Goal: Task Accomplishment & Management: Use online tool/utility

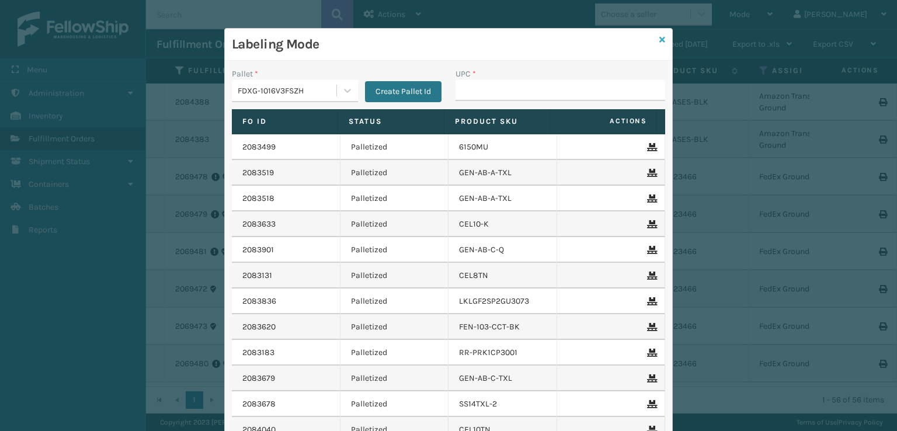
click at [660, 43] on icon at bounding box center [663, 40] width 6 height 8
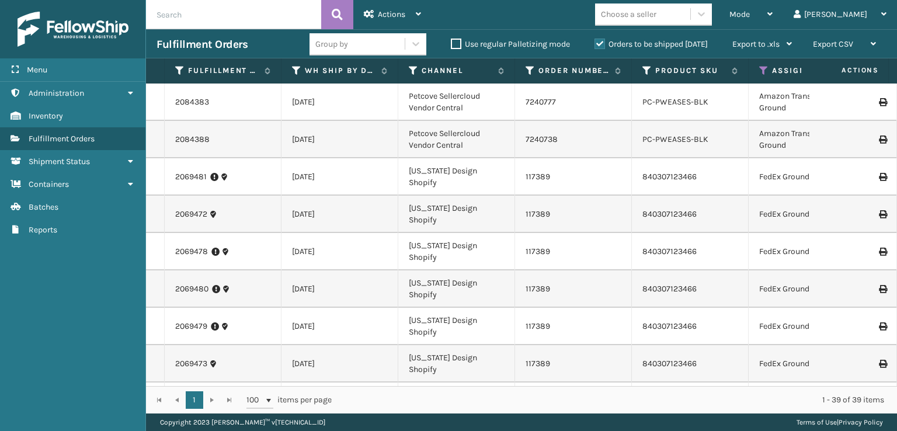
drag, startPoint x: 242, startPoint y: 13, endPoint x: 245, endPoint y: 21, distance: 8.7
click at [245, 21] on input "text" at bounding box center [233, 14] width 175 height 29
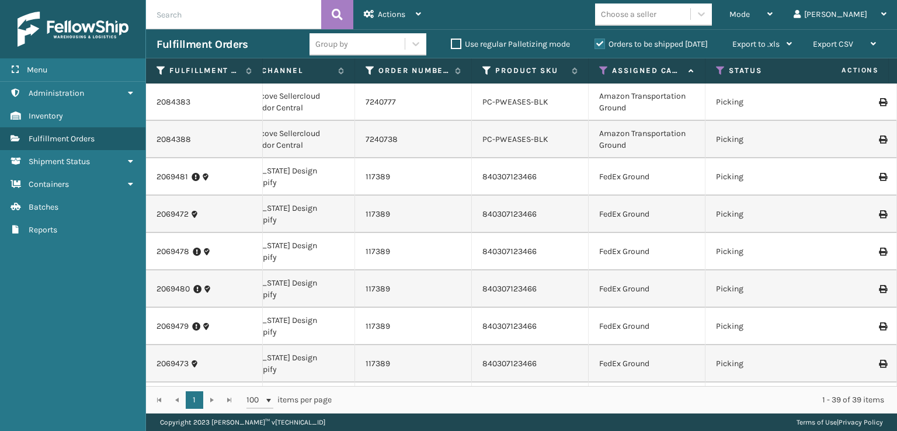
scroll to position [0, 168]
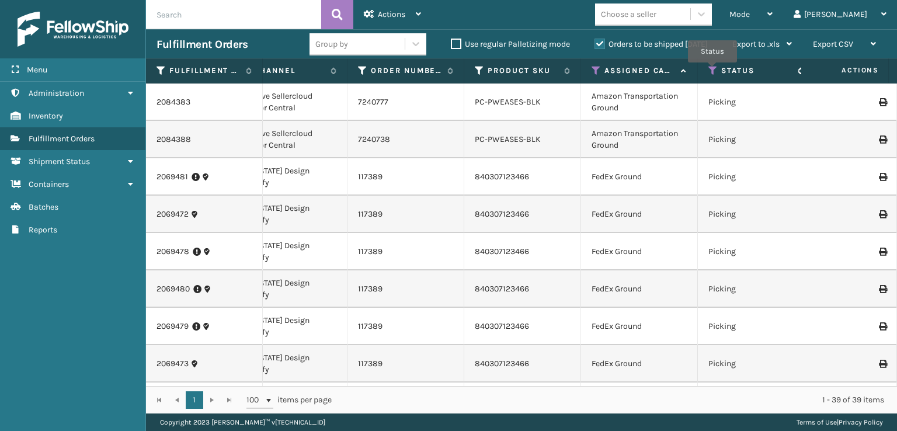
click at [713, 71] on icon at bounding box center [713, 70] width 9 height 11
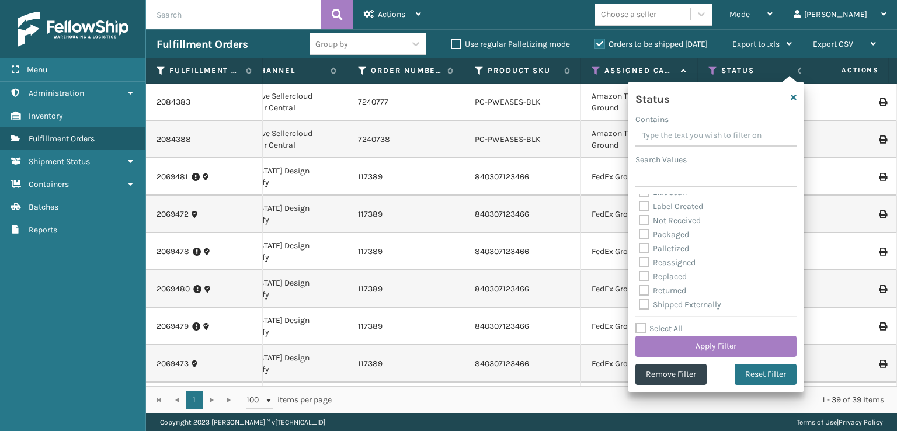
scroll to position [65, 0]
click at [644, 246] on label "Palletized" at bounding box center [664, 247] width 50 height 10
click at [640, 246] on input "Palletized" at bounding box center [639, 245] width 1 height 8
checkbox input "true"
click at [692, 342] on button "Apply Filter" at bounding box center [716, 346] width 161 height 21
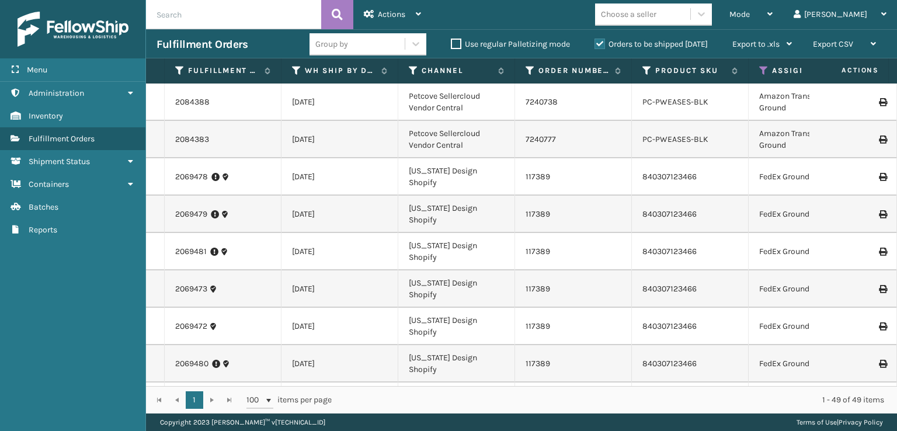
click at [257, 12] on input "text" at bounding box center [233, 14] width 175 height 29
type input "6"
click at [330, 16] on button at bounding box center [337, 14] width 32 height 29
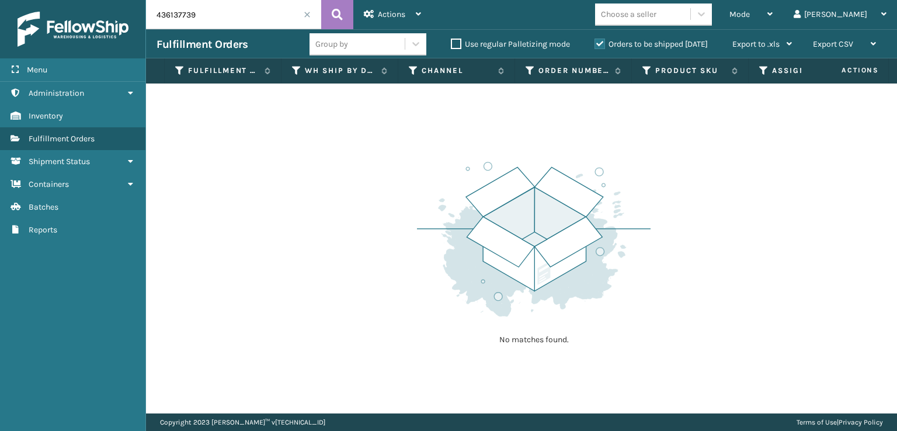
click at [596, 43] on label "Orders to be shipped [DATE]" at bounding box center [651, 44] width 113 height 10
click at [595, 43] on input "Orders to be shipped [DATE]" at bounding box center [595, 41] width 1 height 8
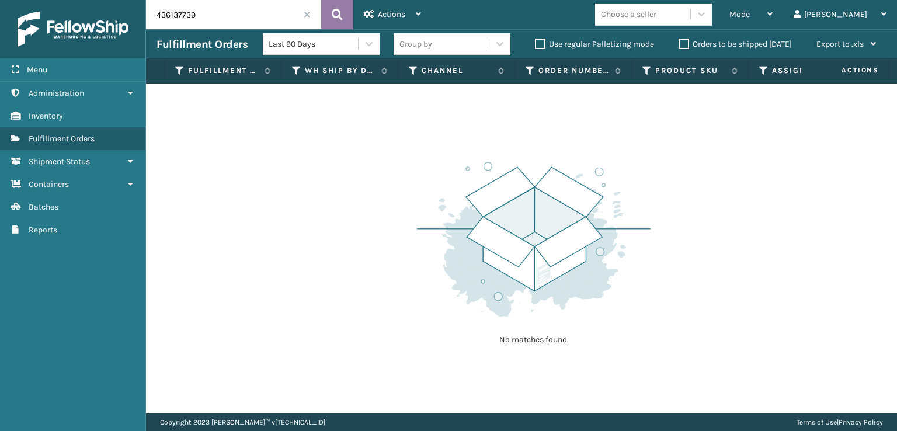
click at [332, 14] on icon at bounding box center [337, 15] width 11 height 18
click at [289, 12] on input "436137739" at bounding box center [233, 14] width 175 height 29
type input "4"
type input "36137739"
click at [332, 17] on icon at bounding box center [337, 15] width 11 height 18
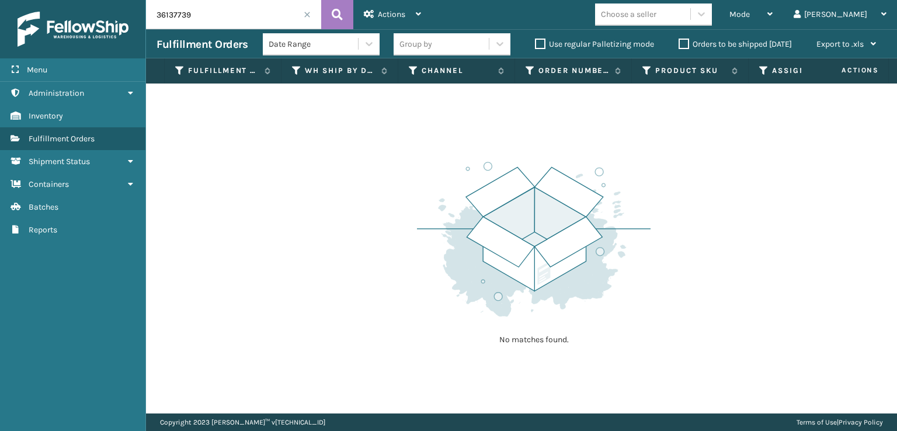
click at [688, 47] on label "Orders to be shipped [DATE]" at bounding box center [735, 44] width 113 height 10
click at [679, 45] on input "Orders to be shipped [DATE]" at bounding box center [679, 41] width 1 height 8
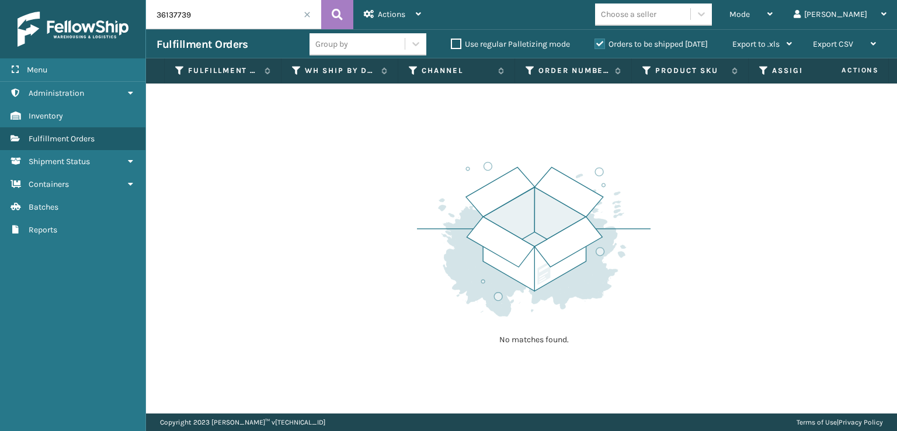
click at [456, 41] on label "Use regular Palletizing mode" at bounding box center [510, 44] width 119 height 10
click at [452, 41] on input "Use regular Palletizing mode" at bounding box center [451, 41] width 1 height 8
click at [456, 41] on label "Use regular Palletizing mode" at bounding box center [510, 44] width 119 height 10
click at [452, 41] on input "Use regular Palletizing mode" at bounding box center [451, 41] width 1 height 8
checkbox input "false"
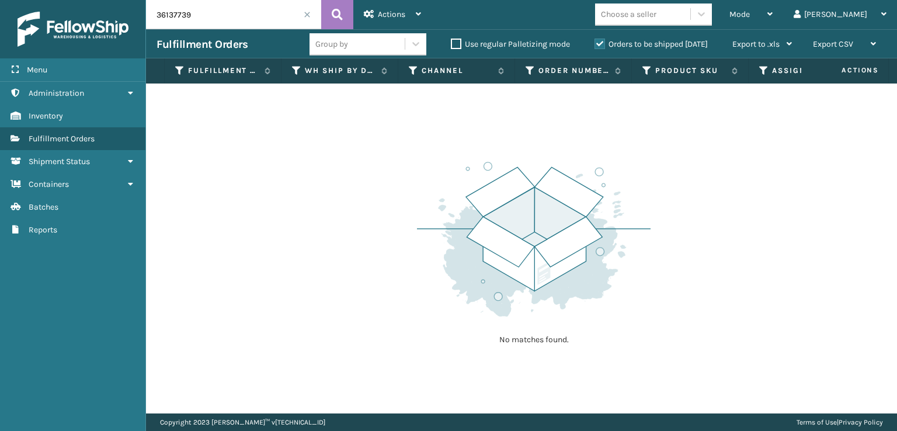
click at [598, 42] on label "Orders to be shipped [DATE]" at bounding box center [651, 44] width 113 height 10
click at [595, 42] on input "Orders to be shipped [DATE]" at bounding box center [595, 41] width 1 height 8
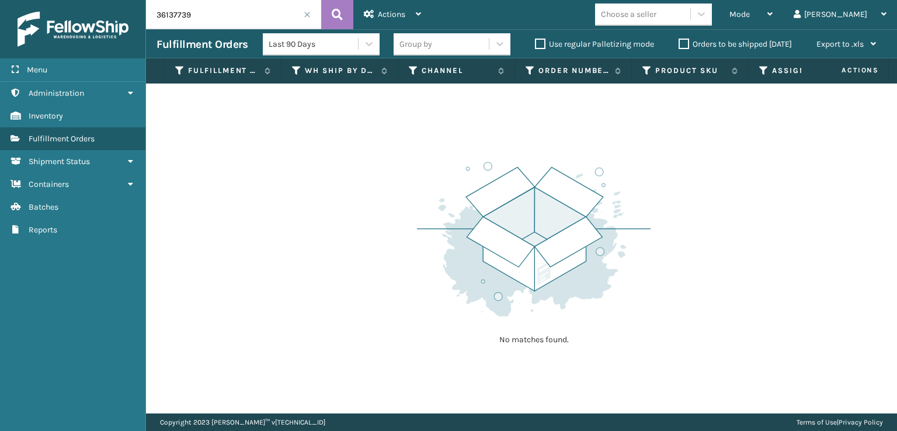
drag, startPoint x: 784, startPoint y: 138, endPoint x: 778, endPoint y: 137, distance: 6.0
click at [779, 138] on div "No matches found." at bounding box center [521, 249] width 751 height 330
click at [750, 16] on span "Mode" at bounding box center [740, 14] width 20 height 10
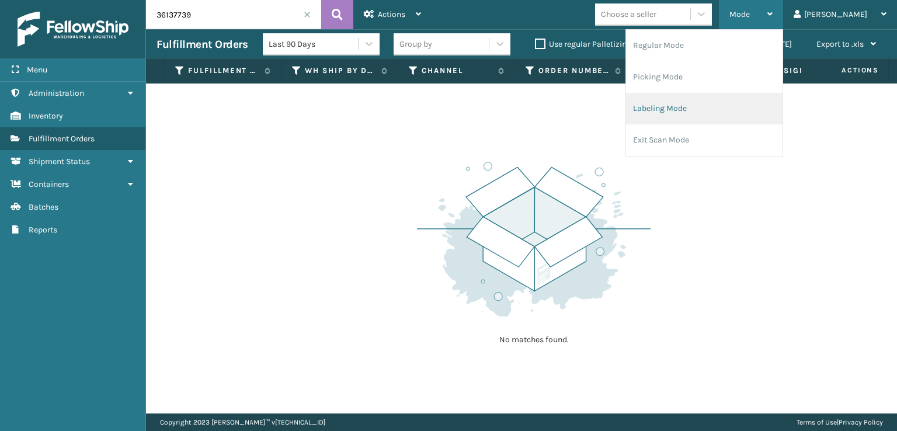
click at [704, 113] on li "Labeling Mode" at bounding box center [704, 109] width 157 height 32
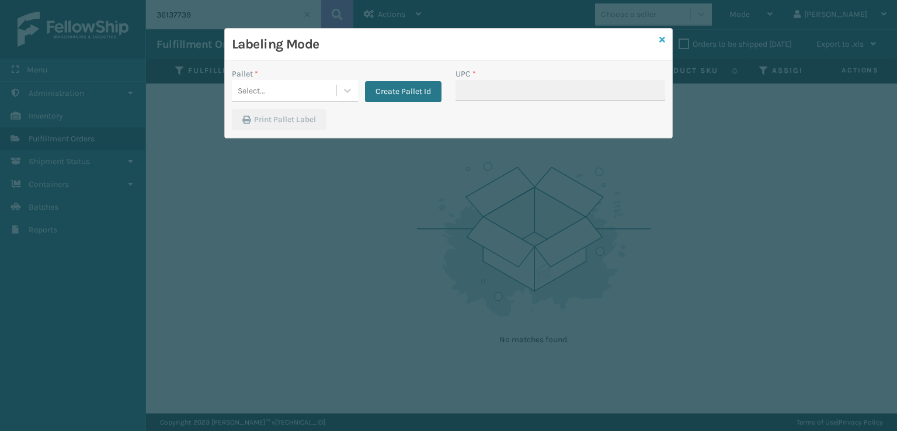
click at [661, 38] on icon at bounding box center [663, 40] width 6 height 8
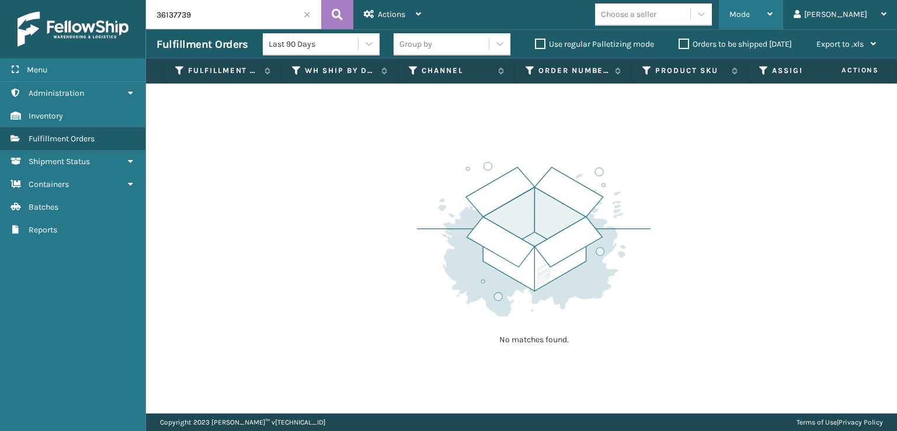
click at [776, 8] on div "Mode Regular Mode Picking Mode Labeling Mode Exit Scan Mode" at bounding box center [751, 14] width 64 height 29
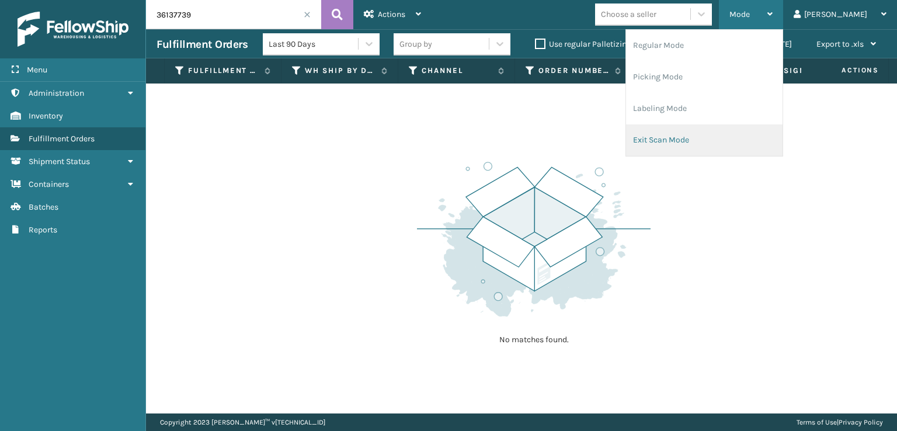
click at [720, 142] on li "Exit Scan Mode" at bounding box center [704, 140] width 157 height 32
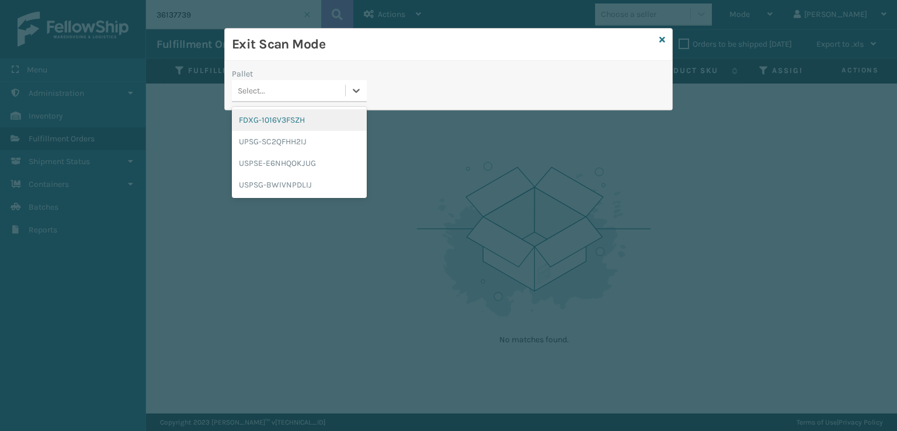
click at [255, 90] on div "Select..." at bounding box center [251, 91] width 27 height 12
click at [269, 122] on div "FDXG-1016V3FSZH" at bounding box center [299, 120] width 135 height 22
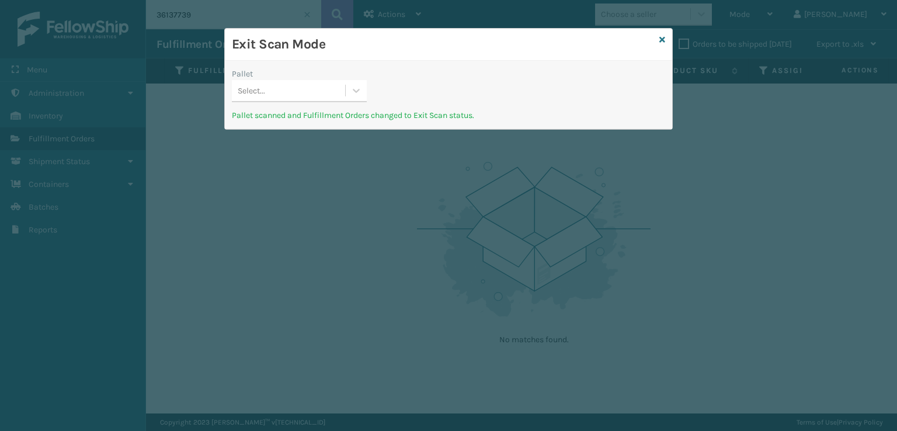
click at [665, 44] on div "Exit Scan Mode" at bounding box center [449, 45] width 448 height 32
click at [664, 41] on icon at bounding box center [663, 40] width 6 height 8
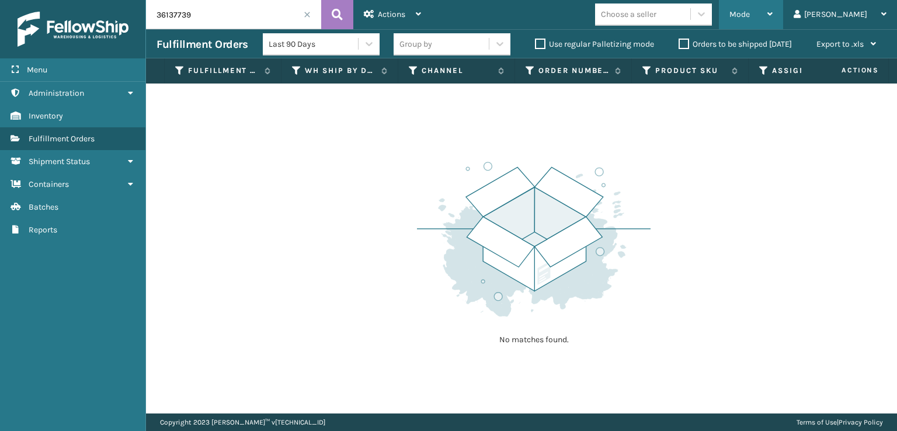
click at [777, 18] on div "Mode Regular Mode Picking Mode Labeling Mode Exit Scan Mode" at bounding box center [751, 14] width 64 height 29
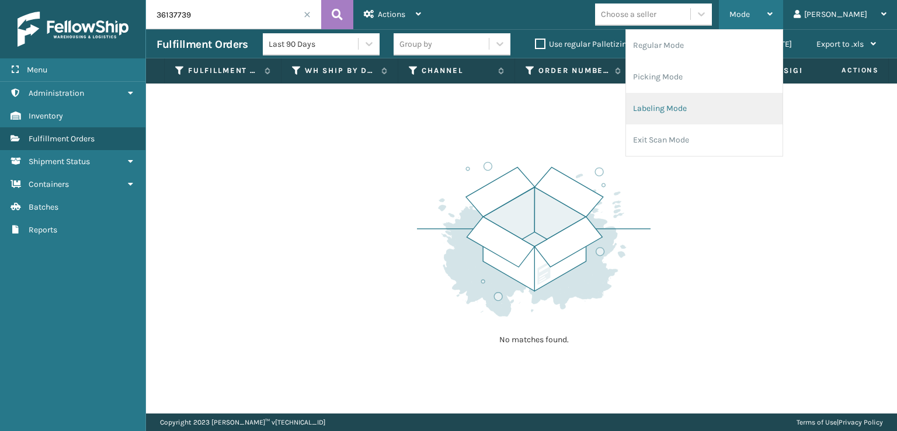
click at [689, 111] on li "Labeling Mode" at bounding box center [704, 109] width 157 height 32
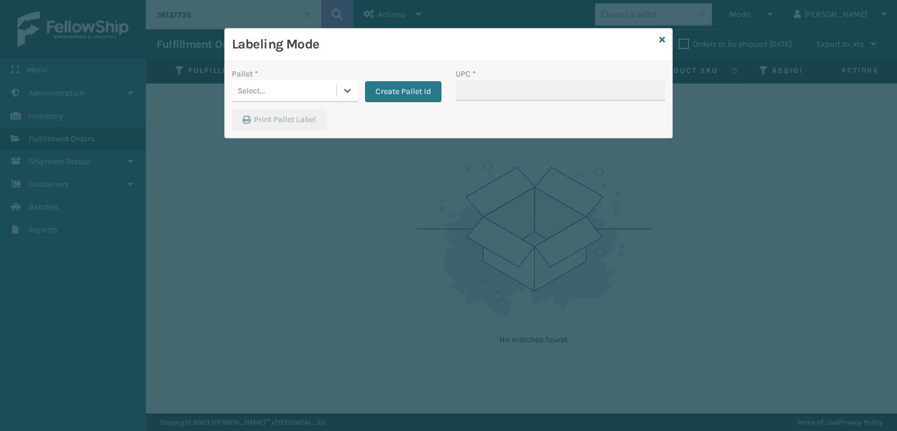
click at [292, 88] on div "Select..." at bounding box center [284, 90] width 105 height 19
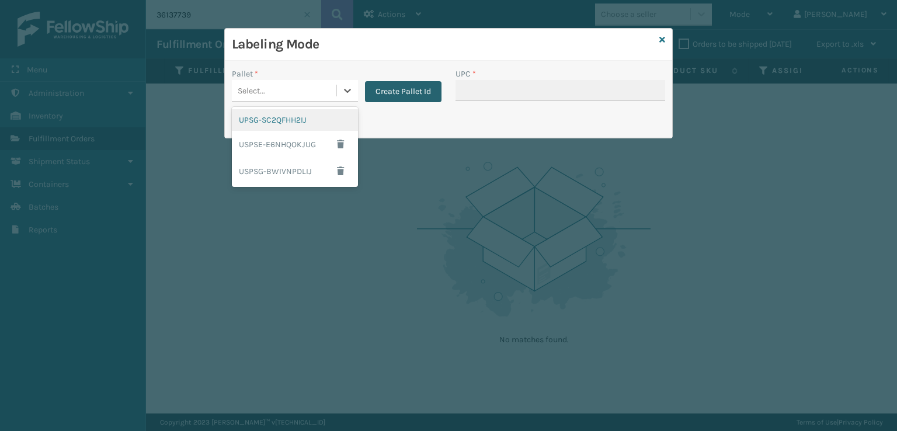
click at [419, 95] on button "Create Pallet Id" at bounding box center [403, 91] width 77 height 21
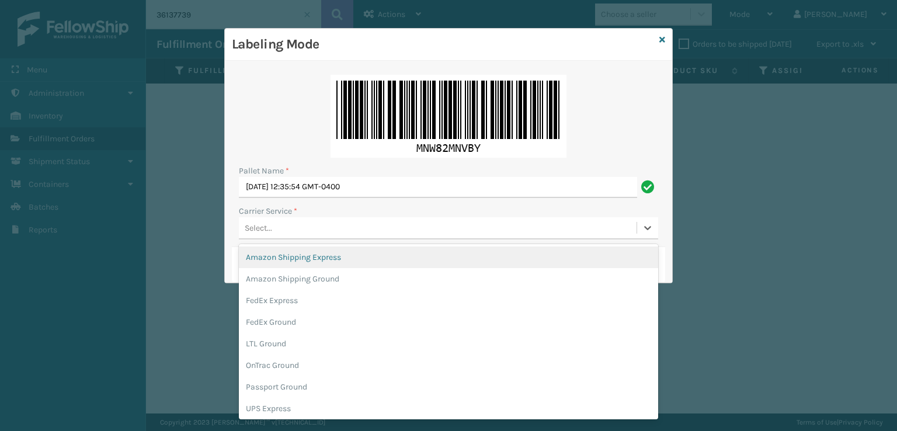
click at [364, 235] on div "Select..." at bounding box center [438, 228] width 398 height 19
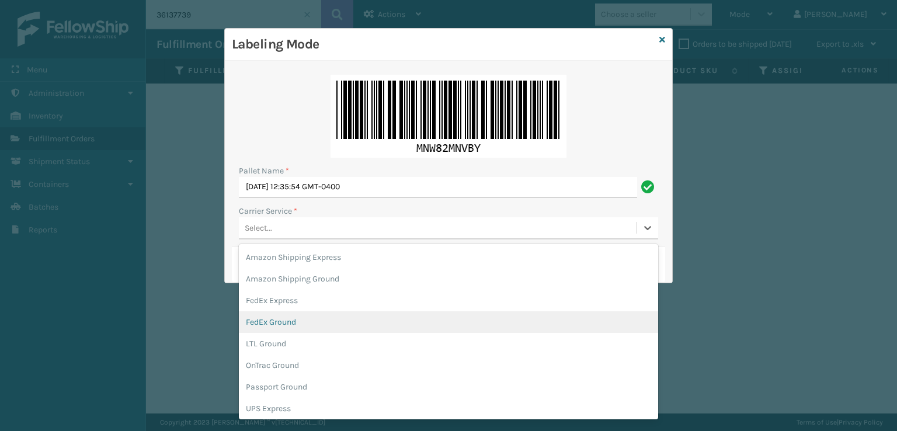
click at [278, 320] on div "FedEx Ground" at bounding box center [448, 322] width 419 height 22
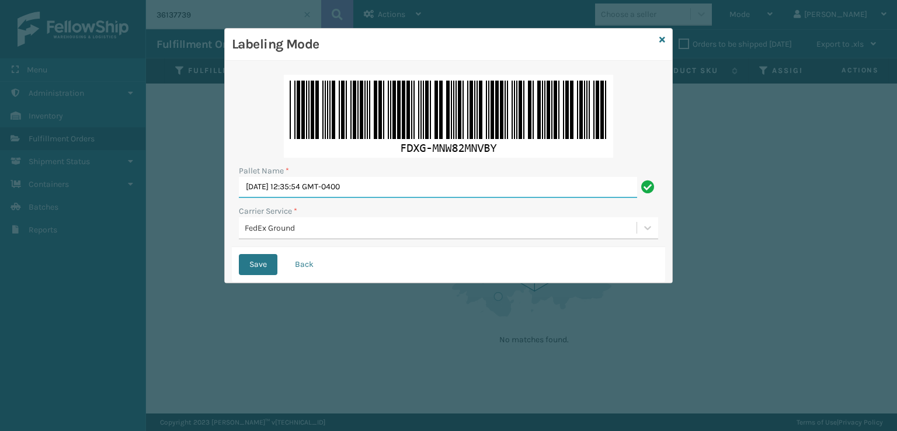
drag, startPoint x: 420, startPoint y: 189, endPoint x: 227, endPoint y: 198, distance: 193.0
click at [228, 198] on div "Pallet Name * [DATE] 12:35:54 GMT-0400 Carrier Service * FedEx Ground Save Back" at bounding box center [449, 172] width 448 height 222
type input "T569388"
click at [239, 254] on button "Save" at bounding box center [258, 264] width 39 height 21
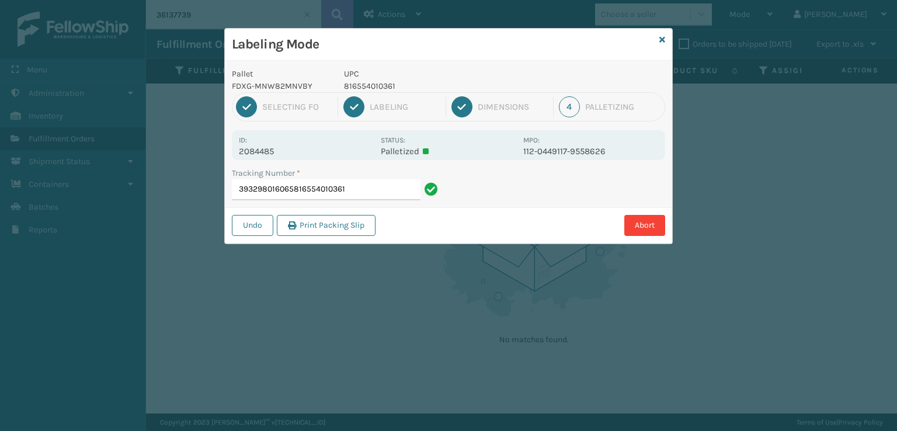
type input "393298016065816554010361"
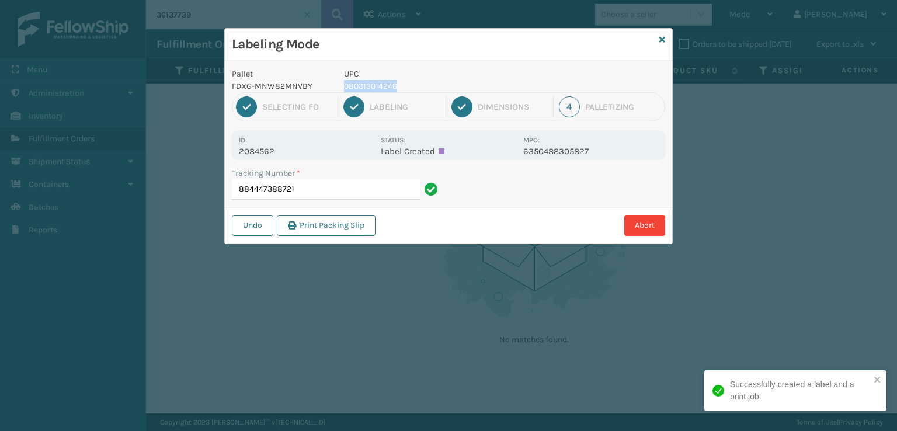
drag, startPoint x: 423, startPoint y: 89, endPoint x: 343, endPoint y: 85, distance: 80.1
click at [343, 85] on div "UPC 080313014246" at bounding box center [430, 80] width 186 height 25
copy p "080313014246"
click at [320, 185] on input "884447388721" at bounding box center [326, 189] width 189 height 21
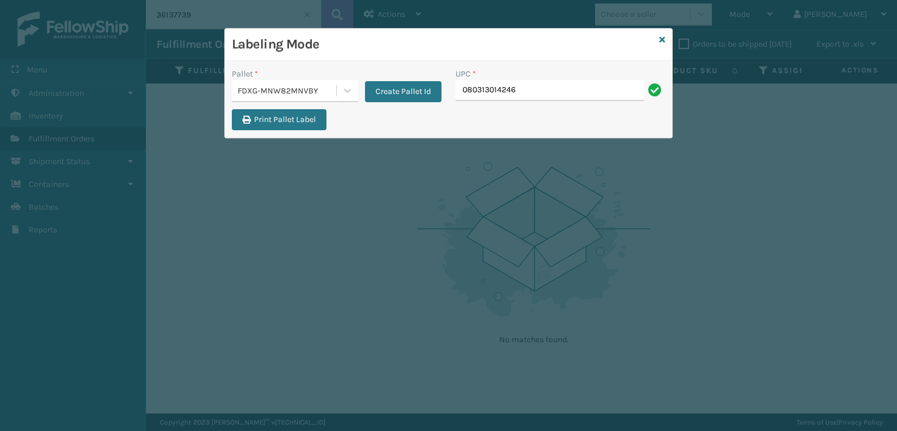
type input "080313014246"
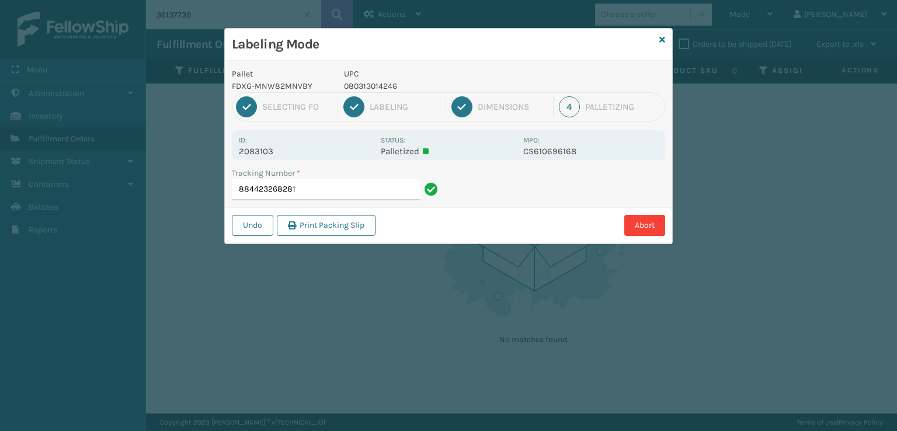
type input "884423268281080313014246"
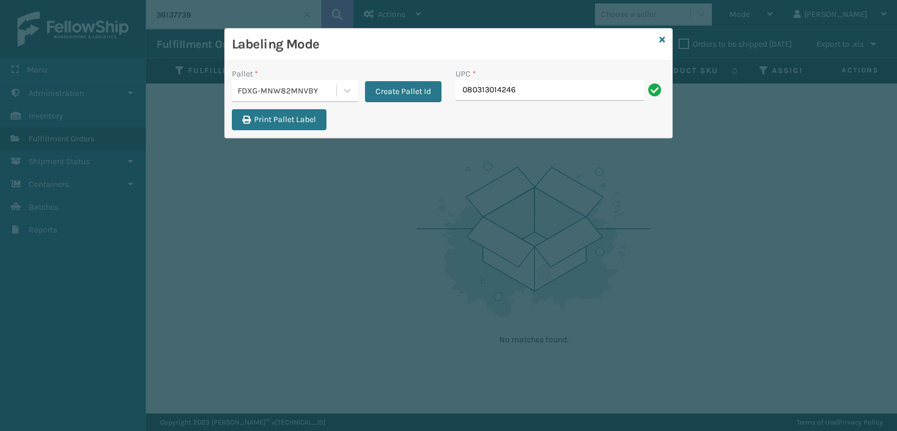
type input "080313014246"
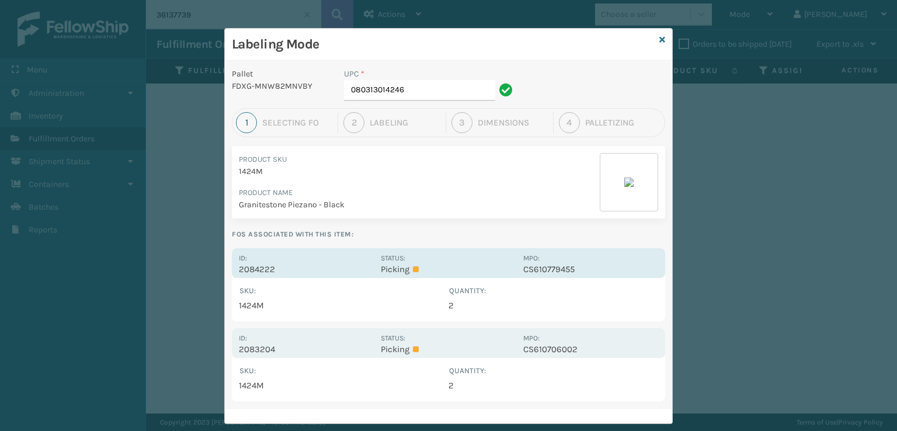
click at [330, 248] on div "Id: 2084222 Status: Picking MPO: CS610779455" at bounding box center [448, 263] width 433 height 30
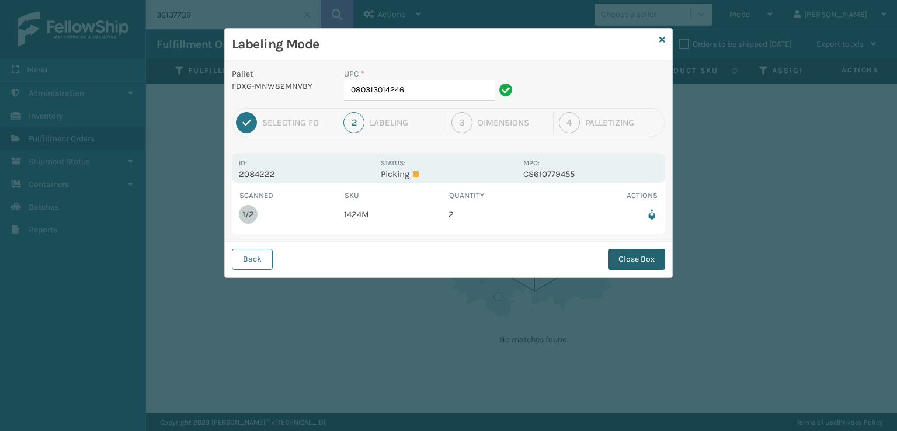
click at [629, 263] on button "Close Box" at bounding box center [636, 259] width 57 height 21
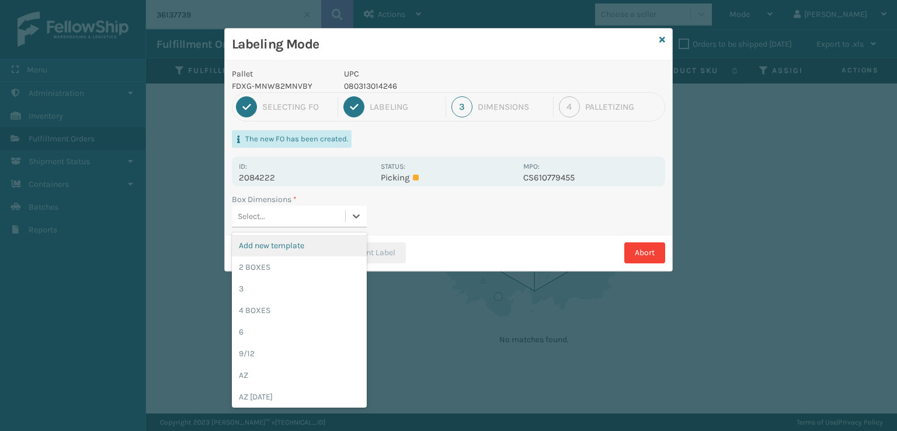
click at [322, 216] on div "Select..." at bounding box center [288, 216] width 113 height 19
drag, startPoint x: 271, startPoint y: 263, endPoint x: 433, endPoint y: 261, distance: 162.4
click at [275, 263] on div "2 BOXES" at bounding box center [299, 267] width 135 height 22
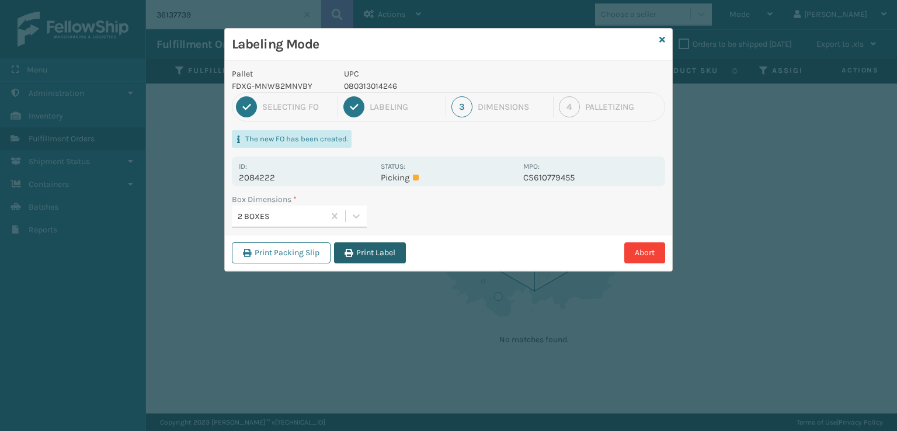
click at [381, 259] on button "Print Label" at bounding box center [370, 252] width 72 height 21
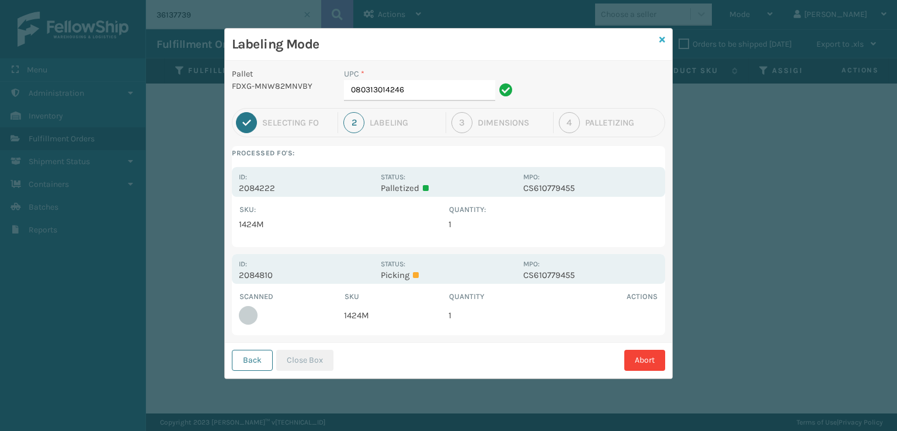
click at [662, 41] on icon at bounding box center [663, 40] width 6 height 8
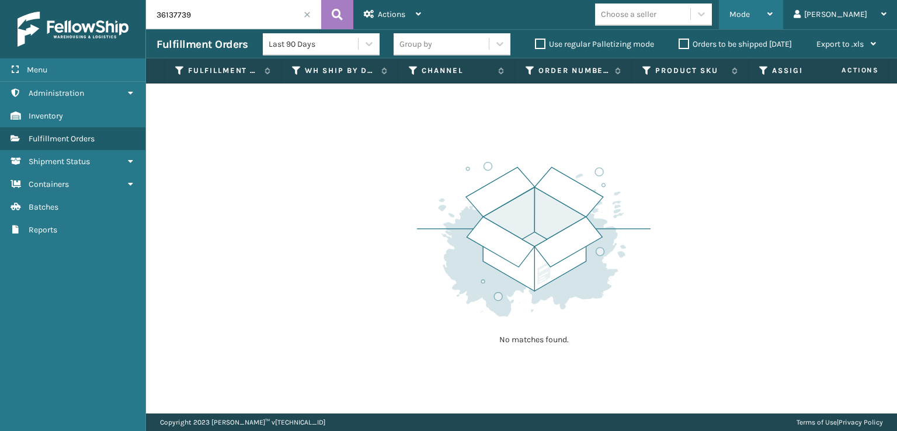
click at [773, 18] on div "Mode" at bounding box center [751, 14] width 43 height 29
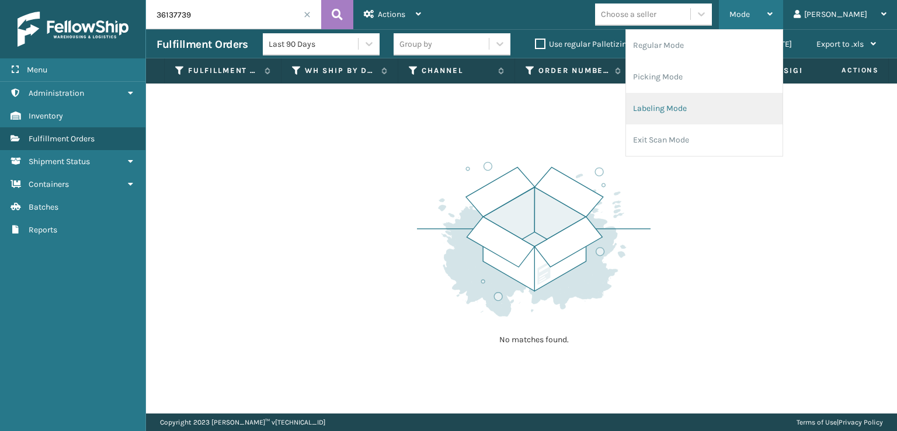
click at [748, 108] on li "Labeling Mode" at bounding box center [704, 109] width 157 height 32
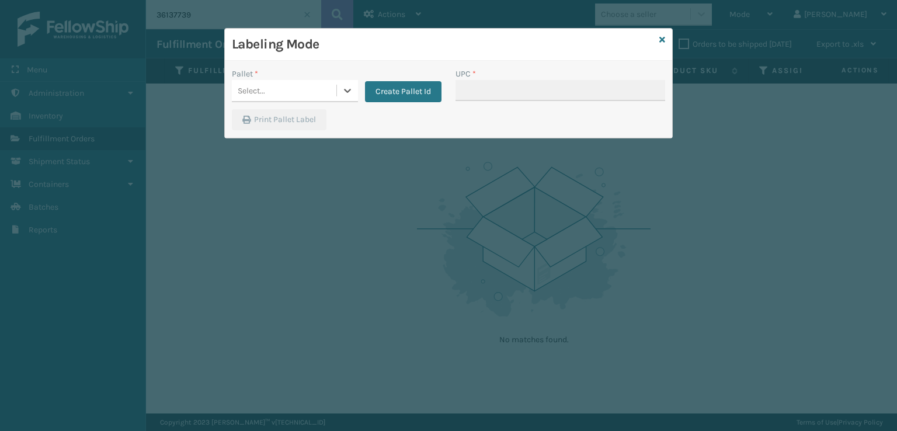
click at [290, 86] on div "Select..." at bounding box center [284, 90] width 105 height 19
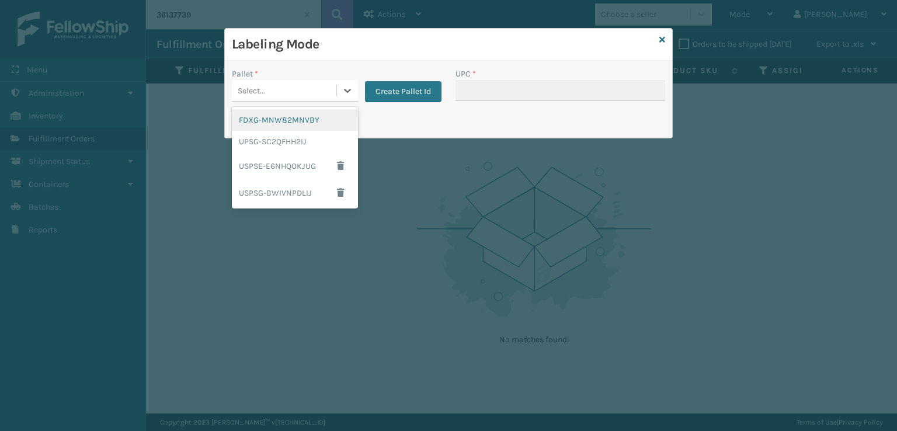
click at [278, 127] on div "FDXG-MNW82MNVBY" at bounding box center [295, 120] width 126 height 22
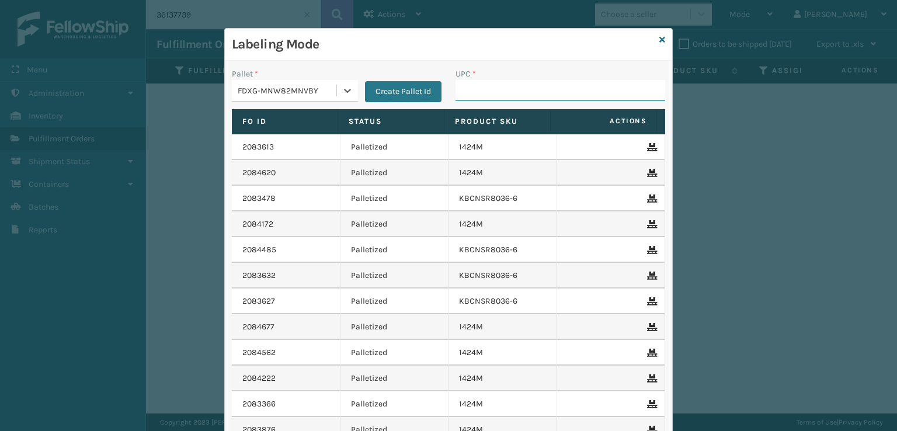
click at [507, 94] on input "UPC *" at bounding box center [561, 90] width 210 height 21
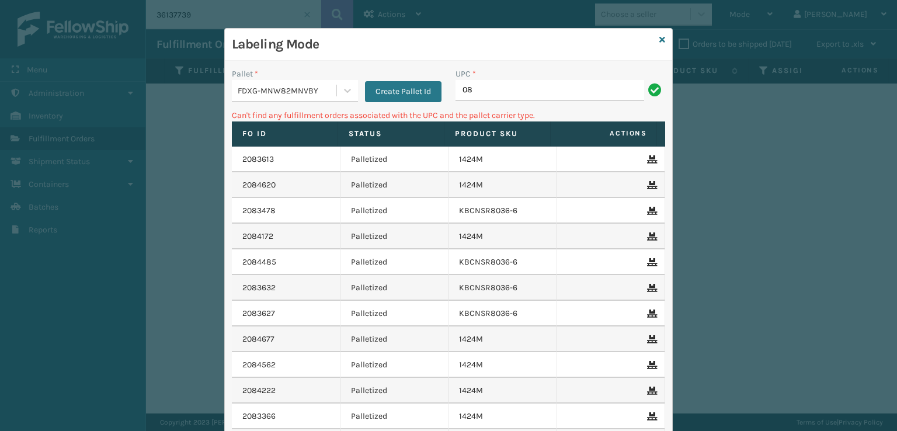
type input "0"
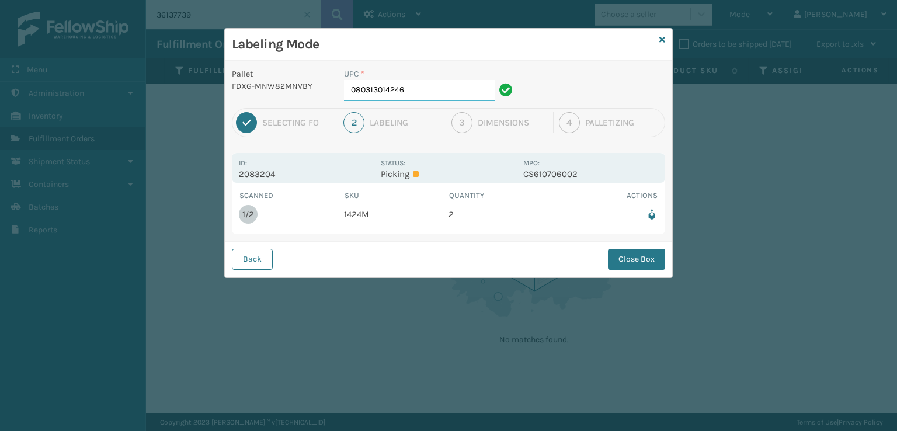
click at [411, 88] on input "080313014246" at bounding box center [419, 90] width 151 height 21
click at [625, 251] on button "Close Box" at bounding box center [636, 259] width 57 height 21
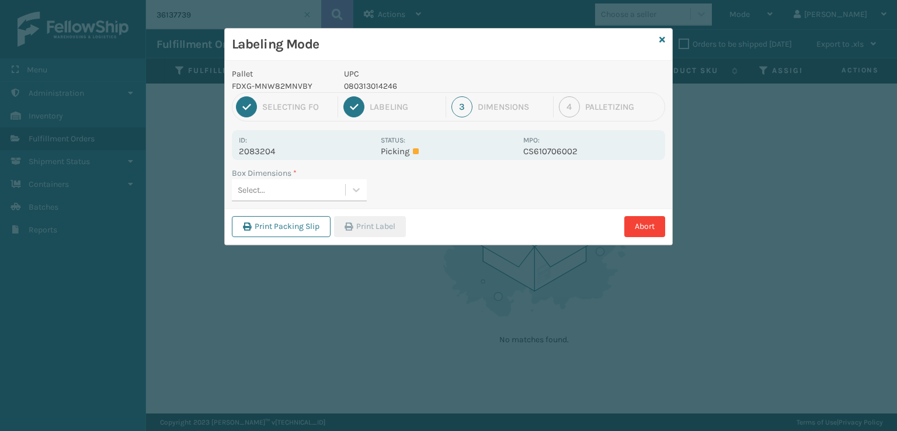
drag, startPoint x: 298, startPoint y: 189, endPoint x: 293, endPoint y: 197, distance: 8.9
click at [297, 189] on div "Select..." at bounding box center [288, 190] width 113 height 19
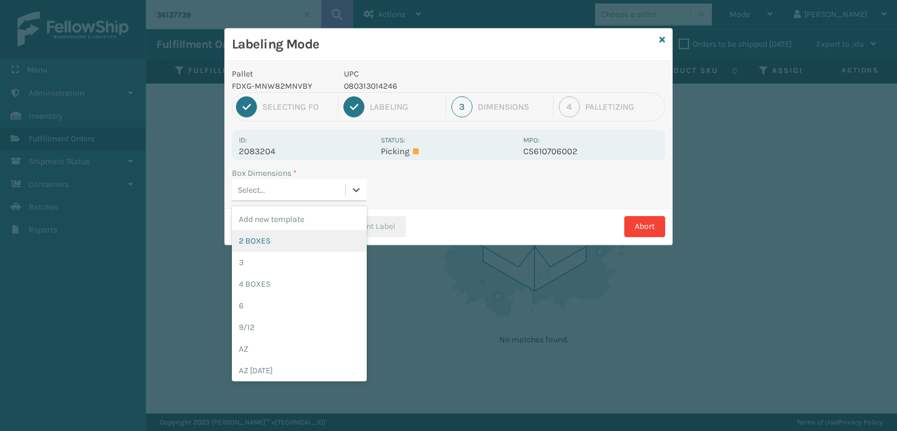
click at [266, 237] on div "2 BOXES" at bounding box center [299, 241] width 135 height 22
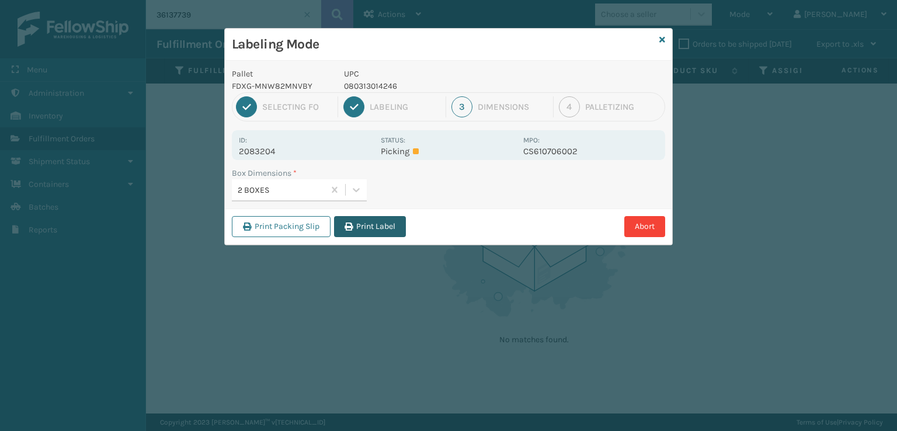
click at [356, 232] on button "Print Label" at bounding box center [370, 226] width 72 height 21
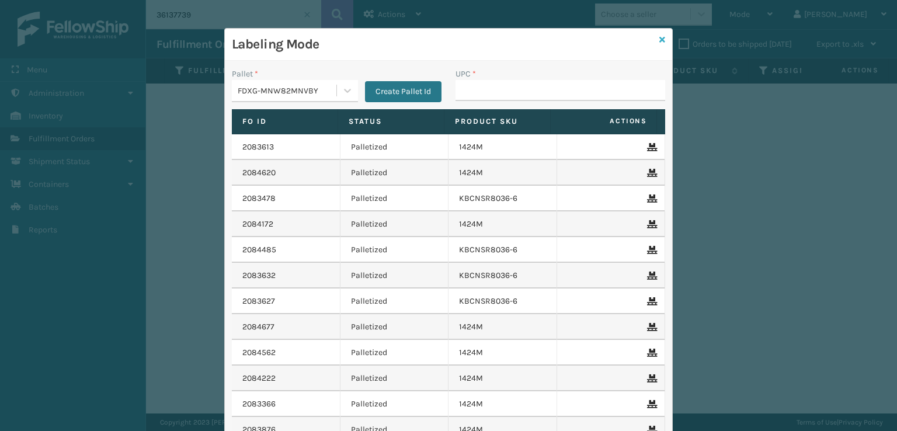
click at [661, 40] on icon at bounding box center [663, 40] width 6 height 8
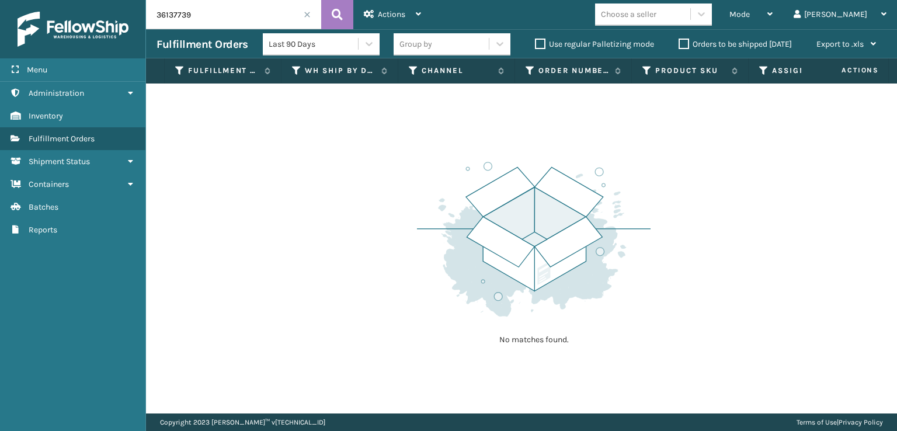
click at [310, 19] on input "36137739" at bounding box center [233, 14] width 175 height 29
click at [309, 15] on span at bounding box center [307, 14] width 7 height 7
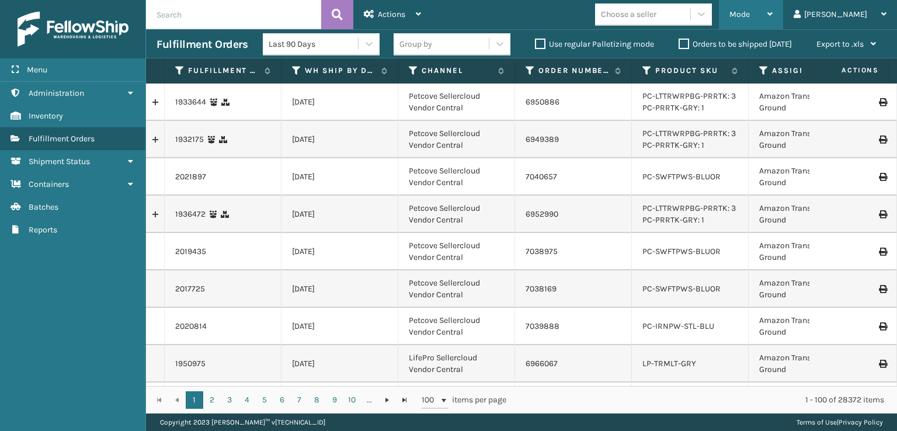
drag, startPoint x: 793, startPoint y: 22, endPoint x: 795, endPoint y: 13, distance: 8.3
click at [773, 16] on div "Mode" at bounding box center [751, 14] width 43 height 29
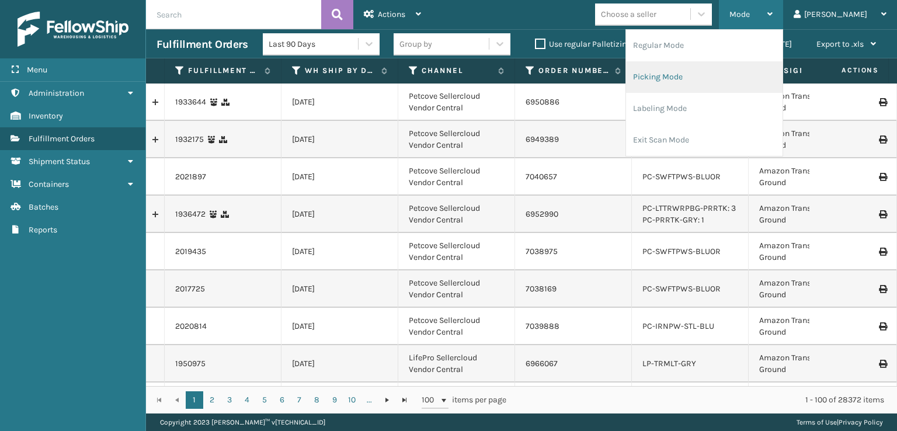
click at [691, 75] on li "Picking Mode" at bounding box center [704, 77] width 157 height 32
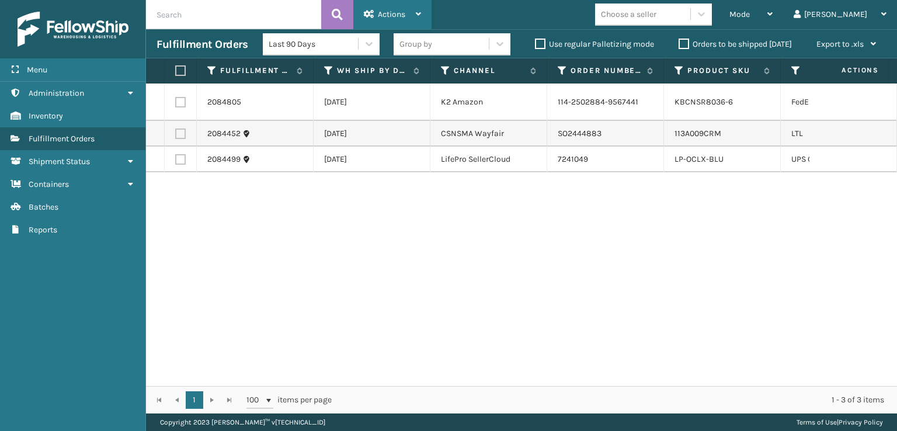
click at [379, 8] on div "Actions" at bounding box center [392, 14] width 57 height 29
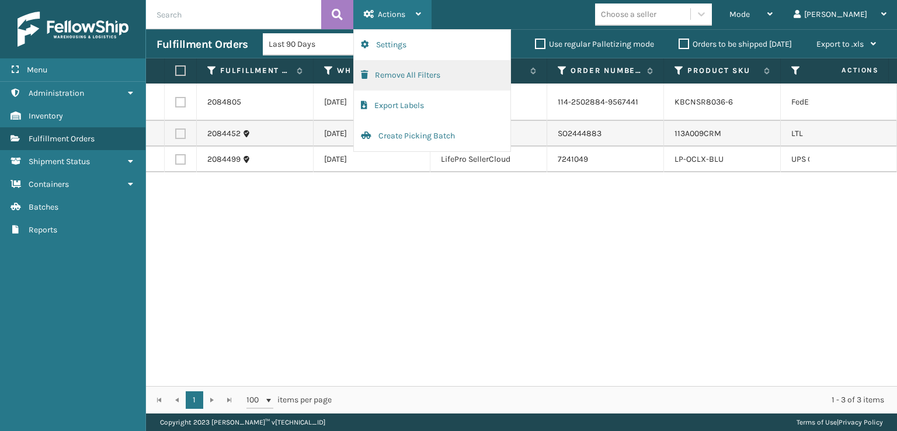
click at [377, 69] on button "Remove All Filters" at bounding box center [432, 75] width 157 height 30
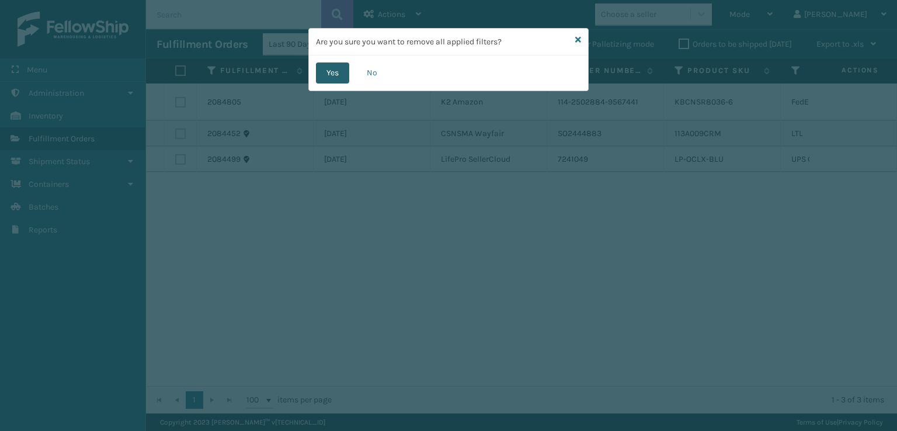
click at [334, 74] on button "Yes" at bounding box center [332, 73] width 33 height 21
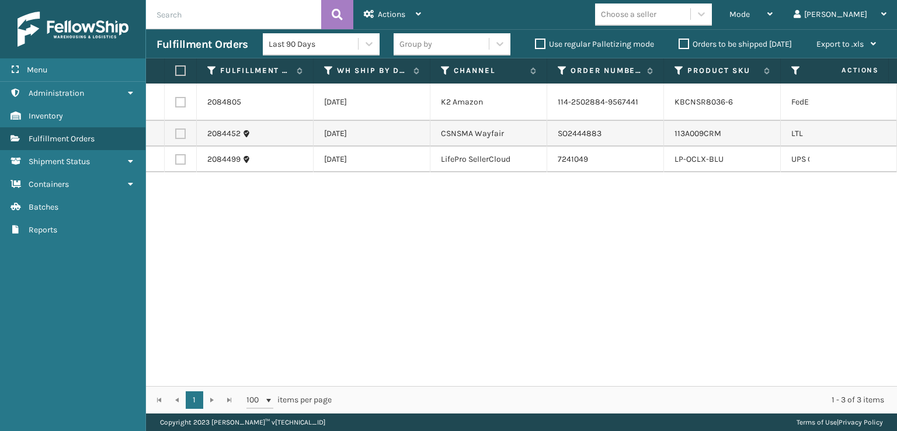
click at [685, 43] on label "Orders to be shipped [DATE]" at bounding box center [735, 44] width 113 height 10
click at [679, 43] on input "Orders to be shipped [DATE]" at bounding box center [679, 41] width 1 height 8
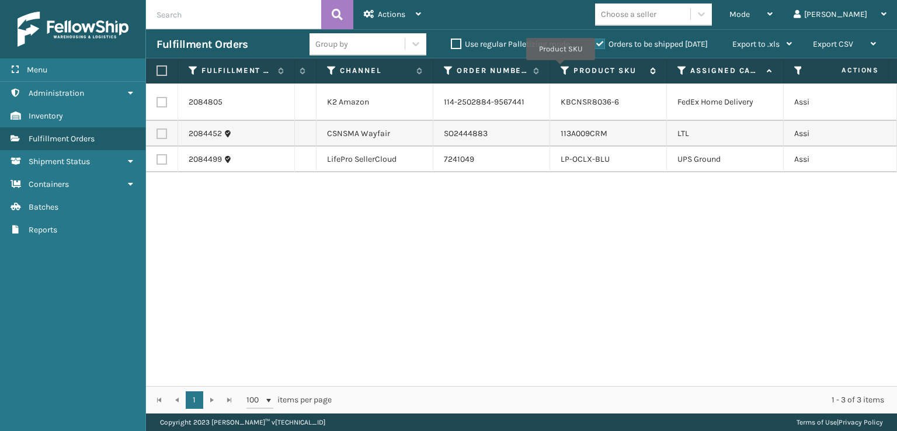
click at [561, 68] on icon at bounding box center [565, 70] width 9 height 11
click at [679, 71] on icon at bounding box center [682, 70] width 9 height 11
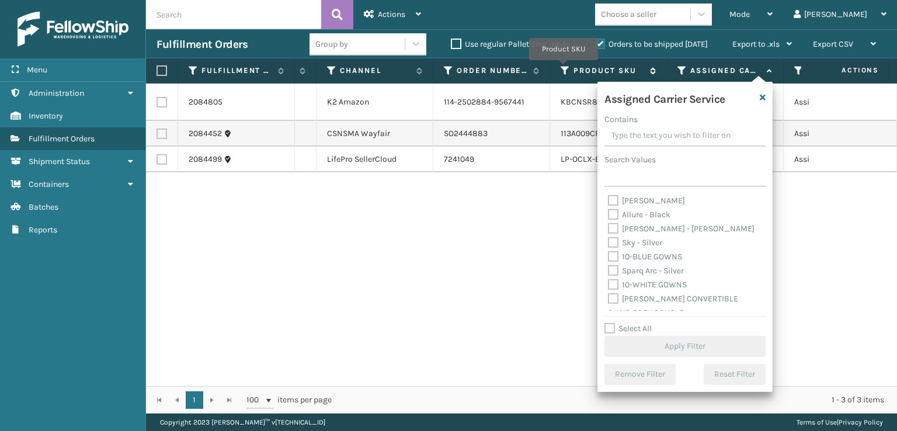
click at [564, 68] on icon at bounding box center [565, 70] width 9 height 11
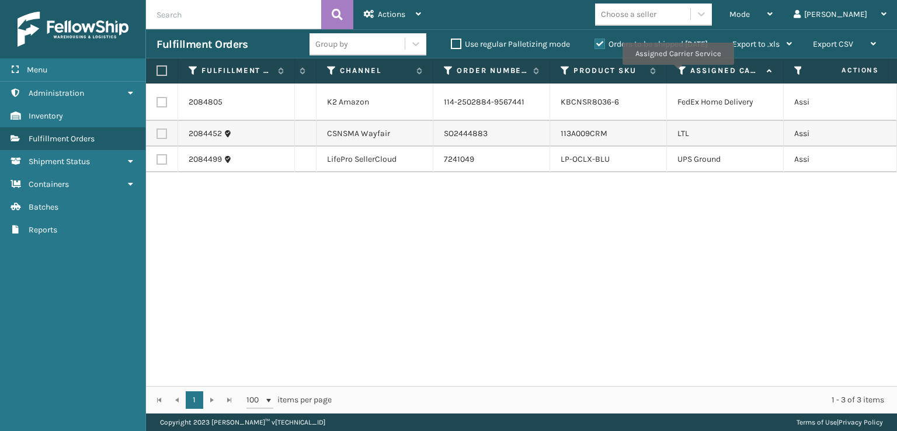
click at [678, 73] on icon at bounding box center [682, 70] width 9 height 11
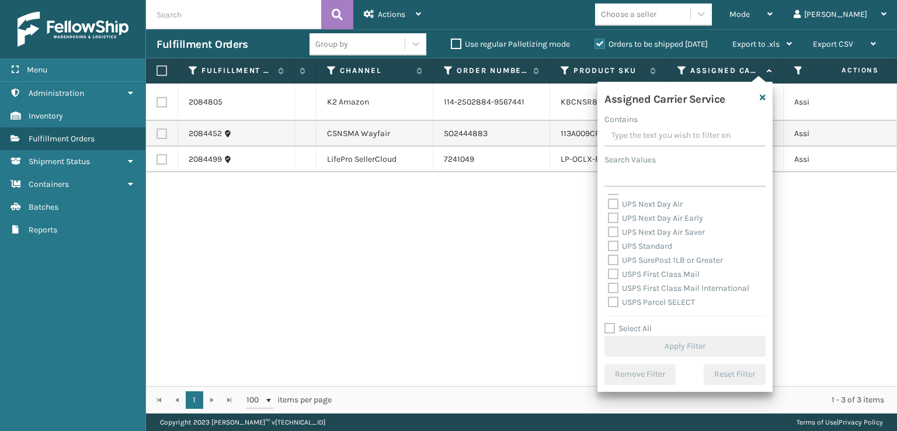
scroll to position [292, 0]
click at [612, 216] on label "UPS Next Day Air Early" at bounding box center [655, 217] width 95 height 10
click at [609, 216] on input "UPS Next Day Air Early" at bounding box center [608, 214] width 1 height 8
checkbox input "true"
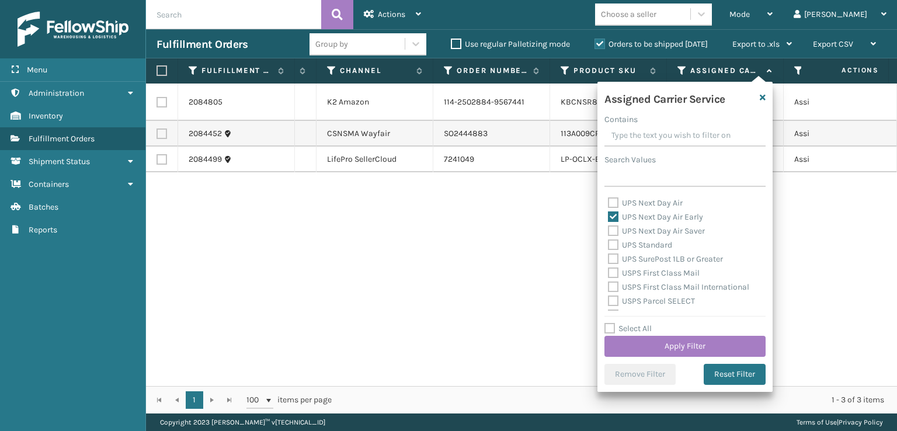
click at [615, 233] on label "UPS Next Day Air Saver" at bounding box center [656, 231] width 97 height 10
click at [609, 232] on input "UPS Next Day Air Saver" at bounding box center [608, 228] width 1 height 8
checkbox input "true"
click at [612, 244] on label "UPS Standard" at bounding box center [640, 245] width 64 height 10
click at [609, 246] on label "UPS Standard" at bounding box center [640, 245] width 64 height 10
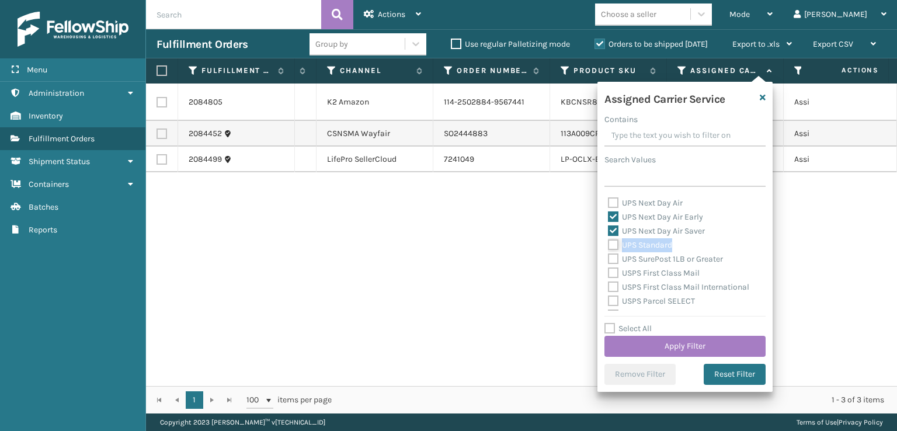
click at [609, 246] on input "UPS Standard" at bounding box center [608, 242] width 1 height 8
checkbox input "true"
click at [614, 259] on label "UPS SurePost 1LB or Greater" at bounding box center [665, 259] width 115 height 10
click at [609, 259] on input "UPS SurePost 1LB or Greater" at bounding box center [608, 256] width 1 height 8
checkbox input "true"
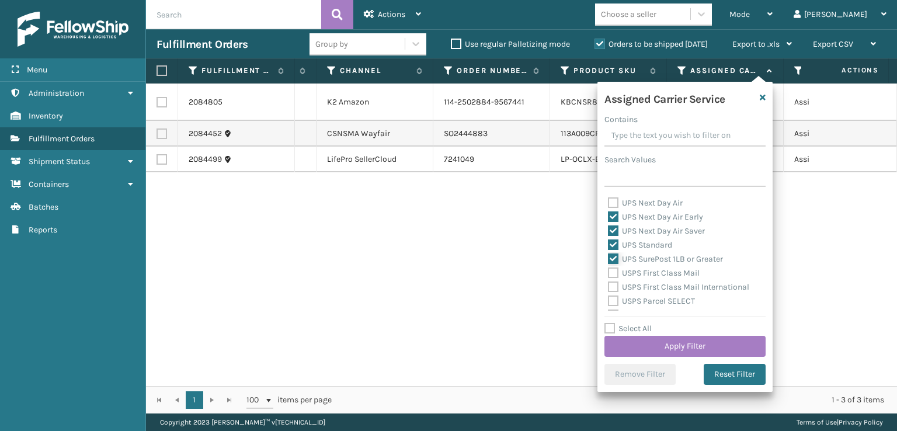
scroll to position [234, 0]
click at [609, 257] on label "UPS Next Day Air" at bounding box center [645, 261] width 75 height 10
click at [609, 257] on input "UPS Next Day Air" at bounding box center [608, 259] width 1 height 8
checkbox input "true"
click at [613, 244] on label "UPS Ground" at bounding box center [636, 247] width 57 height 10
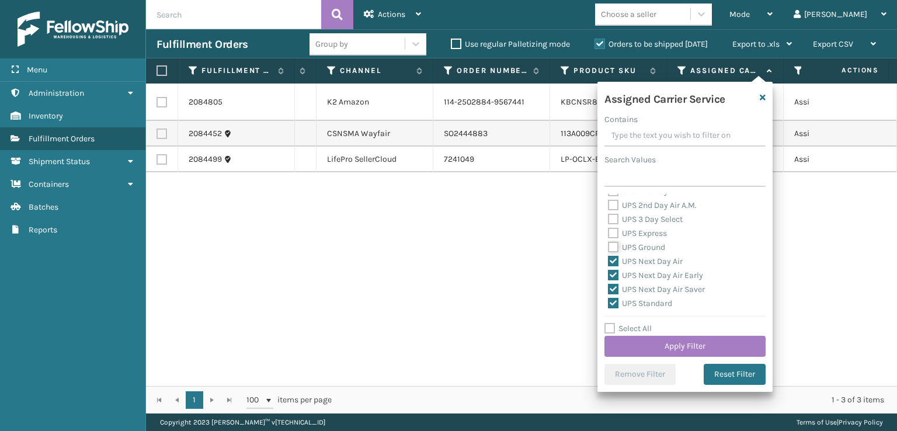
click at [609, 244] on input "UPS Ground" at bounding box center [608, 245] width 1 height 8
checkbox input "true"
click at [615, 230] on label "UPS Express" at bounding box center [637, 233] width 59 height 10
click at [609, 230] on input "UPS Express" at bounding box center [608, 231] width 1 height 8
checkbox input "true"
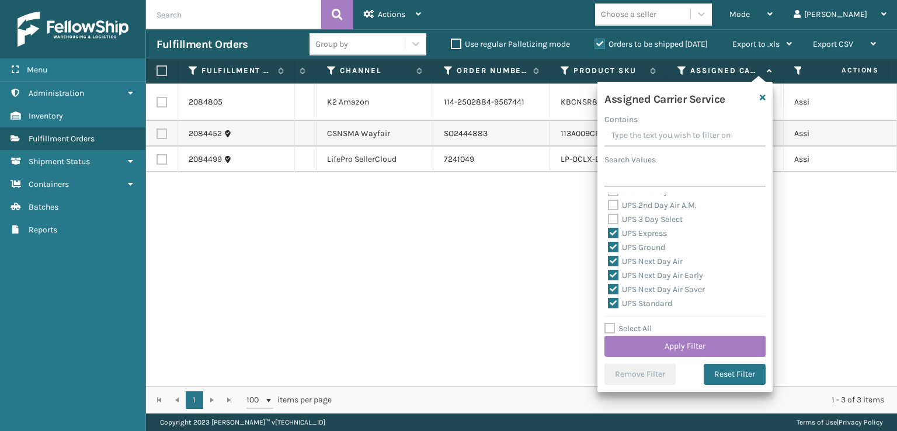
click at [612, 219] on label "UPS 3 Day Select" at bounding box center [645, 219] width 75 height 10
click at [609, 219] on input "UPS 3 Day Select" at bounding box center [608, 217] width 1 height 8
checkbox input "true"
click at [612, 206] on label "UPS 2nd Day Air A.M." at bounding box center [652, 205] width 89 height 10
click at [609, 206] on input "UPS 2nd Day Air A.M." at bounding box center [608, 203] width 1 height 8
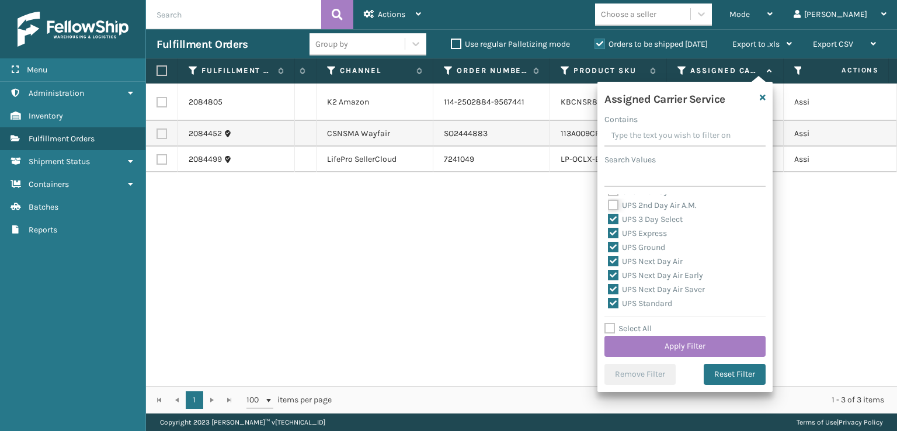
checkbox input "true"
click at [618, 251] on label "UPS 2nd Day Air" at bounding box center [644, 250] width 72 height 10
click at [609, 251] on input "UPS 2nd Day Air" at bounding box center [608, 247] width 1 height 8
checkbox input "true"
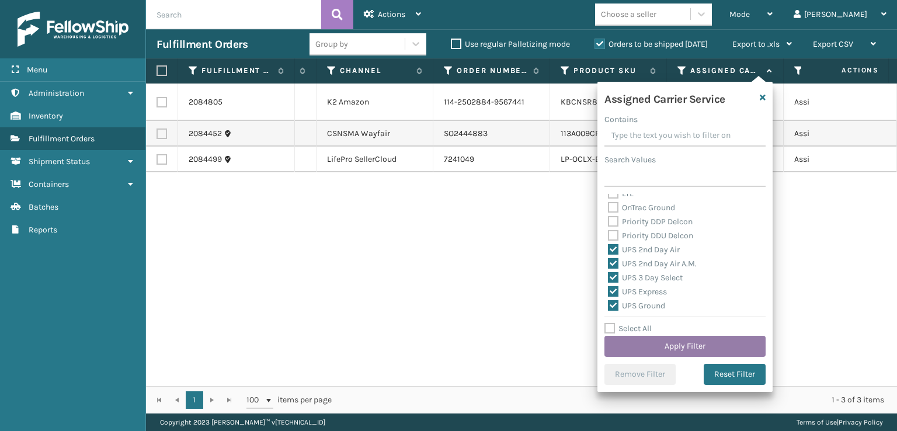
click at [693, 342] on button "Apply Filter" at bounding box center [685, 346] width 161 height 21
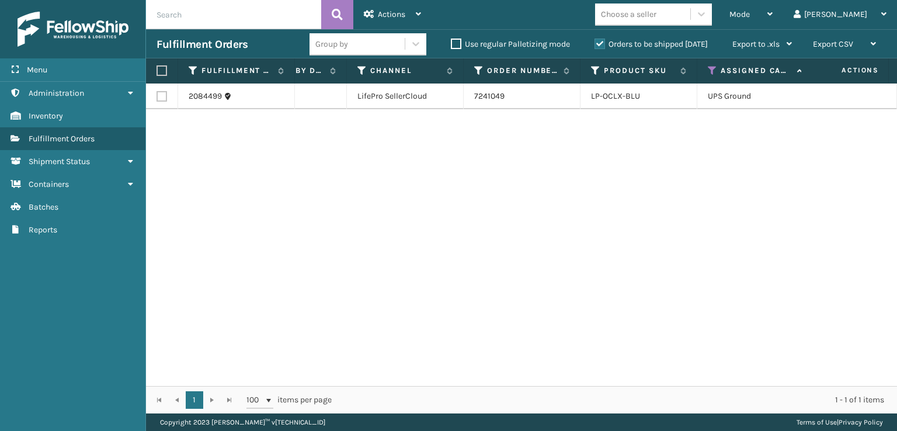
scroll to position [0, 203]
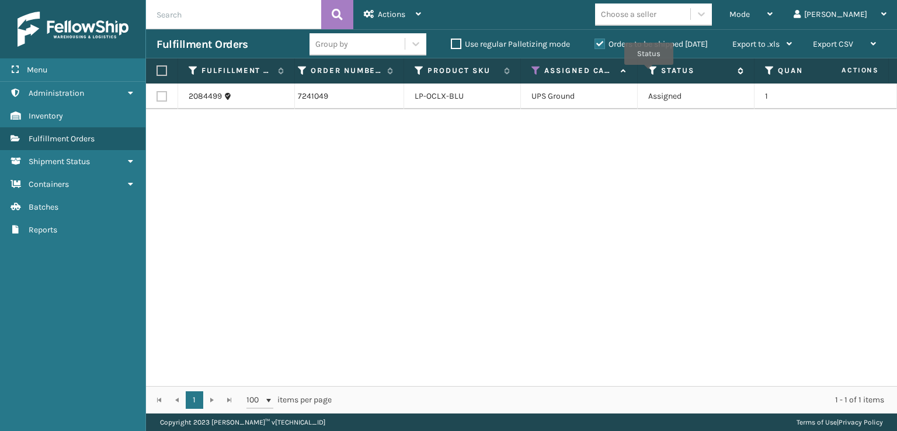
click at [649, 73] on icon at bounding box center [652, 70] width 9 height 11
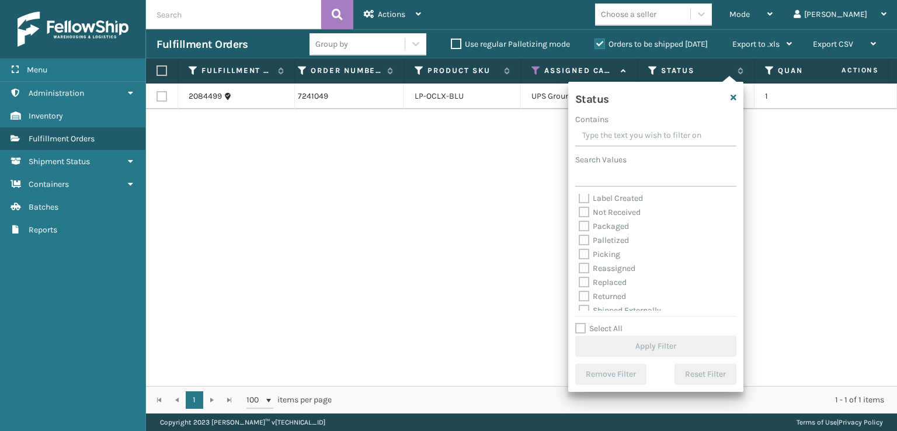
click at [585, 254] on label "Picking" at bounding box center [599, 254] width 41 height 10
click at [580, 254] on input "Picking" at bounding box center [579, 252] width 1 height 8
checkbox input "true"
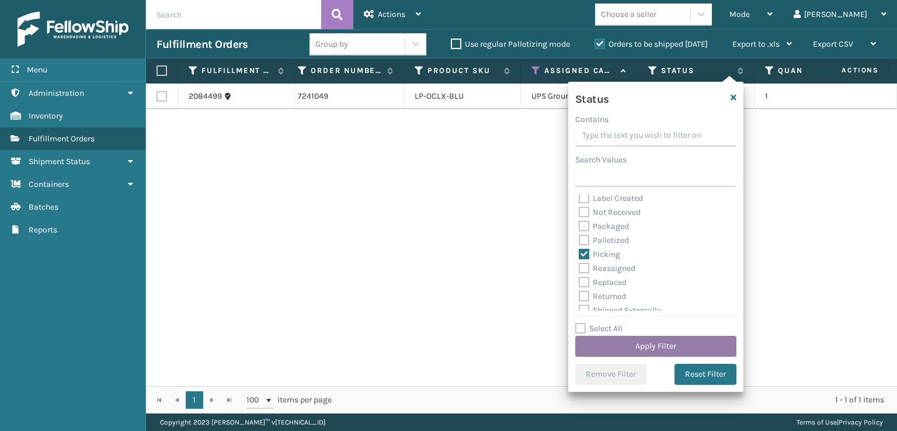
click at [625, 342] on button "Apply Filter" at bounding box center [655, 346] width 161 height 21
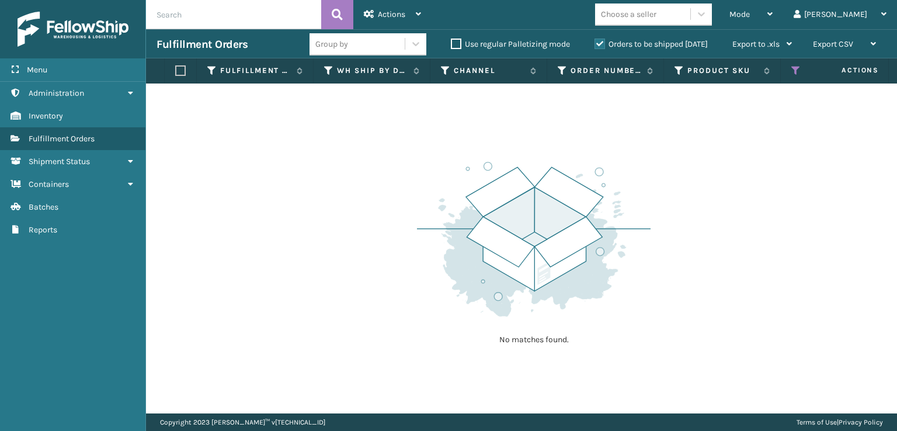
click at [599, 39] on label "Orders to be shipped [DATE]" at bounding box center [651, 44] width 113 height 10
click at [595, 39] on input "Orders to be shipped [DATE]" at bounding box center [595, 41] width 1 height 8
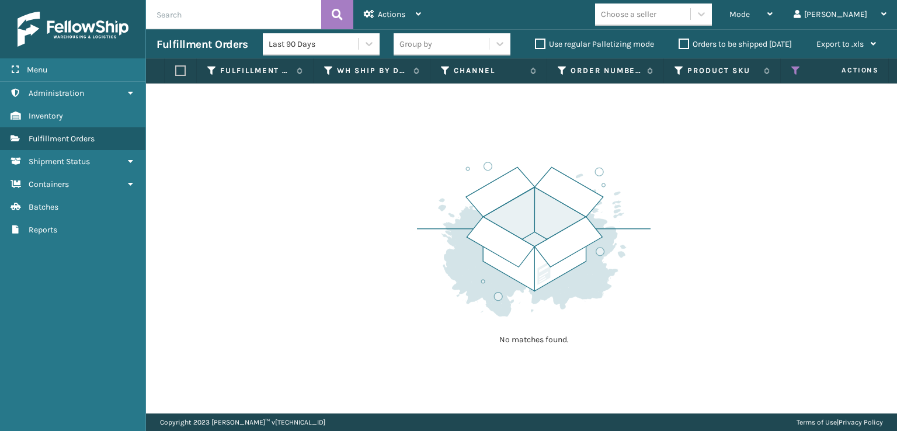
click at [679, 44] on label "Orders to be shipped [DATE]" at bounding box center [735, 44] width 113 height 10
click at [679, 44] on input "Orders to be shipped [DATE]" at bounding box center [679, 41] width 1 height 8
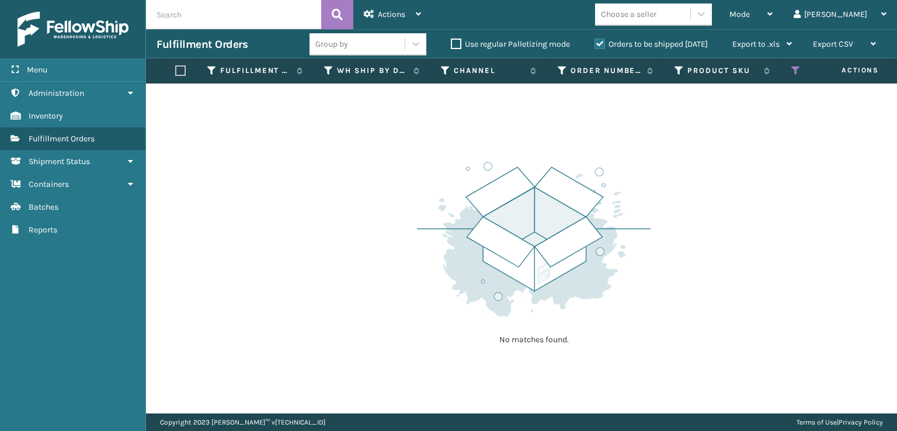
click at [189, 43] on h3 "Fulfillment Orders" at bounding box center [202, 44] width 91 height 14
click at [270, 17] on input "text" at bounding box center [233, 14] width 175 height 29
click at [773, 13] on div "Mode" at bounding box center [751, 14] width 43 height 29
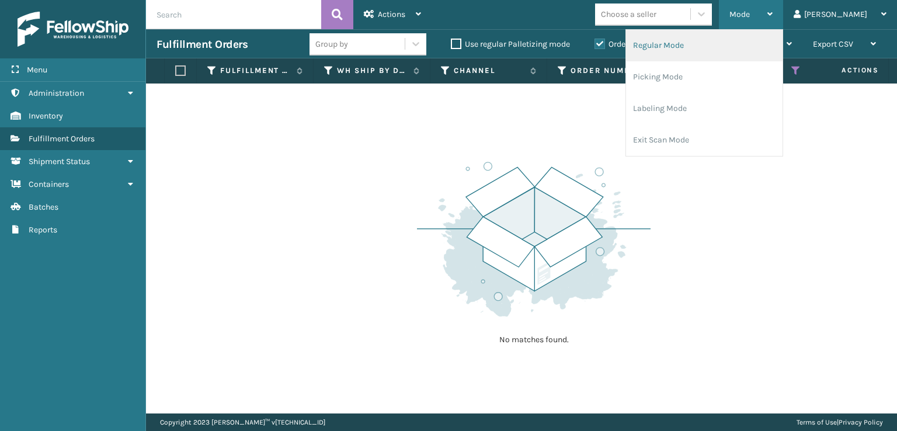
click at [690, 46] on li "Regular Mode" at bounding box center [704, 46] width 157 height 32
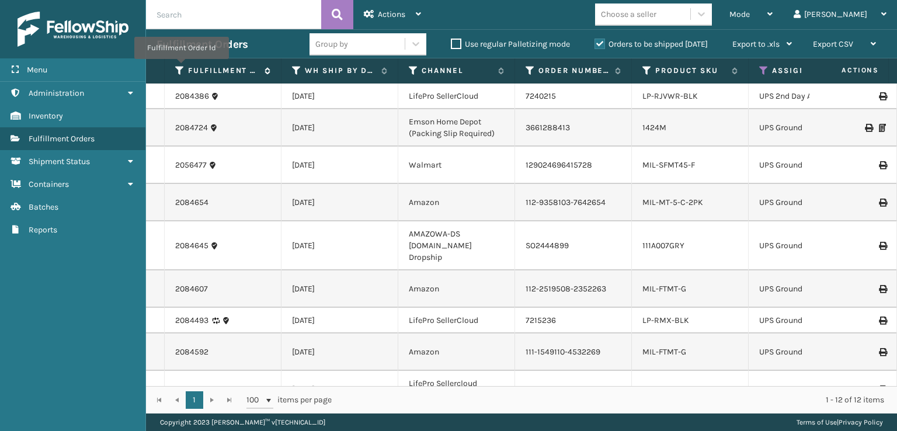
click at [181, 67] on icon at bounding box center [179, 70] width 9 height 11
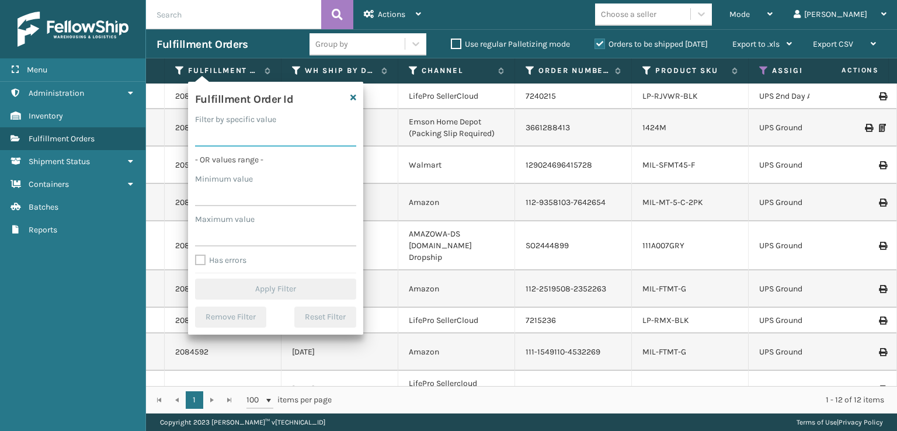
click at [229, 129] on input "Filter by specific value" at bounding box center [275, 136] width 161 height 21
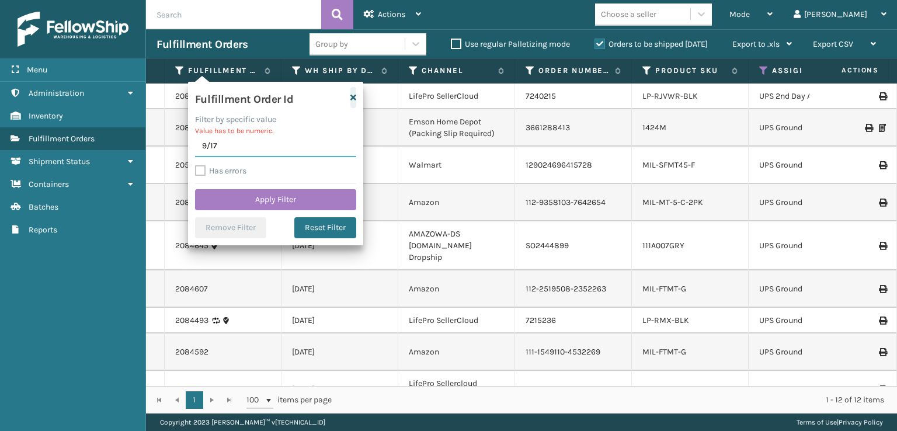
type input "9/17"
click at [351, 98] on icon "button" at bounding box center [354, 97] width 6 height 8
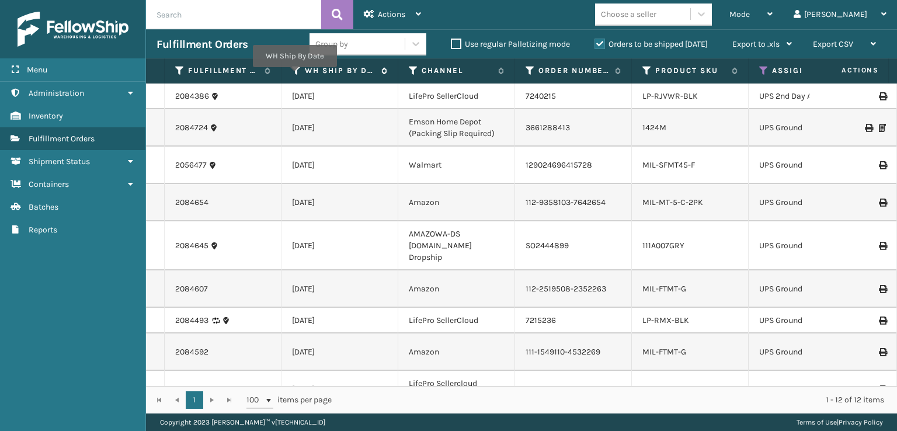
click at [294, 75] on icon at bounding box center [296, 70] width 9 height 11
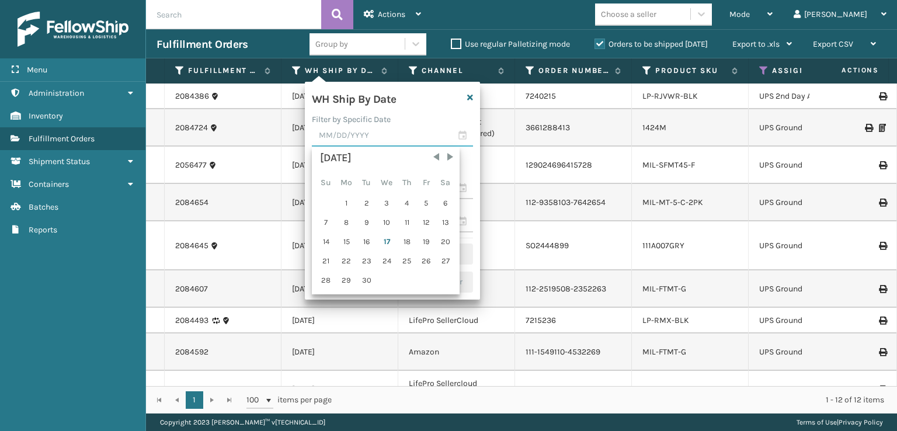
click at [336, 141] on input "text" at bounding box center [392, 136] width 161 height 21
click at [386, 240] on div "17" at bounding box center [386, 242] width 19 height 18
type input "[DATE]"
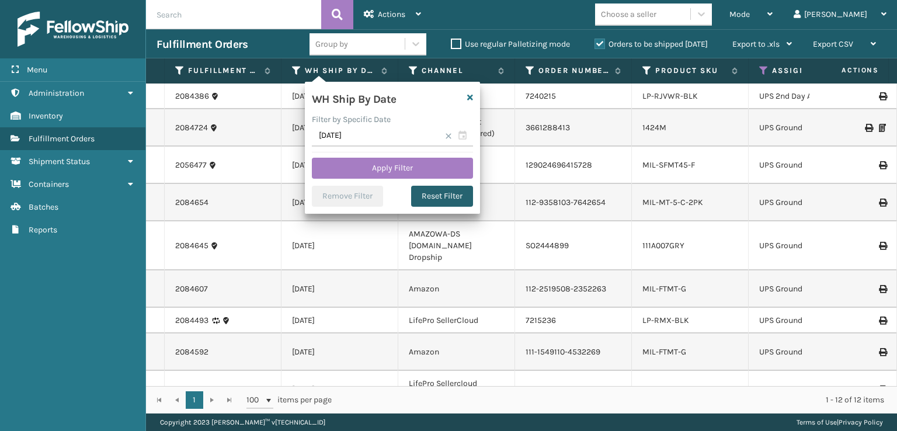
click at [432, 202] on button "Reset Filter" at bounding box center [442, 196] width 62 height 21
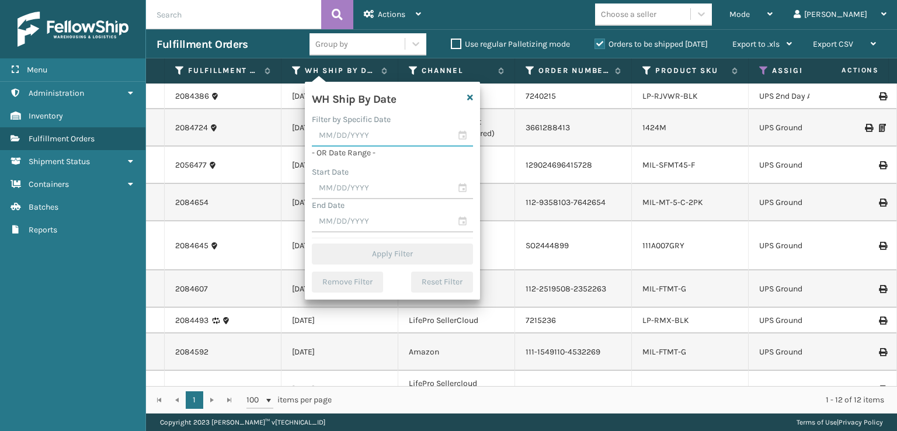
click at [351, 134] on input "text" at bounding box center [392, 136] width 161 height 21
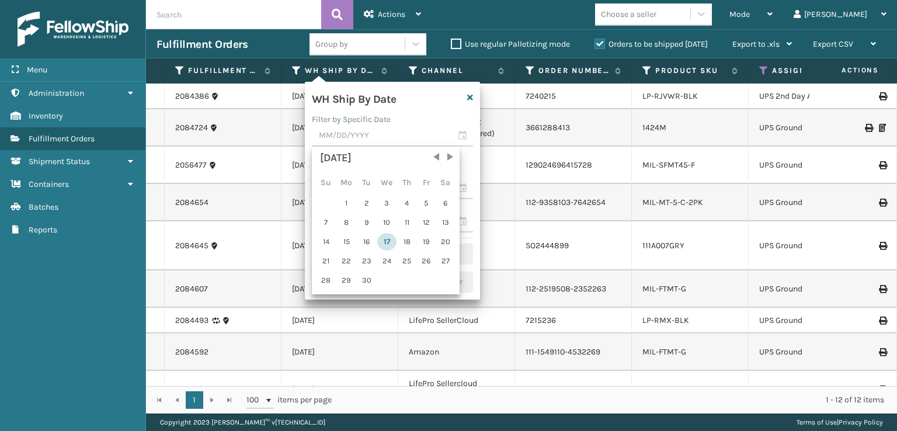
click at [386, 238] on div "17" at bounding box center [386, 242] width 19 height 18
type input "[DATE]"
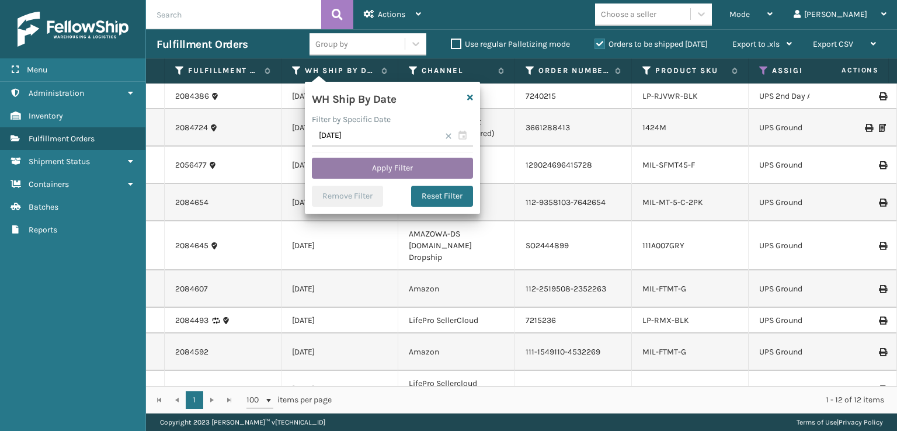
click at [403, 173] on button "Apply Filter" at bounding box center [392, 168] width 161 height 21
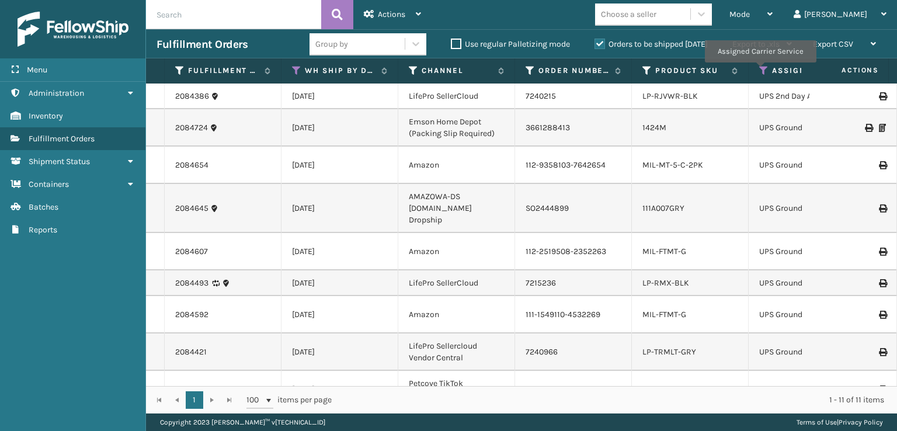
click at [760, 71] on icon at bounding box center [763, 70] width 9 height 11
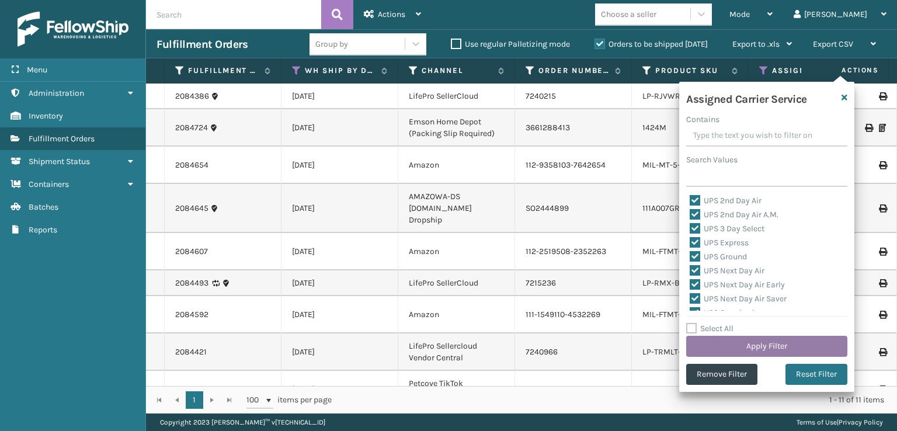
click at [741, 346] on button "Apply Filter" at bounding box center [766, 346] width 161 height 21
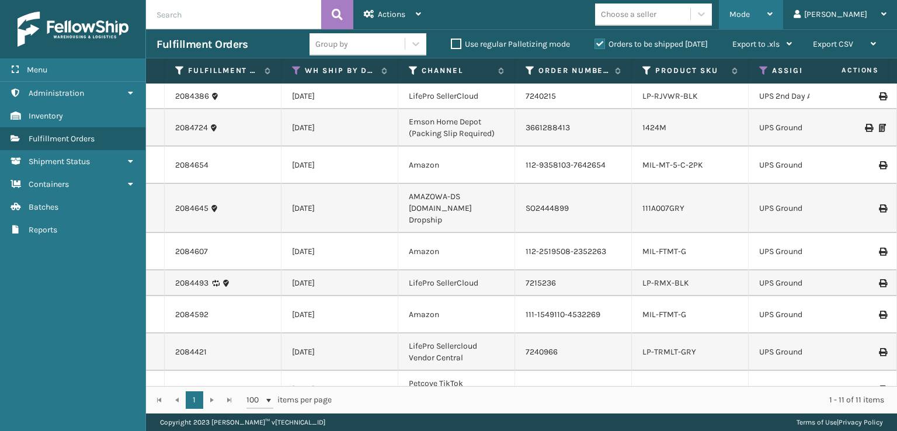
click at [773, 14] on div "Mode" at bounding box center [751, 14] width 43 height 29
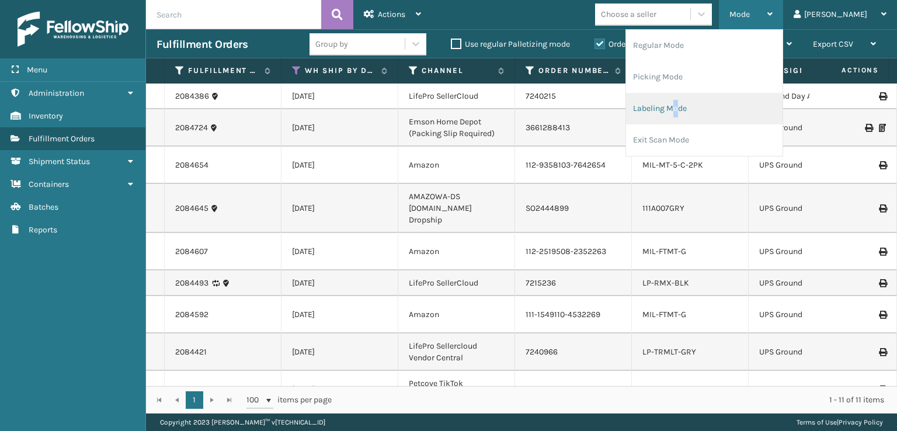
click at [726, 117] on li "Labeling Mode" at bounding box center [704, 109] width 157 height 32
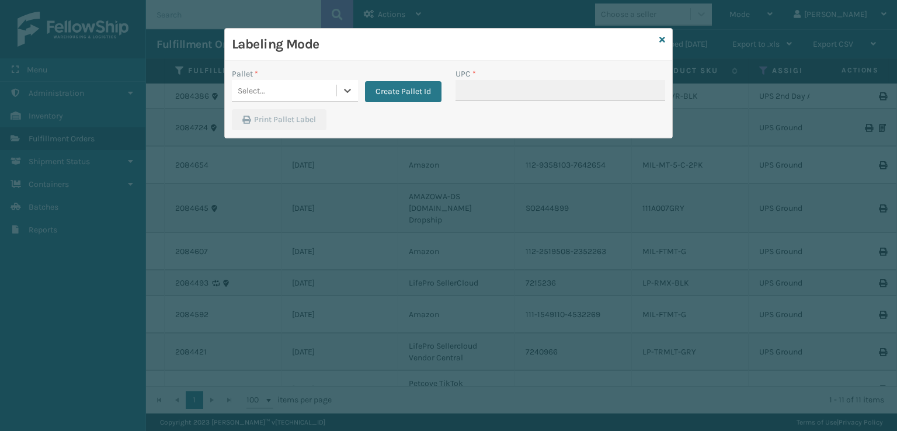
click at [243, 88] on div "Select..." at bounding box center [251, 91] width 27 height 12
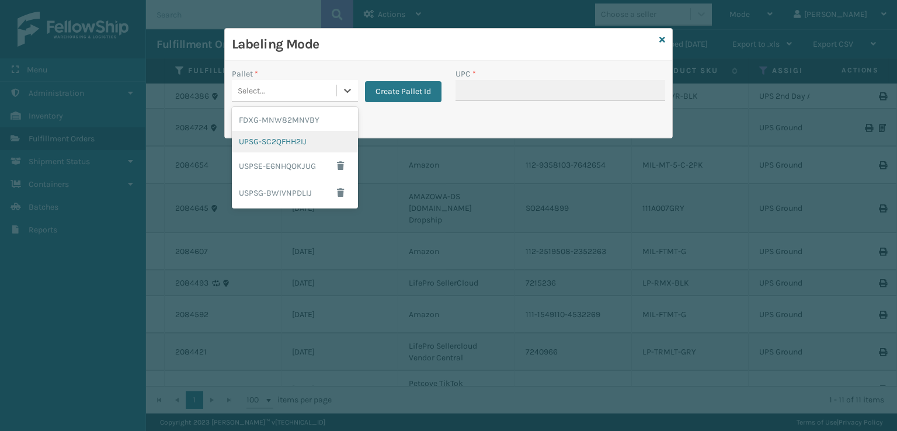
click at [270, 145] on div "UPSG-SC2QFHH2IJ" at bounding box center [295, 142] width 126 height 22
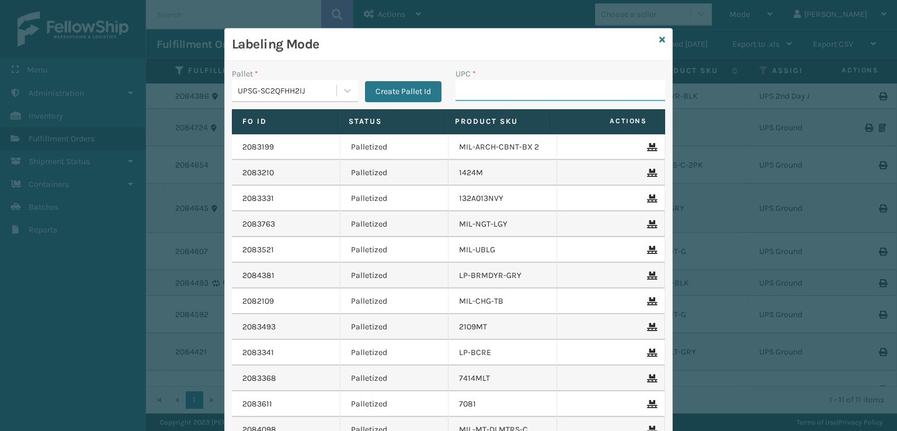
click at [466, 92] on input "UPC *" at bounding box center [561, 90] width 210 height 21
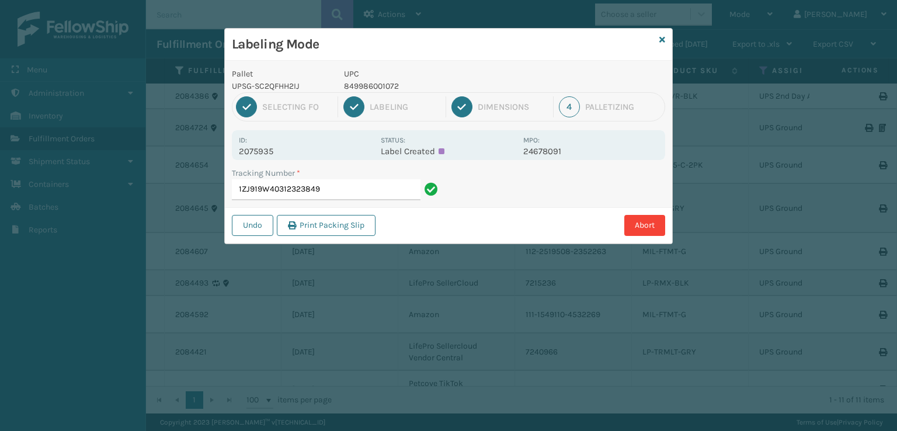
drag, startPoint x: 346, startPoint y: 193, endPoint x: 224, endPoint y: 191, distance: 121.5
click at [224, 191] on div "Labeling Mode Pallet UPSG-SC2QFHH2IJ UPC 849986001072 1 Selecting FO 2 Labeling…" at bounding box center [448, 136] width 449 height 216
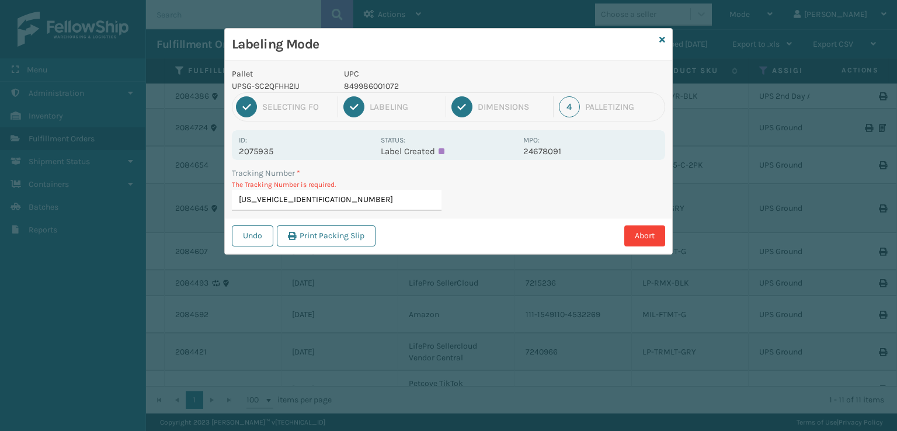
type input "1ZJ919W40312323849"
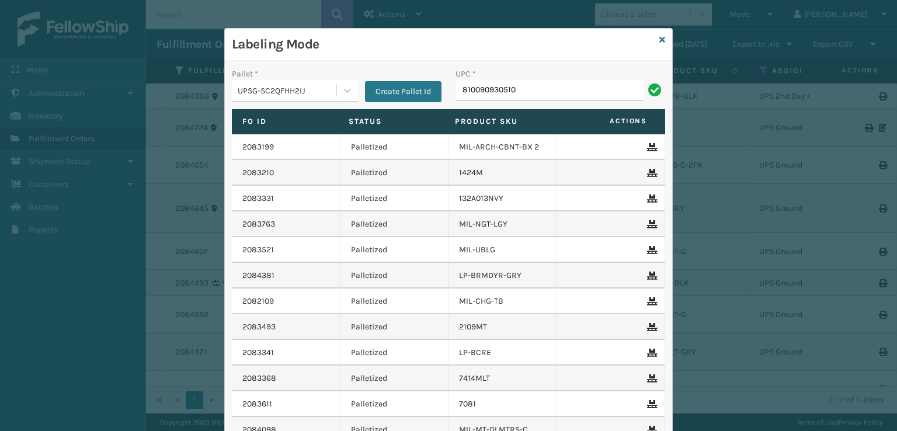
type input "810090930510"
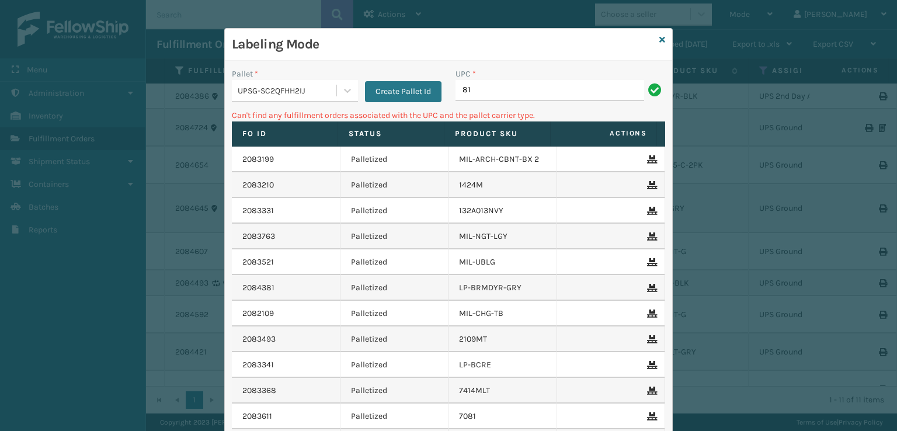
type input "8"
type input "810090930510"
type input "8"
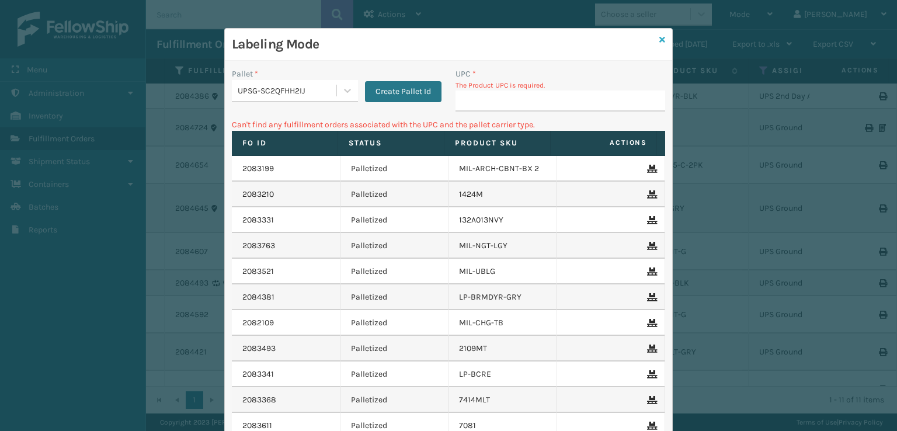
click at [661, 36] on icon at bounding box center [663, 40] width 6 height 8
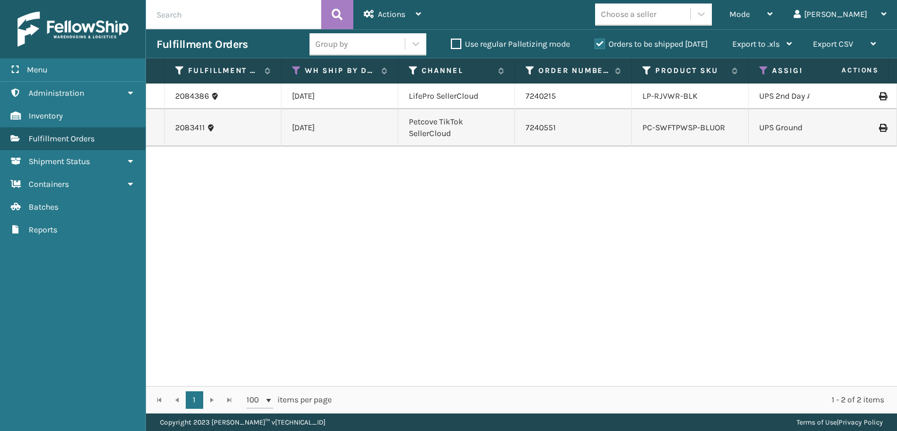
click at [717, 96] on div "LP-RJVWR-BLK" at bounding box center [690, 97] width 95 height 12
click at [675, 96] on link "LP-RJVWR-BLK" at bounding box center [671, 96] width 56 height 10
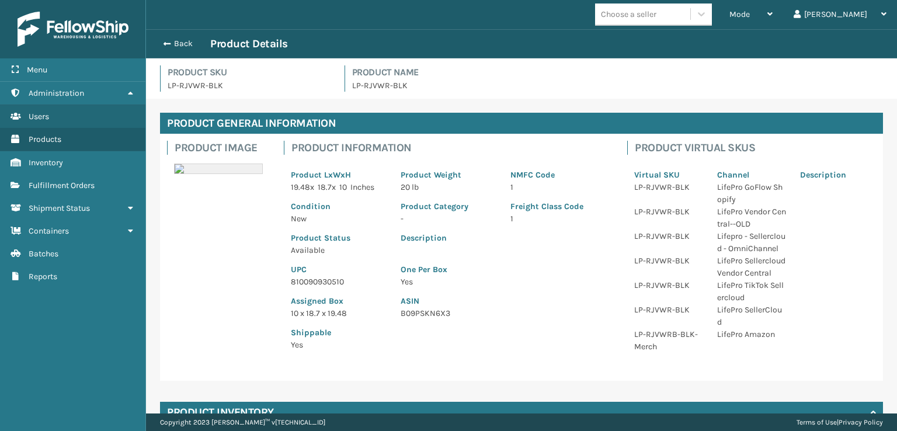
click at [339, 282] on p "810090930510" at bounding box center [339, 282] width 96 height 12
drag, startPoint x: 345, startPoint y: 282, endPoint x: 281, endPoint y: 278, distance: 64.4
click at [281, 278] on div "Product Information Product LxWxH 19.48 x 18.7 x 10 Inches Product Weight 20 lb…" at bounding box center [449, 249] width 344 height 231
copy p "810090930510"
click at [162, 43] on span "button" at bounding box center [165, 44] width 7 height 8
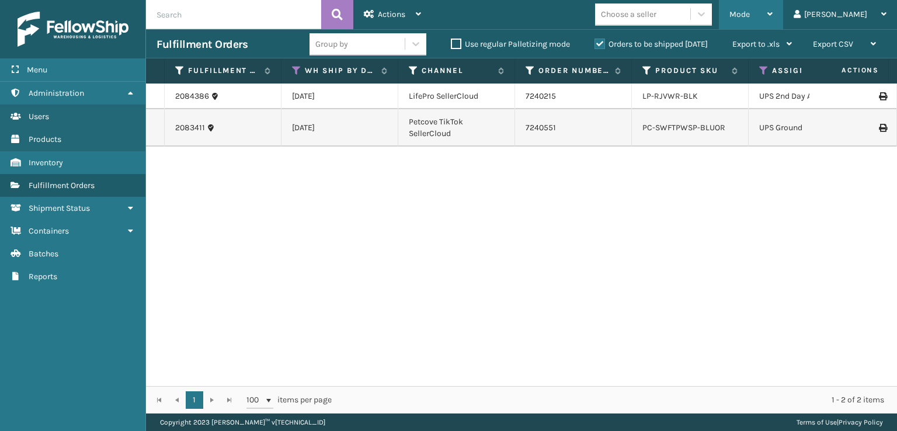
click at [778, 5] on div "Mode Regular Mode Picking Mode Labeling Mode Exit Scan Mode" at bounding box center [751, 14] width 64 height 29
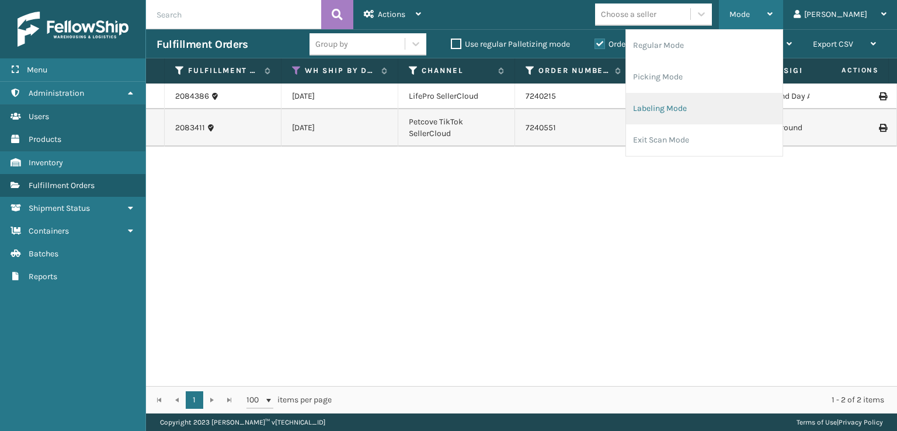
click at [688, 117] on li "Labeling Mode" at bounding box center [704, 109] width 157 height 32
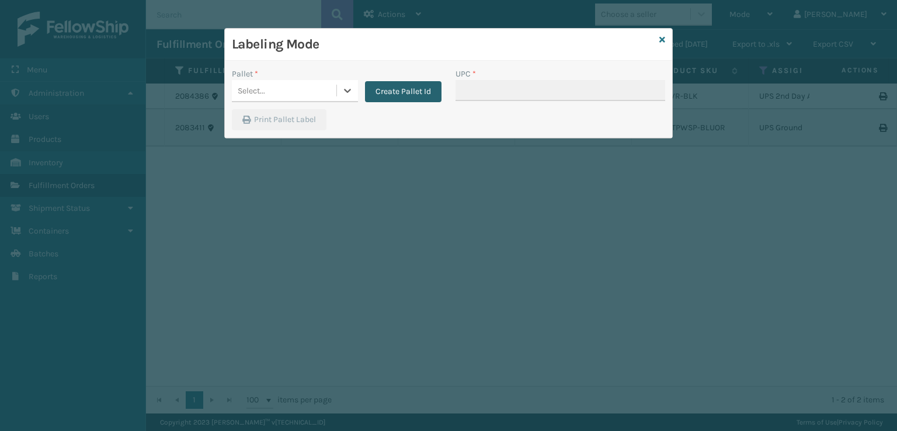
click at [415, 96] on button "Create Pallet Id" at bounding box center [403, 91] width 77 height 21
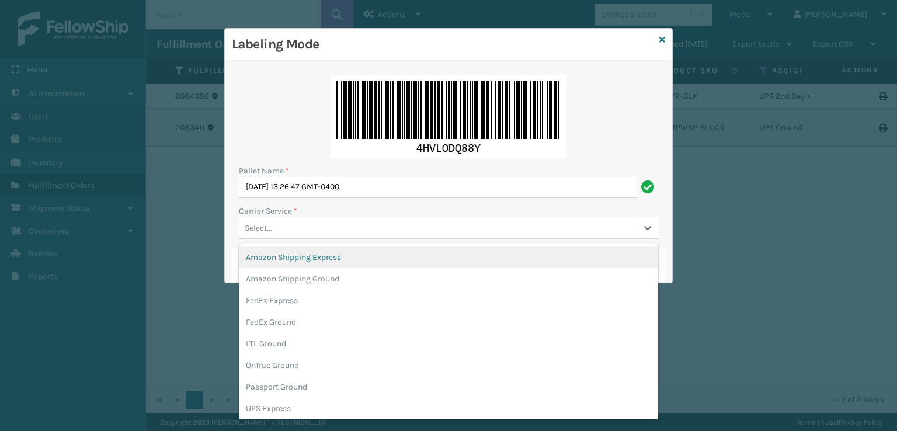
drag, startPoint x: 282, startPoint y: 225, endPoint x: 285, endPoint y: 249, distance: 24.8
click at [281, 223] on div "Select..." at bounding box center [438, 228] width 398 height 19
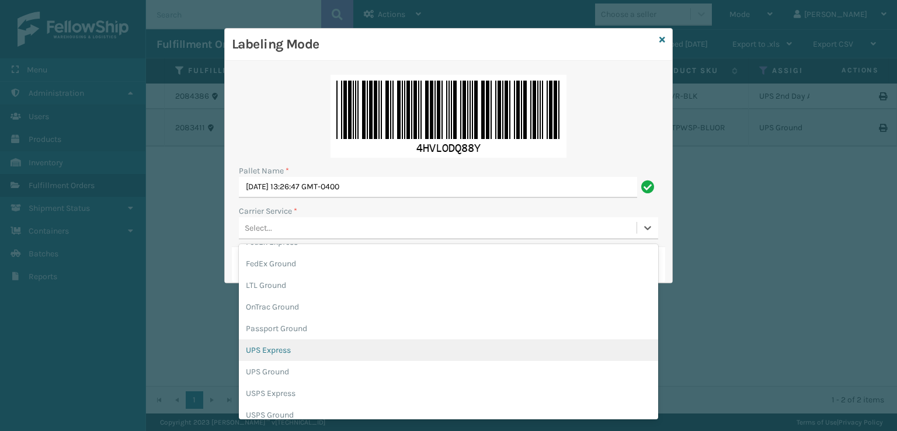
scroll to position [67, 0]
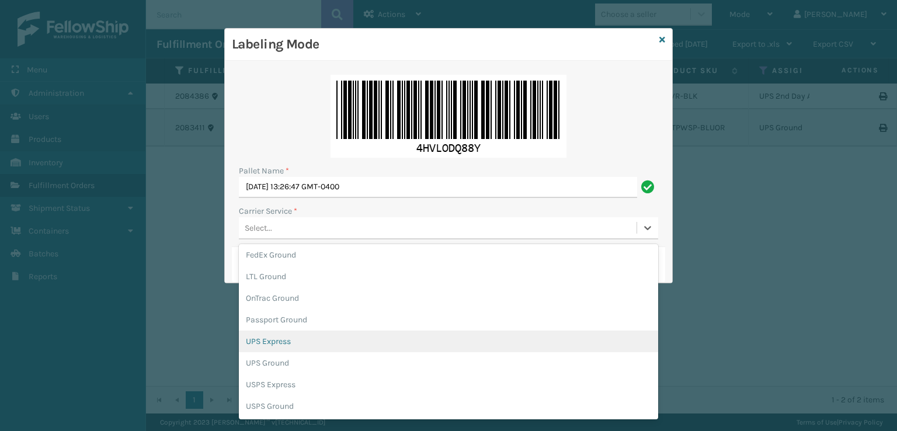
click at [265, 344] on div "UPS Express" at bounding box center [448, 342] width 419 height 22
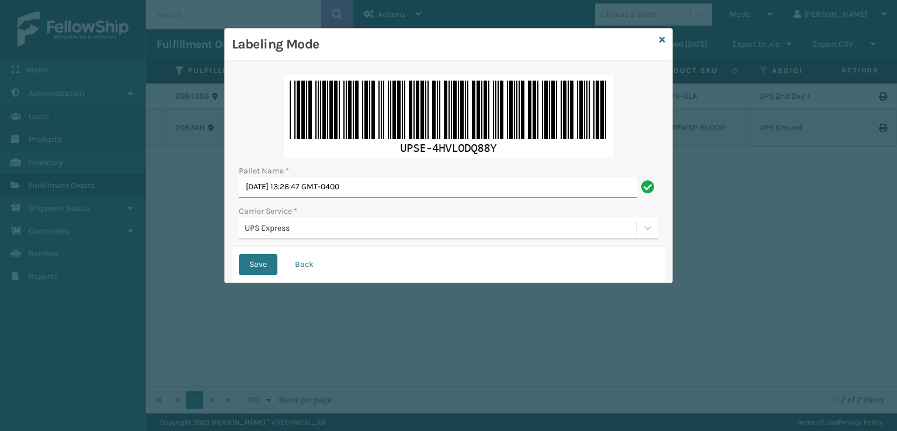
drag, startPoint x: 419, startPoint y: 189, endPoint x: 215, endPoint y: 220, distance: 206.7
click at [226, 219] on div "Pallet Name * [DATE] 13:26:47 GMT-0400 Carrier Service * UPS Express Save Back" at bounding box center [449, 172] width 448 height 222
type input "EXPRESS"
click at [239, 254] on button "Save" at bounding box center [258, 264] width 39 height 21
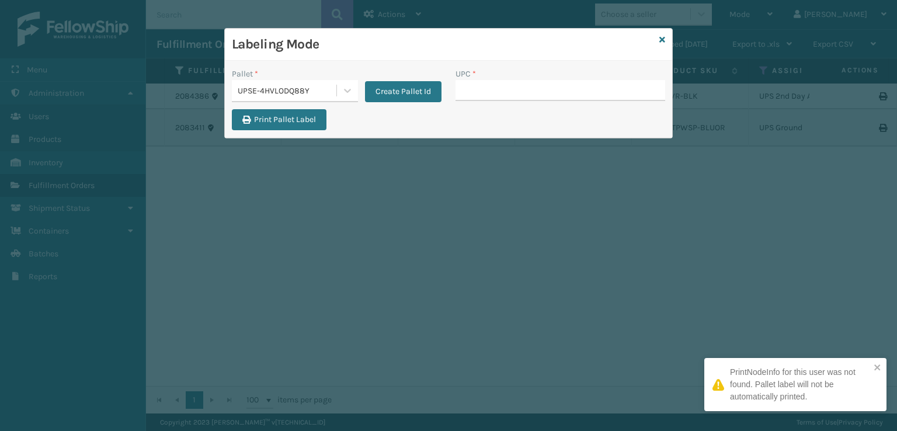
click at [457, 96] on input "UPC *" at bounding box center [561, 90] width 210 height 21
type input "810090930510"
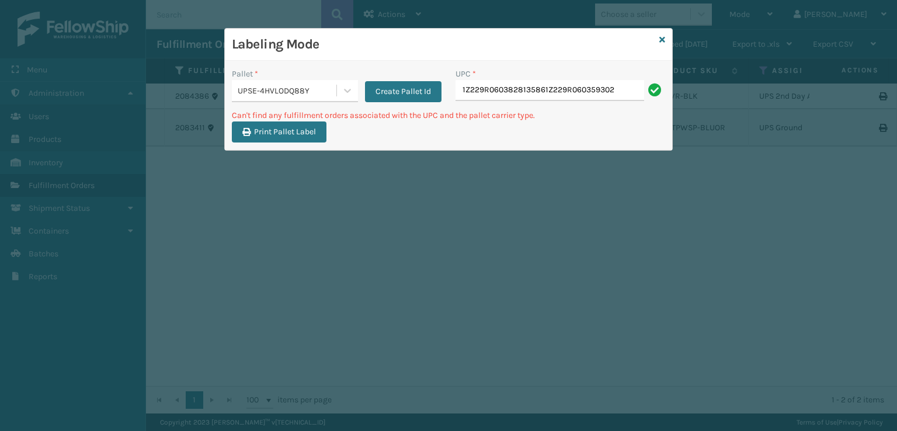
type input "1Z229R0603828135861Z229R0603593027"
click at [568, 93] on input "1Z229R0603828135861Z229R0603593027981Z229R0603611176091Z229R0603810740101Z229R0…" at bounding box center [550, 90] width 189 height 21
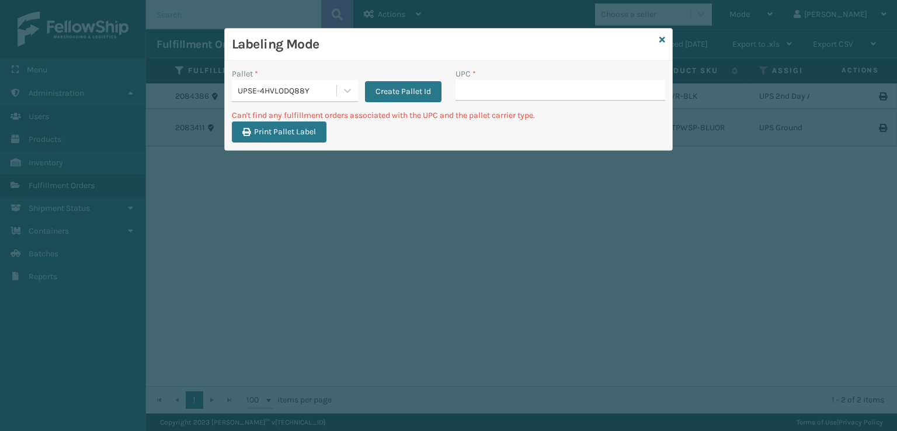
scroll to position [0, 0]
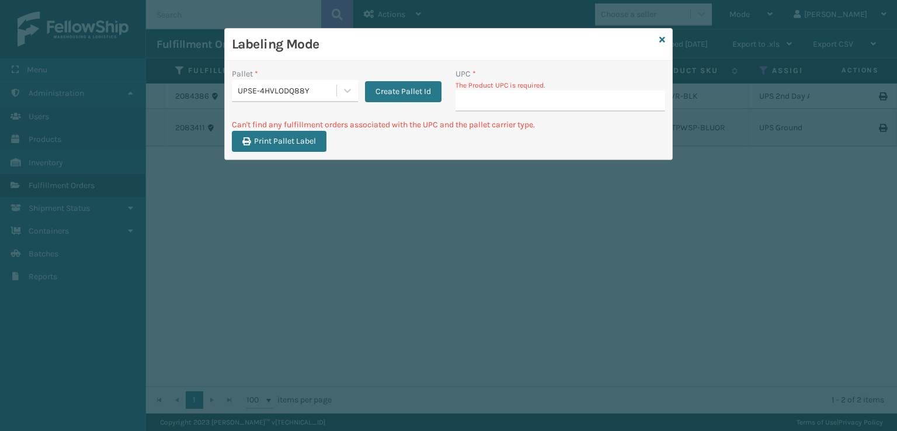
click at [656, 36] on div "Labeling Mode" at bounding box center [449, 45] width 448 height 32
click at [657, 36] on div "Labeling Mode" at bounding box center [449, 45] width 448 height 32
click at [671, 41] on div "Labeling Mode" at bounding box center [449, 45] width 448 height 32
click at [667, 41] on div "Labeling Mode" at bounding box center [449, 45] width 448 height 32
click at [664, 41] on icon at bounding box center [663, 40] width 6 height 8
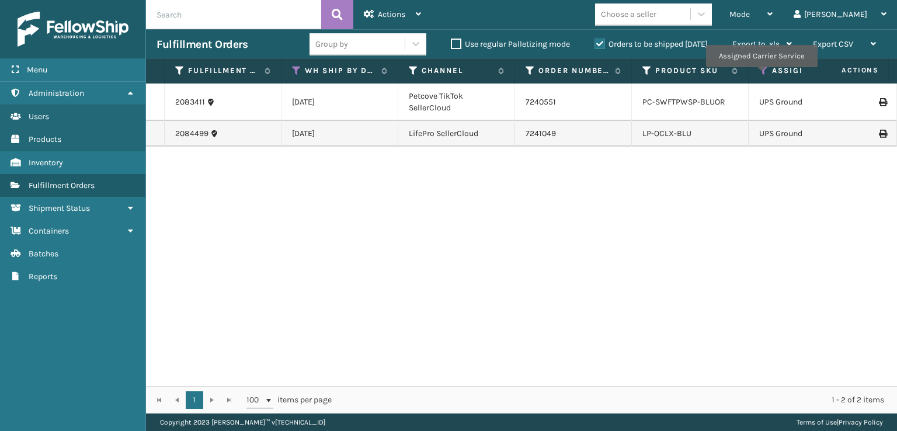
click at [761, 75] on icon at bounding box center [763, 70] width 9 height 11
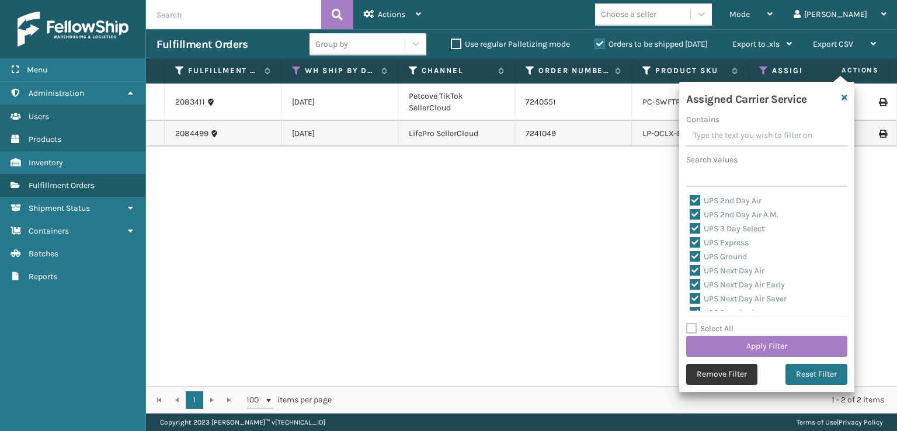
click at [722, 375] on button "Remove Filter" at bounding box center [721, 374] width 71 height 21
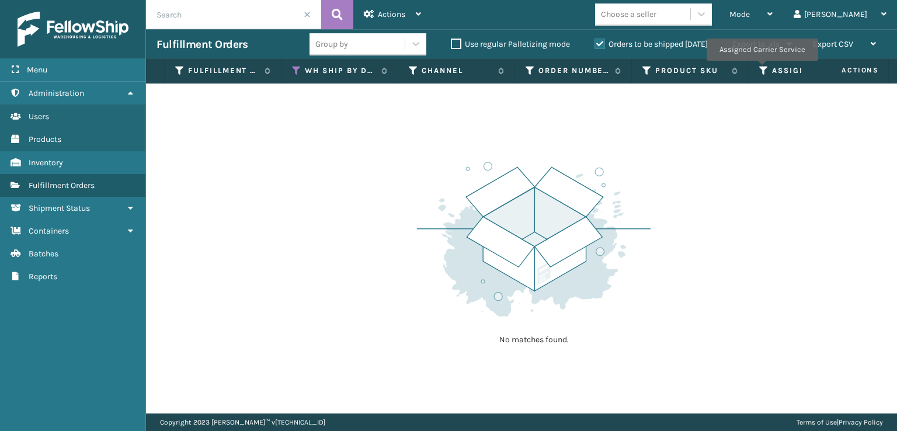
click at [762, 69] on icon at bounding box center [763, 70] width 9 height 11
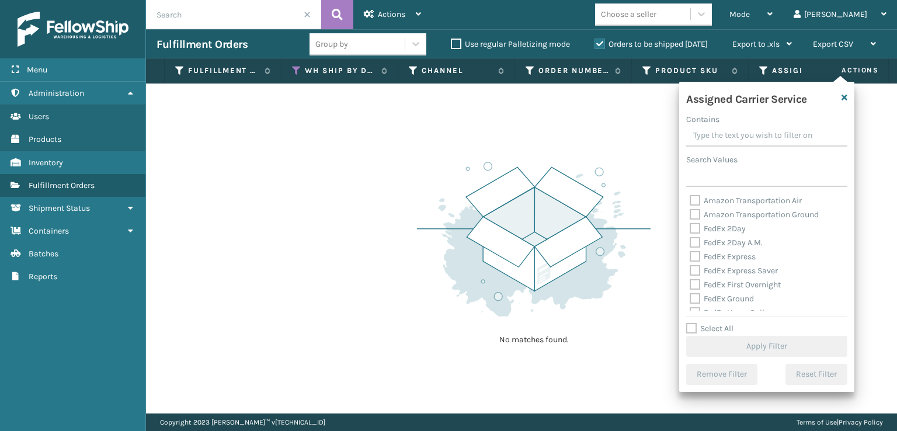
click at [700, 228] on label "FedEx 2Day" at bounding box center [718, 229] width 56 height 10
click at [691, 228] on input "FedEx 2Day" at bounding box center [690, 226] width 1 height 8
checkbox input "true"
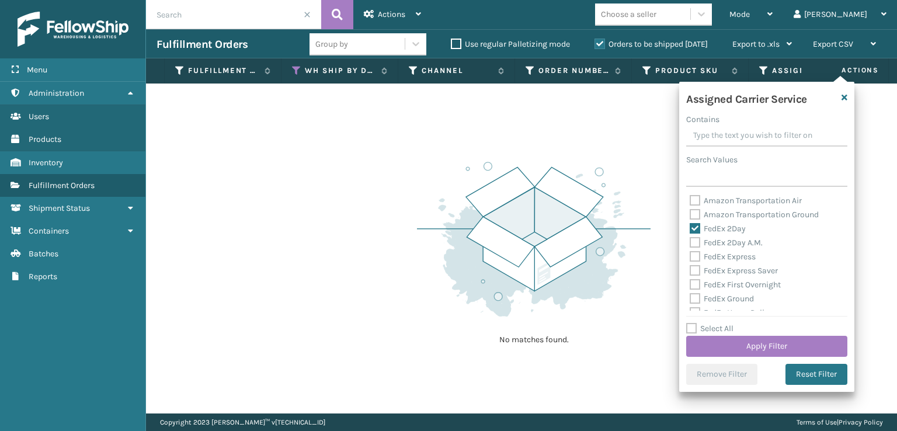
click at [699, 239] on label "FedEx 2Day A.M." at bounding box center [726, 243] width 73 height 10
click at [691, 239] on input "FedEx 2Day A.M." at bounding box center [690, 240] width 1 height 8
checkbox input "true"
click at [697, 254] on label "FedEx Express" at bounding box center [723, 257] width 66 height 10
click at [691, 254] on input "FedEx Express" at bounding box center [690, 254] width 1 height 8
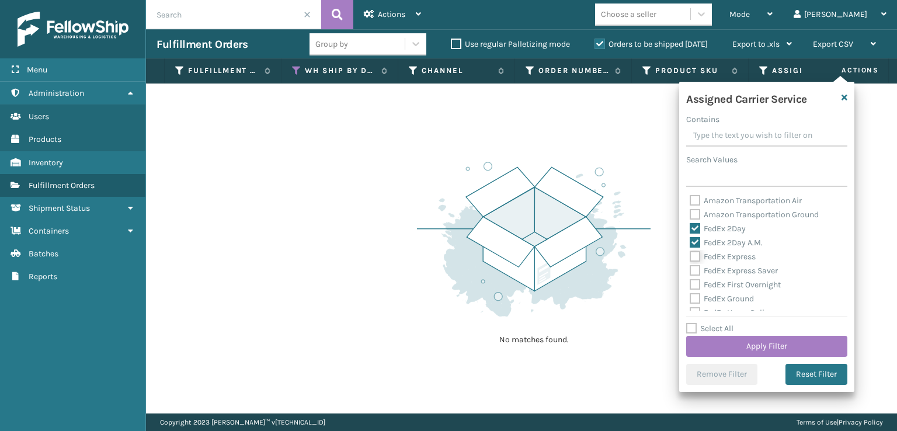
checkbox input "true"
click at [695, 269] on label "FedEx Express Saver" at bounding box center [734, 271] width 88 height 10
click at [691, 269] on input "FedEx Express Saver" at bounding box center [690, 268] width 1 height 8
checkbox input "true"
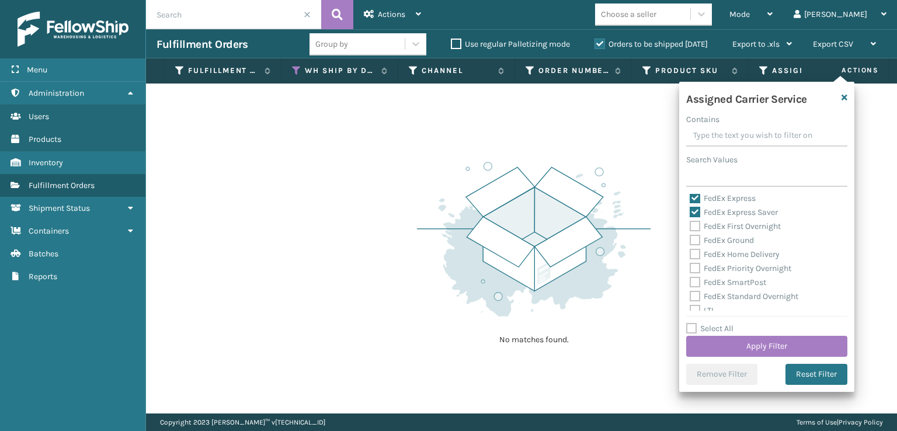
click at [696, 230] on label "FedEx First Overnight" at bounding box center [735, 226] width 91 height 10
click at [691, 227] on input "FedEx First Overnight" at bounding box center [690, 224] width 1 height 8
checkbox input "true"
click at [696, 237] on div "FedEx Ground" at bounding box center [767, 241] width 154 height 14
click at [696, 243] on label "FedEx Ground" at bounding box center [722, 240] width 64 height 10
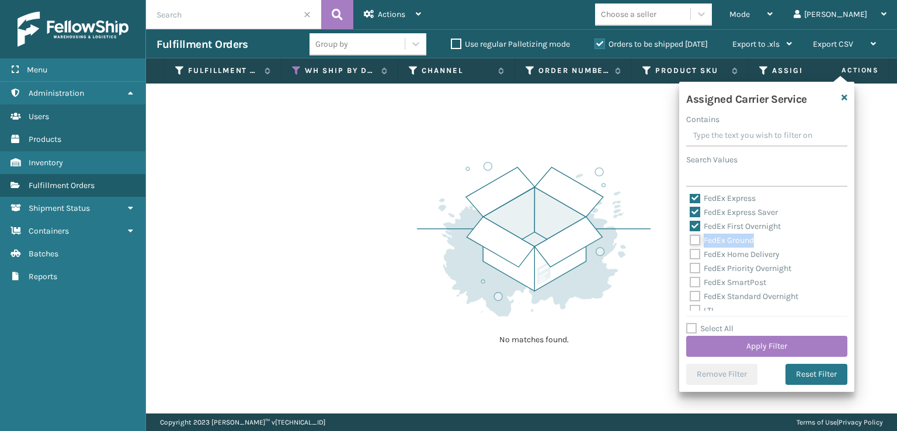
click at [691, 241] on input "FedEx Ground" at bounding box center [690, 238] width 1 height 8
checkbox input "true"
click at [695, 255] on label "FedEx Home Delivery" at bounding box center [735, 254] width 90 height 10
click at [691, 255] on input "FedEx Home Delivery" at bounding box center [690, 252] width 1 height 8
checkbox input "true"
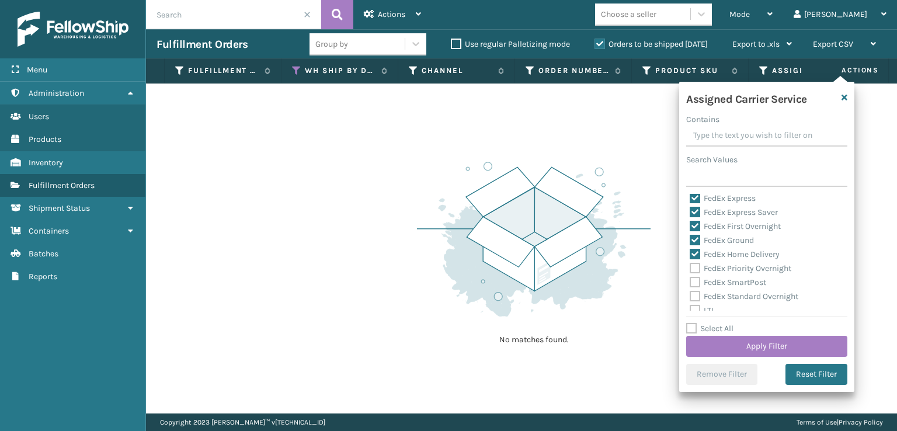
click at [693, 270] on label "FedEx Priority Overnight" at bounding box center [741, 268] width 102 height 10
click at [691, 269] on input "FedEx Priority Overnight" at bounding box center [690, 266] width 1 height 8
checkbox input "true"
click at [693, 280] on label "FedEx SmartPost" at bounding box center [728, 283] width 77 height 10
click at [691, 280] on input "FedEx SmartPost" at bounding box center [690, 280] width 1 height 8
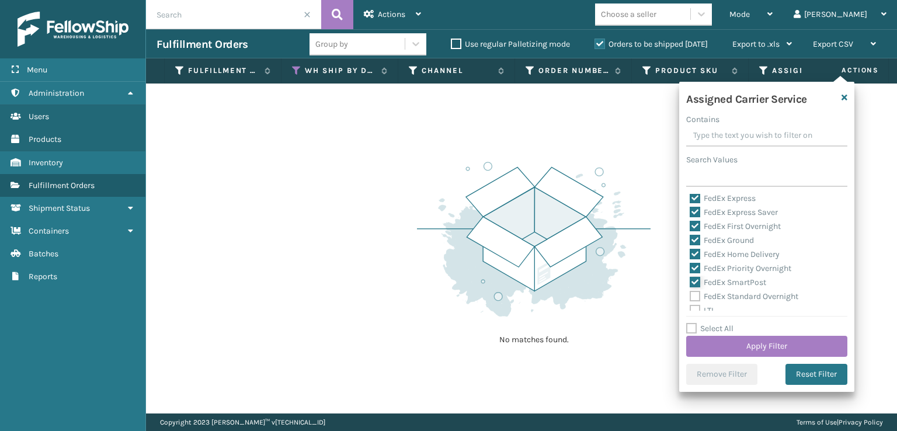
checkbox input "true"
click at [695, 238] on label "FedEx Standard Overnight" at bounding box center [744, 238] width 109 height 10
click at [691, 238] on input "FedEx Standard Overnight" at bounding box center [690, 235] width 1 height 8
checkbox input "true"
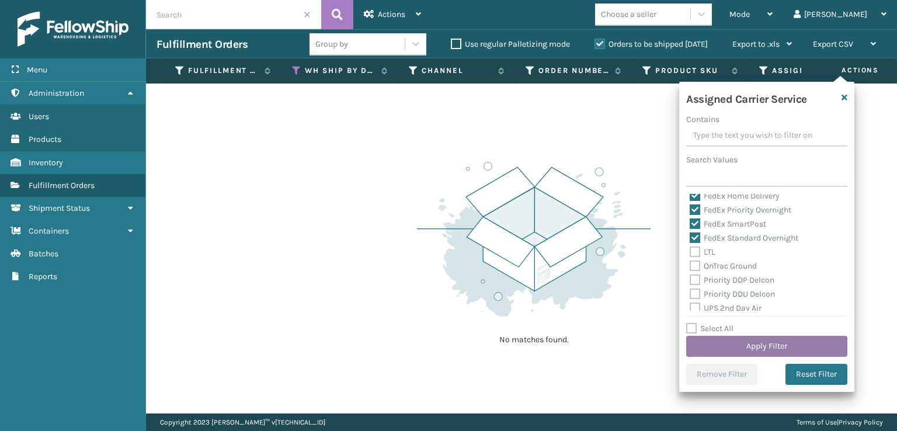
click at [744, 344] on button "Apply Filter" at bounding box center [766, 346] width 161 height 21
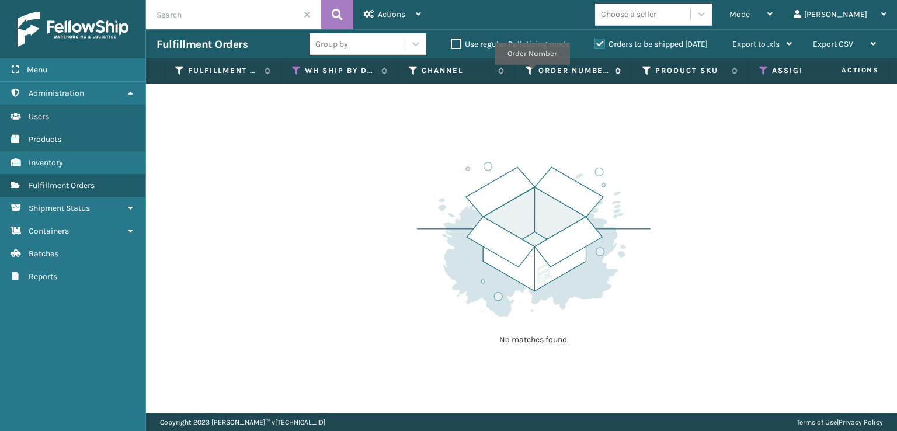
click at [532, 73] on icon at bounding box center [530, 70] width 9 height 11
click at [766, 78] on th "Assigned Carrier Service" at bounding box center [807, 70] width 117 height 25
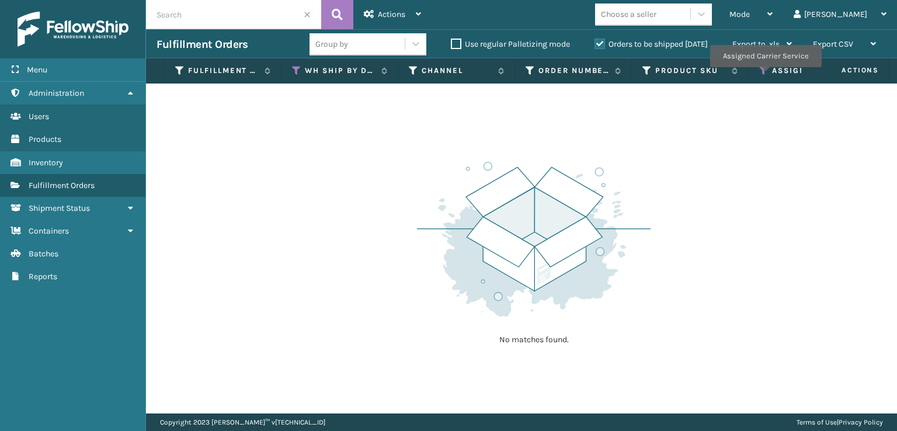
click at [765, 75] on icon at bounding box center [763, 70] width 9 height 11
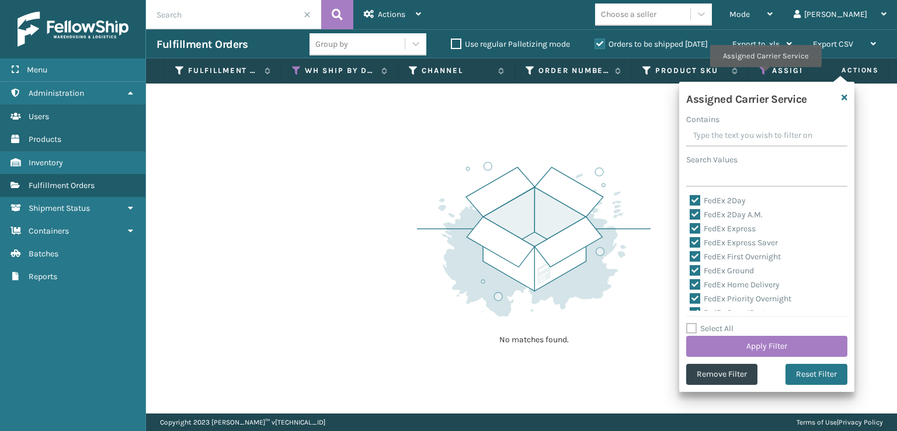
click at [765, 75] on icon at bounding box center [763, 70] width 9 height 11
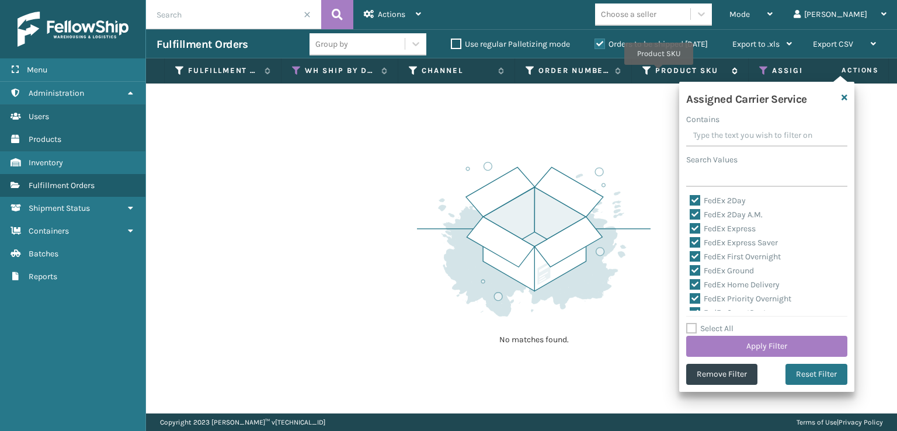
click at [659, 73] on label "Product SKU" at bounding box center [691, 70] width 71 height 11
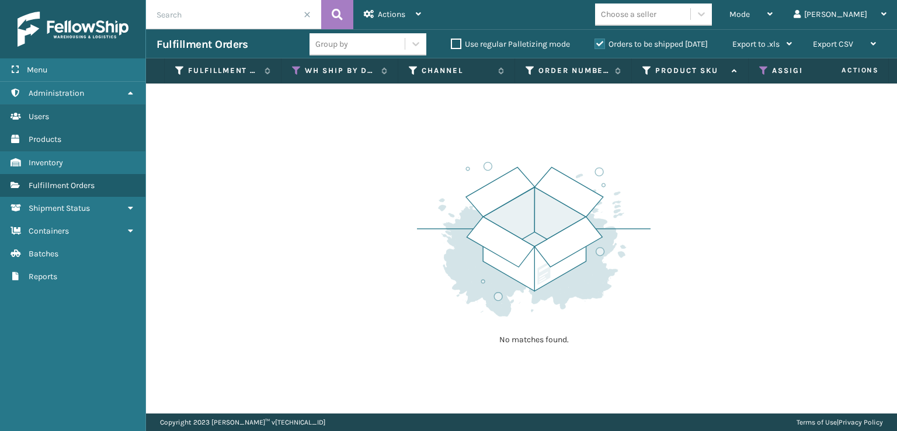
click at [652, 73] on div "Product SKU" at bounding box center [690, 70] width 95 height 11
click at [299, 77] on th "WH Ship By Date" at bounding box center [340, 70] width 117 height 25
click at [293, 72] on icon at bounding box center [296, 70] width 9 height 11
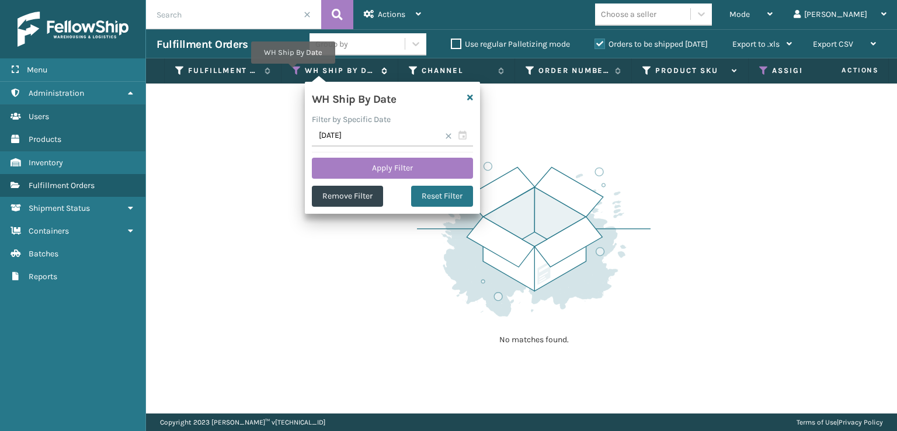
click at [293, 72] on icon at bounding box center [296, 70] width 9 height 11
click at [750, 19] on span "Mode" at bounding box center [740, 14] width 20 height 10
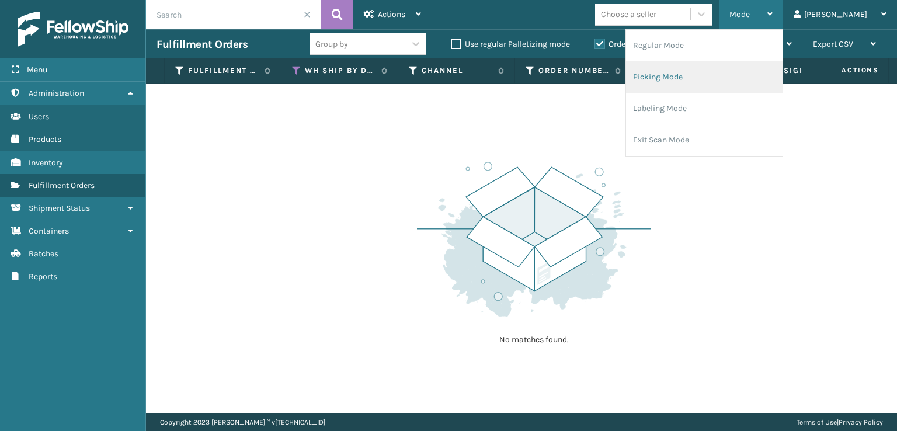
click at [740, 75] on li "Picking Mode" at bounding box center [704, 77] width 157 height 32
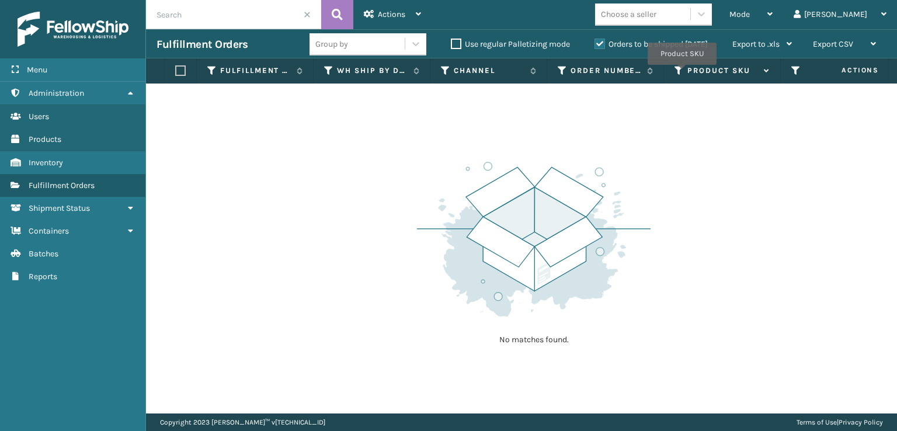
click at [682, 72] on icon at bounding box center [679, 70] width 9 height 11
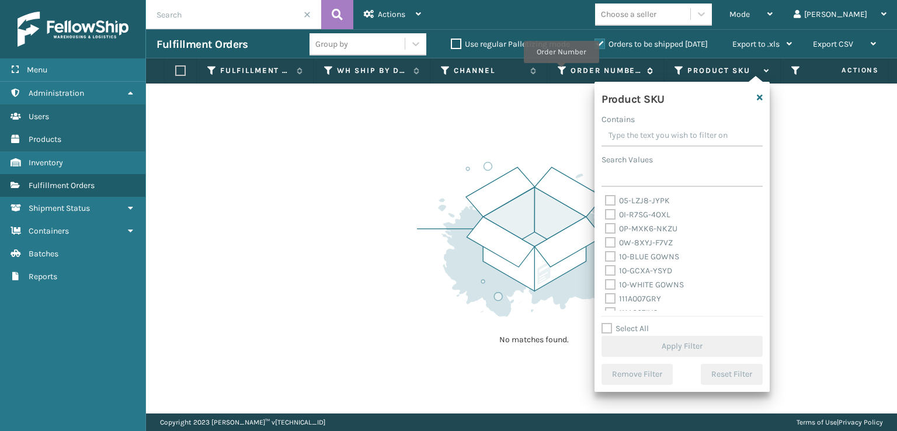
click at [561, 71] on icon at bounding box center [562, 70] width 9 height 11
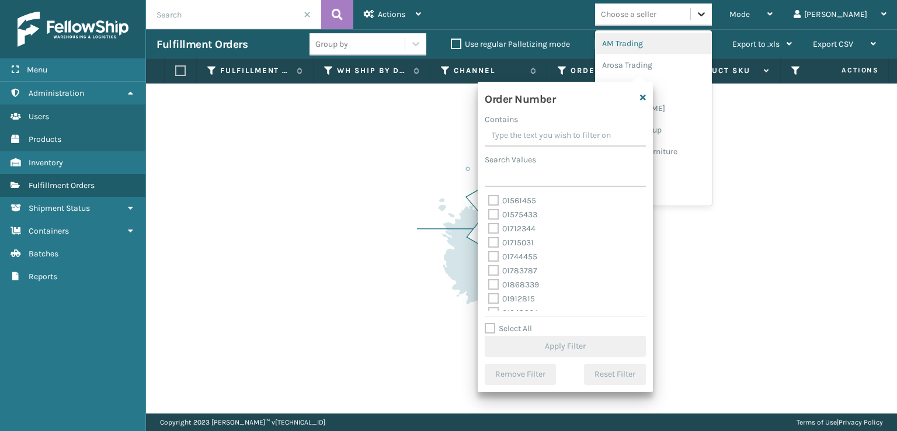
click at [712, 16] on div at bounding box center [701, 14] width 21 height 21
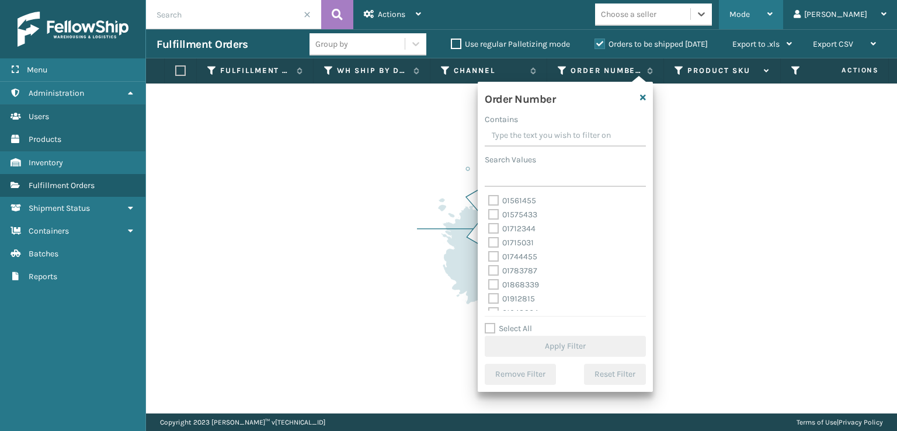
click at [750, 15] on span "Mode" at bounding box center [740, 14] width 20 height 10
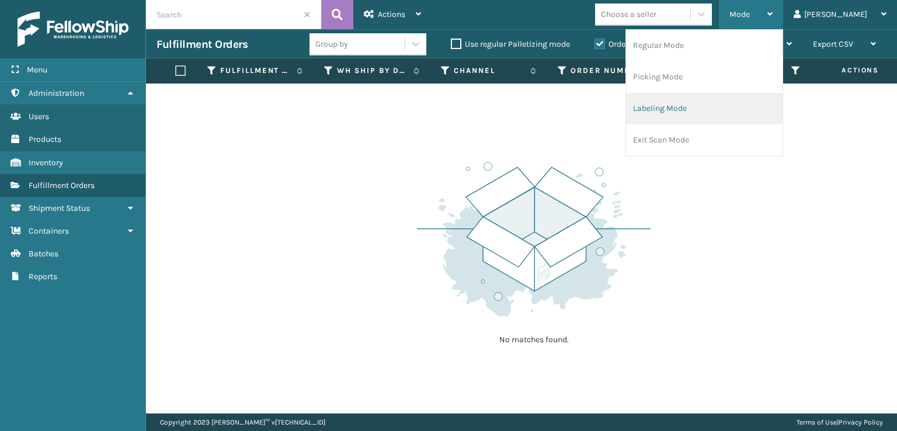
click at [717, 106] on li "Labeling Mode" at bounding box center [704, 109] width 157 height 32
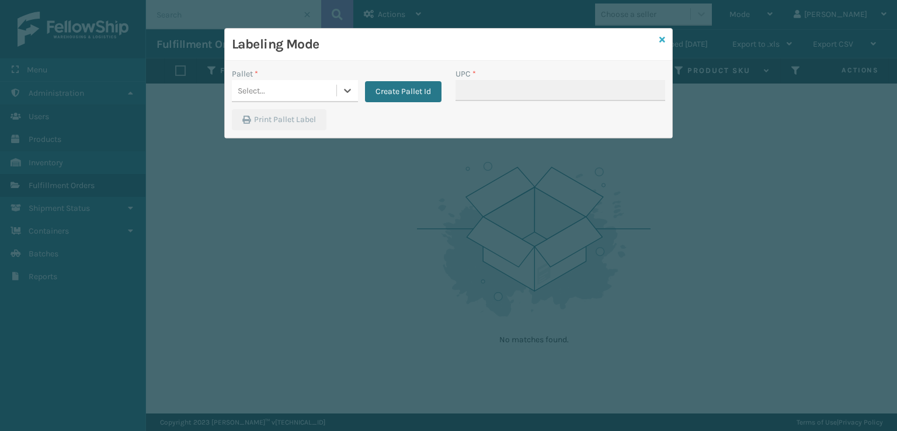
click at [664, 40] on icon at bounding box center [663, 40] width 6 height 8
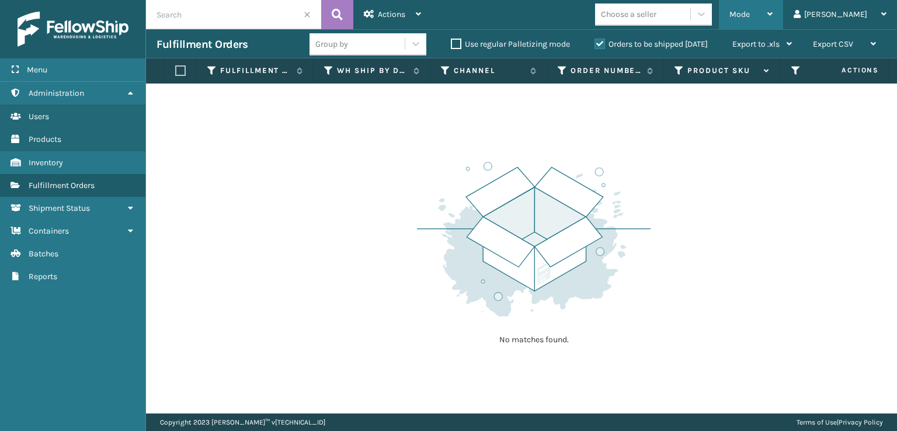
click at [750, 19] on span "Mode" at bounding box center [740, 14] width 20 height 10
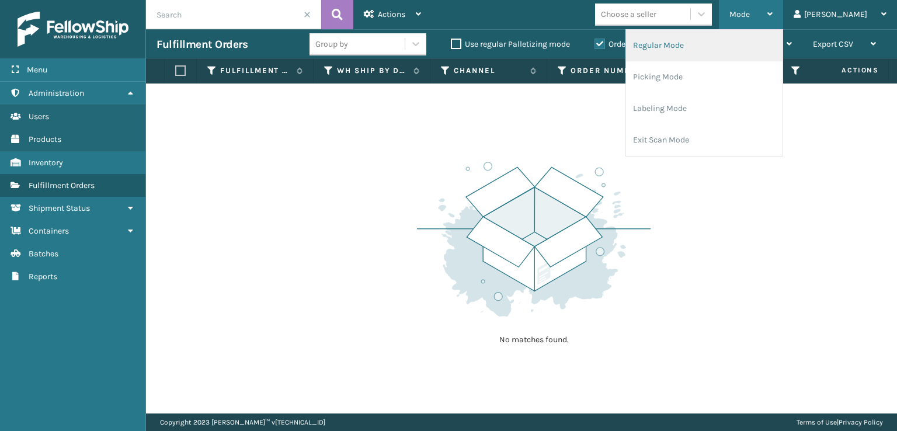
click at [774, 46] on li "Regular Mode" at bounding box center [704, 46] width 157 height 32
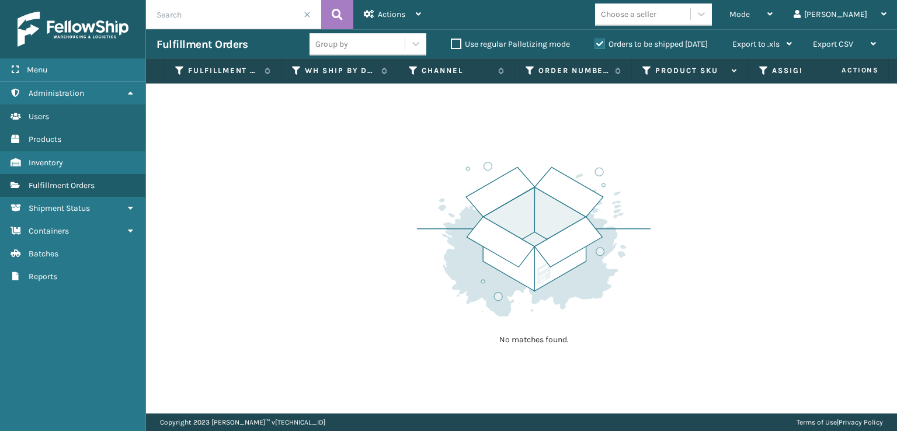
click at [641, 68] on th "Product SKU" at bounding box center [690, 70] width 117 height 25
click at [643, 68] on icon at bounding box center [647, 70] width 9 height 11
click at [762, 68] on icon at bounding box center [763, 70] width 9 height 11
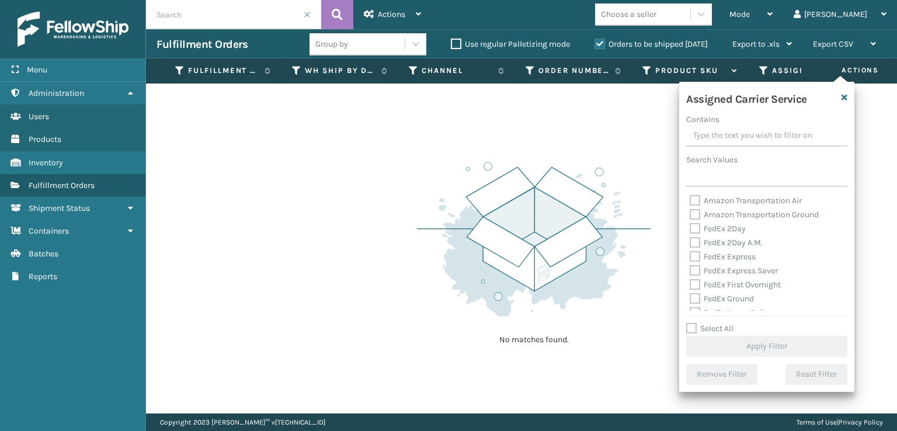
click at [853, 74] on span "Actions" at bounding box center [845, 70] width 81 height 19
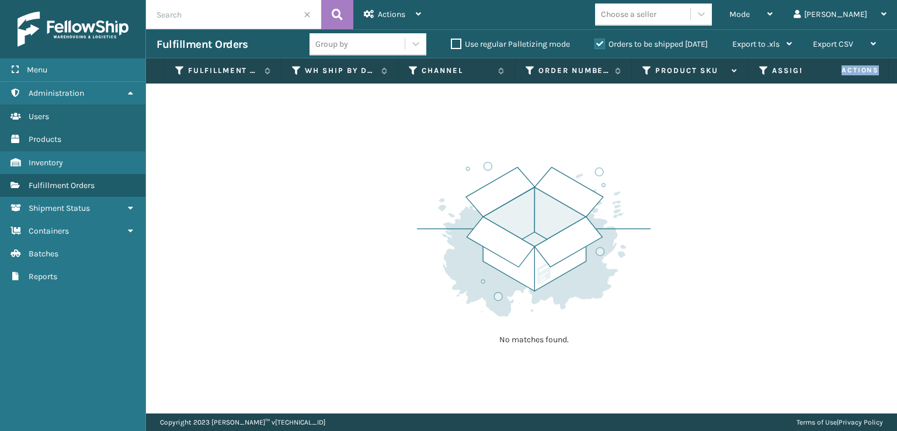
click at [853, 74] on span "Actions" at bounding box center [845, 70] width 81 height 19
click at [781, 80] on th "Assigned Carrier Service" at bounding box center [807, 70] width 117 height 25
click at [772, 16] on div "Mode Regular Mode Picking Mode Labeling Mode Exit Scan Mode" at bounding box center [751, 14] width 64 height 29
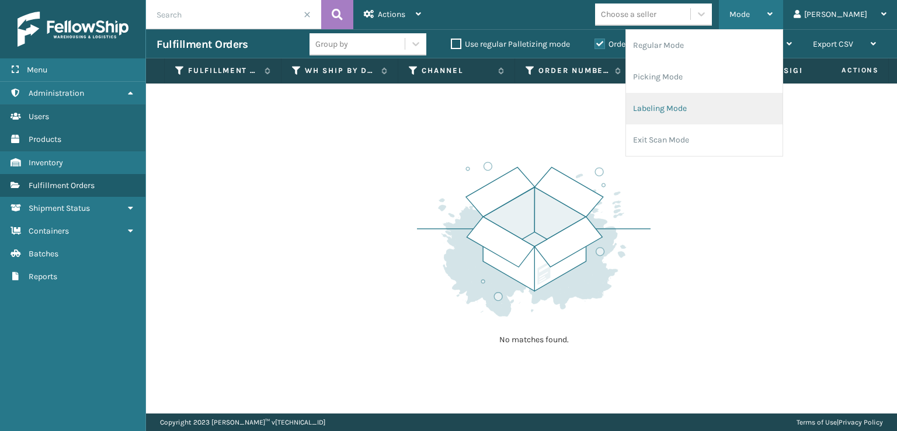
click at [695, 116] on li "Labeling Mode" at bounding box center [704, 109] width 157 height 32
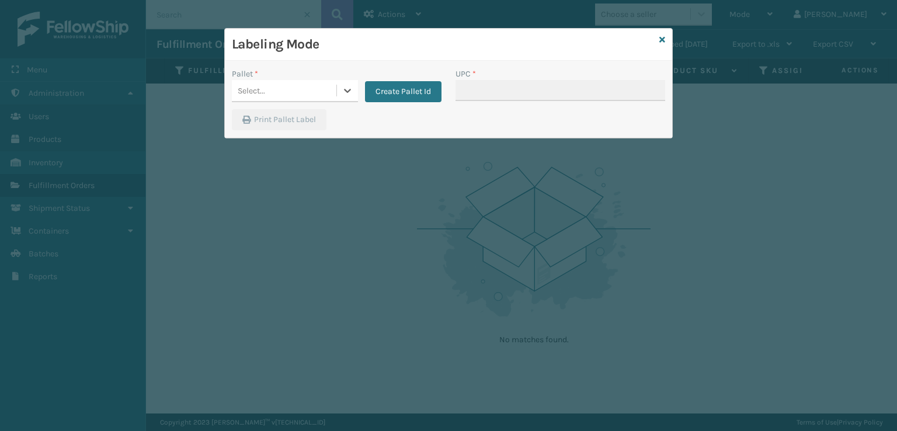
click at [300, 95] on div "Select..." at bounding box center [284, 90] width 105 height 19
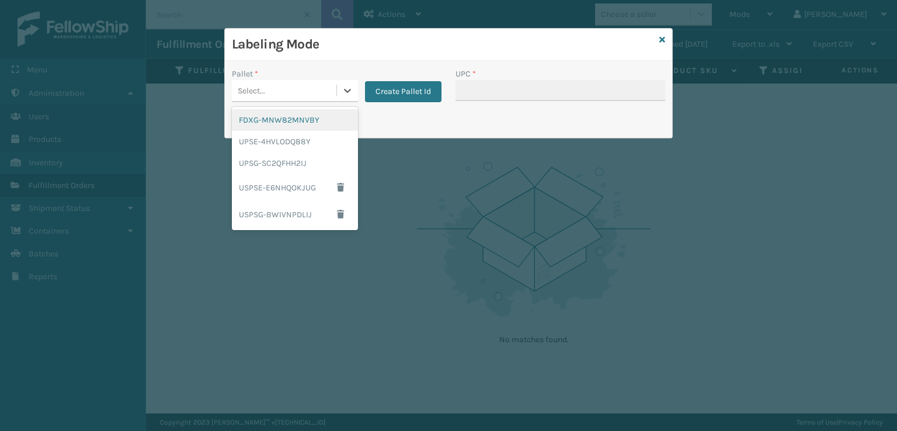
drag, startPoint x: 861, startPoint y: 147, endPoint x: 806, endPoint y: 146, distance: 54.9
click at [844, 161] on div "Labeling Mode Pallet * option FDXG-MNW82MNVBY focused, 1 of 5. 5 results availa…" at bounding box center [448, 215] width 897 height 431
click at [664, 46] on link at bounding box center [663, 40] width 6 height 12
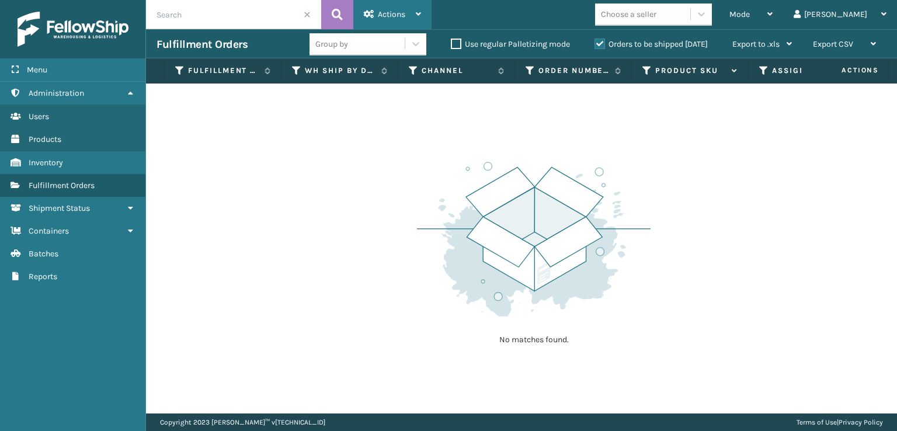
drag, startPoint x: 372, startPoint y: 16, endPoint x: 386, endPoint y: 38, distance: 26.3
click at [376, 18] on div "Actions" at bounding box center [392, 14] width 57 height 29
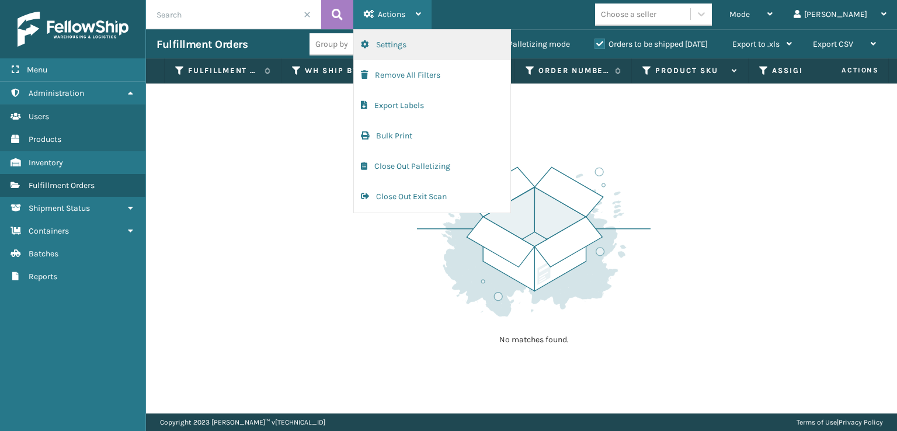
click at [382, 39] on button "Settings" at bounding box center [432, 45] width 157 height 30
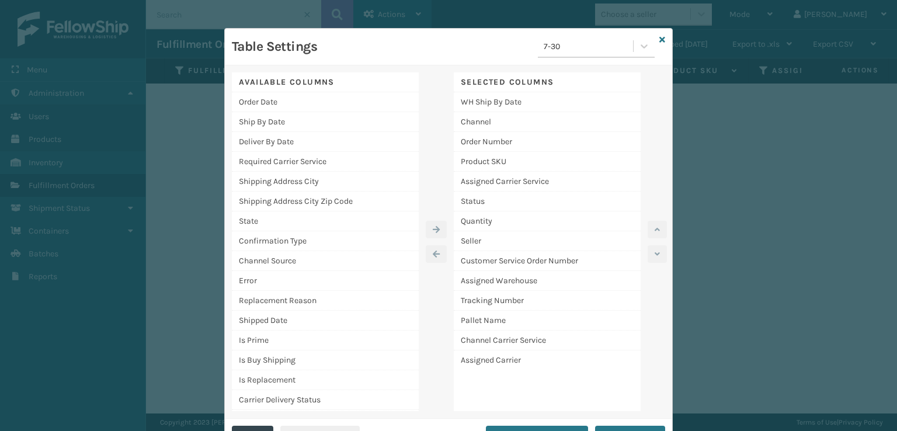
scroll to position [23, 0]
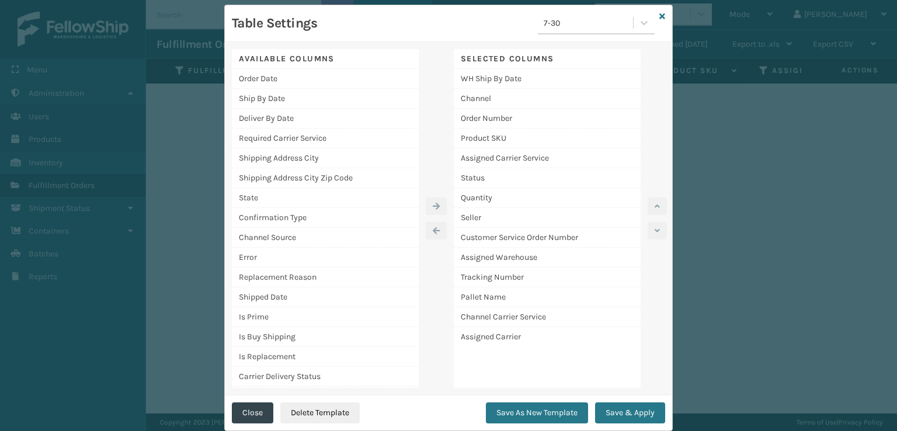
click at [382, 39] on div "Table Settings 7-30" at bounding box center [443, 26] width 423 height 29
click at [660, 18] on icon at bounding box center [663, 16] width 6 height 8
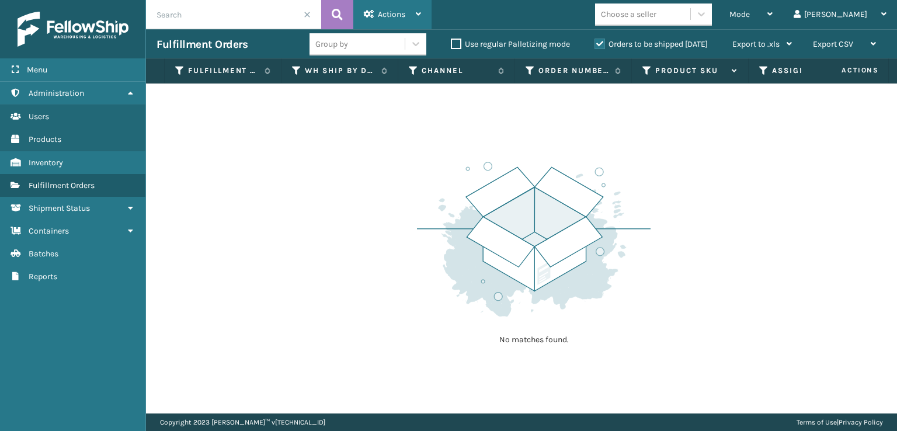
drag, startPoint x: 376, startPoint y: 10, endPoint x: 394, endPoint y: 29, distance: 26.0
click at [376, 10] on div "Actions" at bounding box center [392, 14] width 57 height 29
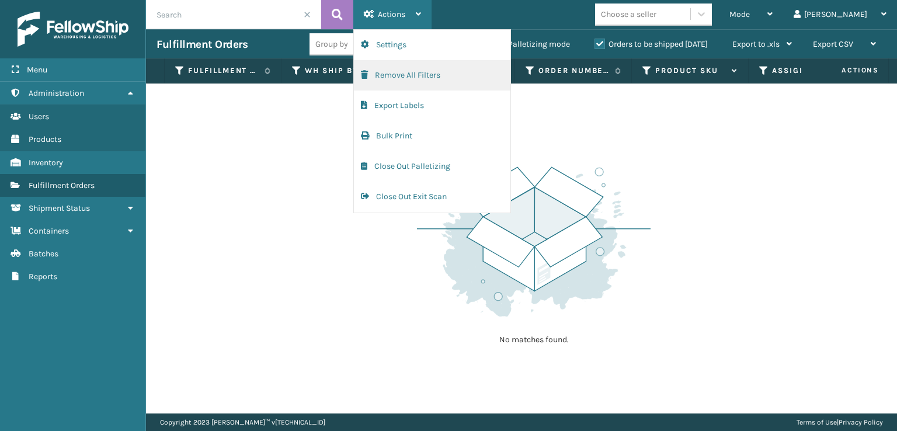
click at [383, 81] on button "Remove All Filters" at bounding box center [432, 75] width 157 height 30
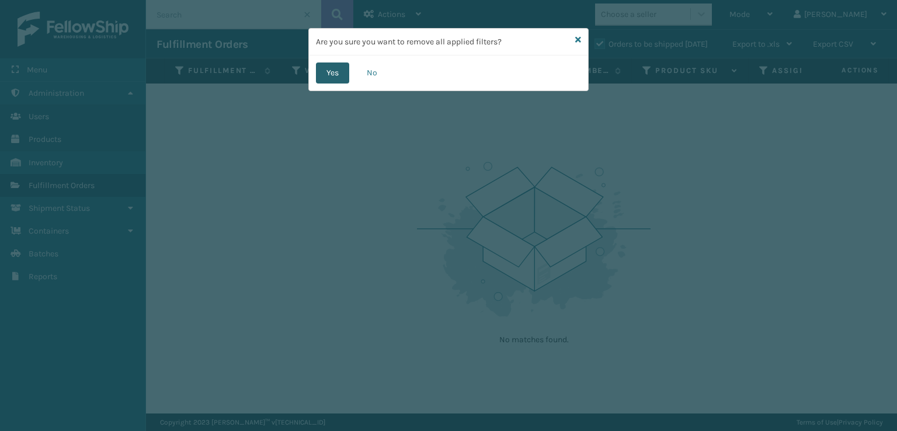
click at [329, 65] on button "Yes" at bounding box center [332, 73] width 33 height 21
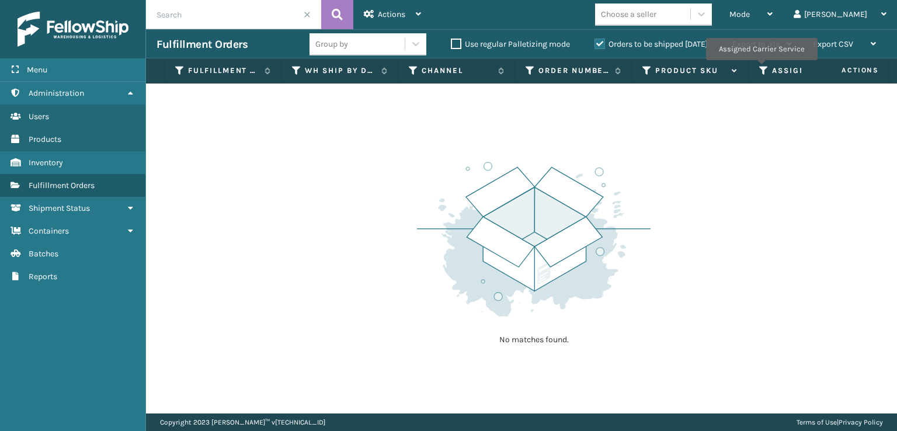
click at [761, 68] on icon at bounding box center [763, 70] width 9 height 11
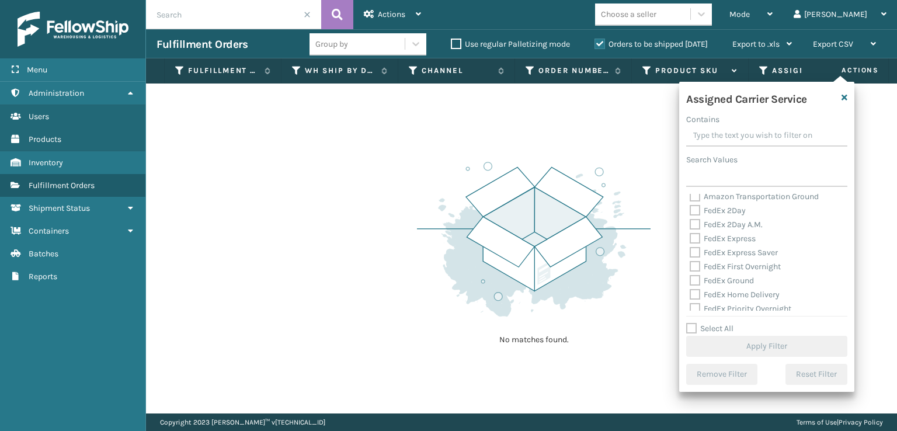
scroll to position [0, 0]
click at [694, 220] on label "Amazon Transportation Ground" at bounding box center [754, 215] width 129 height 10
click at [691, 216] on input "Amazon Transportation Ground" at bounding box center [690, 212] width 1 height 8
checkbox input "true"
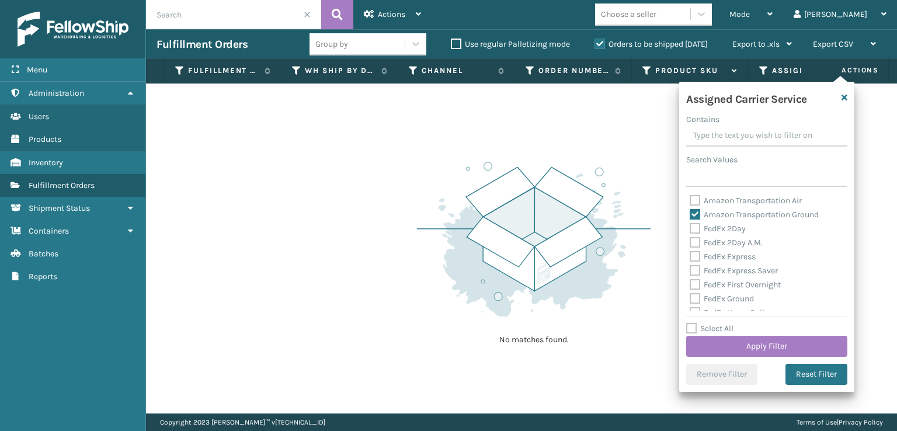
click at [691, 230] on label "FedEx 2Day" at bounding box center [718, 229] width 56 height 10
click at [691, 230] on input "FedEx 2Day" at bounding box center [690, 226] width 1 height 8
checkbox input "true"
click at [689, 210] on div "Amazon Transportation Air Amazon Transportation Ground FedEx 2Day FedEx 2Day A.…" at bounding box center [766, 252] width 161 height 117
click at [693, 210] on label "Amazon Transportation Ground" at bounding box center [754, 215] width 129 height 10
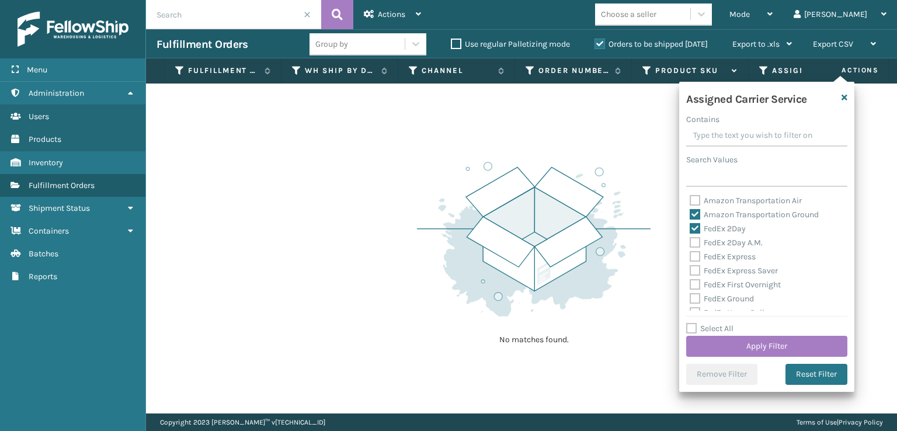
click at [691, 210] on input "Amazon Transportation Ground" at bounding box center [690, 212] width 1 height 8
checkbox input "false"
click at [696, 246] on label "FedEx 2Day A.M." at bounding box center [726, 243] width 73 height 10
click at [691, 244] on input "FedEx 2Day A.M." at bounding box center [690, 240] width 1 height 8
checkbox input "true"
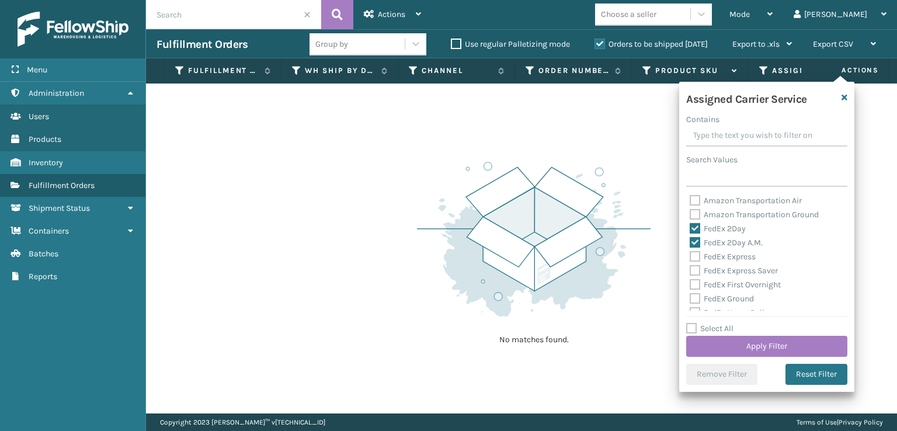
click at [700, 259] on label "FedEx Express" at bounding box center [723, 257] width 66 height 10
click at [691, 258] on input "FedEx Express" at bounding box center [690, 254] width 1 height 8
checkbox input "true"
click at [699, 277] on div "Amazon Transportation Air Amazon Transportation Ground FedEx 2Day FedEx 2Day A.…" at bounding box center [766, 252] width 161 height 117
drag, startPoint x: 695, startPoint y: 269, endPoint x: 696, endPoint y: 286, distance: 16.4
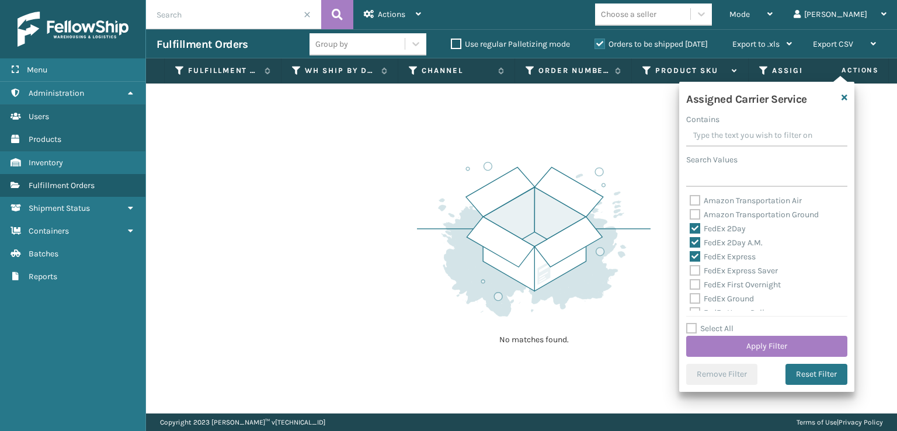
click at [696, 283] on div "Amazon Transportation Air Amazon Transportation Ground FedEx 2Day FedEx 2Day A.…" at bounding box center [766, 252] width 161 height 117
click at [696, 286] on label "FedEx First Overnight" at bounding box center [735, 285] width 91 height 10
click at [691, 286] on input "FedEx First Overnight" at bounding box center [690, 282] width 1 height 8
checkbox input "true"
click at [697, 267] on label "FedEx Express Saver" at bounding box center [734, 271] width 88 height 10
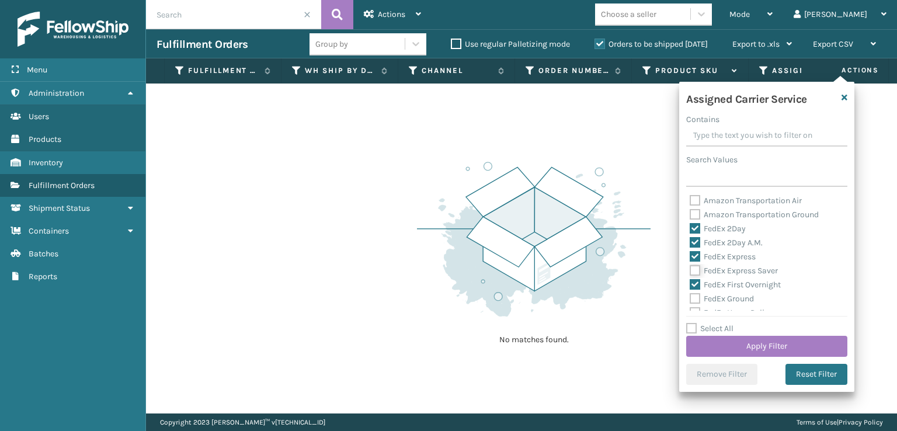
click at [691, 267] on input "FedEx Express Saver" at bounding box center [690, 268] width 1 height 8
checkbox input "true"
click at [696, 281] on label "FedEx SmartPost" at bounding box center [728, 283] width 77 height 10
click at [691, 281] on input "FedEx SmartPost" at bounding box center [690, 280] width 1 height 8
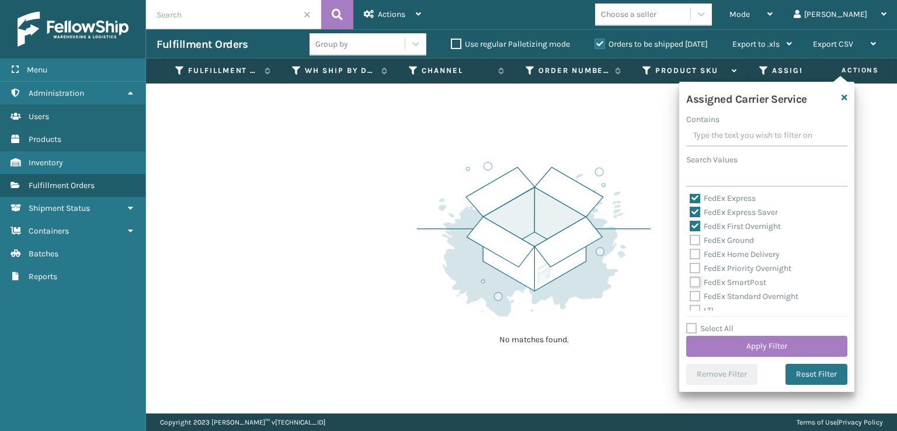
checkbox input "true"
click at [696, 264] on label "FedEx Priority Overnight" at bounding box center [741, 268] width 102 height 10
click at [691, 264] on input "FedEx Priority Overnight" at bounding box center [690, 266] width 1 height 8
checkbox input "true"
click at [694, 255] on label "FedEx Home Delivery" at bounding box center [735, 254] width 90 height 10
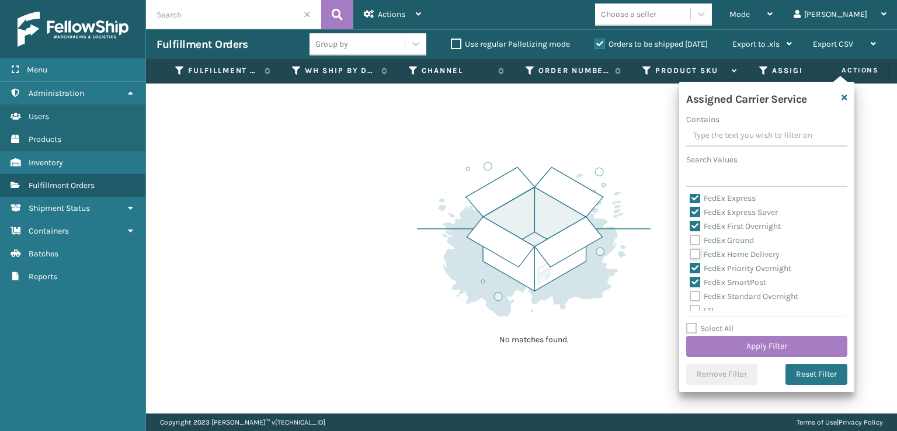
click at [691, 255] on input "FedEx Home Delivery" at bounding box center [690, 252] width 1 height 8
checkbox input "true"
click at [691, 237] on label "FedEx Ground" at bounding box center [722, 240] width 64 height 10
click at [691, 237] on input "FedEx Ground" at bounding box center [690, 238] width 1 height 8
checkbox input "true"
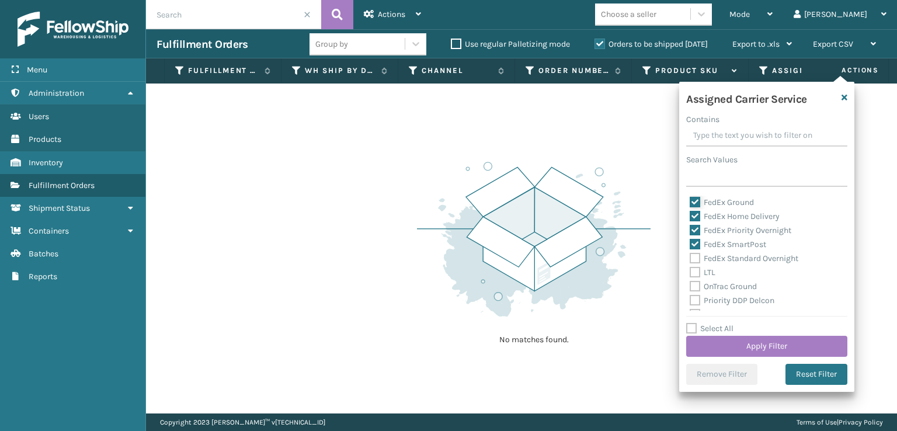
scroll to position [117, 0]
click at [692, 238] on label "FedEx Standard Overnight" at bounding box center [744, 238] width 109 height 10
click at [691, 238] on input "FedEx Standard Overnight" at bounding box center [690, 235] width 1 height 8
checkbox input "true"
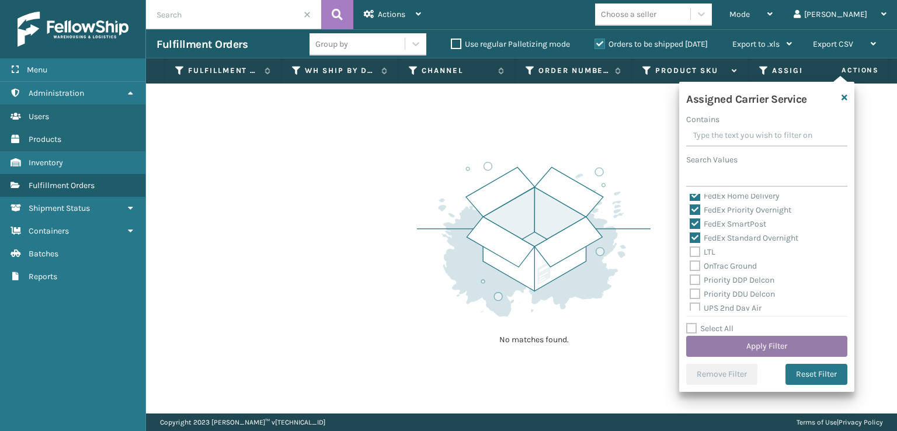
click at [765, 339] on button "Apply Filter" at bounding box center [766, 346] width 161 height 21
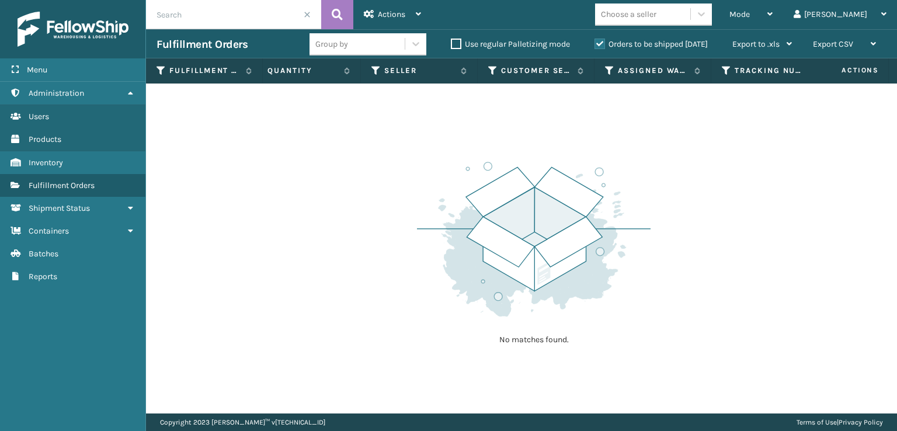
scroll to position [0, 785]
click at [694, 72] on icon at bounding box center [690, 70] width 9 height 11
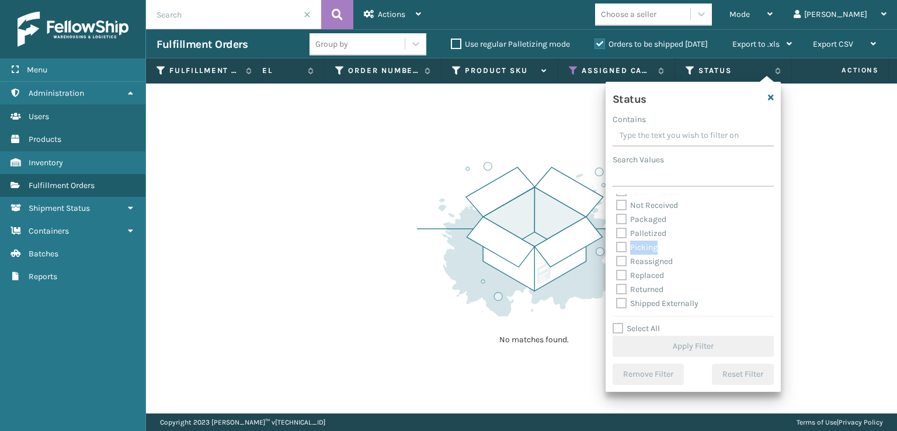
click at [617, 245] on label "Picking" at bounding box center [636, 247] width 41 height 10
click at [622, 248] on label "Picking" at bounding box center [636, 247] width 41 height 10
click at [617, 248] on input "Picking" at bounding box center [616, 245] width 1 height 8
checkbox input "true"
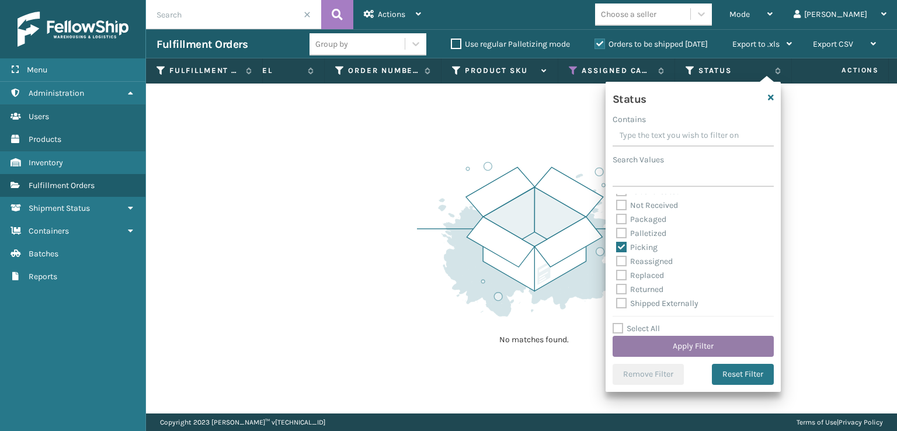
click at [692, 339] on button "Apply Filter" at bounding box center [693, 346] width 161 height 21
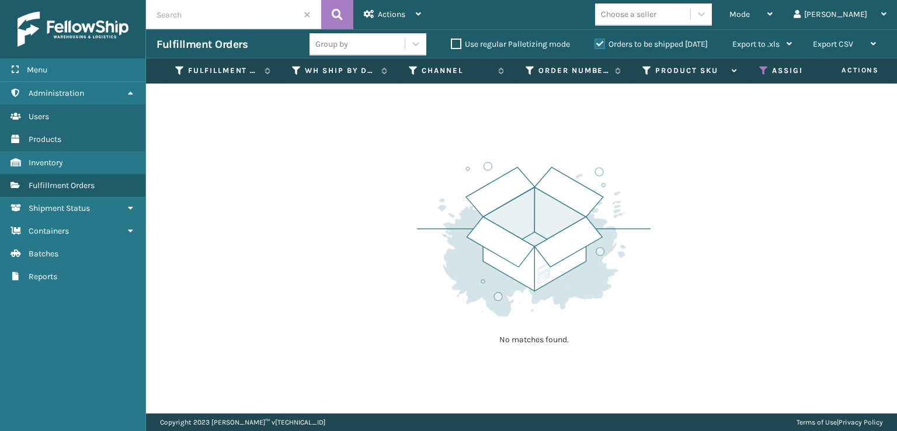
click at [598, 43] on label "Orders to be shipped [DATE]" at bounding box center [651, 44] width 113 height 10
click at [595, 43] on input "Orders to be shipped [DATE]" at bounding box center [595, 41] width 1 height 8
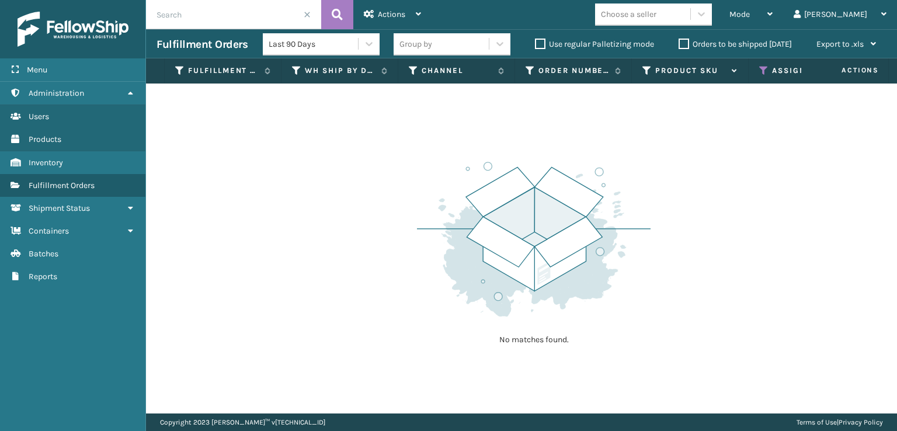
click at [684, 42] on label "Orders to be shipped [DATE]" at bounding box center [735, 44] width 113 height 10
click at [679, 42] on input "Orders to be shipped [DATE]" at bounding box center [679, 41] width 1 height 8
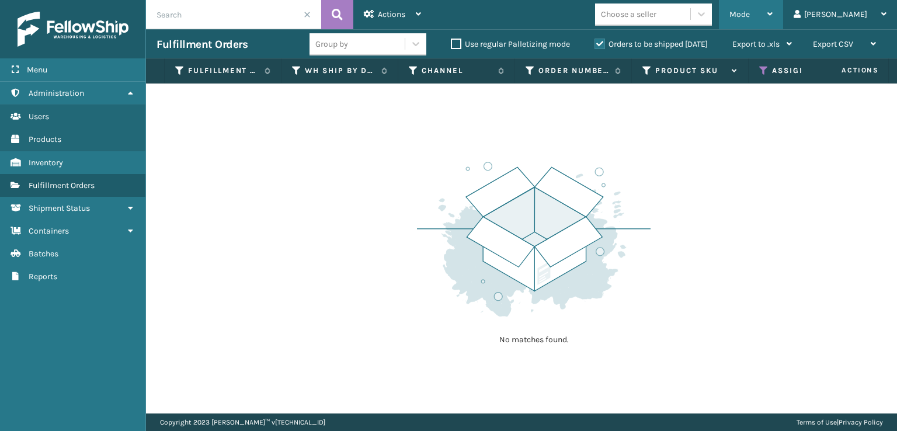
click at [750, 12] on span "Mode" at bounding box center [740, 14] width 20 height 10
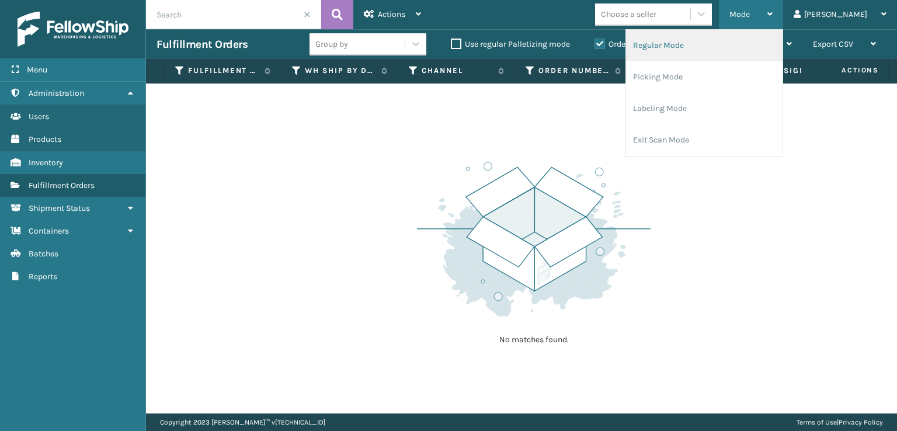
click at [704, 45] on li "Regular Mode" at bounding box center [704, 46] width 157 height 32
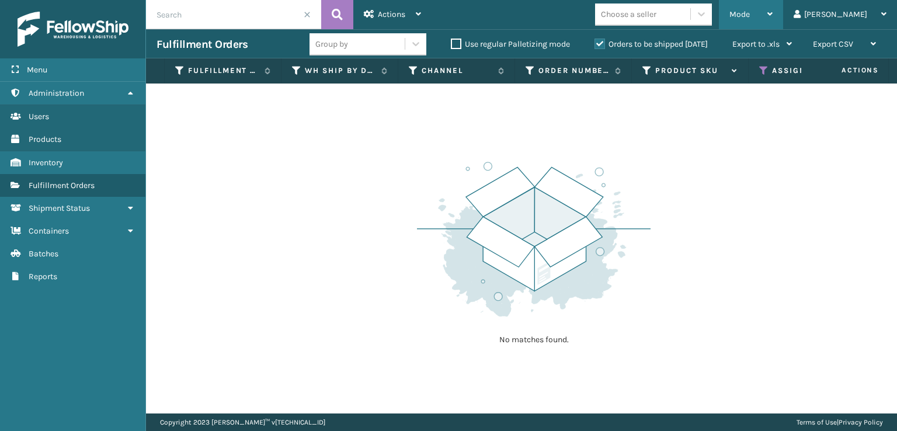
click at [750, 15] on span "Mode" at bounding box center [740, 14] width 20 height 10
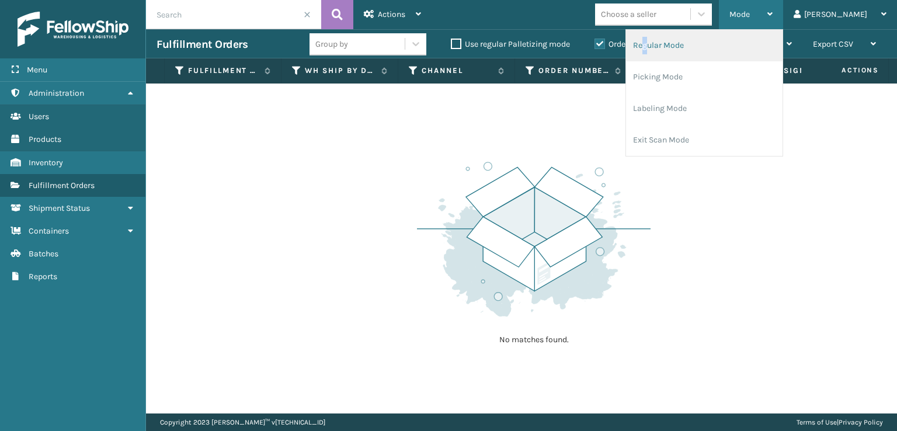
click at [695, 47] on li "Regular Mode" at bounding box center [704, 46] width 157 height 32
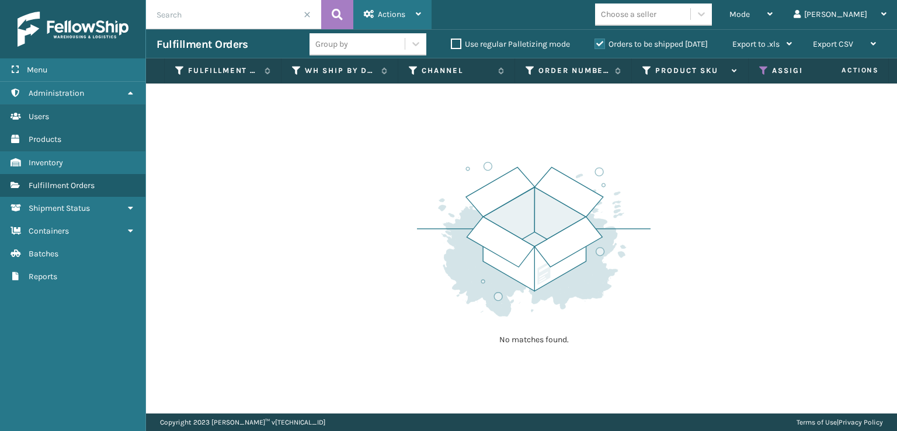
click at [389, 19] on div "Actions" at bounding box center [392, 14] width 57 height 29
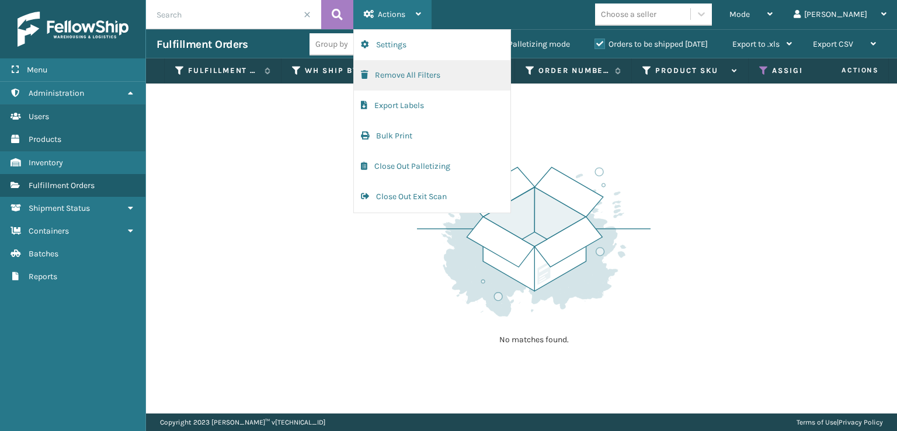
click at [379, 74] on button "Remove All Filters" at bounding box center [432, 75] width 157 height 30
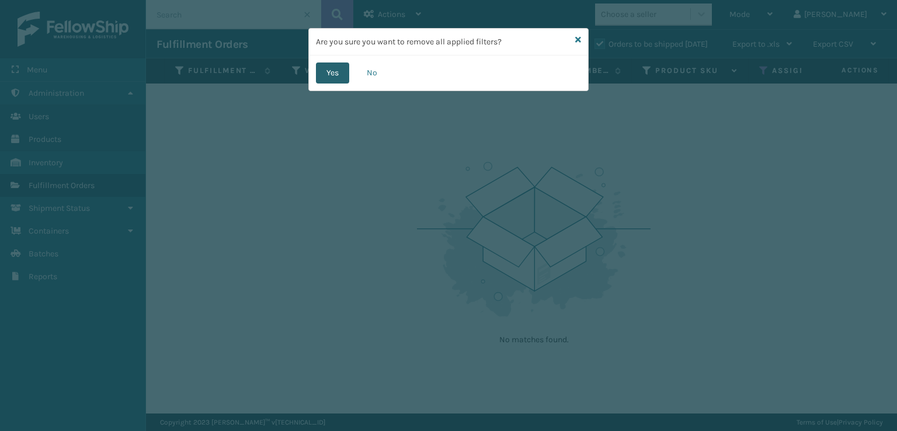
click at [328, 71] on button "Yes" at bounding box center [332, 73] width 33 height 21
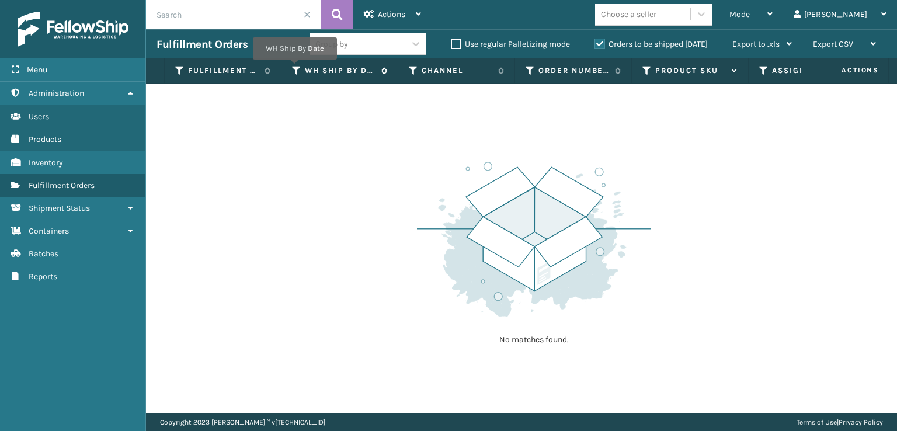
click at [294, 68] on icon at bounding box center [296, 70] width 9 height 11
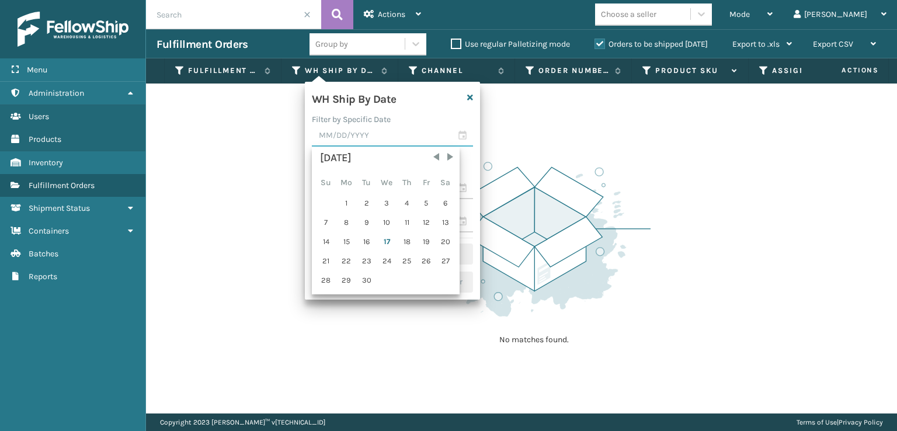
click at [348, 138] on input "text" at bounding box center [392, 136] width 161 height 21
click at [387, 239] on div "17" at bounding box center [386, 242] width 19 height 18
type input "[DATE]"
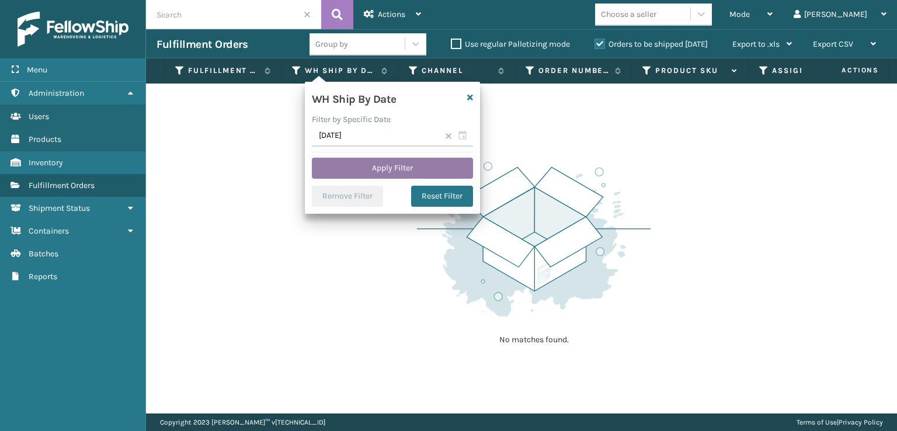
click at [386, 174] on button "Apply Filter" at bounding box center [392, 168] width 161 height 21
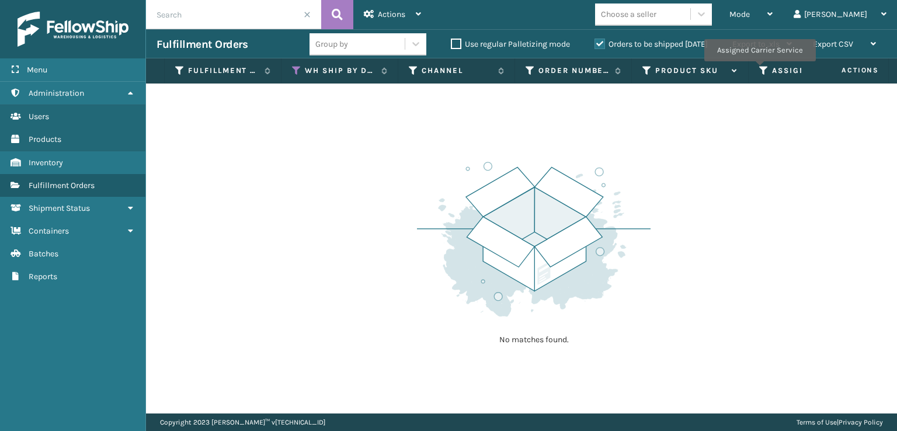
click at [759, 70] on icon at bounding box center [763, 70] width 9 height 11
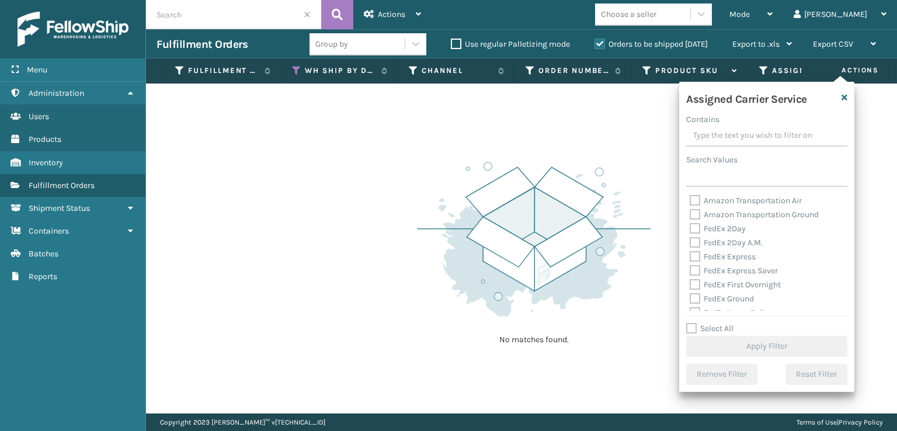
click at [696, 228] on label "FedEx 2Day" at bounding box center [718, 229] width 56 height 10
click at [691, 228] on input "FedEx 2Day" at bounding box center [690, 226] width 1 height 8
checkbox input "true"
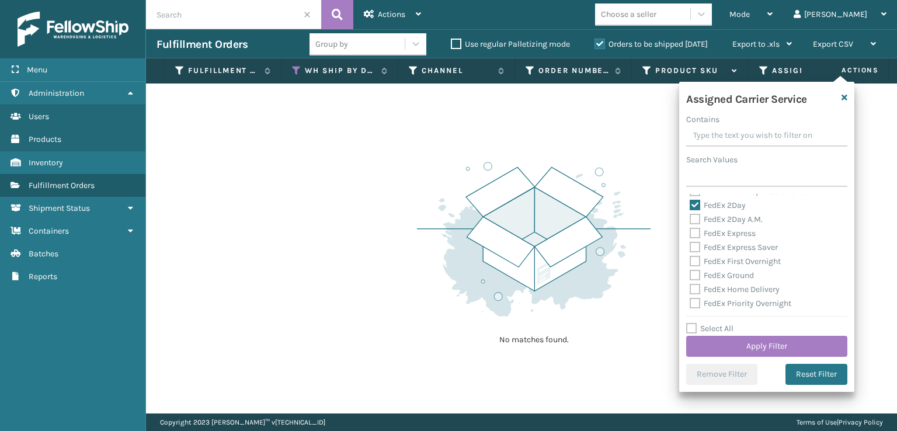
click at [695, 218] on label "FedEx 2Day A.M." at bounding box center [726, 219] width 73 height 10
click at [691, 218] on input "FedEx 2Day A.M." at bounding box center [690, 217] width 1 height 8
checkbox input "true"
click at [696, 210] on label "FedEx Express" at bounding box center [723, 210] width 66 height 10
click at [691, 210] on input "FedEx Express" at bounding box center [690, 207] width 1 height 8
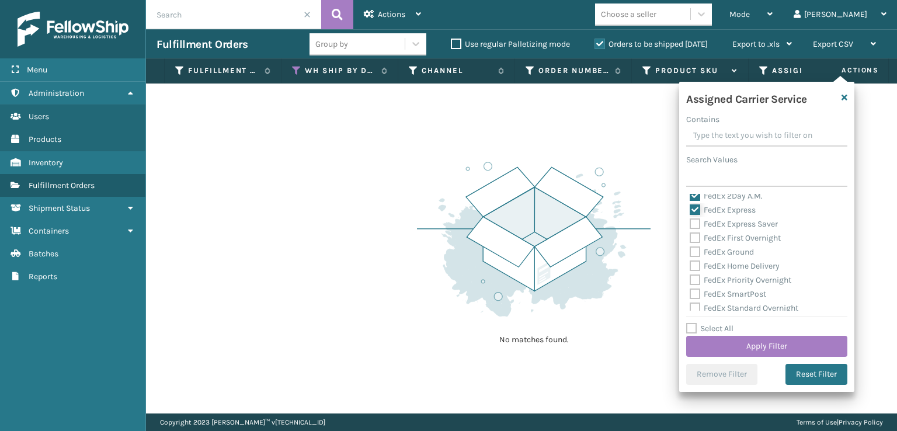
checkbox input "true"
click at [696, 200] on label "FedEx Express Saver" at bounding box center [734, 201] width 88 height 10
click at [691, 200] on input "FedEx Express Saver" at bounding box center [690, 198] width 1 height 8
checkbox input "true"
click at [696, 209] on div "FedEx First Overnight" at bounding box center [767, 215] width 154 height 14
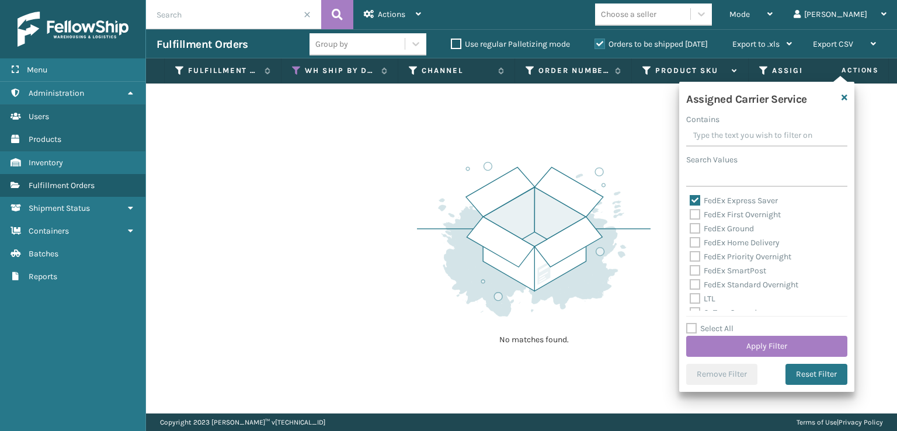
click at [697, 219] on label "FedEx First Overnight" at bounding box center [735, 215] width 91 height 10
click at [691, 216] on input "FedEx First Overnight" at bounding box center [690, 212] width 1 height 8
checkbox input "true"
drag, startPoint x: 696, startPoint y: 235, endPoint x: 696, endPoint y: 227, distance: 8.2
click at [696, 234] on div "FedEx Ground" at bounding box center [767, 229] width 154 height 14
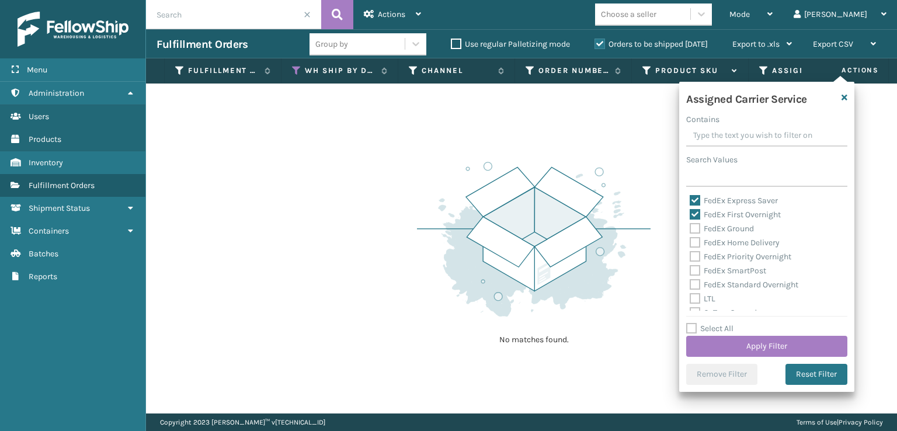
click at [695, 228] on label "FedEx Ground" at bounding box center [722, 229] width 64 height 10
click at [691, 228] on input "FedEx Ground" at bounding box center [690, 226] width 1 height 8
checkbox input "true"
drag, startPoint x: 694, startPoint y: 241, endPoint x: 698, endPoint y: 260, distance: 19.7
click at [695, 241] on label "FedEx Home Delivery" at bounding box center [735, 243] width 90 height 10
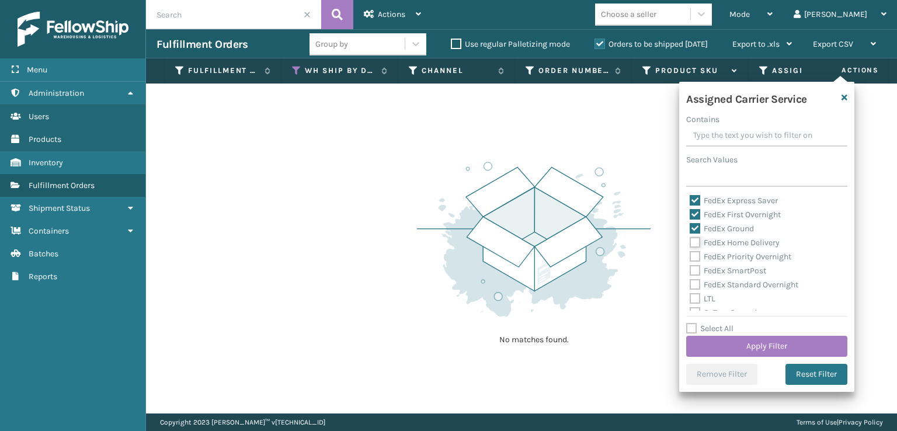
click at [691, 241] on input "FedEx Home Delivery" at bounding box center [690, 240] width 1 height 8
checkbox input "true"
drag, startPoint x: 695, startPoint y: 255, endPoint x: 692, endPoint y: 266, distance: 10.9
click at [694, 259] on label "FedEx Priority Overnight" at bounding box center [741, 257] width 102 height 10
click at [691, 258] on input "FedEx Priority Overnight" at bounding box center [690, 254] width 1 height 8
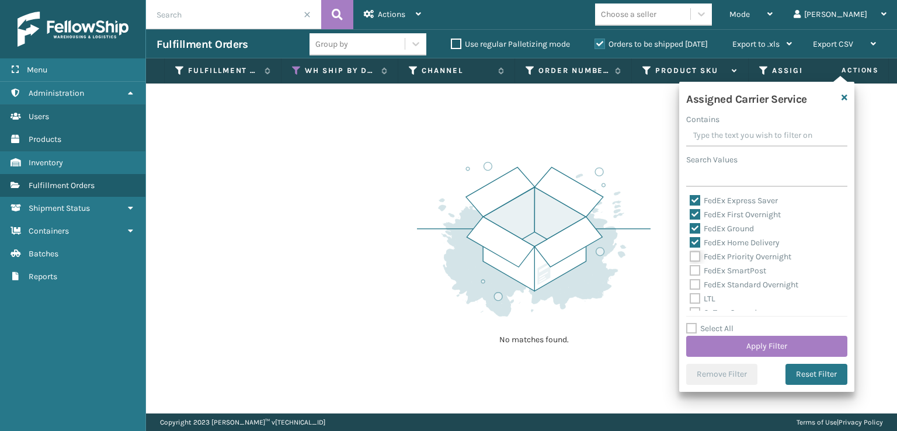
checkbox input "true"
click at [692, 272] on label "FedEx SmartPost" at bounding box center [728, 271] width 77 height 10
click at [691, 272] on input "FedEx SmartPost" at bounding box center [690, 268] width 1 height 8
checkbox input "true"
click at [696, 286] on label "FedEx Standard Overnight" at bounding box center [744, 285] width 109 height 10
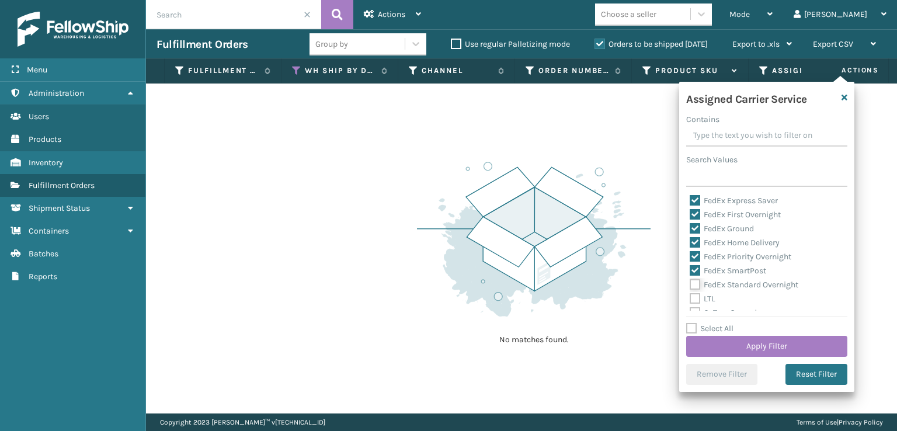
click at [691, 286] on input "FedEx Standard Overnight" at bounding box center [690, 282] width 1 height 8
checkbox input "true"
click at [740, 343] on button "Apply Filter" at bounding box center [766, 346] width 161 height 21
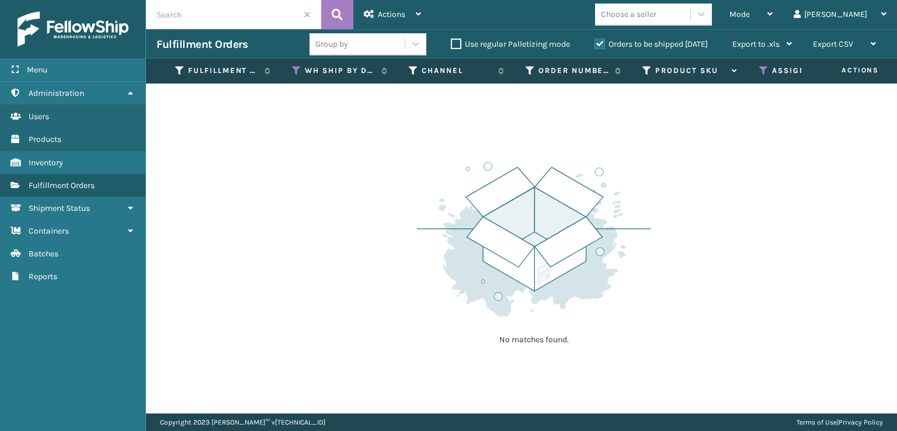
drag, startPoint x: 435, startPoint y: 403, endPoint x: 457, endPoint y: 403, distance: 22.2
click at [457, 403] on div "No matches found." at bounding box center [521, 249] width 751 height 330
click at [756, 71] on icon at bounding box center [754, 70] width 9 height 11
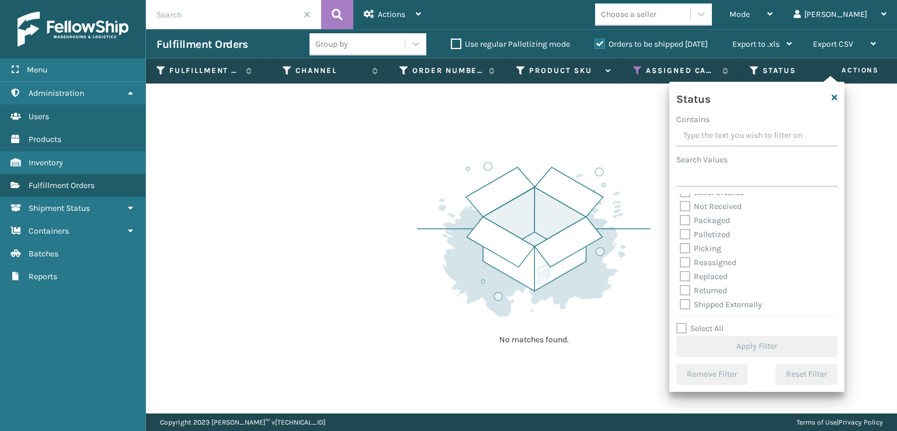
scroll to position [65, 0]
click at [685, 245] on label "Picking" at bounding box center [700, 247] width 41 height 10
click at [681, 245] on input "Picking" at bounding box center [680, 245] width 1 height 8
checkbox input "true"
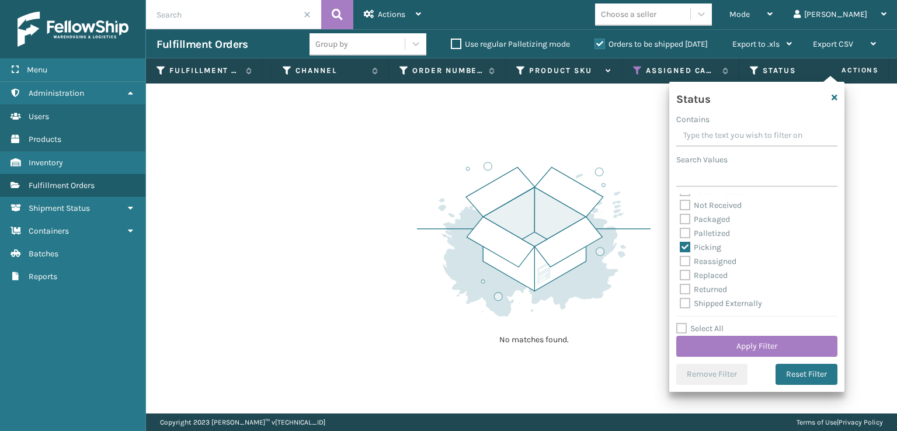
drag, startPoint x: 740, startPoint y: 341, endPoint x: 740, endPoint y: 334, distance: 7.6
click at [740, 334] on div "Select All Apply Filter" at bounding box center [757, 339] width 161 height 35
click at [733, 341] on button "Apply Filter" at bounding box center [757, 346] width 161 height 21
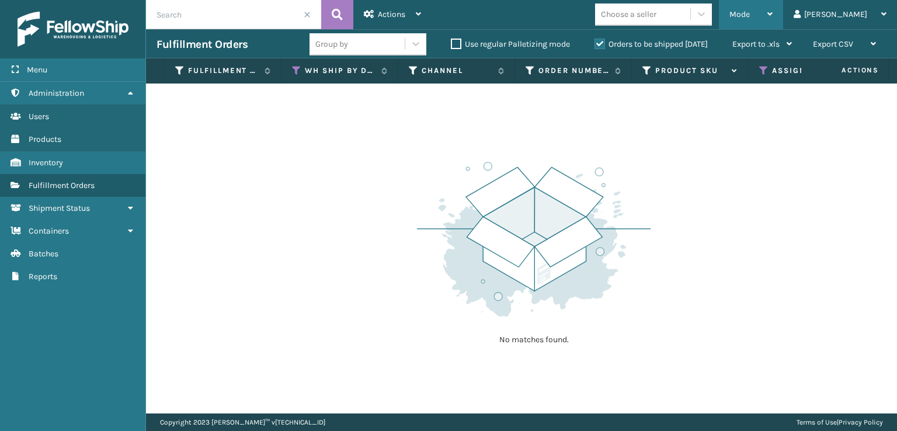
click at [777, 15] on div "Mode Regular Mode Picking Mode Labeling Mode Exit Scan Mode" at bounding box center [751, 14] width 64 height 29
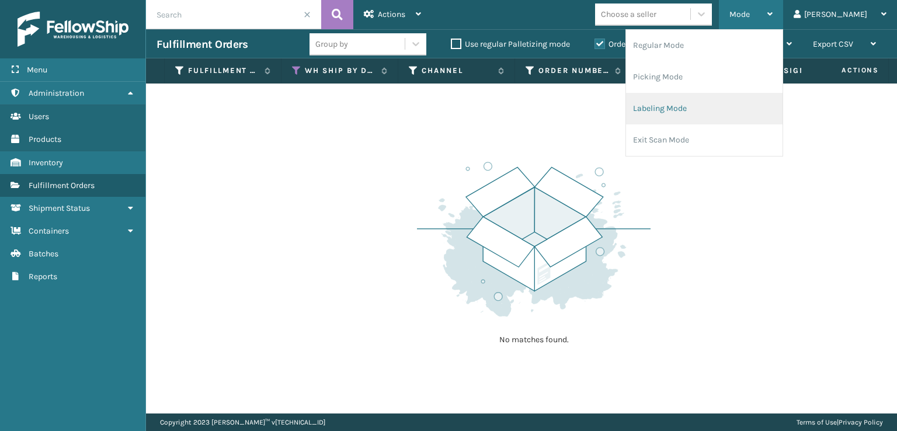
click at [701, 99] on li "Labeling Mode" at bounding box center [704, 109] width 157 height 32
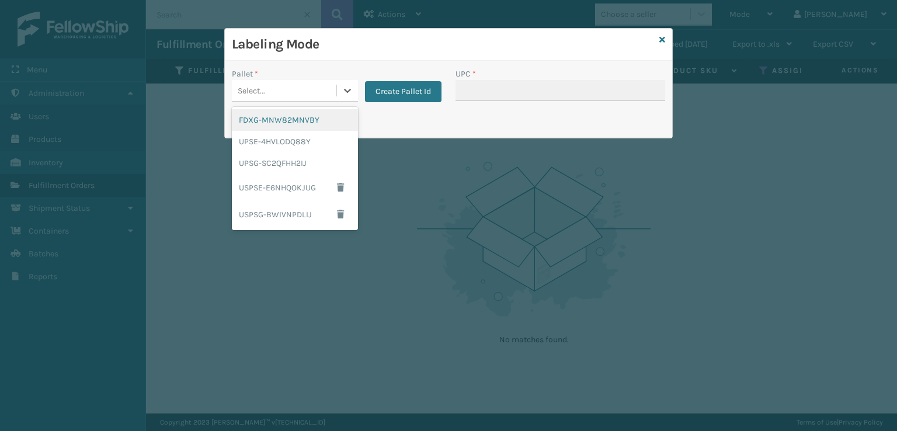
click at [282, 87] on div "Select..." at bounding box center [284, 90] width 105 height 19
click at [275, 124] on div "FDXG-MNW82MNVBY" at bounding box center [295, 120] width 126 height 22
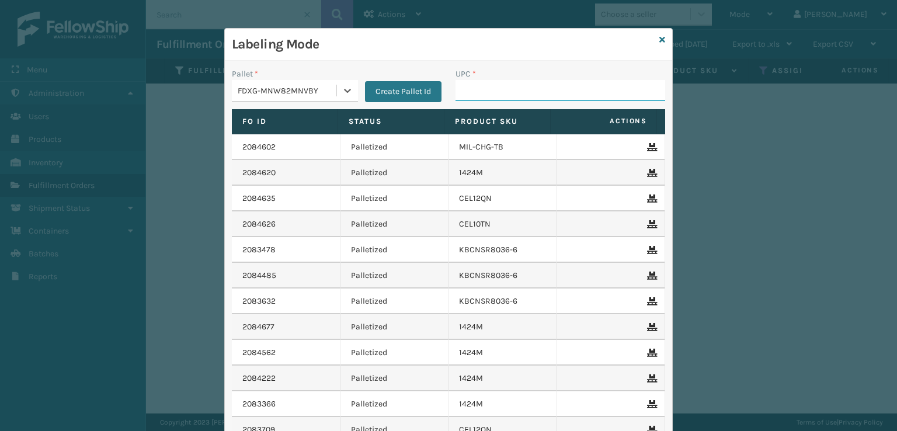
drag, startPoint x: 479, startPoint y: 93, endPoint x: 469, endPoint y: 86, distance: 12.2
click at [479, 93] on input "UPC *" at bounding box center [561, 90] width 210 height 21
drag, startPoint x: 666, startPoint y: 44, endPoint x: 656, endPoint y: 41, distance: 10.4
click at [656, 41] on div "Labeling Mode Pallet * FDXG-MNW82MNVBY Create Pallet Id UPC * Fo Id Status Prod…" at bounding box center [448, 268] width 449 height 480
click at [653, 40] on div "Labeling Mode" at bounding box center [449, 45] width 448 height 32
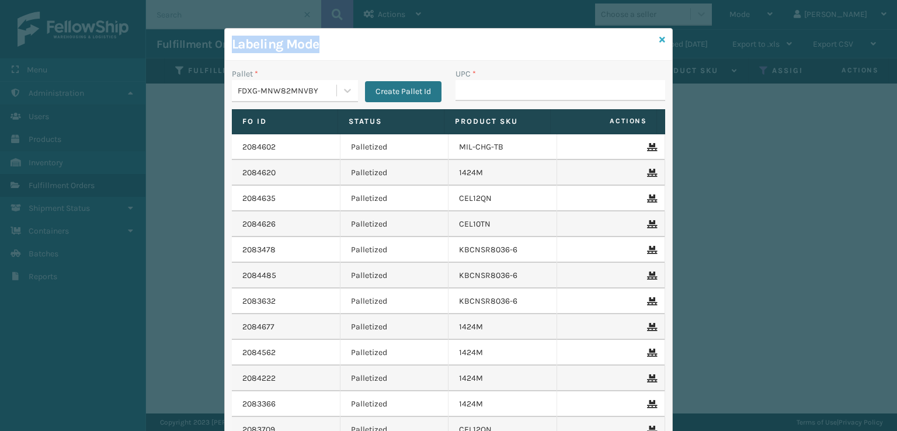
click at [660, 39] on icon at bounding box center [663, 40] width 6 height 8
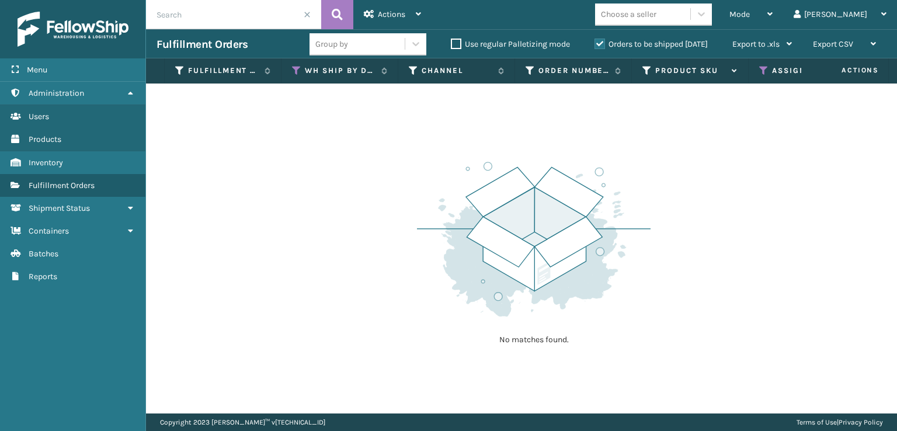
click at [602, 46] on label "Orders to be shipped [DATE]" at bounding box center [651, 44] width 113 height 10
click at [595, 45] on input "Orders to be shipped [DATE]" at bounding box center [595, 41] width 1 height 8
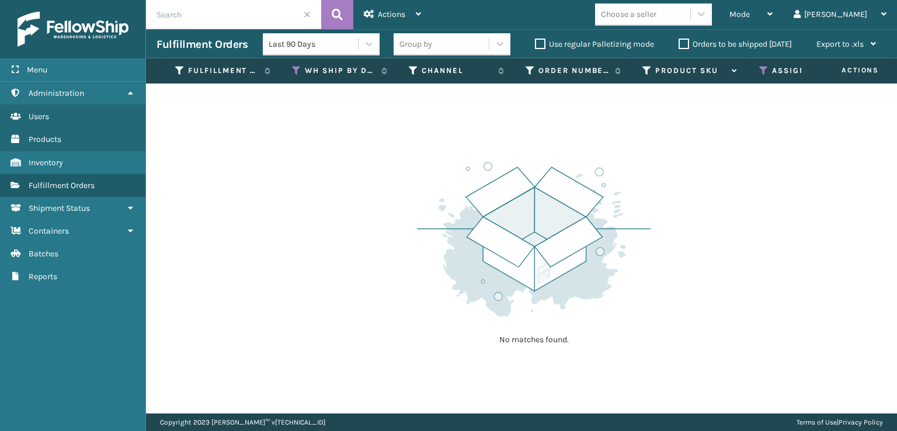
drag, startPoint x: 536, startPoint y: 46, endPoint x: 548, endPoint y: 46, distance: 11.7
click at [537, 46] on label "Use regular Palletizing mode" at bounding box center [594, 44] width 119 height 10
click at [536, 45] on input "Use regular Palletizing mode" at bounding box center [535, 41] width 1 height 8
checkbox input "true"
click at [684, 41] on label "Orders to be shipped [DATE]" at bounding box center [735, 44] width 113 height 10
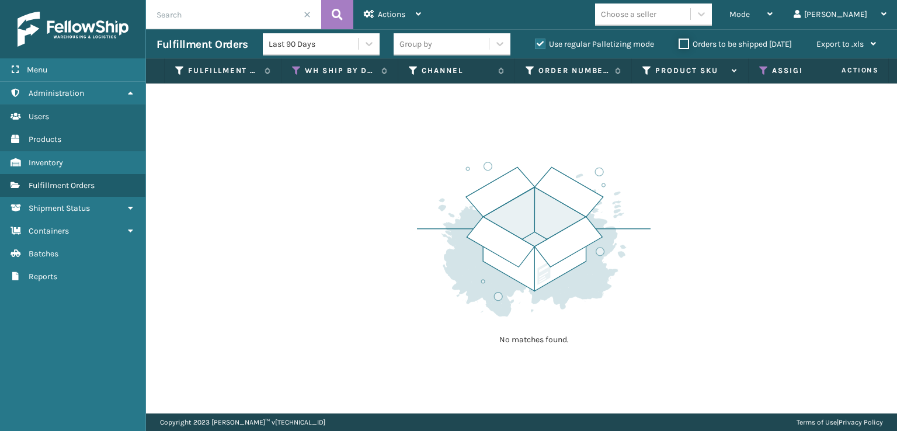
click at [679, 41] on input "Orders to be shipped [DATE]" at bounding box center [679, 41] width 1 height 8
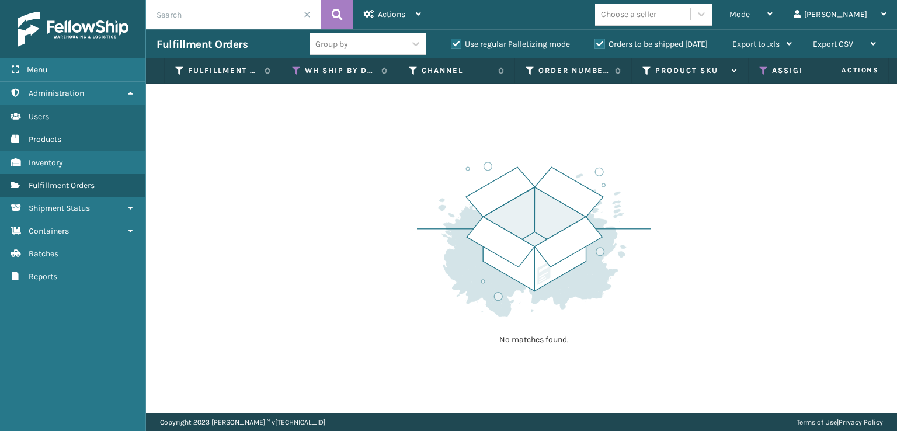
click at [461, 40] on label "Use regular Palletizing mode" at bounding box center [510, 44] width 119 height 10
click at [452, 40] on input "Use regular Palletizing mode" at bounding box center [451, 41] width 1 height 8
checkbox input "false"
click at [766, 69] on icon at bounding box center [763, 70] width 9 height 11
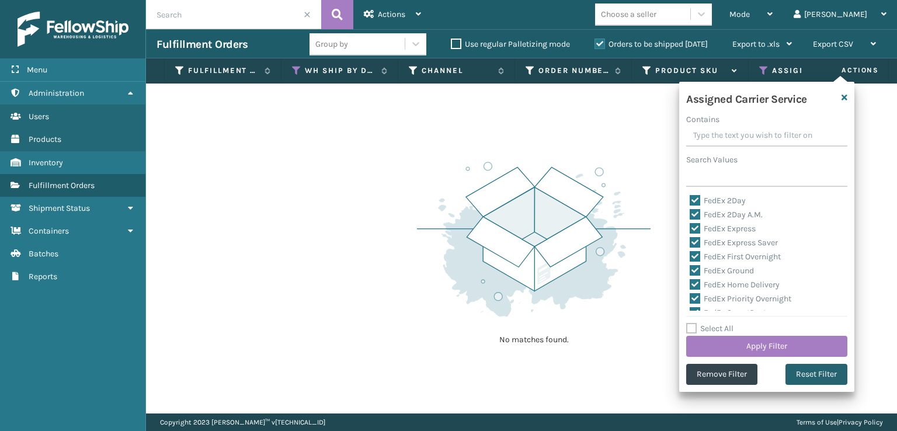
drag, startPoint x: 804, startPoint y: 377, endPoint x: 809, endPoint y: 384, distance: 8.4
click at [809, 384] on button "Reset Filter" at bounding box center [817, 374] width 62 height 21
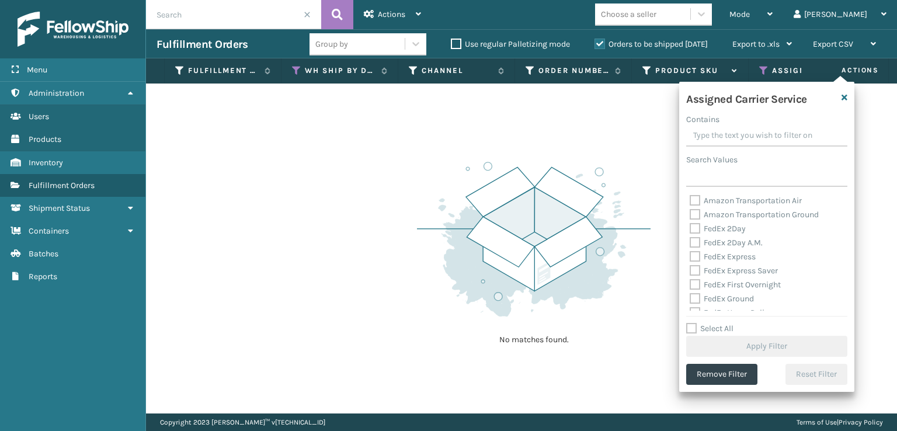
click at [699, 253] on label "FedEx Express" at bounding box center [723, 257] width 66 height 10
click at [691, 253] on input "FedEx Express" at bounding box center [690, 254] width 1 height 8
checkbox input "true"
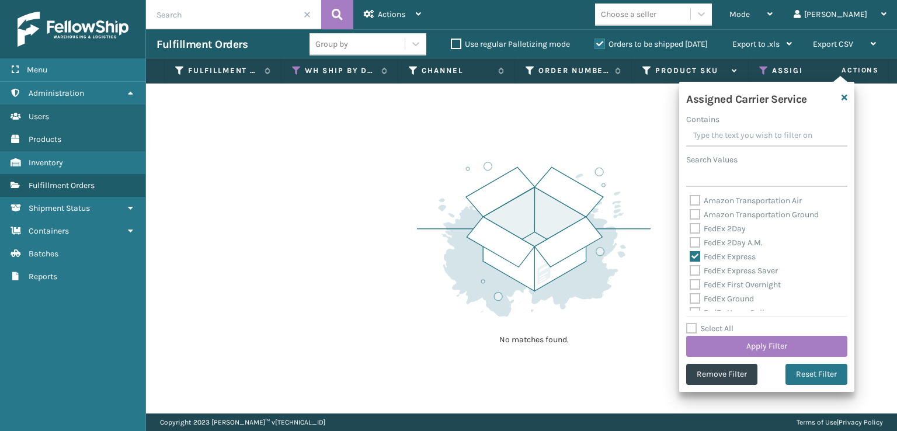
click at [696, 247] on label "FedEx 2Day A.M." at bounding box center [726, 243] width 73 height 10
click at [691, 244] on input "FedEx 2Day A.M." at bounding box center [690, 240] width 1 height 8
checkbox input "true"
click at [695, 230] on label "FedEx 2Day" at bounding box center [718, 229] width 56 height 10
click at [691, 230] on input "FedEx 2Day" at bounding box center [690, 226] width 1 height 8
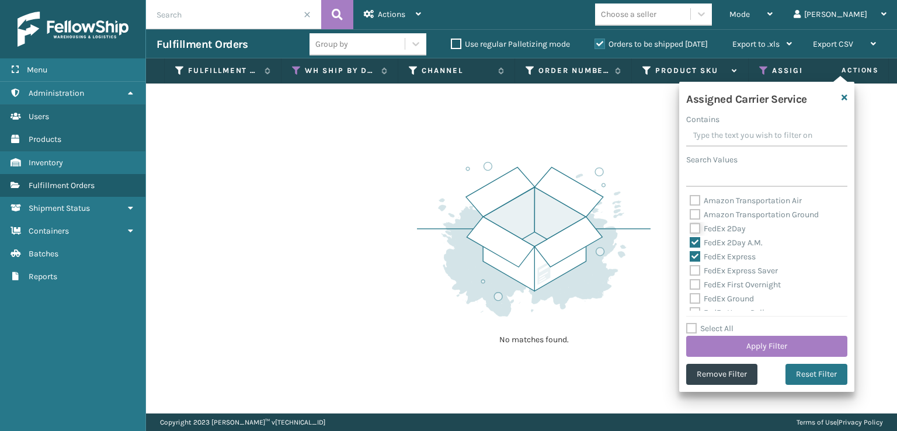
checkbox input "true"
click at [696, 269] on label "FedEx Express Saver" at bounding box center [734, 271] width 88 height 10
click at [691, 269] on input "FedEx Express Saver" at bounding box center [690, 268] width 1 height 8
checkbox input "true"
click at [699, 283] on label "FedEx First Overnight" at bounding box center [735, 285] width 91 height 10
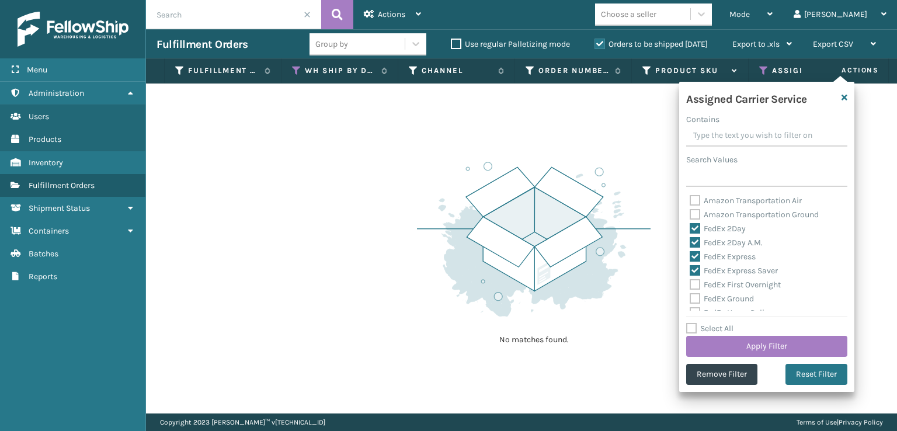
click at [691, 283] on input "FedEx First Overnight" at bounding box center [690, 282] width 1 height 8
checkbox input "true"
click at [699, 293] on div "FedEx Ground" at bounding box center [767, 299] width 154 height 14
click at [699, 300] on label "FedEx Ground" at bounding box center [722, 299] width 64 height 10
click at [691, 300] on input "FedEx Ground" at bounding box center [690, 296] width 1 height 8
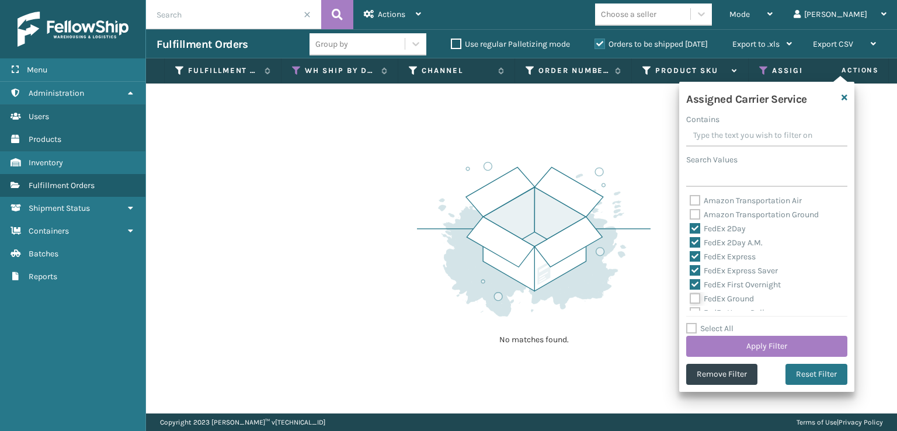
checkbox input "true"
click at [696, 276] on div "FedEx SmartPost" at bounding box center [767, 283] width 154 height 14
click at [696, 286] on label "FedEx SmartPost" at bounding box center [728, 283] width 77 height 10
click at [691, 283] on input "FedEx SmartPost" at bounding box center [690, 280] width 1 height 8
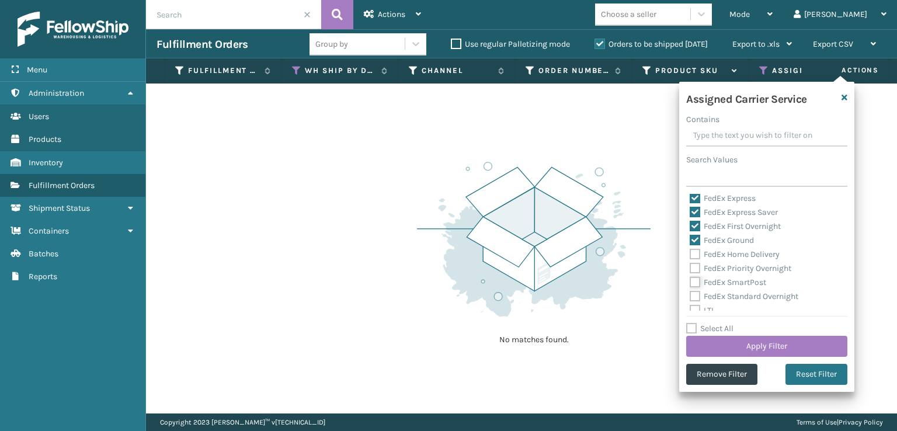
checkbox input "true"
click at [695, 272] on label "FedEx Priority Overnight" at bounding box center [741, 268] width 102 height 10
click at [691, 269] on input "FedEx Priority Overnight" at bounding box center [690, 266] width 1 height 8
checkbox input "true"
click at [695, 254] on label "FedEx Home Delivery" at bounding box center [735, 254] width 90 height 10
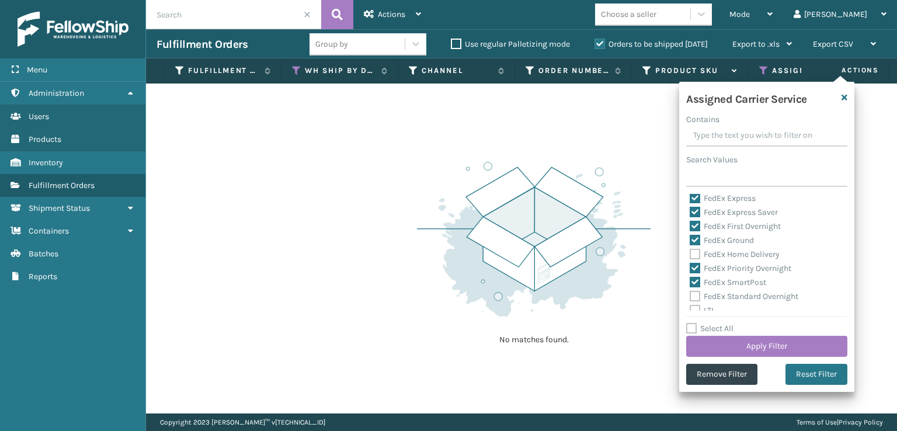
click at [691, 254] on input "FedEx Home Delivery" at bounding box center [690, 252] width 1 height 8
checkbox input "true"
click at [692, 295] on label "FedEx Standard Overnight" at bounding box center [744, 297] width 109 height 10
click at [691, 295] on input "FedEx Standard Overnight" at bounding box center [690, 294] width 1 height 8
checkbox input "true"
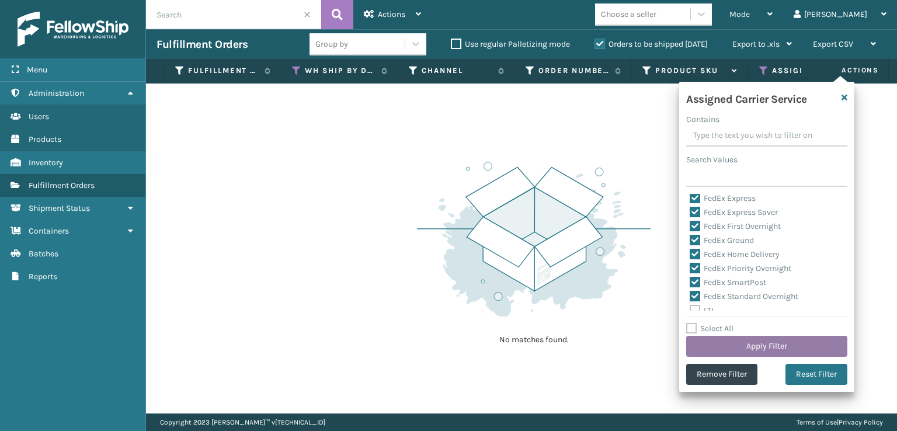
click at [713, 339] on button "Apply Filter" at bounding box center [766, 346] width 161 height 21
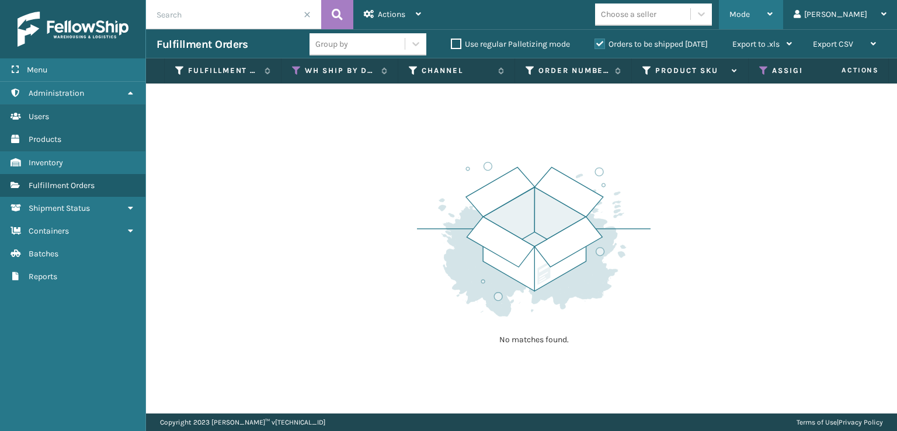
click at [773, 22] on div "Mode" at bounding box center [751, 14] width 43 height 29
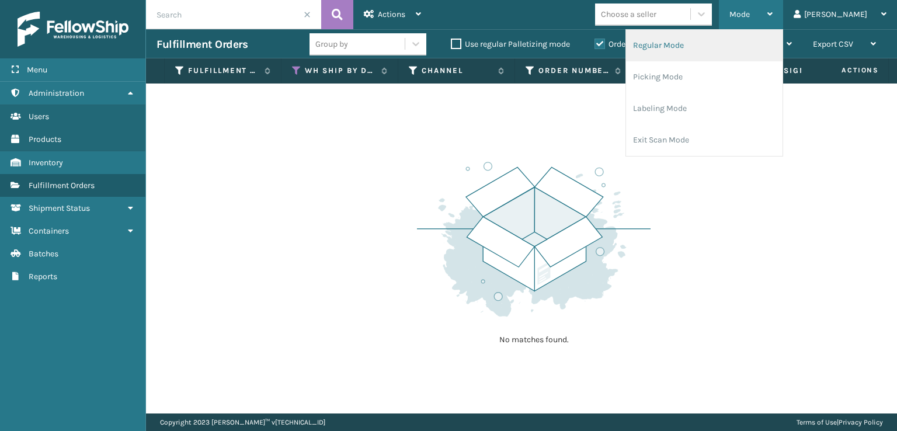
click at [707, 48] on li "Regular Mode" at bounding box center [704, 46] width 157 height 32
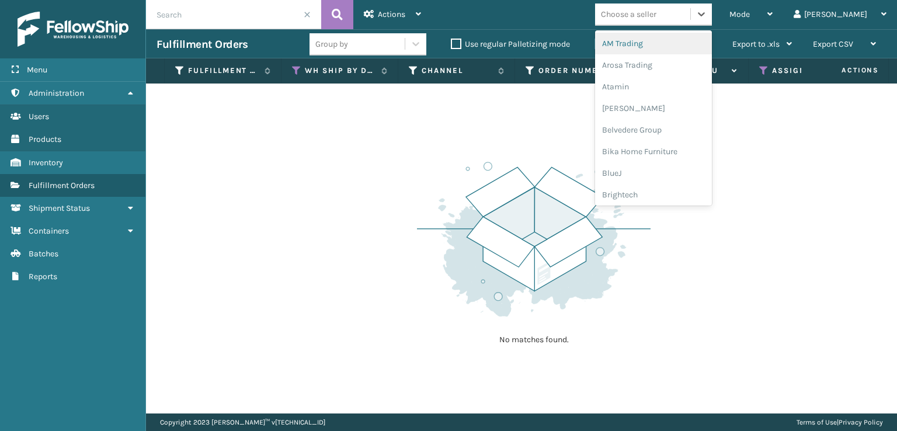
click at [664, 20] on div "Choose a seller" at bounding box center [642, 14] width 95 height 19
click at [421, 144] on div "No matches found." at bounding box center [534, 252] width 234 height 216
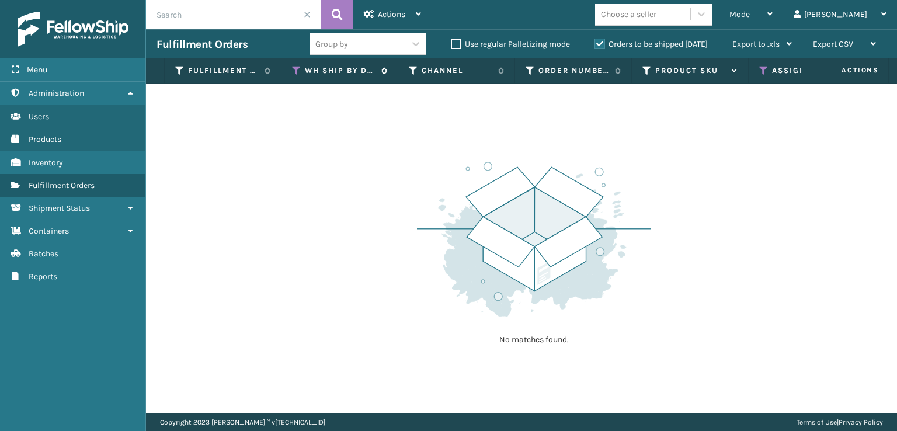
click at [293, 66] on icon at bounding box center [296, 70] width 9 height 11
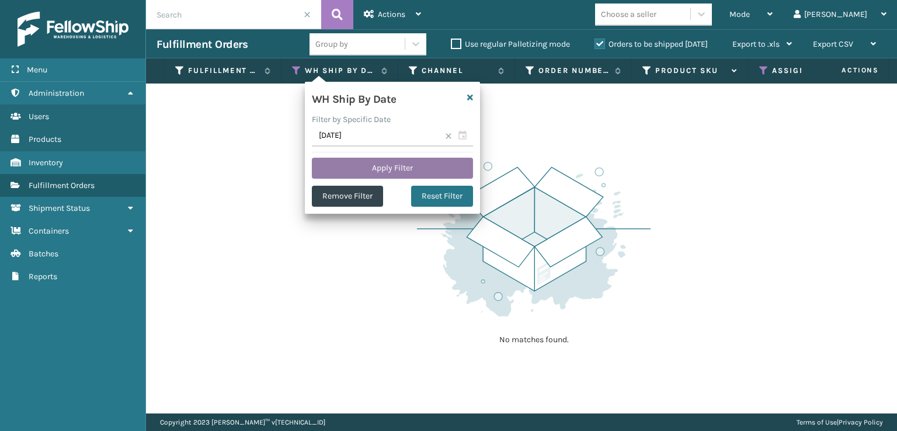
click at [365, 168] on button "Apply Filter" at bounding box center [392, 168] width 161 height 21
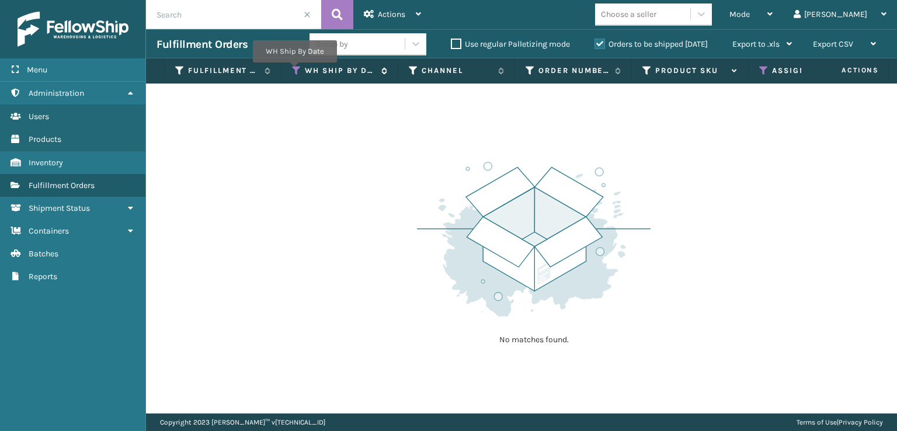
click at [294, 71] on icon at bounding box center [296, 70] width 9 height 11
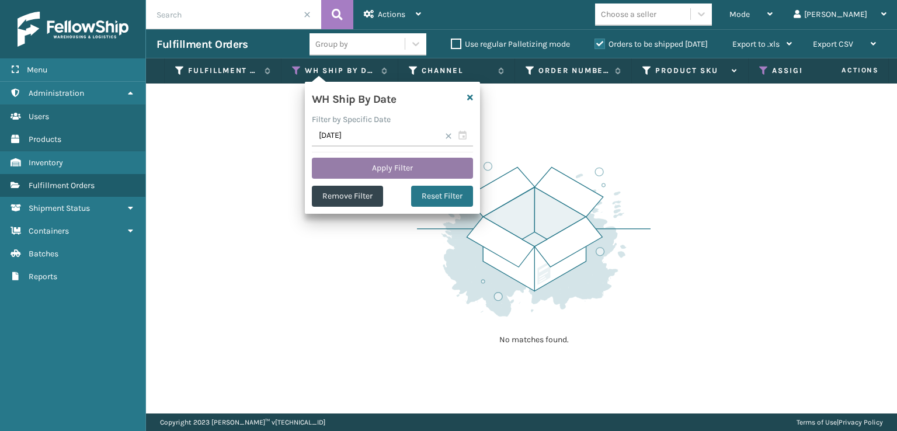
click at [412, 162] on button "Apply Filter" at bounding box center [392, 168] width 161 height 21
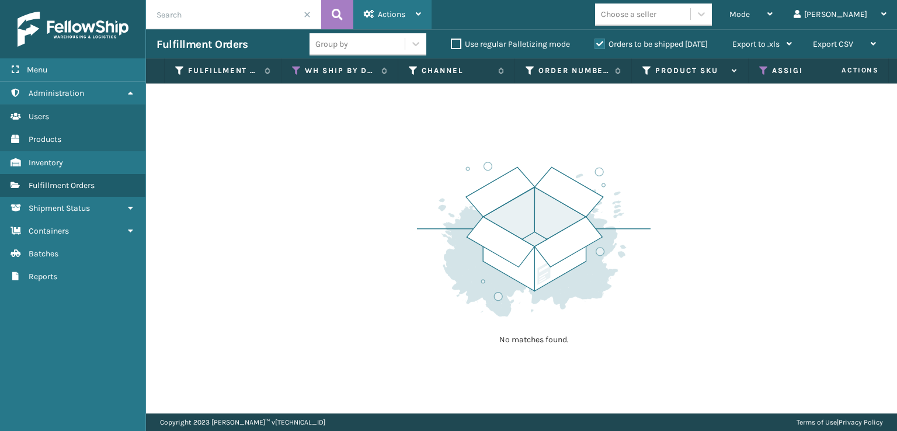
click at [367, 16] on icon at bounding box center [369, 14] width 11 height 8
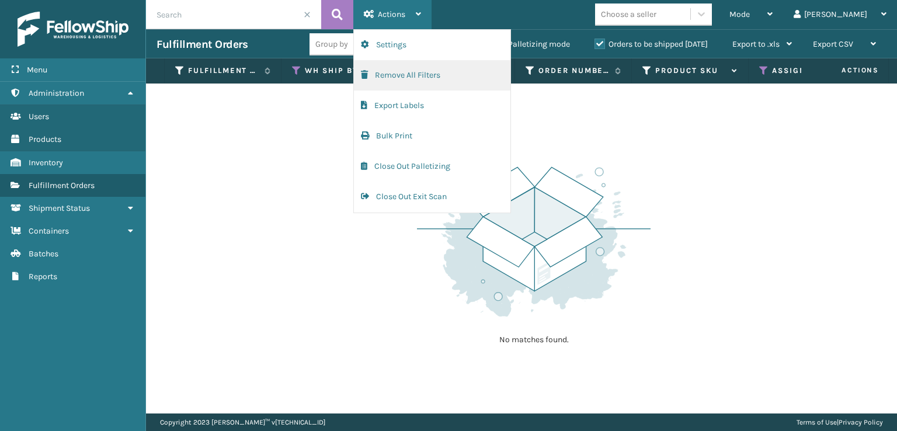
click at [373, 77] on button "Remove All Filters" at bounding box center [432, 75] width 157 height 30
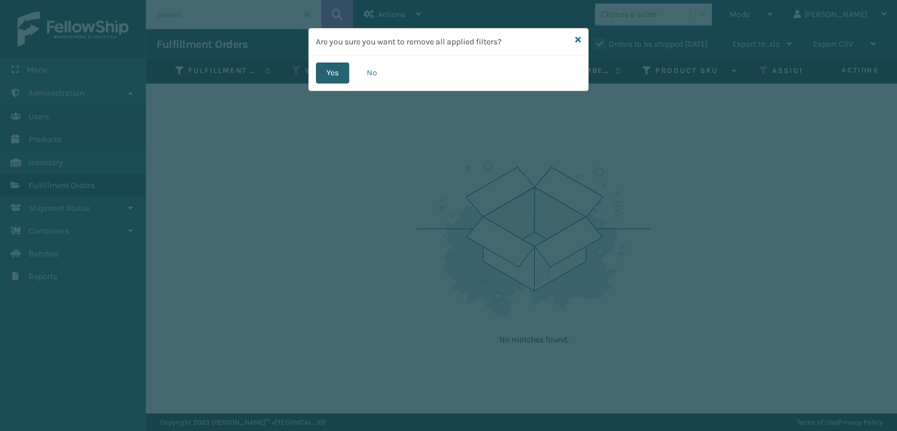
click at [330, 70] on button "Yes" at bounding box center [332, 73] width 33 height 21
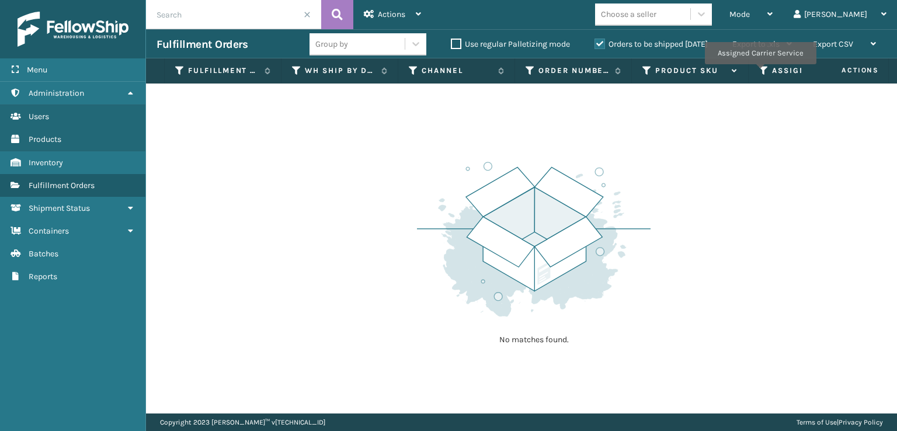
click at [760, 72] on icon at bounding box center [763, 70] width 9 height 11
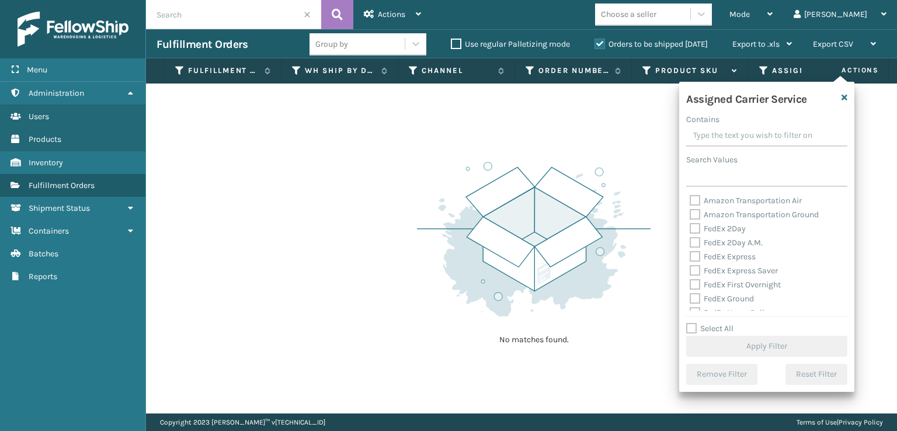
click at [693, 230] on label "FedEx 2Day" at bounding box center [718, 229] width 56 height 10
click at [691, 230] on input "FedEx 2Day" at bounding box center [690, 226] width 1 height 8
checkbox input "true"
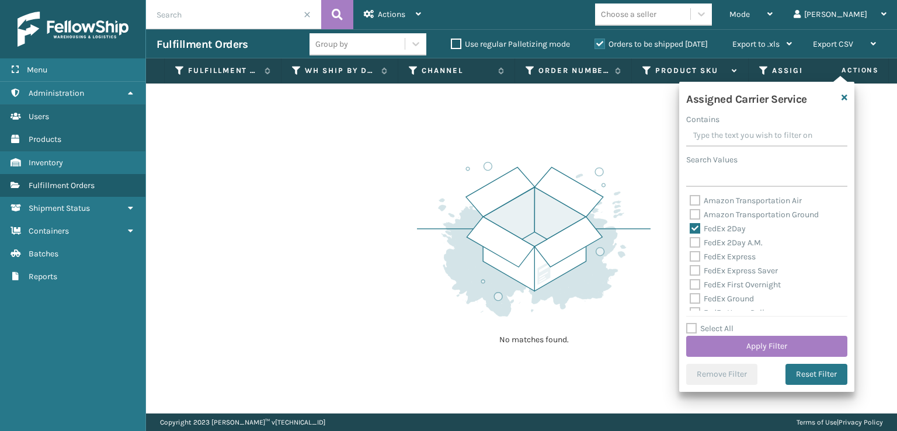
click at [694, 327] on label "Select All" at bounding box center [709, 329] width 47 height 10
click at [694, 323] on input "Select All" at bounding box center [773, 322] width 175 height 1
checkbox input "true"
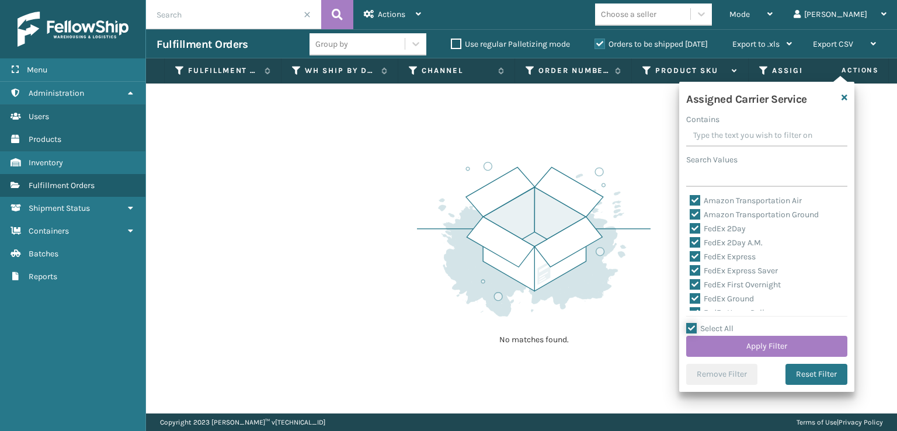
checkbox input "true"
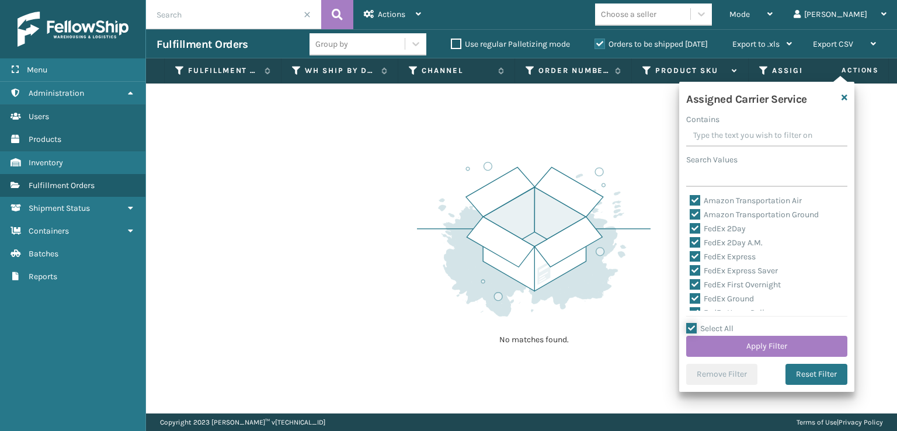
checkbox input "true"
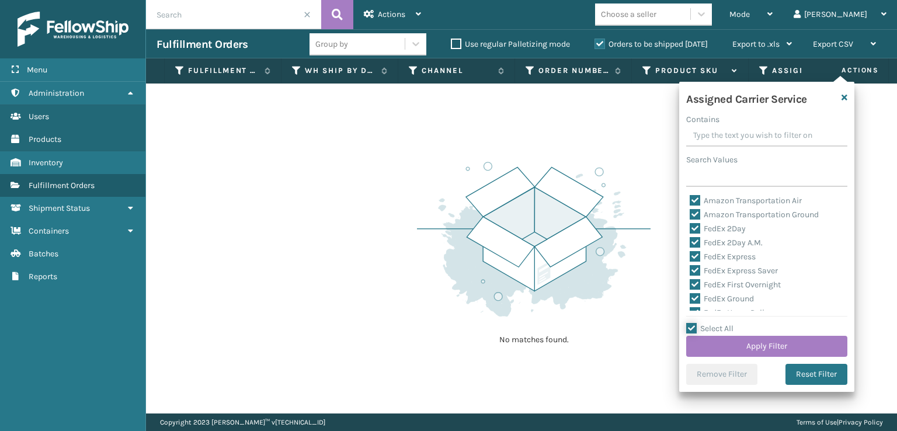
checkbox input "true"
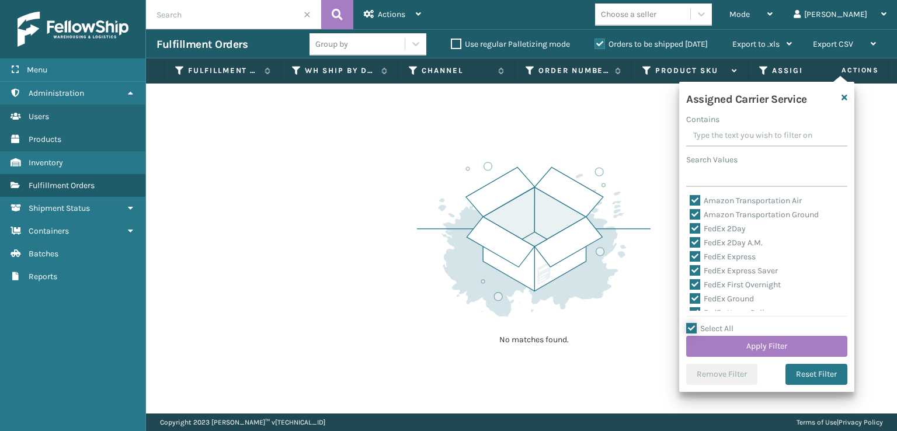
checkbox input "true"
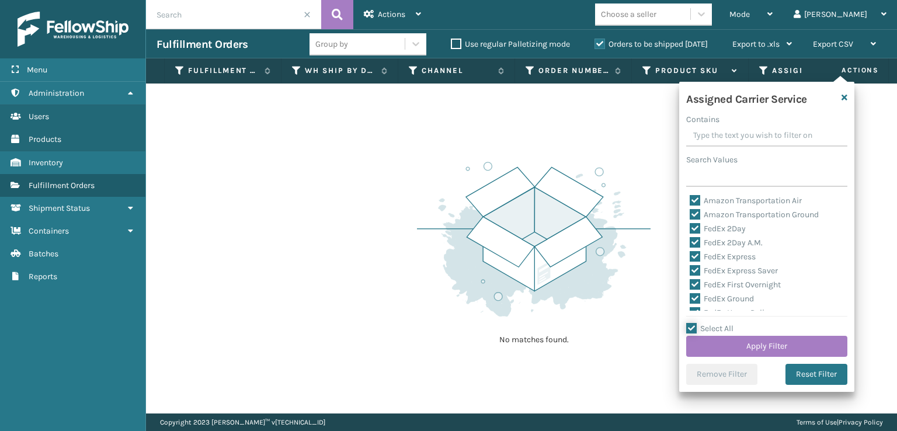
checkbox input "true"
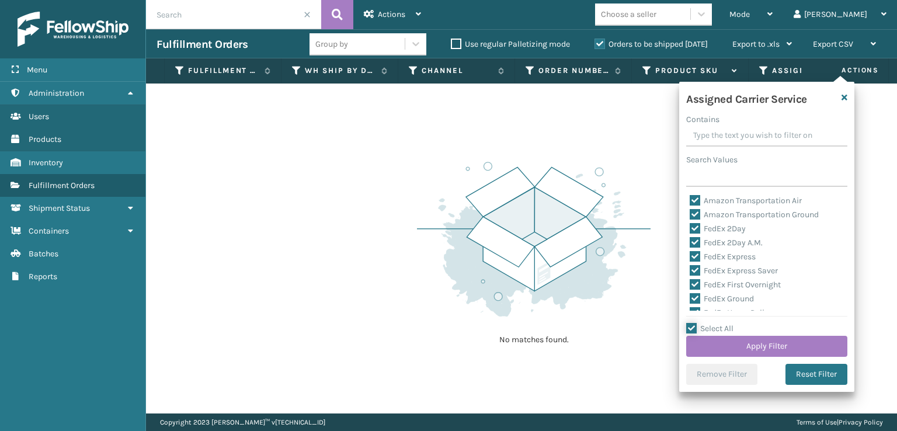
checkbox input "true"
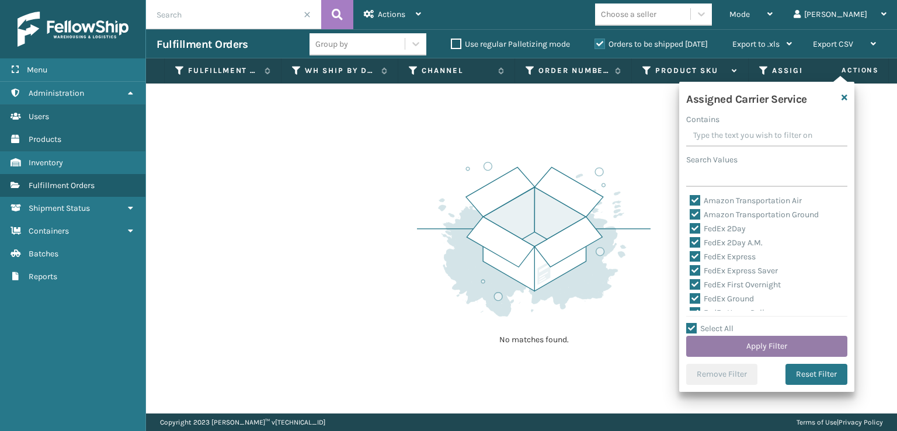
drag, startPoint x: 701, startPoint y: 353, endPoint x: 696, endPoint y: 344, distance: 10.5
click at [696, 344] on button "Apply Filter" at bounding box center [766, 346] width 161 height 21
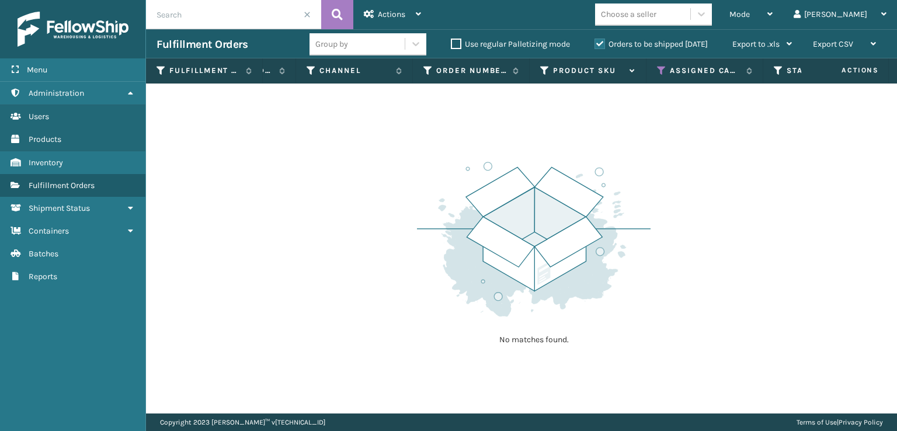
scroll to position [0, 124]
click at [754, 71] on icon at bounding box center [756, 70] width 9 height 11
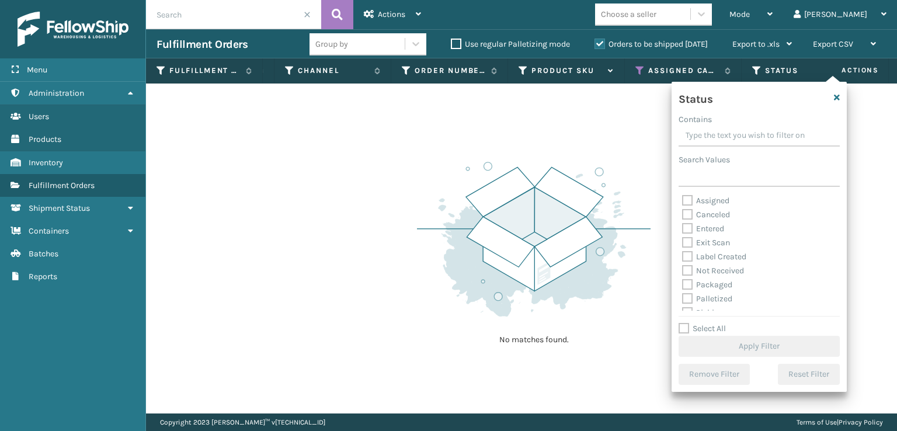
scroll to position [58, 0]
click at [685, 251] on label "Picking" at bounding box center [702, 254] width 41 height 10
click at [683, 251] on input "Picking" at bounding box center [682, 252] width 1 height 8
checkbox input "true"
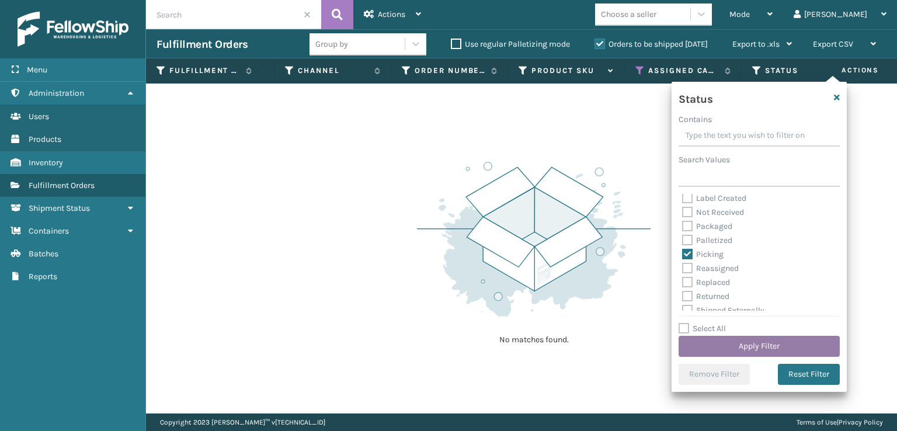
click at [714, 353] on button "Apply Filter" at bounding box center [759, 346] width 161 height 21
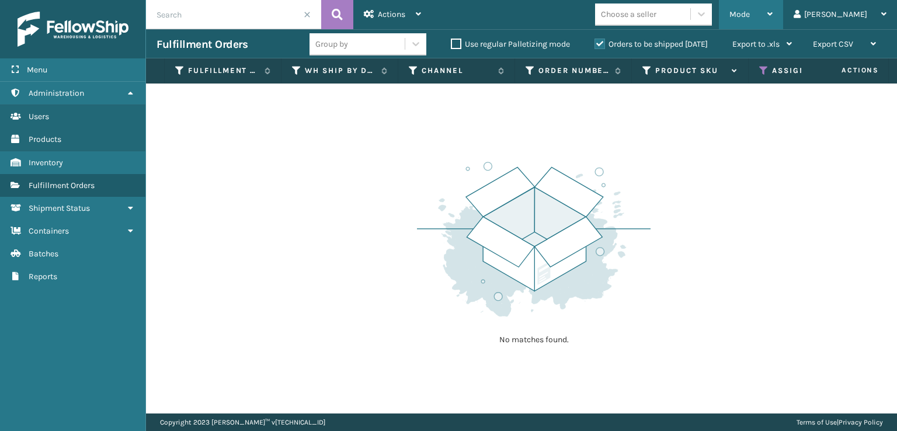
click at [750, 13] on span "Mode" at bounding box center [740, 14] width 20 height 10
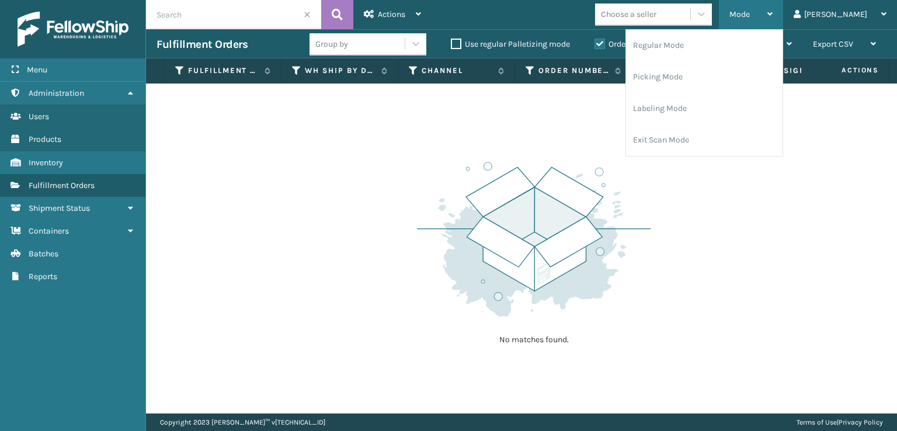
click at [750, 17] on span "Mode" at bounding box center [740, 14] width 20 height 10
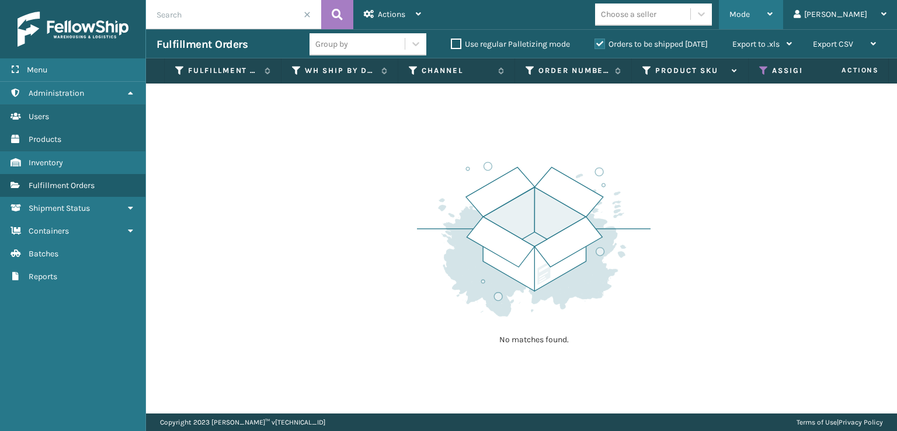
click at [773, 16] on div "Mode" at bounding box center [751, 14] width 43 height 29
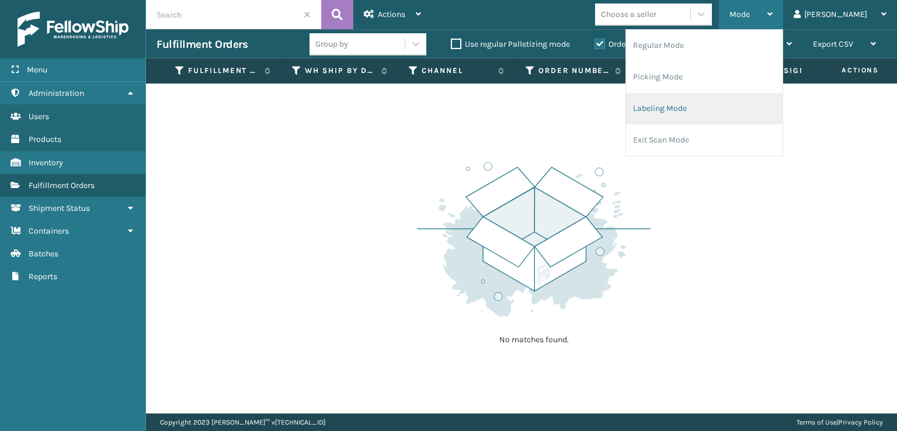
click at [716, 104] on li "Labeling Mode" at bounding box center [704, 109] width 157 height 32
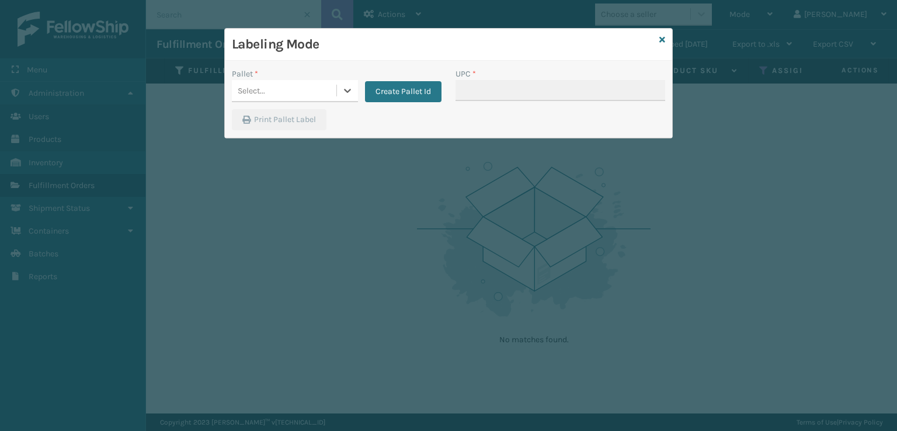
click at [265, 81] on div "Select..." at bounding box center [284, 90] width 105 height 19
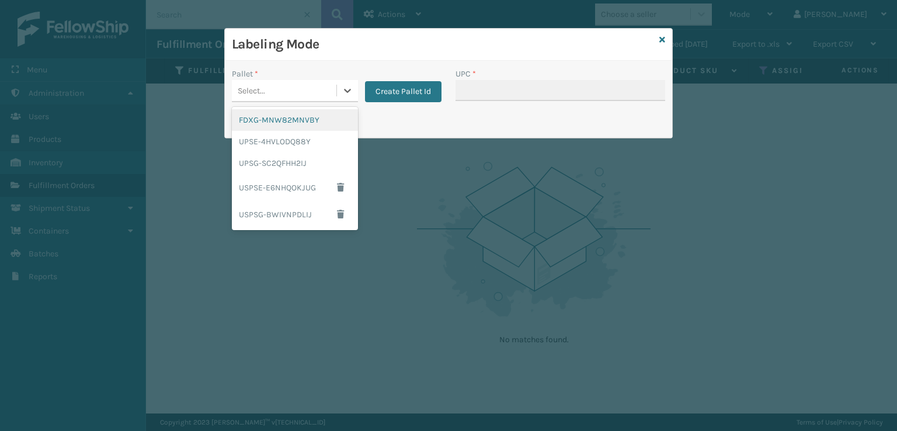
click at [262, 124] on div "FDXG-MNW82MNVBY" at bounding box center [295, 120] width 126 height 22
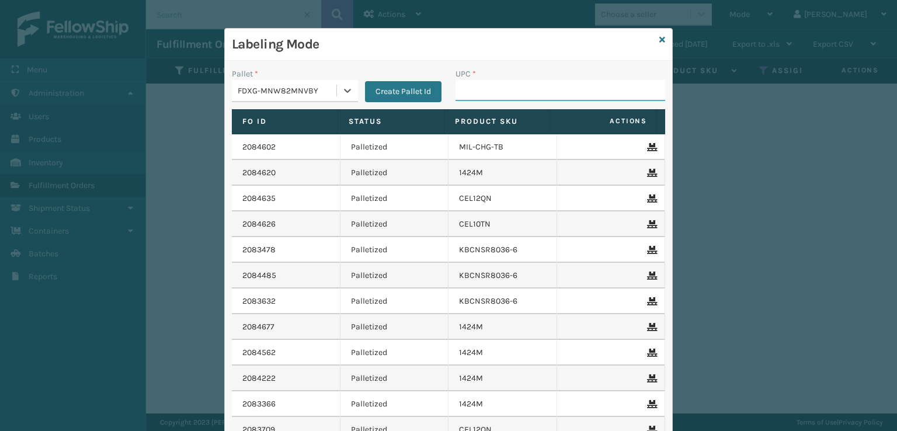
click at [498, 93] on input "UPC *" at bounding box center [561, 90] width 210 height 21
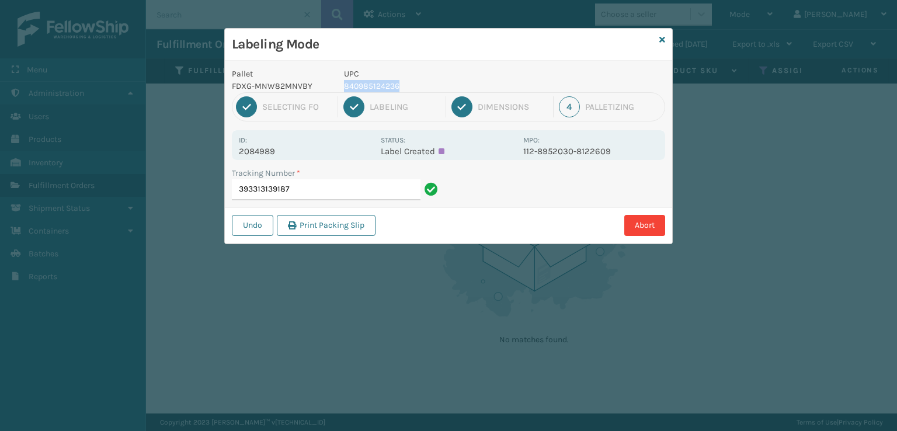
drag, startPoint x: 432, startPoint y: 82, endPoint x: 345, endPoint y: 89, distance: 87.3
click at [345, 89] on p "840985124236" at bounding box center [430, 86] width 172 height 12
copy p "840985124236"
click at [331, 192] on input "393313139187" at bounding box center [326, 189] width 189 height 21
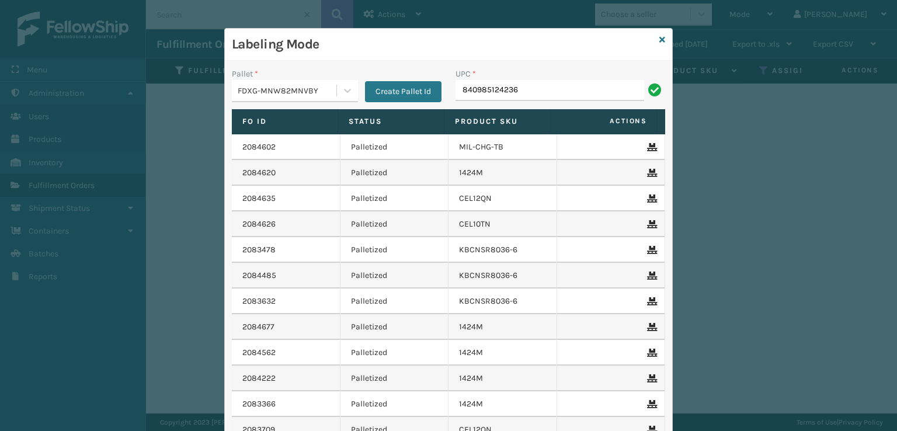
type input "840985124236"
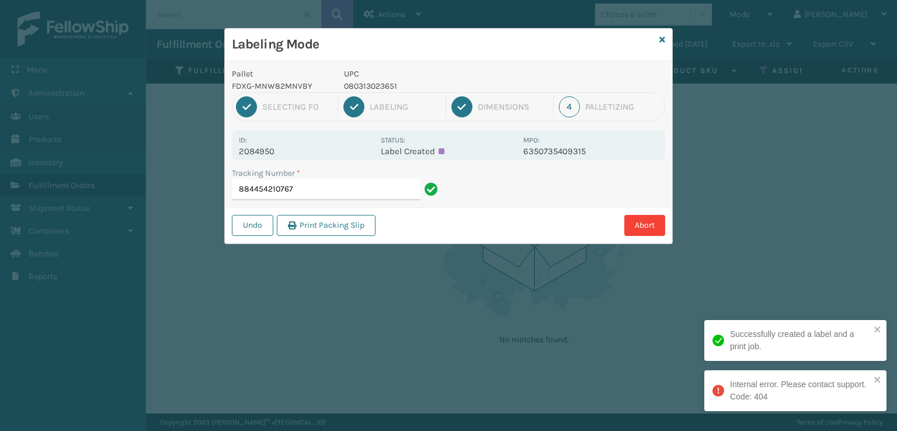
type input "884454210767"
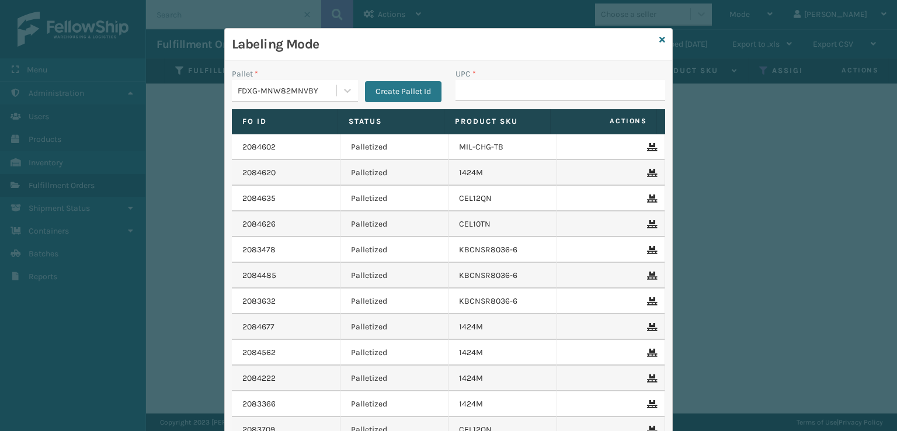
click at [652, 36] on div "Labeling Mode" at bounding box center [449, 45] width 448 height 32
click at [660, 38] on icon at bounding box center [663, 40] width 6 height 8
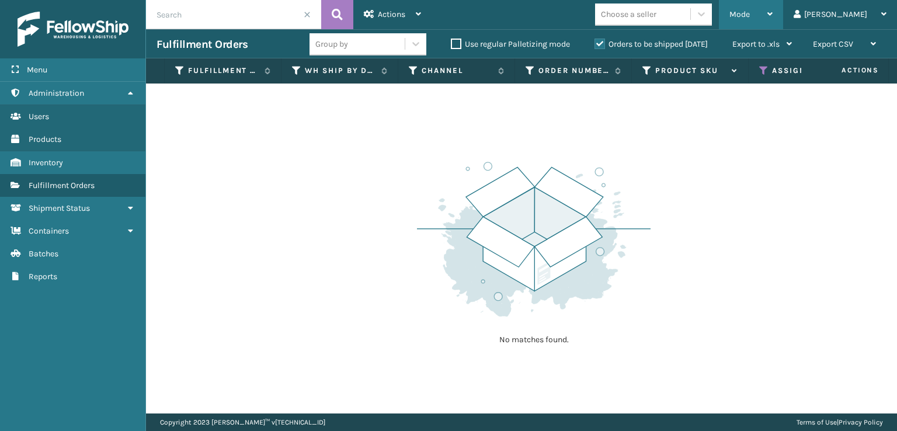
click at [773, 6] on div "Mode" at bounding box center [751, 14] width 43 height 29
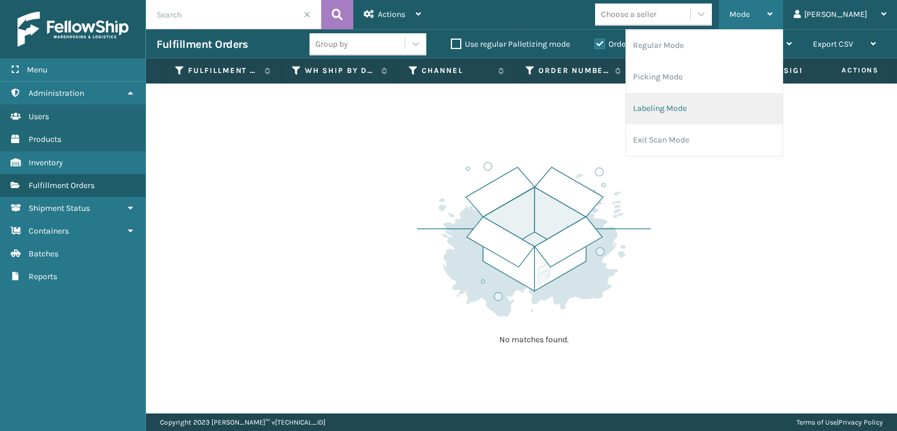
click at [717, 109] on li "Labeling Mode" at bounding box center [704, 109] width 157 height 32
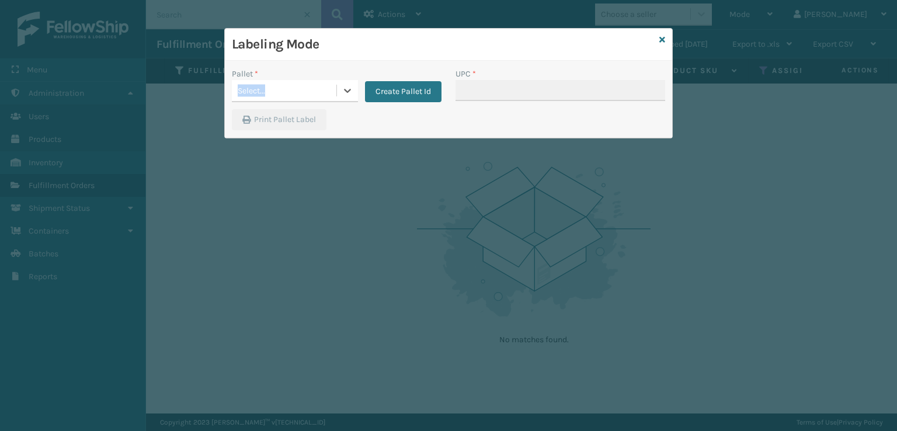
click at [286, 81] on div "Pallet * 0 results available. Select is focused ,type to refine list, press Dow…" at bounding box center [295, 85] width 126 height 34
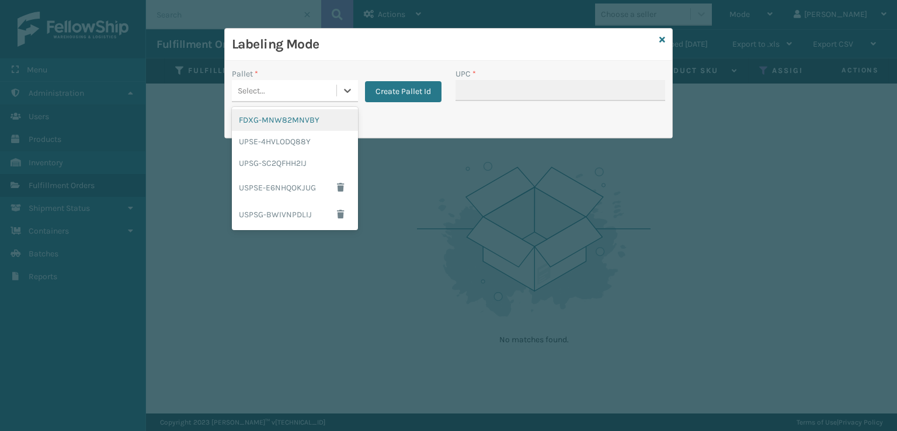
click at [283, 95] on div "Select..." at bounding box center [284, 90] width 105 height 19
drag, startPoint x: 257, startPoint y: 127, endPoint x: 268, endPoint y: 124, distance: 10.8
click at [268, 124] on div "FDXG-MNW82MNVBY" at bounding box center [295, 120] width 126 height 22
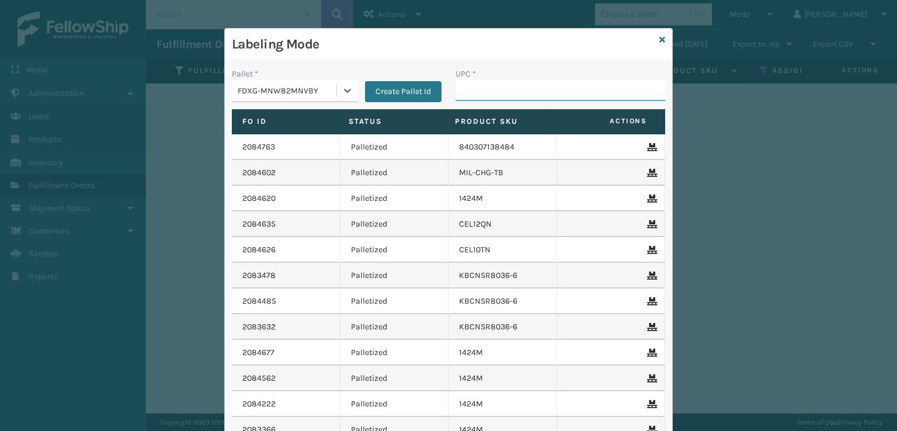
click at [478, 93] on input "UPC *" at bounding box center [561, 90] width 210 height 21
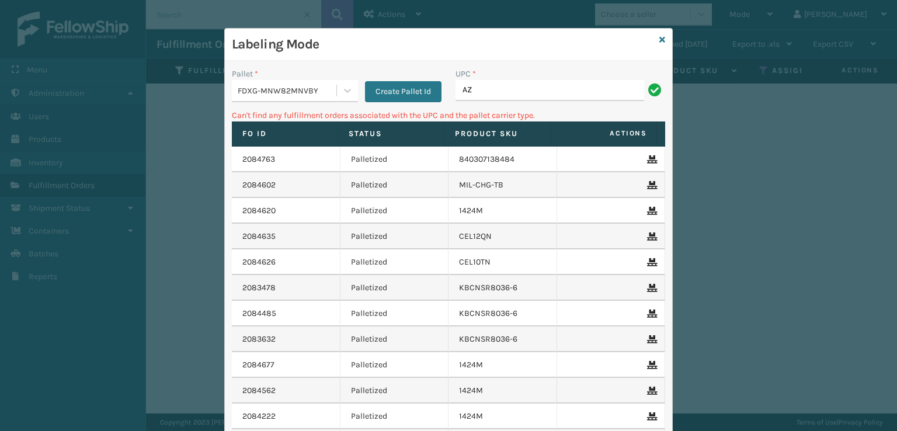
type input "A"
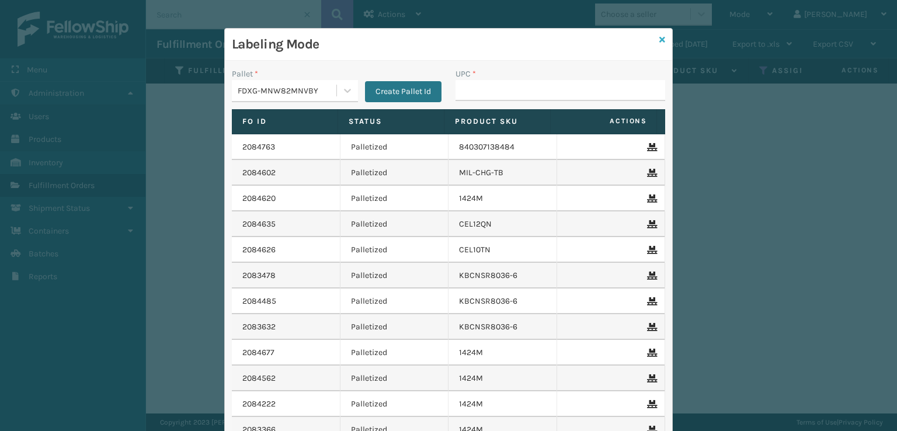
click at [660, 44] on link at bounding box center [663, 40] width 6 height 12
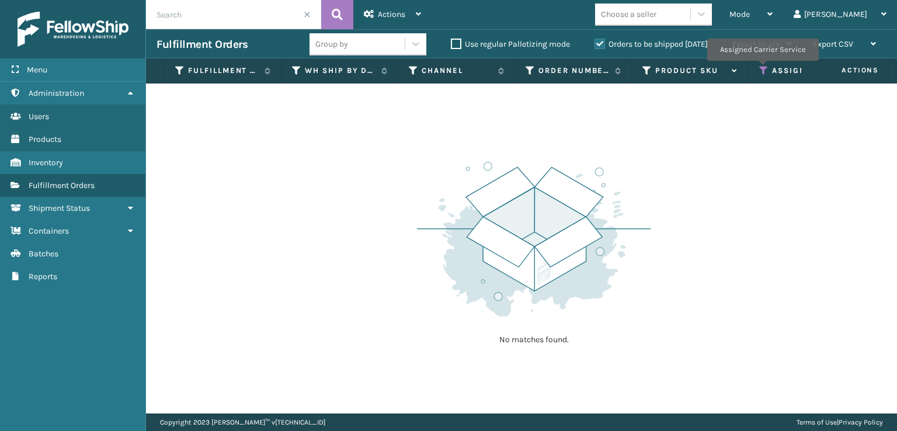
click at [762, 69] on icon at bounding box center [763, 70] width 9 height 11
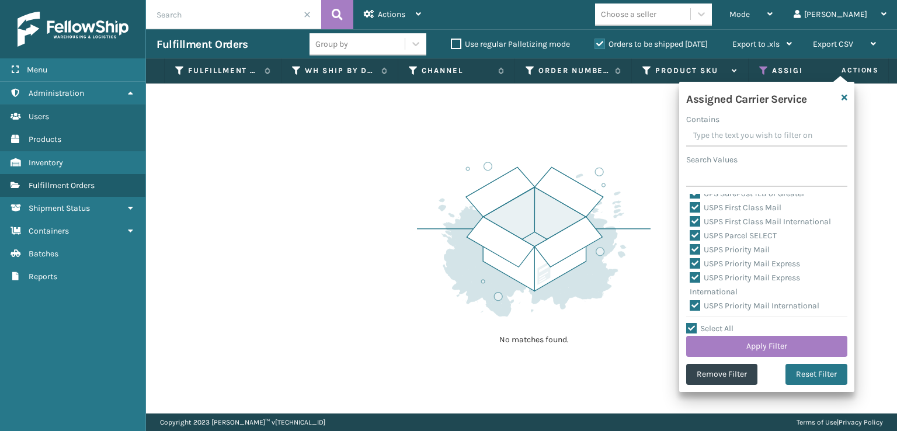
scroll to position [360, 0]
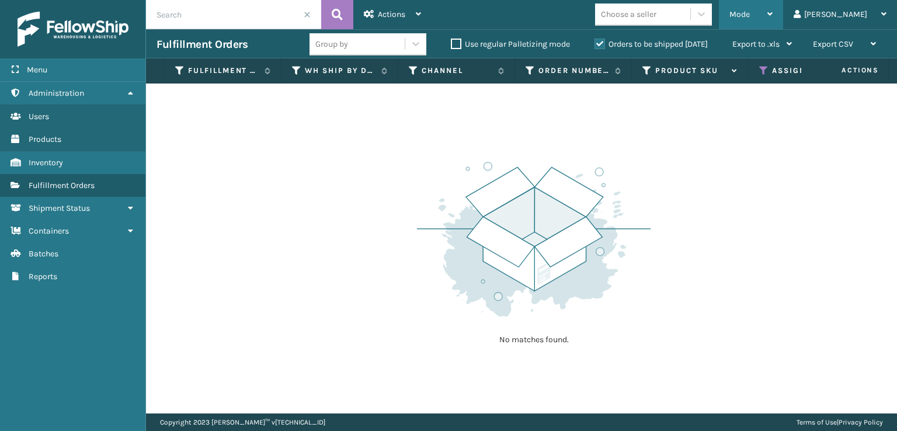
click at [773, 19] on div "Mode" at bounding box center [751, 14] width 43 height 29
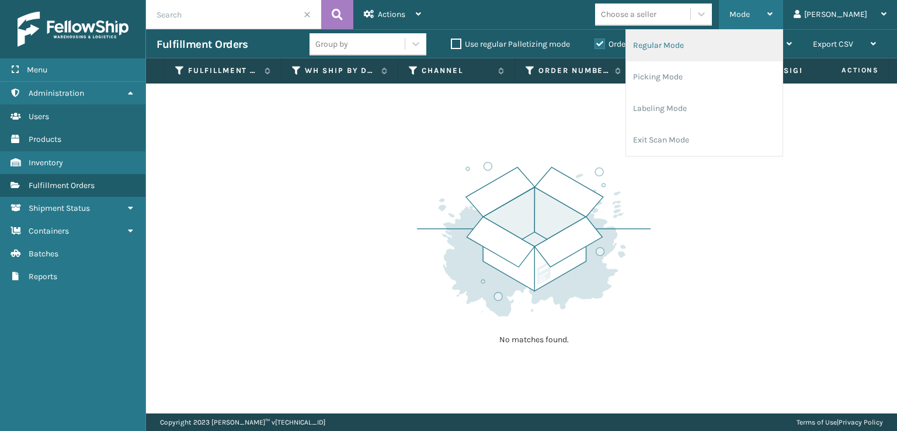
click at [783, 33] on li "Regular Mode" at bounding box center [704, 46] width 157 height 32
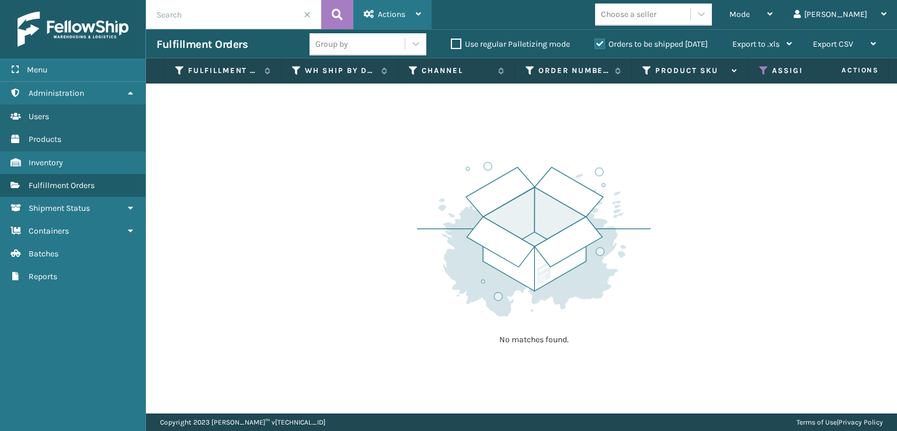
click at [405, 10] on div "Actions" at bounding box center [392, 14] width 57 height 29
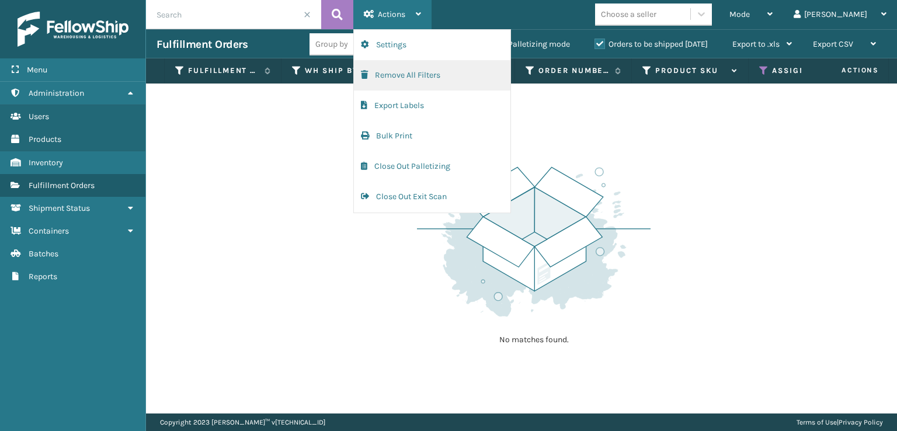
click at [402, 81] on button "Remove All Filters" at bounding box center [432, 75] width 157 height 30
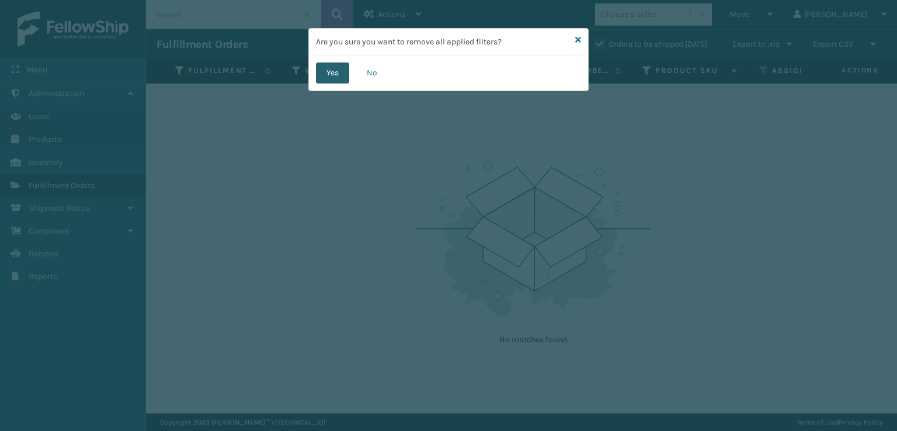
click at [337, 71] on button "Yes" at bounding box center [332, 73] width 33 height 21
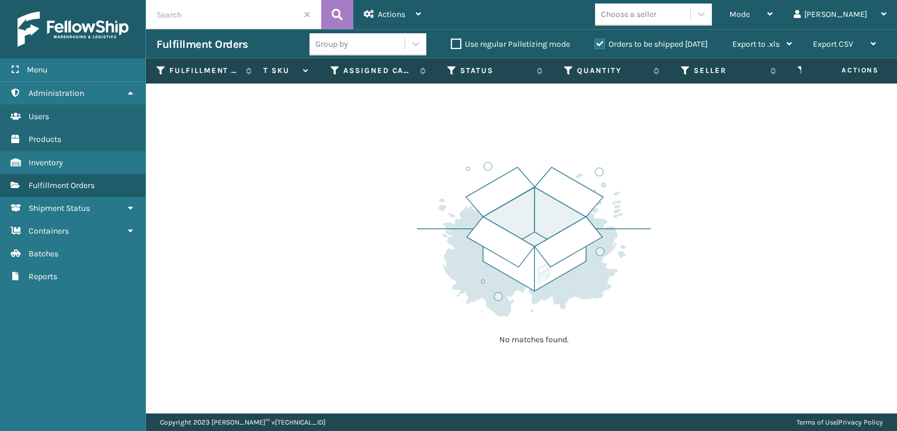
scroll to position [0, 0]
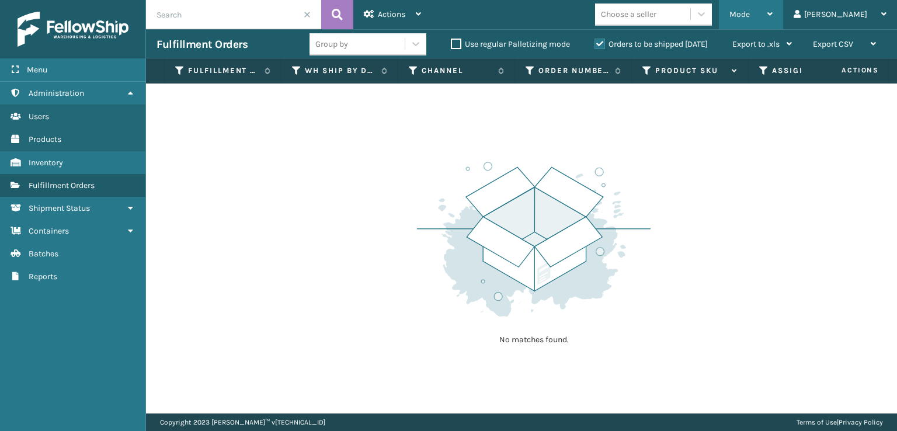
click at [750, 15] on span "Mode" at bounding box center [740, 14] width 20 height 10
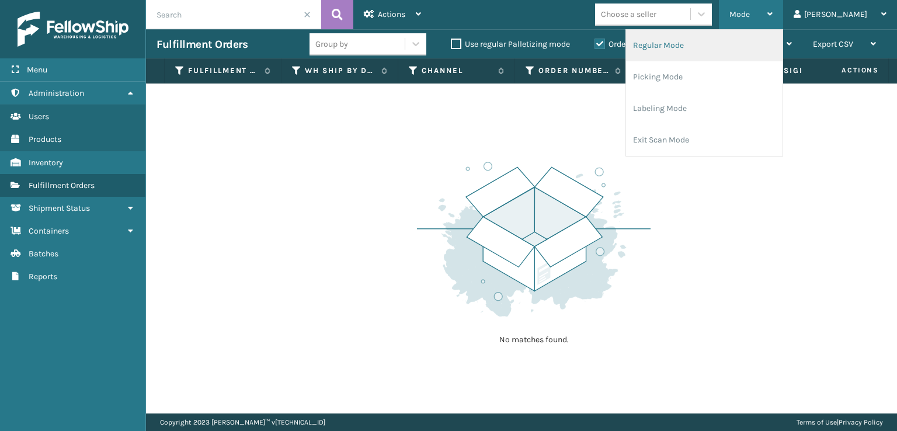
click at [748, 42] on li "Regular Mode" at bounding box center [704, 46] width 157 height 32
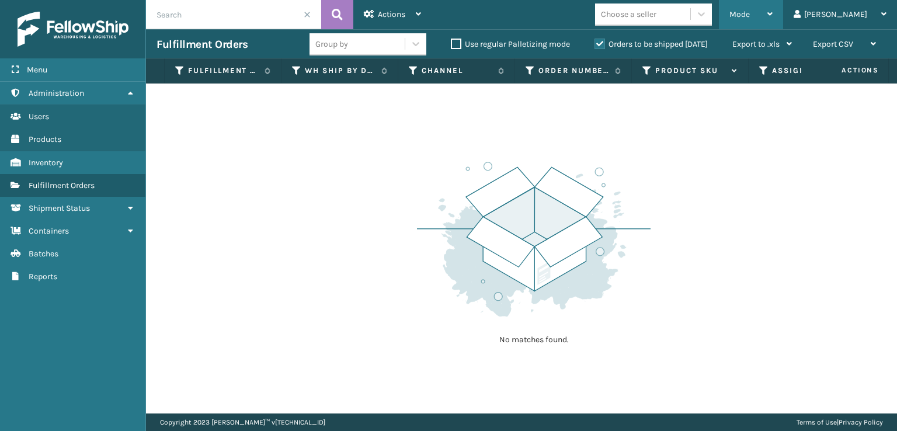
click at [773, 20] on div "Mode" at bounding box center [751, 14] width 43 height 29
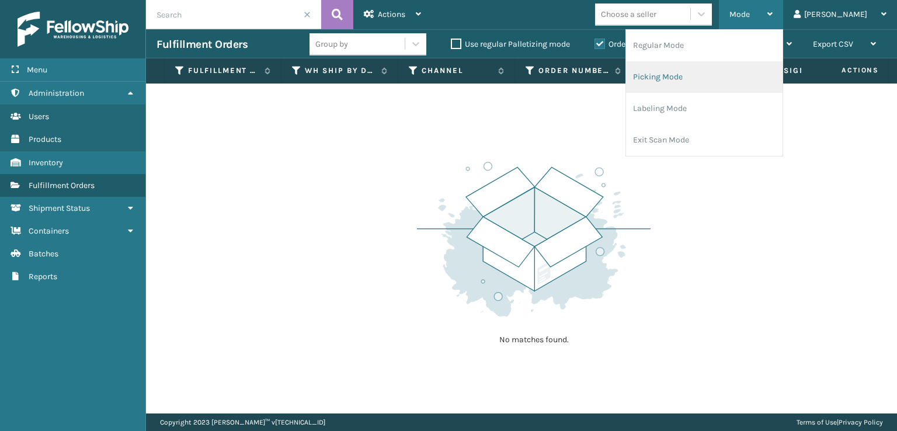
click at [755, 77] on li "Picking Mode" at bounding box center [704, 77] width 157 height 32
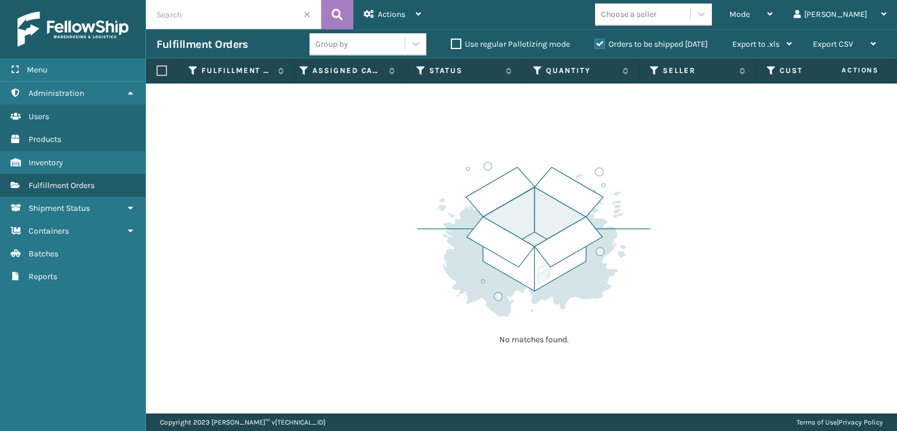
scroll to position [0, 704]
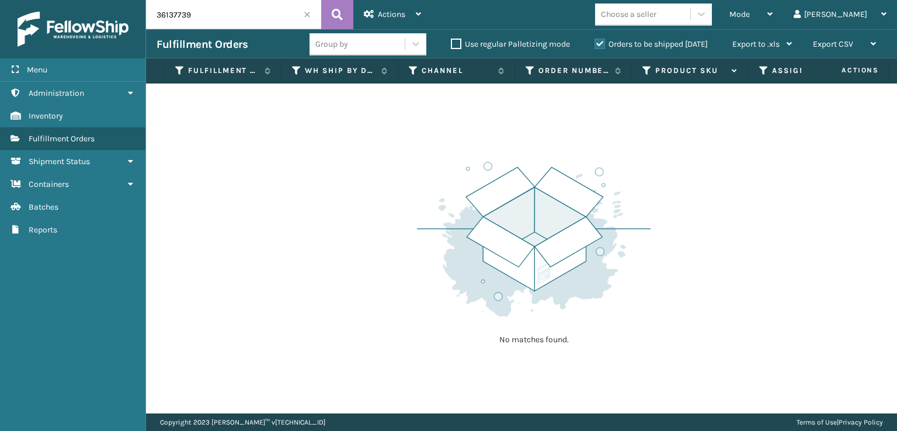
click at [306, 12] on span at bounding box center [307, 14] width 7 height 7
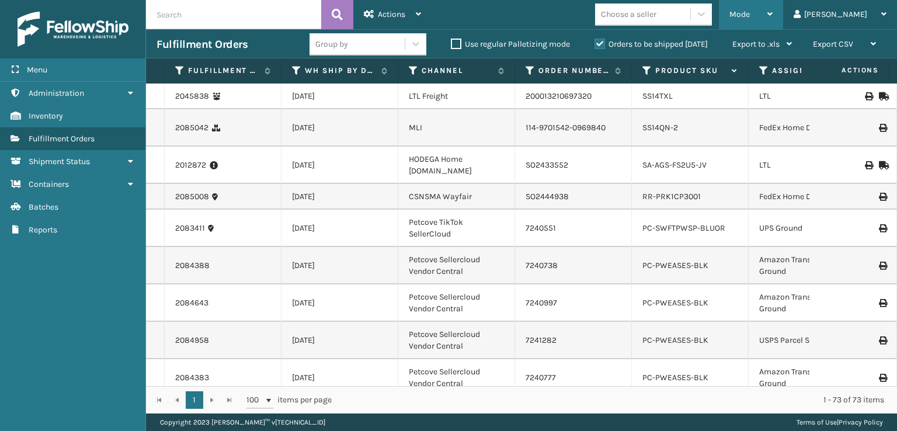
click at [773, 8] on div "Mode" at bounding box center [751, 14] width 43 height 29
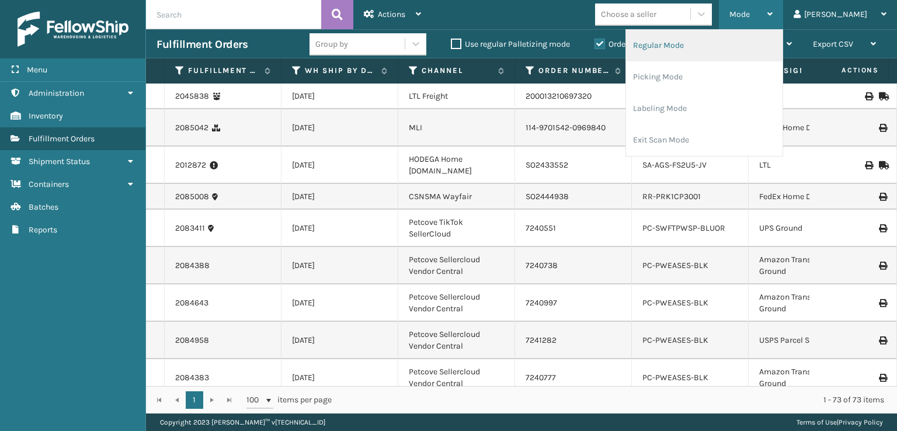
click at [722, 46] on li "Regular Mode" at bounding box center [704, 46] width 157 height 32
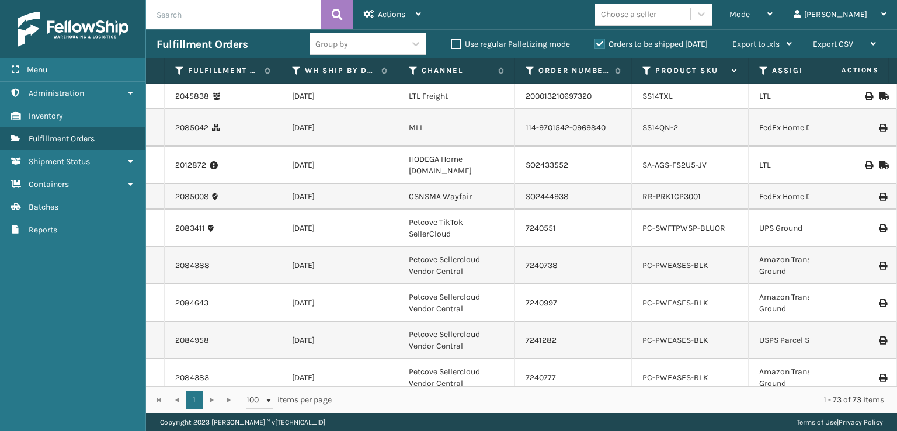
click at [762, 70] on icon at bounding box center [763, 70] width 9 height 11
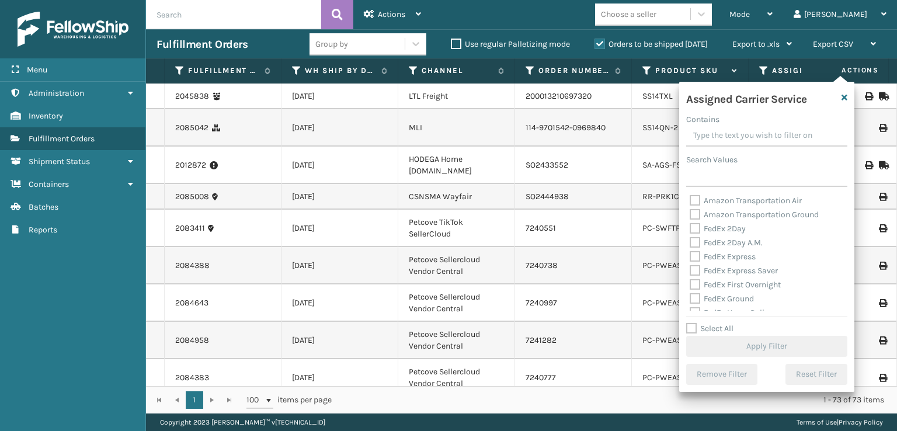
click at [693, 230] on label "FedEx 2Day" at bounding box center [718, 229] width 56 height 10
click at [691, 230] on input "FedEx 2Day" at bounding box center [690, 226] width 1 height 8
checkbox input "true"
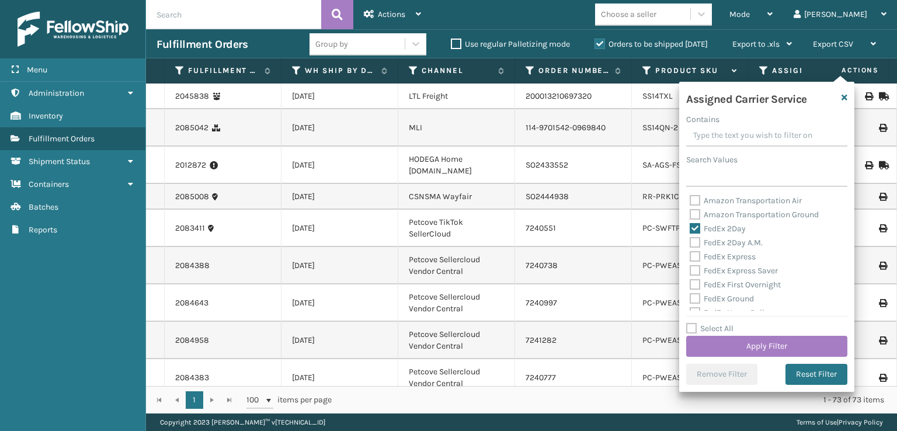
click at [693, 244] on label "FedEx 2Day A.M." at bounding box center [726, 243] width 73 height 10
click at [691, 244] on input "FedEx 2Day A.M." at bounding box center [690, 240] width 1 height 8
checkbox input "true"
click at [694, 258] on label "FedEx Express" at bounding box center [723, 257] width 66 height 10
click at [691, 258] on input "FedEx Express" at bounding box center [690, 254] width 1 height 8
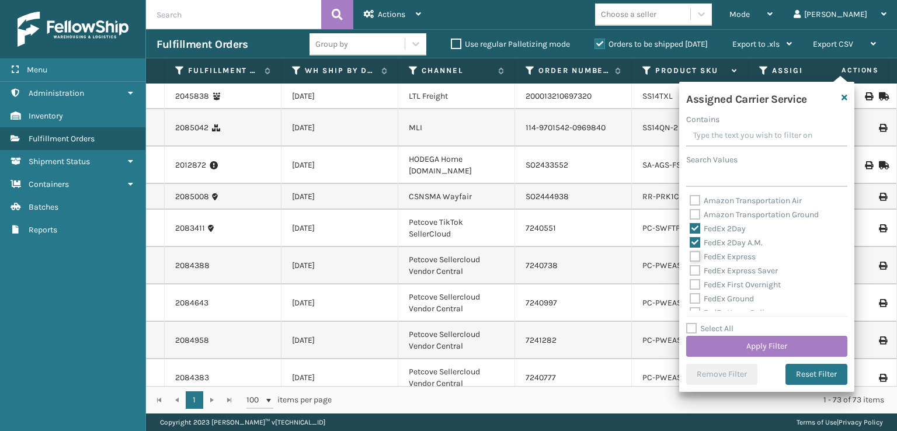
checkbox input "true"
click at [695, 269] on label "FedEx Express Saver" at bounding box center [734, 271] width 88 height 10
click at [691, 269] on input "FedEx Express Saver" at bounding box center [690, 268] width 1 height 8
checkbox input "true"
click at [695, 285] on label "FedEx First Overnight" at bounding box center [735, 285] width 91 height 10
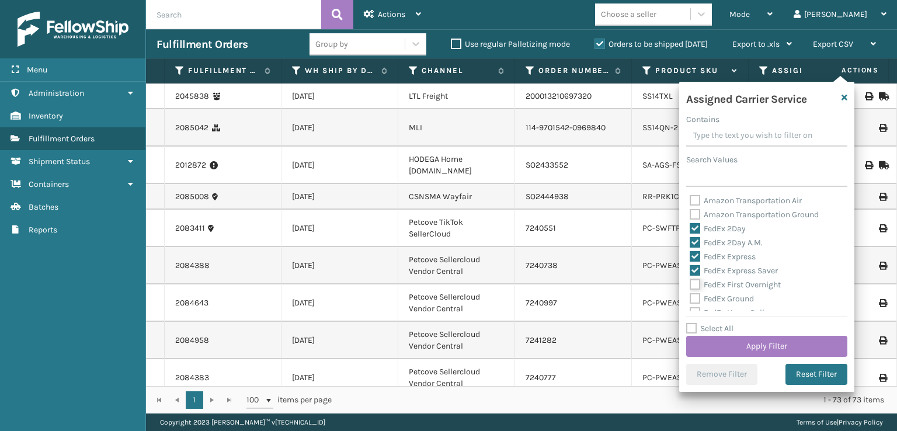
click at [691, 285] on input "FedEx First Overnight" at bounding box center [690, 282] width 1 height 8
checkbox input "true"
click at [695, 302] on label "FedEx Ground" at bounding box center [722, 299] width 64 height 10
click at [691, 300] on input "FedEx Ground" at bounding box center [690, 296] width 1 height 8
checkbox input "true"
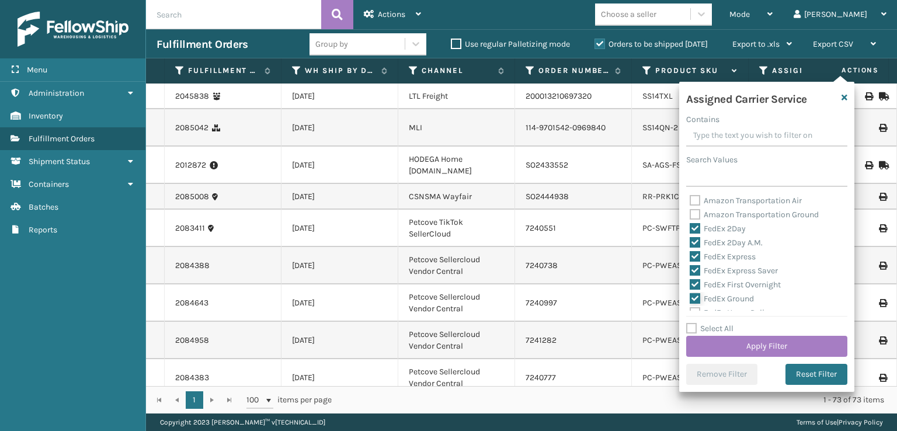
scroll to position [58, 0]
click at [694, 254] on label "FedEx Home Delivery" at bounding box center [735, 254] width 90 height 10
click at [691, 254] on input "FedEx Home Delivery" at bounding box center [690, 252] width 1 height 8
checkbox input "true"
click at [694, 269] on label "FedEx Priority Overnight" at bounding box center [741, 268] width 102 height 10
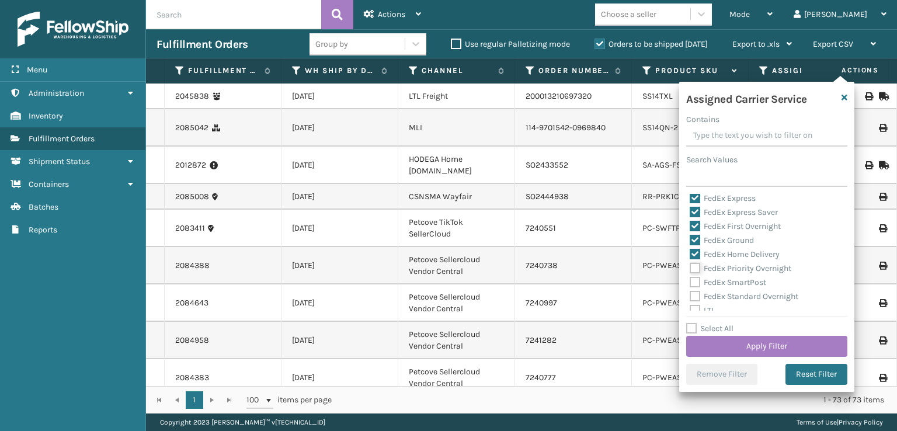
click at [691, 269] on input "FedEx Priority Overnight" at bounding box center [690, 266] width 1 height 8
checkbox input "true"
click at [693, 285] on label "FedEx SmartPost" at bounding box center [728, 283] width 77 height 10
click at [691, 283] on input "FedEx SmartPost" at bounding box center [690, 280] width 1 height 8
checkbox input "true"
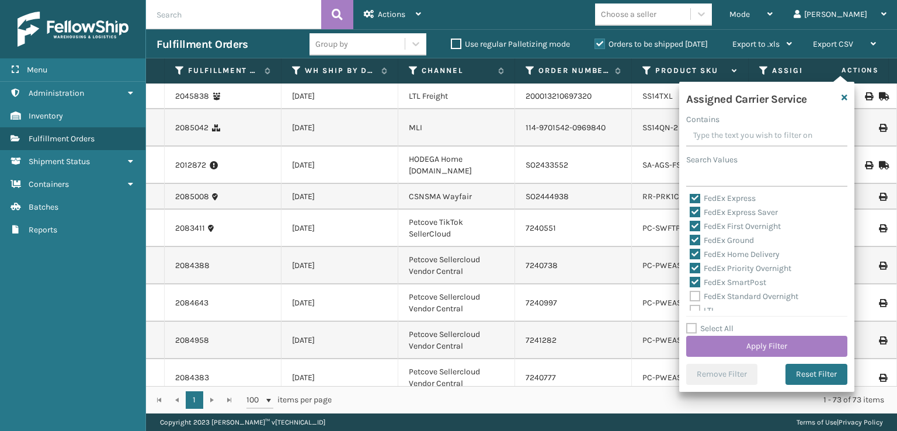
click at [693, 297] on label "FedEx Standard Overnight" at bounding box center [744, 297] width 109 height 10
click at [691, 297] on input "FedEx Standard Overnight" at bounding box center [690, 294] width 1 height 8
checkbox input "true"
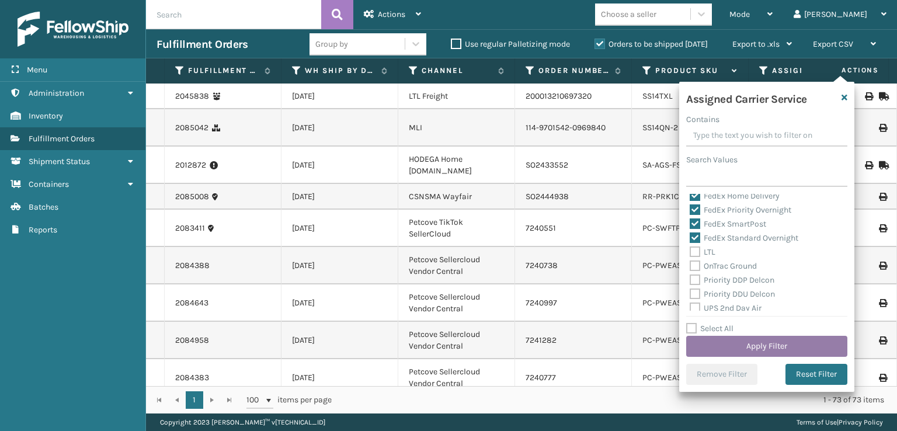
click at [727, 352] on button "Apply Filter" at bounding box center [766, 346] width 161 height 21
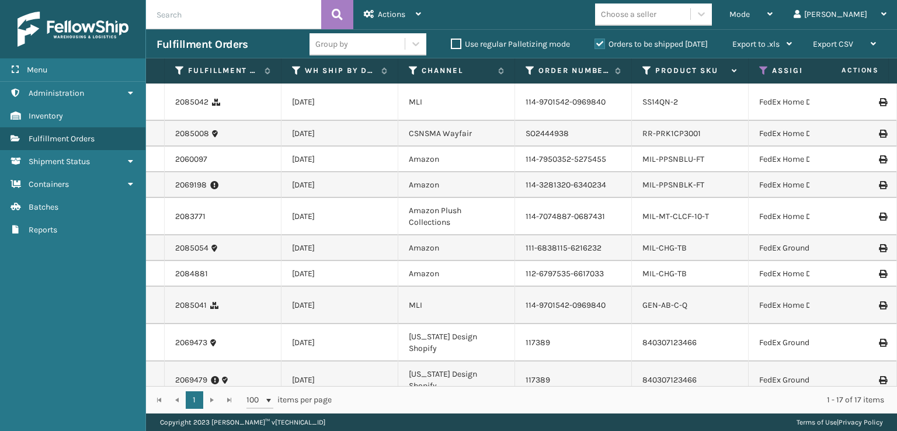
scroll to position [0, 366]
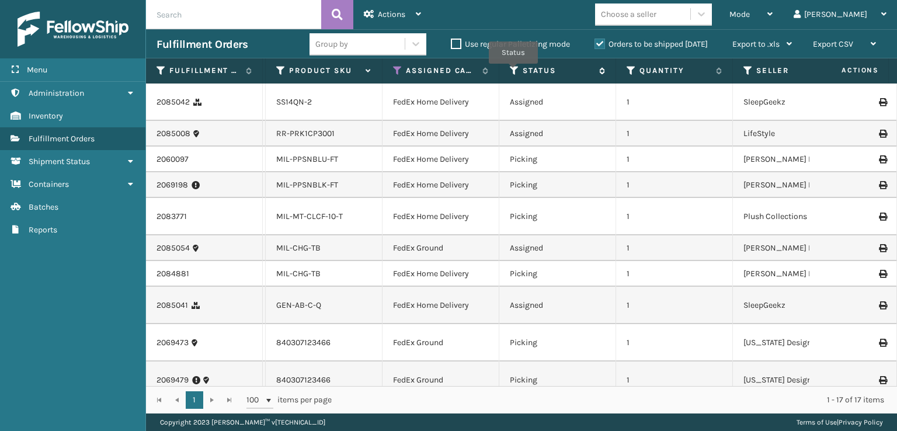
click at [514, 72] on icon at bounding box center [514, 70] width 9 height 11
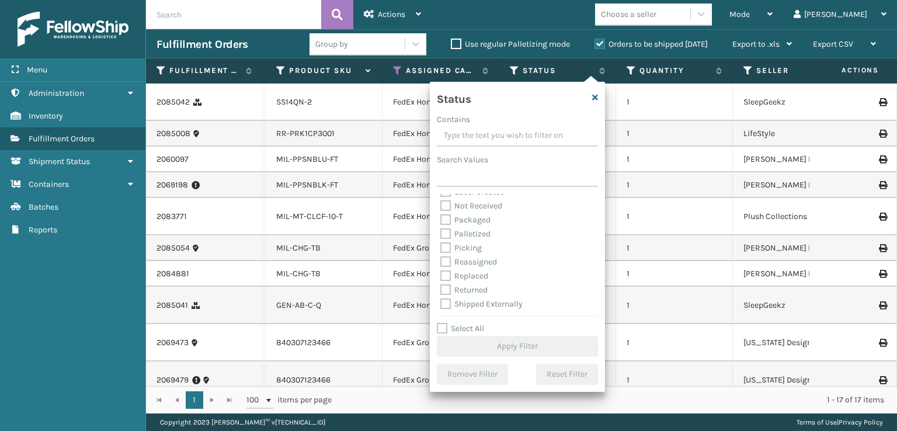
scroll to position [65, 0]
click at [449, 248] on label "Picking" at bounding box center [461, 247] width 41 height 10
click at [441, 248] on input "Picking" at bounding box center [441, 245] width 1 height 8
checkbox input "true"
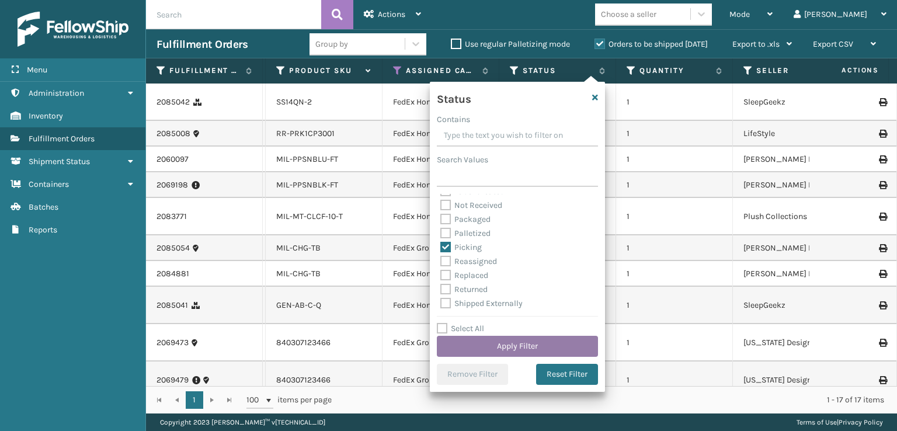
click at [497, 349] on button "Apply Filter" at bounding box center [517, 346] width 161 height 21
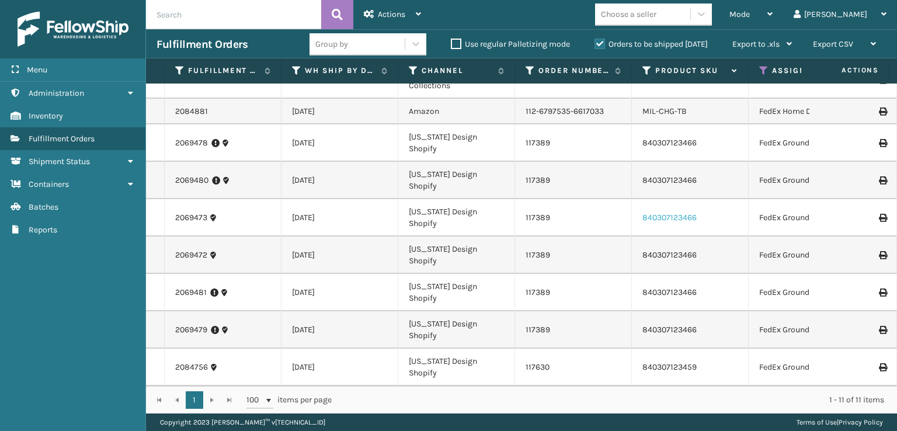
scroll to position [164, 0]
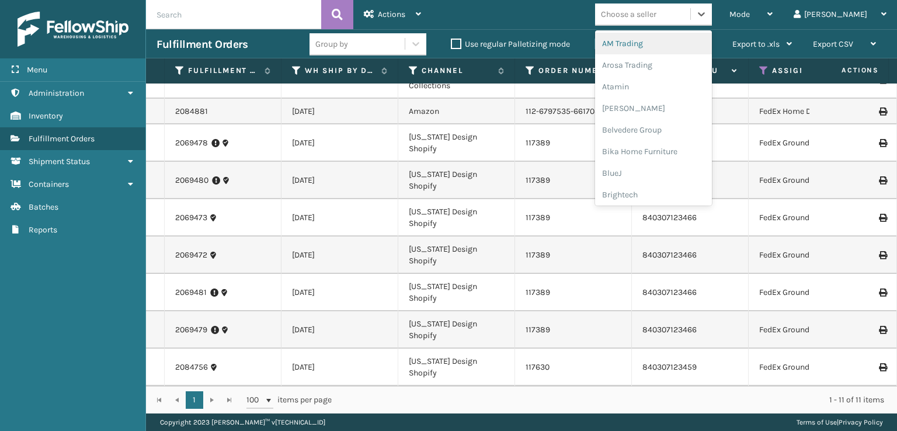
click at [675, 5] on div "Choose a seller" at bounding box center [642, 14] width 95 height 19
type input "em"
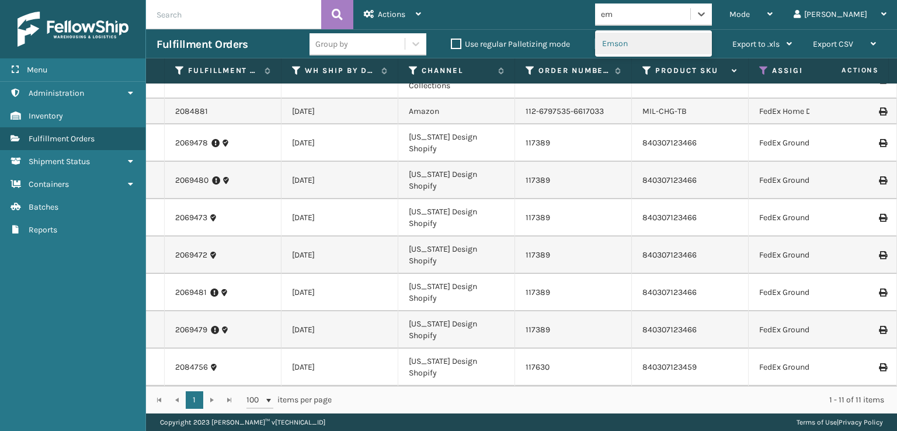
click at [662, 54] on div "Emson" at bounding box center [653, 44] width 117 height 22
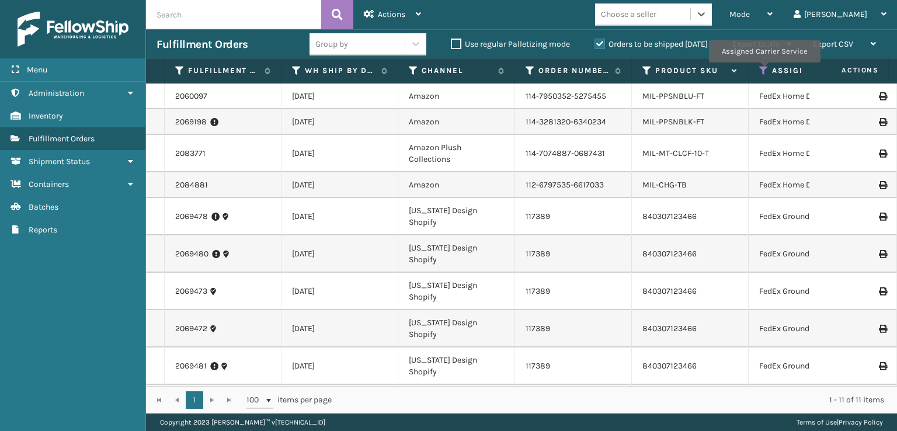
click at [764, 71] on icon at bounding box center [763, 70] width 9 height 11
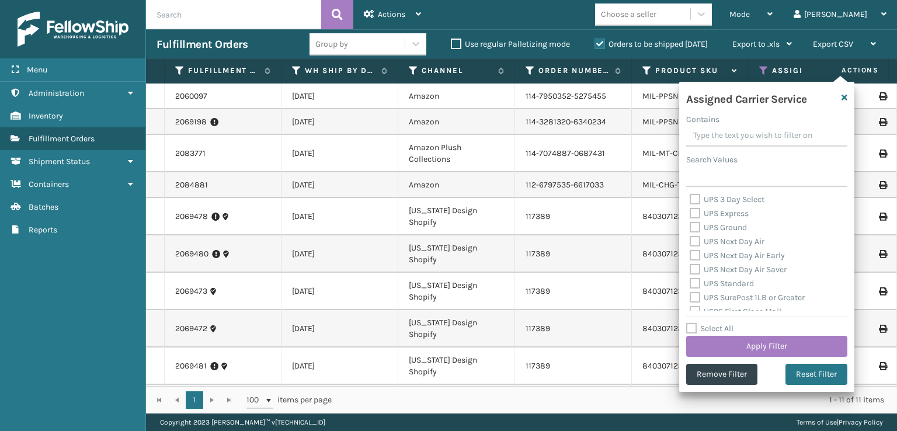
scroll to position [234, 0]
click at [755, 345] on button "Apply Filter" at bounding box center [766, 346] width 161 height 21
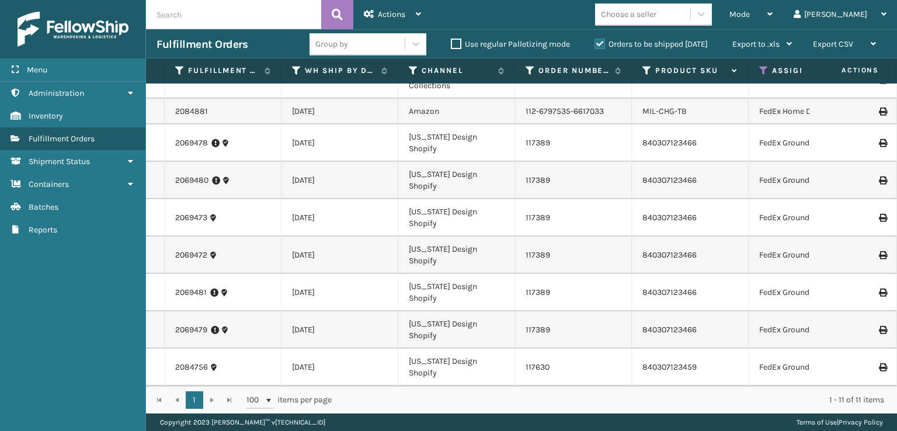
scroll to position [164, 0]
click at [404, 16] on span "Actions" at bounding box center [391, 14] width 27 height 10
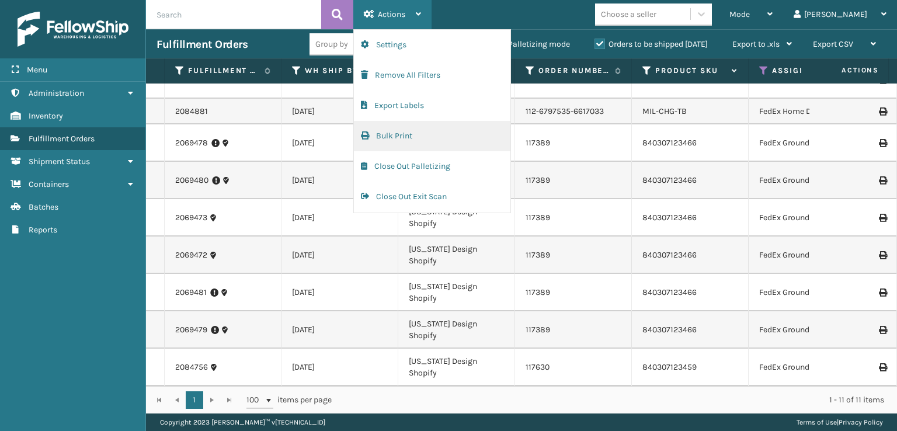
click at [384, 133] on button "Bulk Print" at bounding box center [432, 136] width 157 height 30
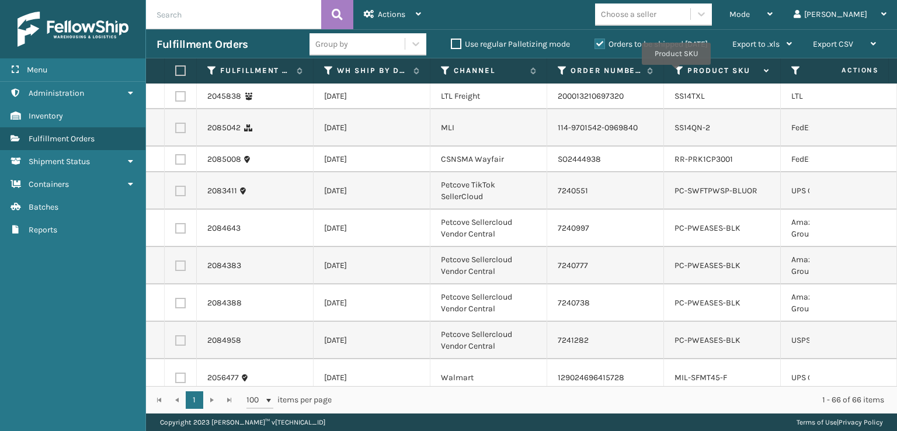
click at [677, 73] on icon at bounding box center [679, 70] width 9 height 11
click at [795, 72] on icon at bounding box center [796, 70] width 9 height 11
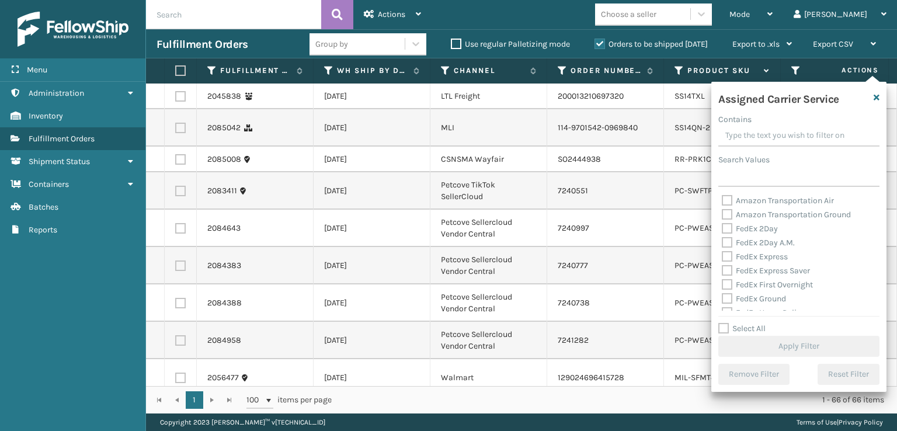
click at [729, 199] on label "Amazon Transportation Air" at bounding box center [778, 201] width 112 height 10
click at [723, 199] on input "Amazon Transportation Air" at bounding box center [722, 198] width 1 height 8
checkbox input "true"
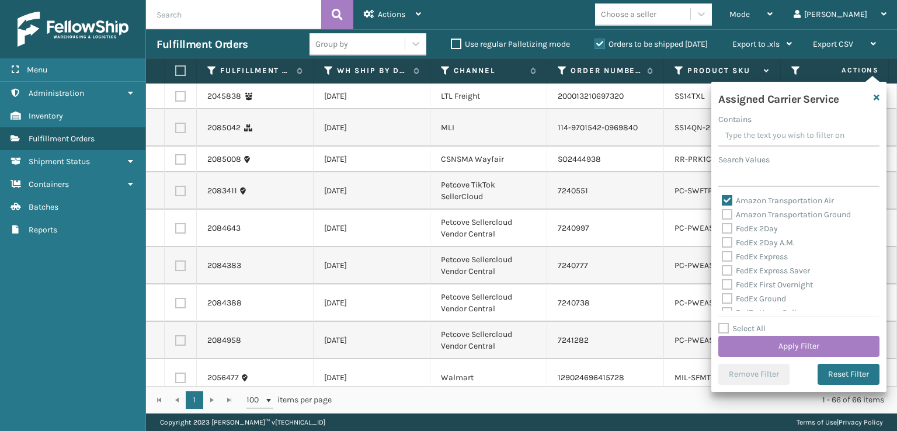
click at [729, 216] on label "Amazon Transportation Ground" at bounding box center [786, 215] width 129 height 10
click at [723, 216] on input "Amazon Transportation Ground" at bounding box center [722, 212] width 1 height 8
checkbox input "true"
click at [783, 345] on button "Apply Filter" at bounding box center [799, 346] width 161 height 21
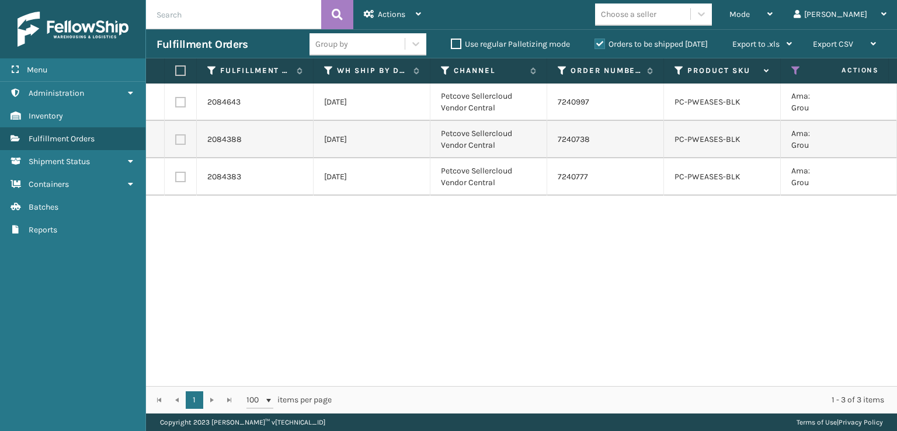
click at [176, 70] on label at bounding box center [178, 70] width 7 height 11
click at [176, 70] on input "checkbox" at bounding box center [175, 71] width 1 height 8
checkbox input "true"
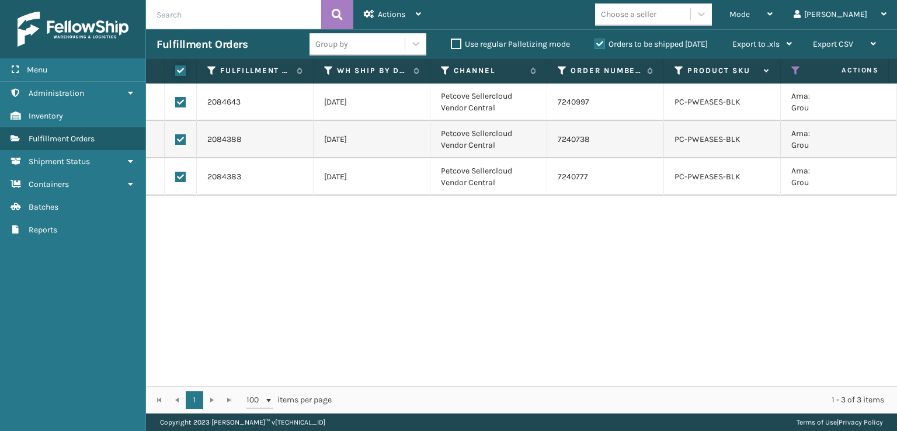
checkbox input "true"
click at [381, 15] on span "Actions" at bounding box center [391, 14] width 27 height 10
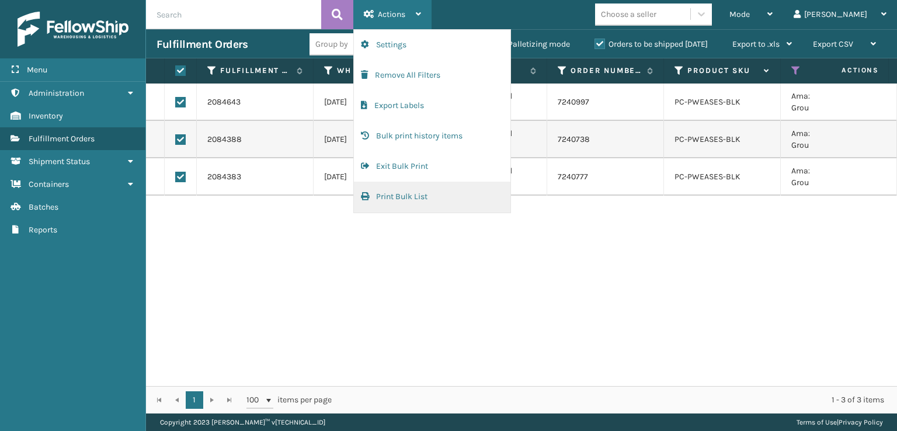
click at [391, 195] on button "Print Bulk List" at bounding box center [432, 197] width 157 height 30
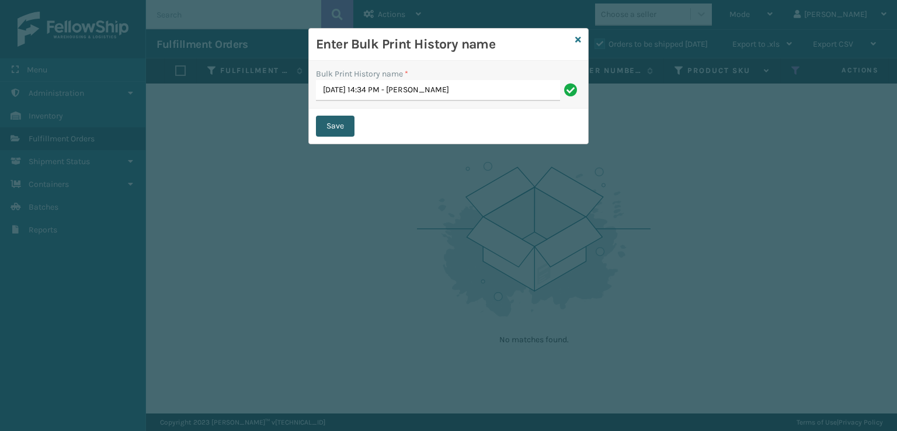
click at [343, 131] on button "Save" at bounding box center [335, 126] width 39 height 21
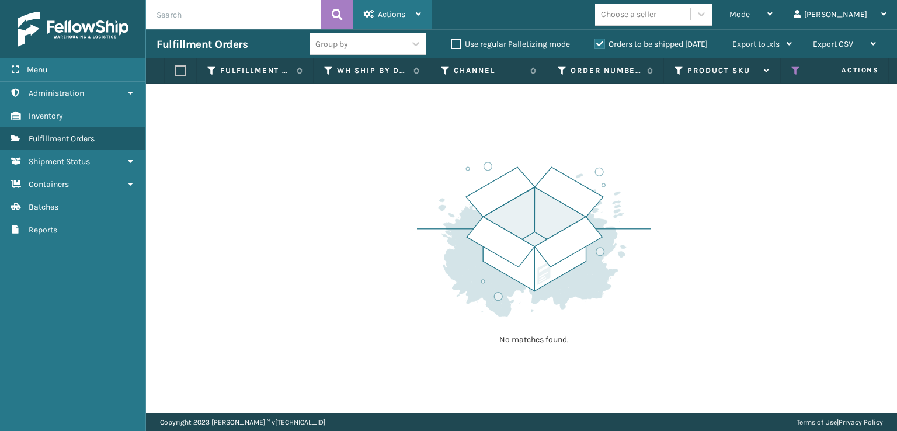
click at [405, 15] on div "Actions" at bounding box center [392, 14] width 57 height 29
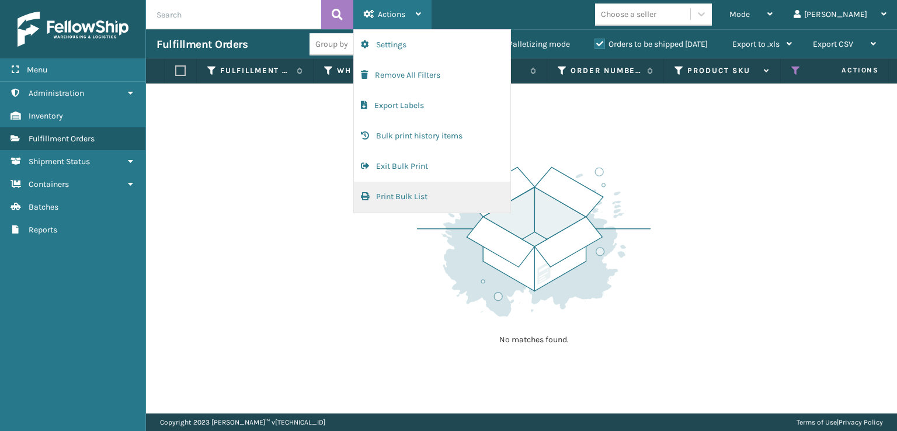
click at [384, 196] on button "Print Bulk List" at bounding box center [432, 197] width 157 height 30
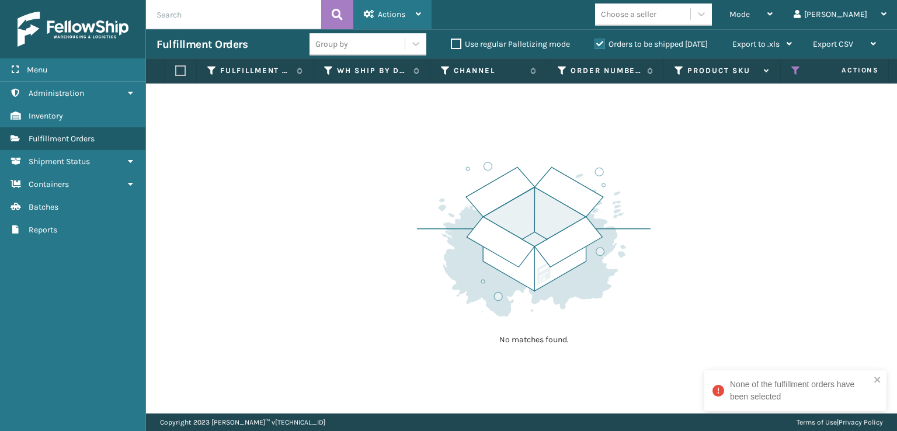
click at [375, 17] on div "Actions" at bounding box center [392, 14] width 57 height 29
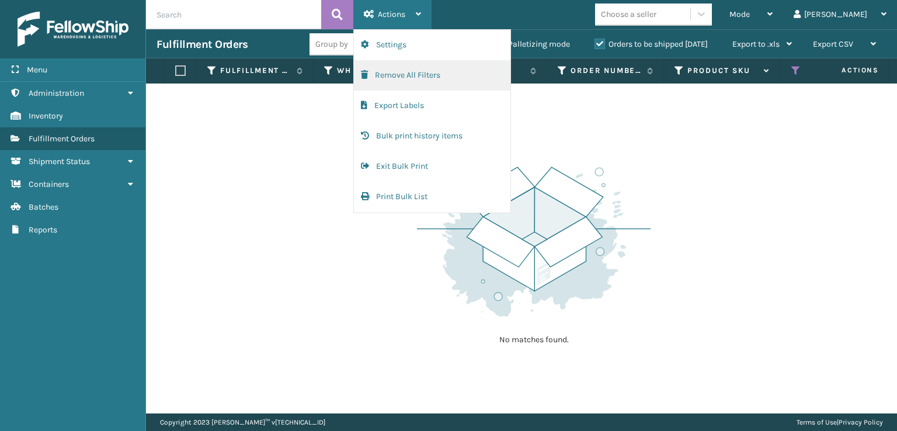
click at [378, 74] on button "Remove All Filters" at bounding box center [432, 75] width 157 height 30
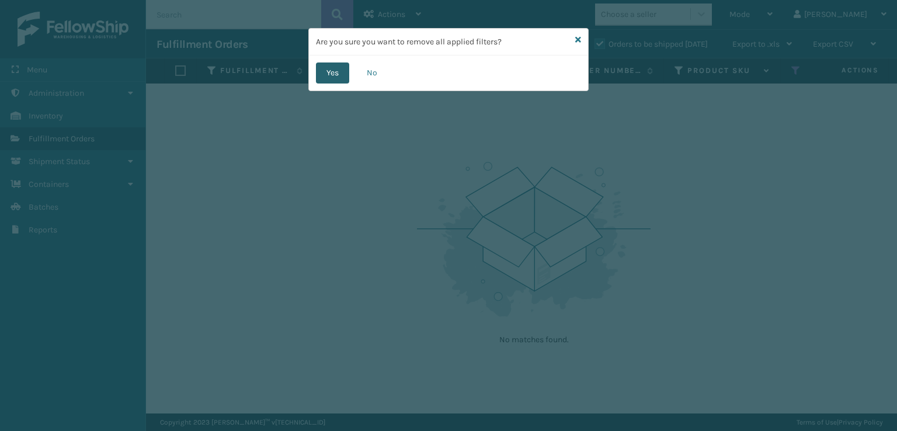
click at [332, 72] on button "Yes" at bounding box center [332, 73] width 33 height 21
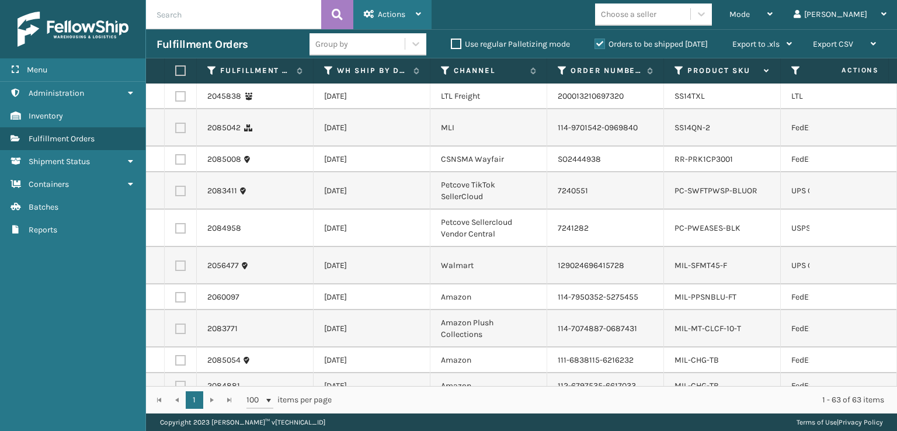
click at [390, 15] on span "Actions" at bounding box center [391, 14] width 27 height 10
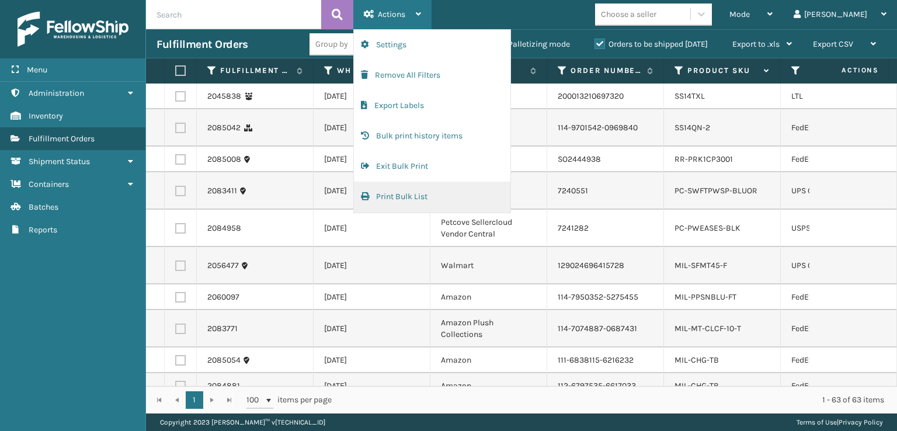
click at [377, 195] on button "Print Bulk List" at bounding box center [432, 197] width 157 height 30
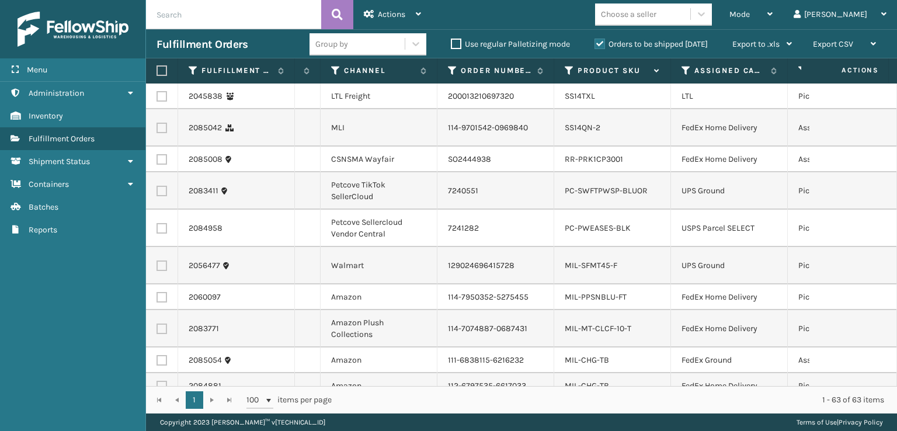
scroll to position [0, 112]
click at [687, 72] on icon at bounding box center [684, 70] width 9 height 11
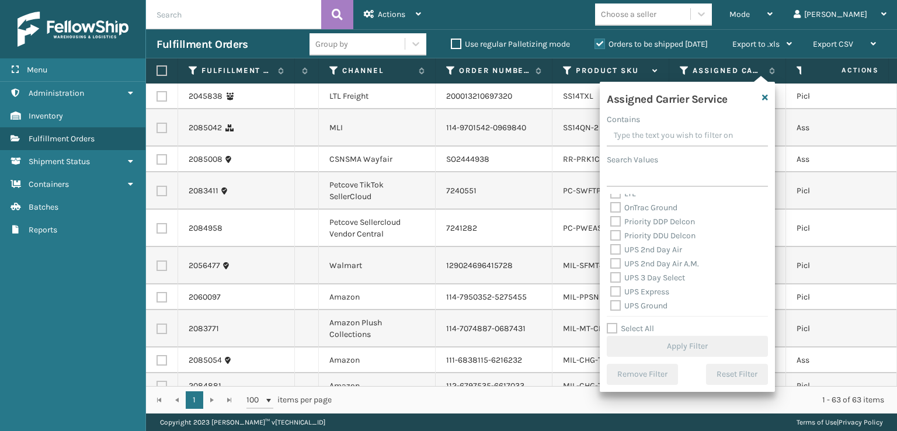
scroll to position [292, 0]
click at [611, 300] on label "USPS Parcel SELECT" at bounding box center [654, 301] width 87 height 10
click at [611, 300] on input "USPS Parcel SELECT" at bounding box center [611, 298] width 1 height 8
checkbox input "true"
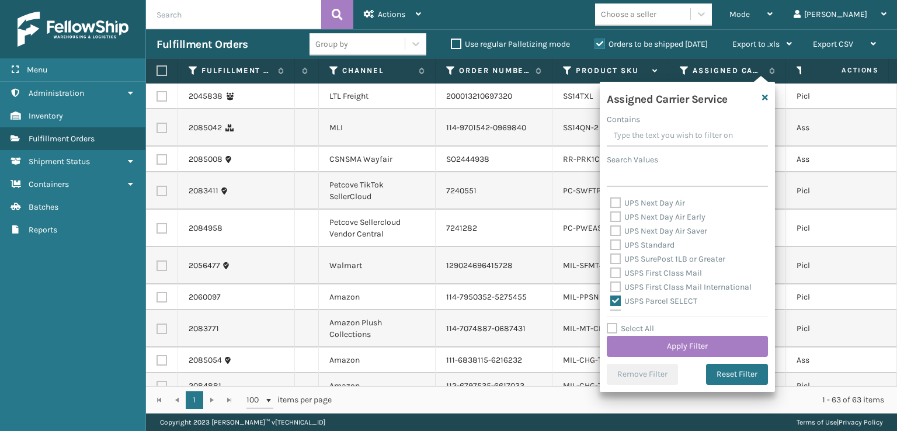
click at [612, 284] on label "USPS First Class Mail International" at bounding box center [681, 287] width 141 height 10
click at [611, 284] on input "USPS First Class Mail International" at bounding box center [611, 284] width 1 height 8
checkbox input "true"
click at [615, 274] on label "USPS First Class Mail" at bounding box center [657, 273] width 92 height 10
click at [611, 274] on input "USPS First Class Mail" at bounding box center [611, 270] width 1 height 8
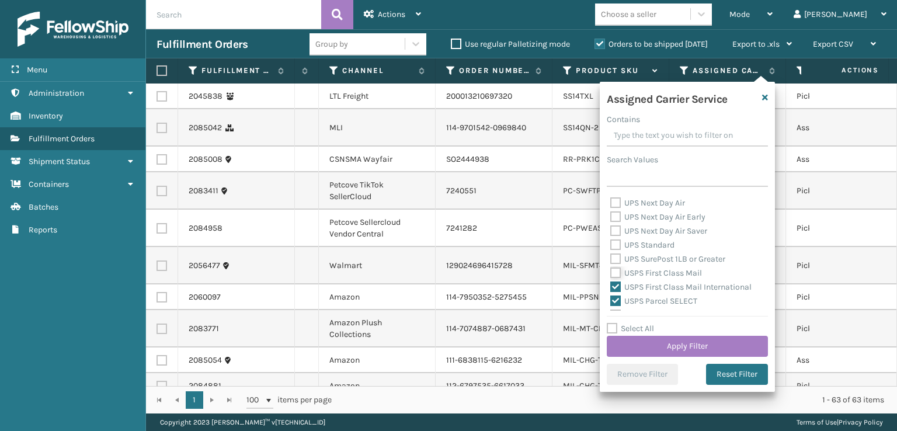
checkbox input "true"
click at [617, 267] on label "USPS Priority Mail Express" at bounding box center [666, 271] width 110 height 10
click at [611, 267] on input "USPS Priority Mail Express" at bounding box center [611, 268] width 1 height 8
checkbox input "true"
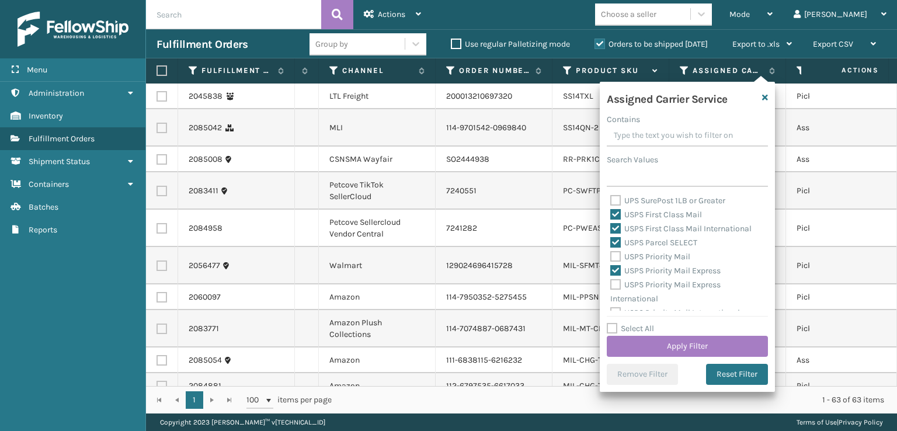
click at [615, 254] on label "USPS Priority Mail" at bounding box center [651, 257] width 80 height 10
click at [611, 254] on input "USPS Priority Mail" at bounding box center [611, 254] width 1 height 8
checkbox input "true"
click at [616, 288] on label "USPS Priority Mail Express International" at bounding box center [666, 292] width 110 height 24
click at [611, 286] on input "USPS Priority Mail Express International" at bounding box center [611, 282] width 1 height 8
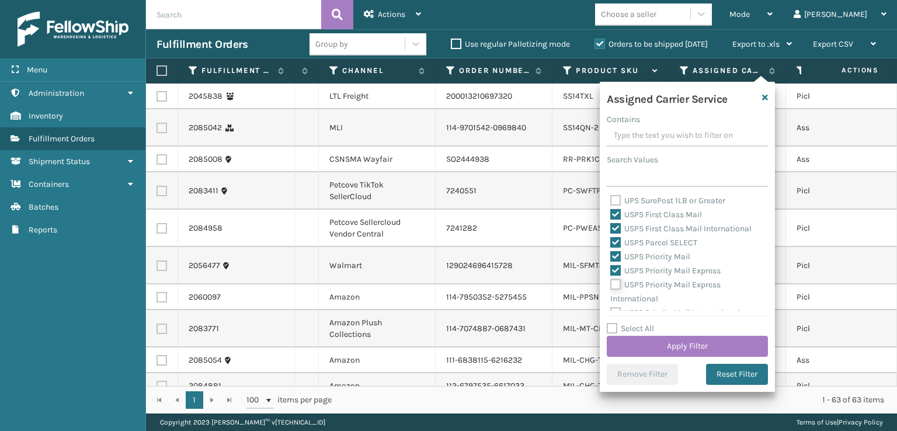
checkbox input "true"
click at [637, 346] on button "Apply Filter" at bounding box center [687, 346] width 161 height 21
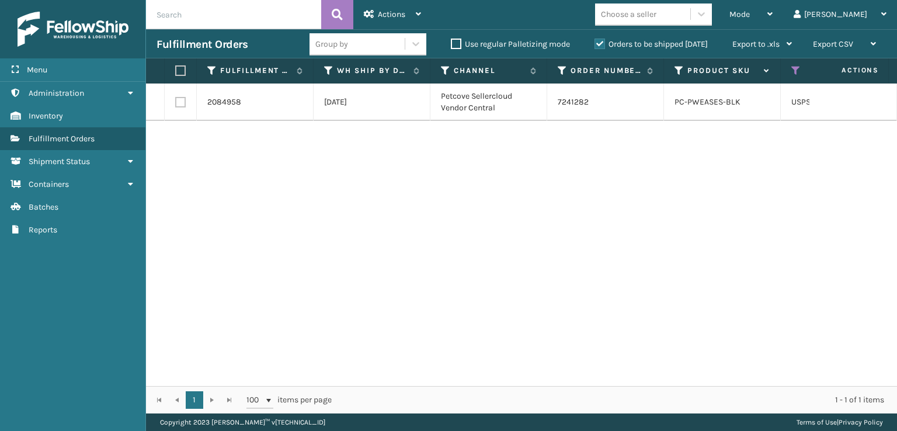
click at [179, 99] on label at bounding box center [180, 102] width 11 height 11
click at [176, 99] on input "checkbox" at bounding box center [175, 101] width 1 height 8
checkbox input "true"
click at [400, 9] on span "Actions" at bounding box center [391, 14] width 27 height 10
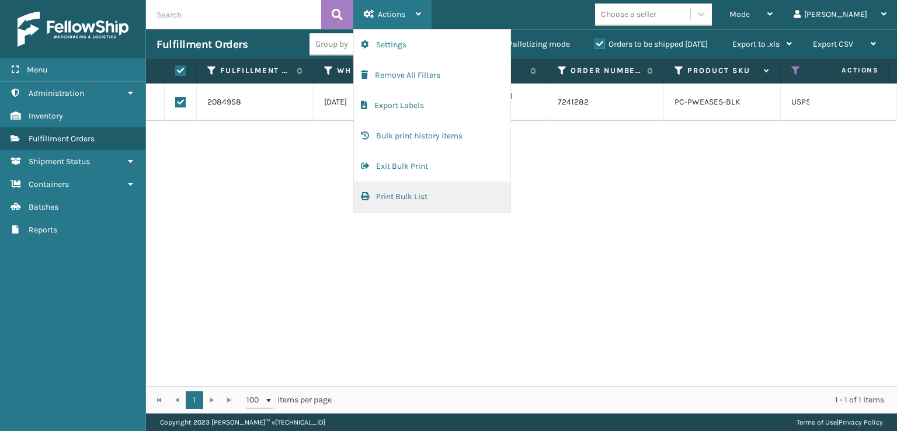
click at [393, 195] on button "Print Bulk List" at bounding box center [432, 197] width 157 height 30
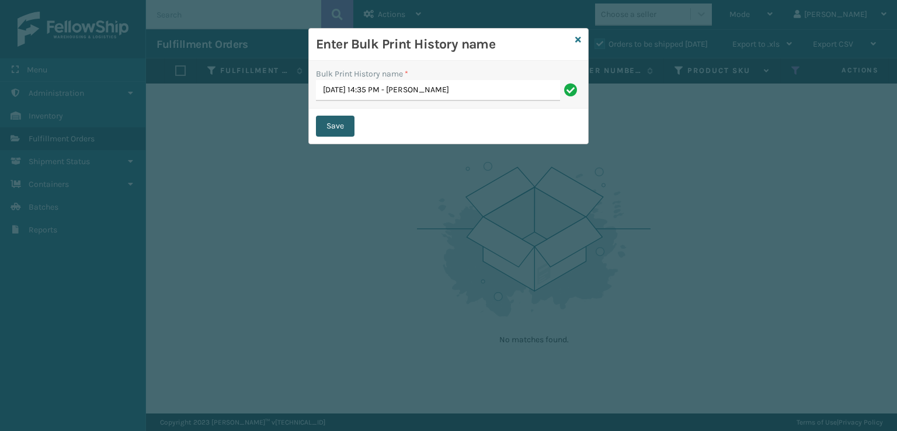
click at [328, 131] on button "Save" at bounding box center [335, 126] width 39 height 21
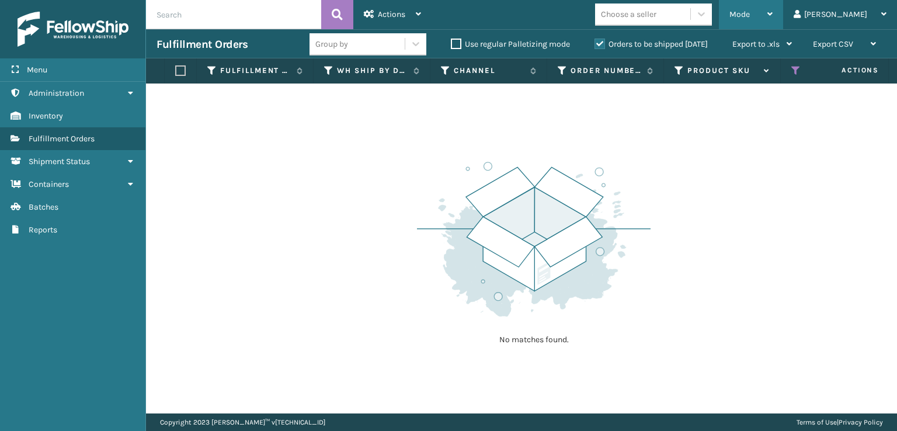
click at [773, 8] on div "Mode" at bounding box center [751, 14] width 43 height 29
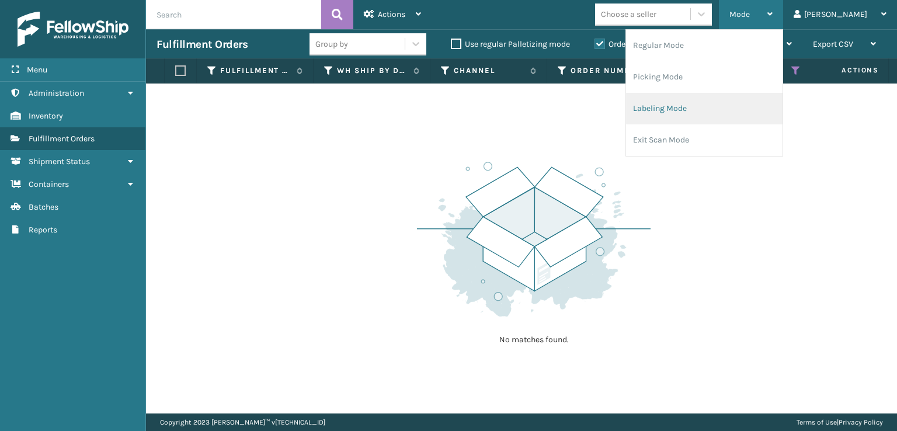
click at [719, 117] on li "Labeling Mode" at bounding box center [704, 109] width 157 height 32
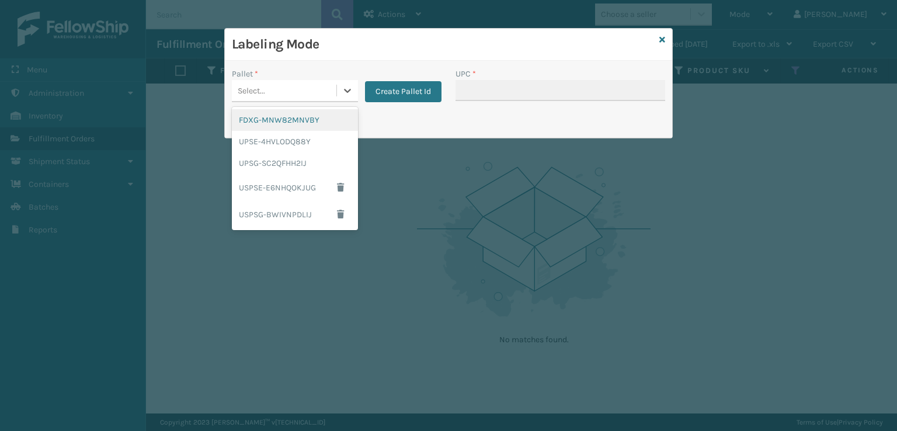
click at [296, 87] on div "Select..." at bounding box center [284, 90] width 105 height 19
click at [297, 122] on div "FDXG-MNW82MNVBY" at bounding box center [295, 120] width 126 height 22
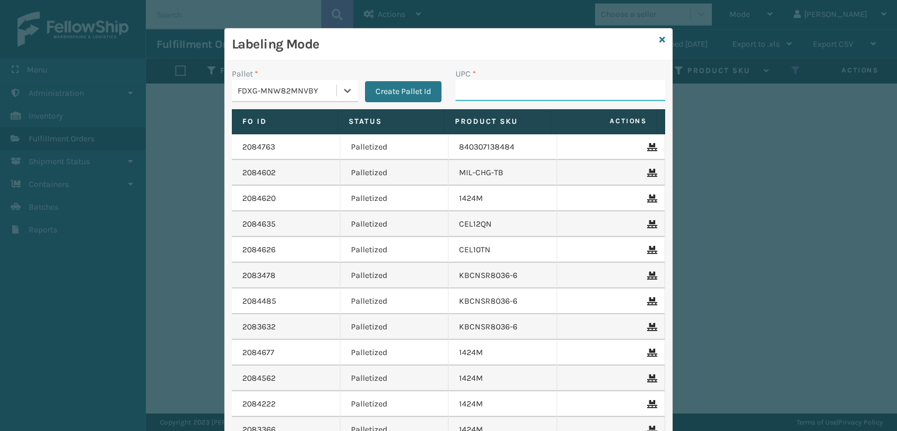
click at [467, 94] on input "UPC *" at bounding box center [561, 90] width 210 height 21
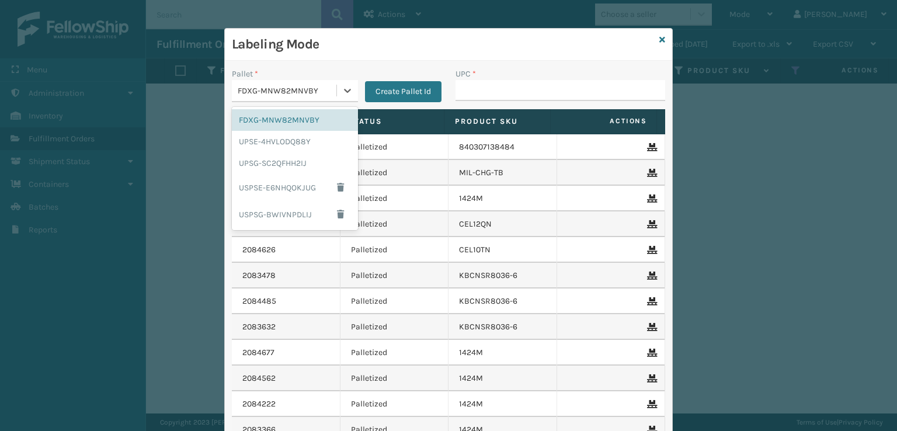
click at [328, 80] on div "FDXG-MNW82MNVBY" at bounding box center [295, 91] width 126 height 22
click at [283, 163] on div "UPSG-SC2QFHH2IJ" at bounding box center [295, 163] width 126 height 22
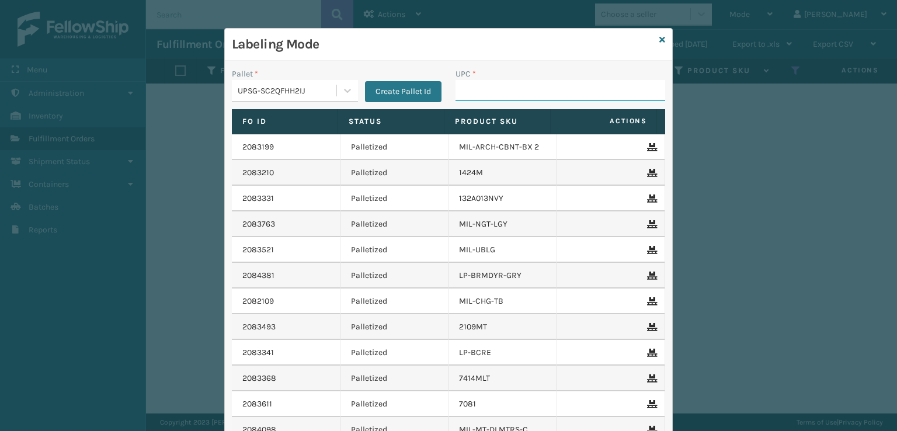
click at [518, 99] on input "UPC *" at bounding box center [561, 90] width 210 height 21
click at [660, 36] on icon at bounding box center [663, 40] width 6 height 8
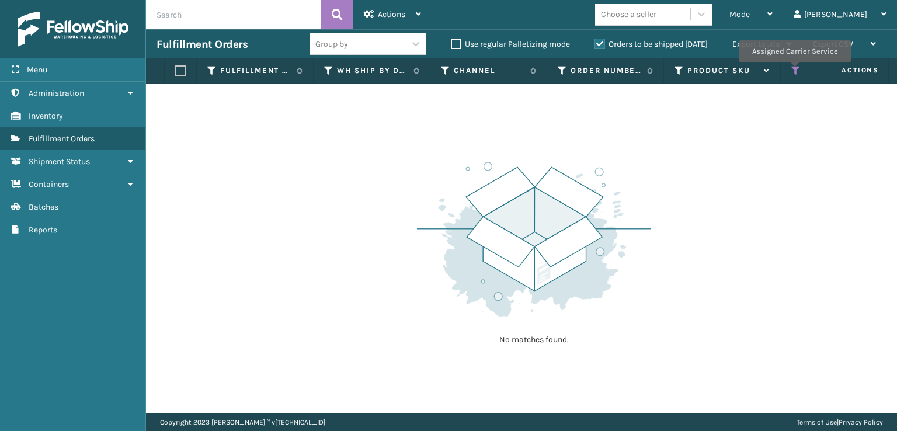
click at [795, 71] on icon at bounding box center [796, 70] width 9 height 11
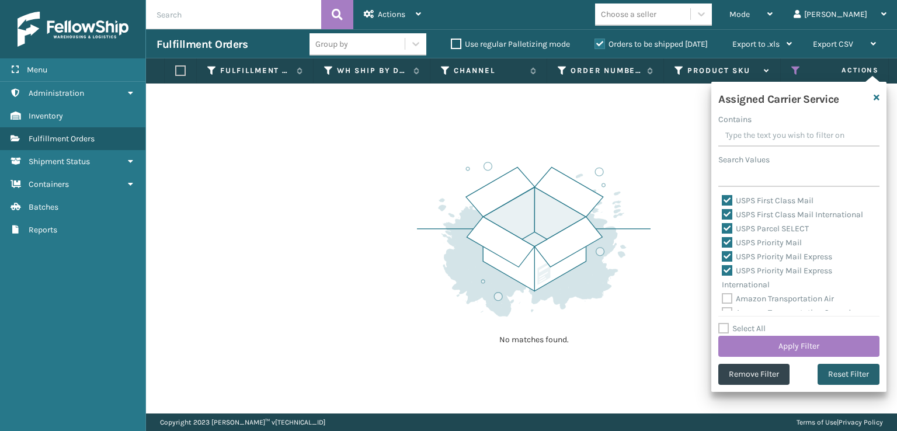
click at [838, 372] on button "Reset Filter" at bounding box center [849, 374] width 62 height 21
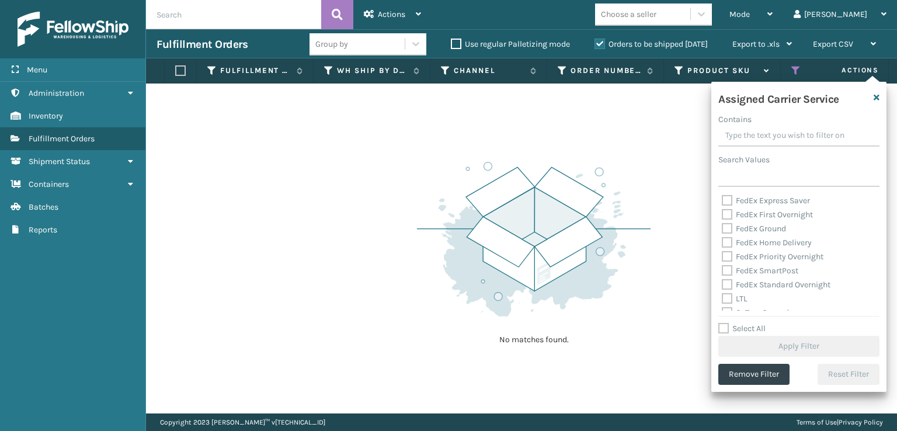
scroll to position [175, 0]
click at [727, 275] on label "UPS 3 Day Select" at bounding box center [759, 278] width 75 height 10
click at [723, 275] on input "UPS 3 Day Select" at bounding box center [722, 275] width 1 height 8
checkbox input "true"
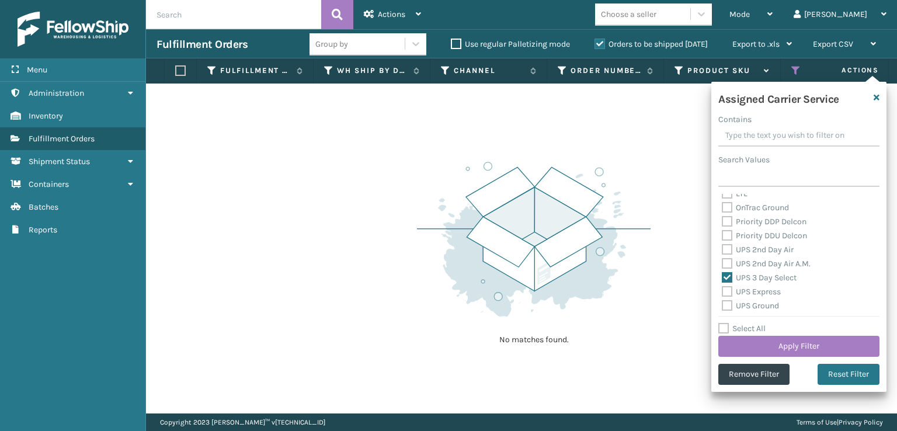
click at [727, 260] on label "UPS 2nd Day Air A.M." at bounding box center [766, 264] width 89 height 10
click at [723, 260] on input "UPS 2nd Day Air A.M." at bounding box center [722, 261] width 1 height 8
checkbox input "true"
click at [727, 244] on div "UPS 2nd Day Air" at bounding box center [799, 250] width 154 height 14
click at [727, 249] on label "UPS 2nd Day Air" at bounding box center [758, 250] width 72 height 10
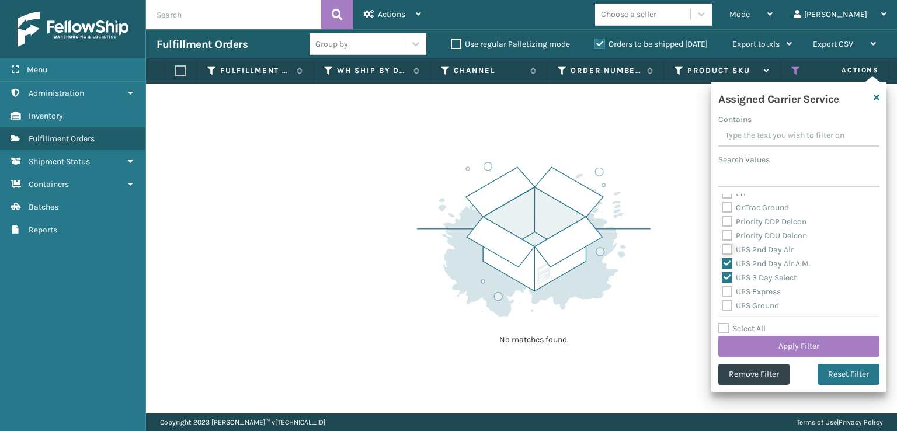
click at [723, 249] on input "UPS 2nd Day Air" at bounding box center [722, 247] width 1 height 8
checkbox input "true"
click at [729, 289] on label "UPS Express" at bounding box center [751, 292] width 59 height 10
click at [723, 289] on input "UPS Express" at bounding box center [722, 289] width 1 height 8
checkbox input "true"
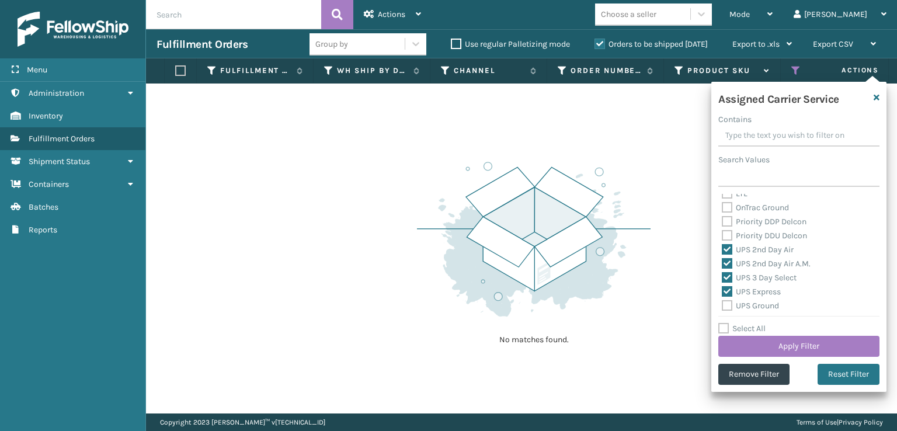
click at [727, 309] on label "UPS Ground" at bounding box center [750, 306] width 57 height 10
click at [723, 307] on input "UPS Ground" at bounding box center [722, 303] width 1 height 8
checkbox input "true"
click at [726, 265] on label "UPS Next Day Air" at bounding box center [759, 261] width 75 height 10
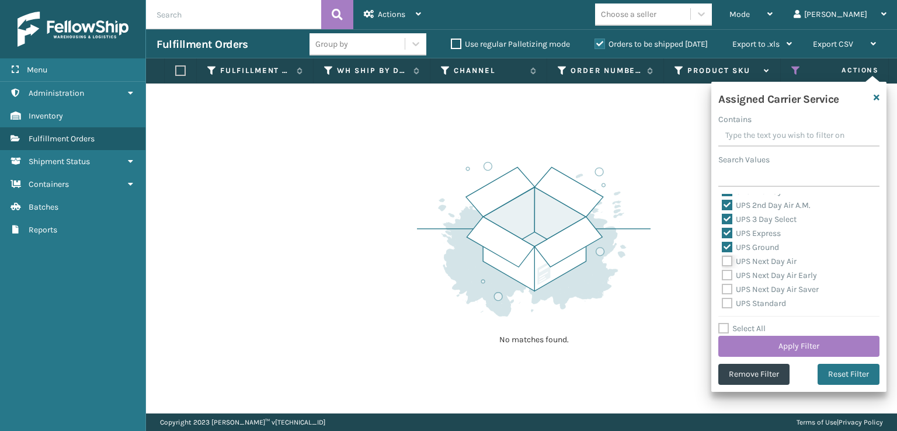
click at [723, 262] on input "UPS Next Day Air" at bounding box center [722, 259] width 1 height 8
checkbox input "true"
click at [726, 276] on label "UPS Next Day Air Early" at bounding box center [769, 275] width 95 height 10
click at [723, 276] on input "UPS Next Day Air Early" at bounding box center [722, 273] width 1 height 8
checkbox input "true"
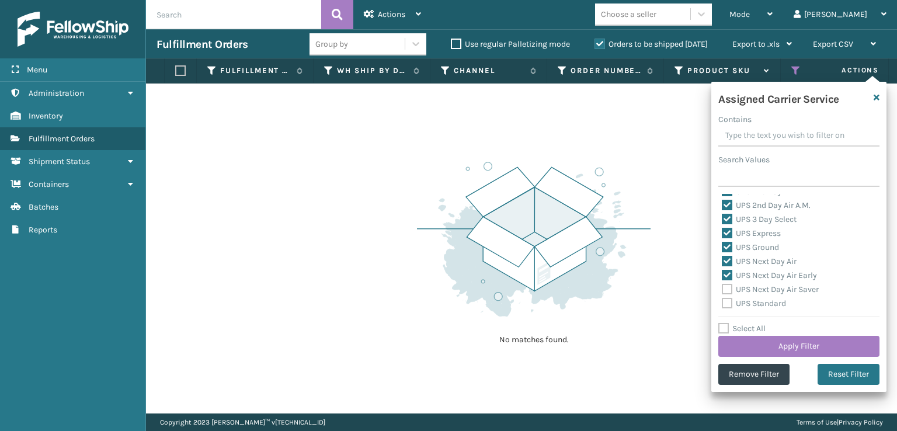
click at [725, 283] on div "UPS Next Day Air Saver" at bounding box center [799, 290] width 154 height 14
click at [726, 290] on label "UPS Next Day Air Saver" at bounding box center [770, 290] width 97 height 10
click at [723, 290] on input "UPS Next Day Air Saver" at bounding box center [722, 287] width 1 height 8
checkbox input "true"
click at [729, 302] on label "UPS Standard" at bounding box center [754, 304] width 64 height 10
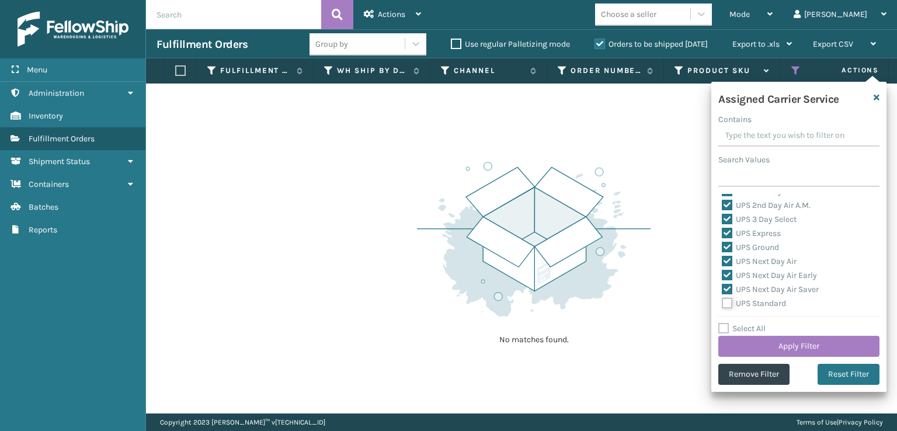
click at [723, 302] on input "UPS Standard" at bounding box center [722, 301] width 1 height 8
checkbox input "true"
click at [727, 258] on label "UPS SurePost 1LB or Greater" at bounding box center [779, 259] width 115 height 10
click at [723, 258] on input "UPS SurePost 1LB or Greater" at bounding box center [722, 256] width 1 height 8
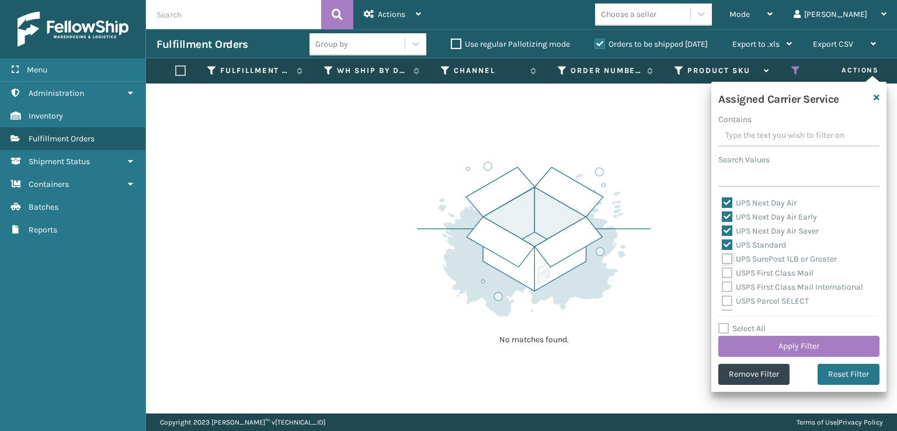
checkbox input "true"
click at [767, 342] on button "Apply Filter" at bounding box center [799, 346] width 161 height 21
